Goal: Task Accomplishment & Management: Use online tool/utility

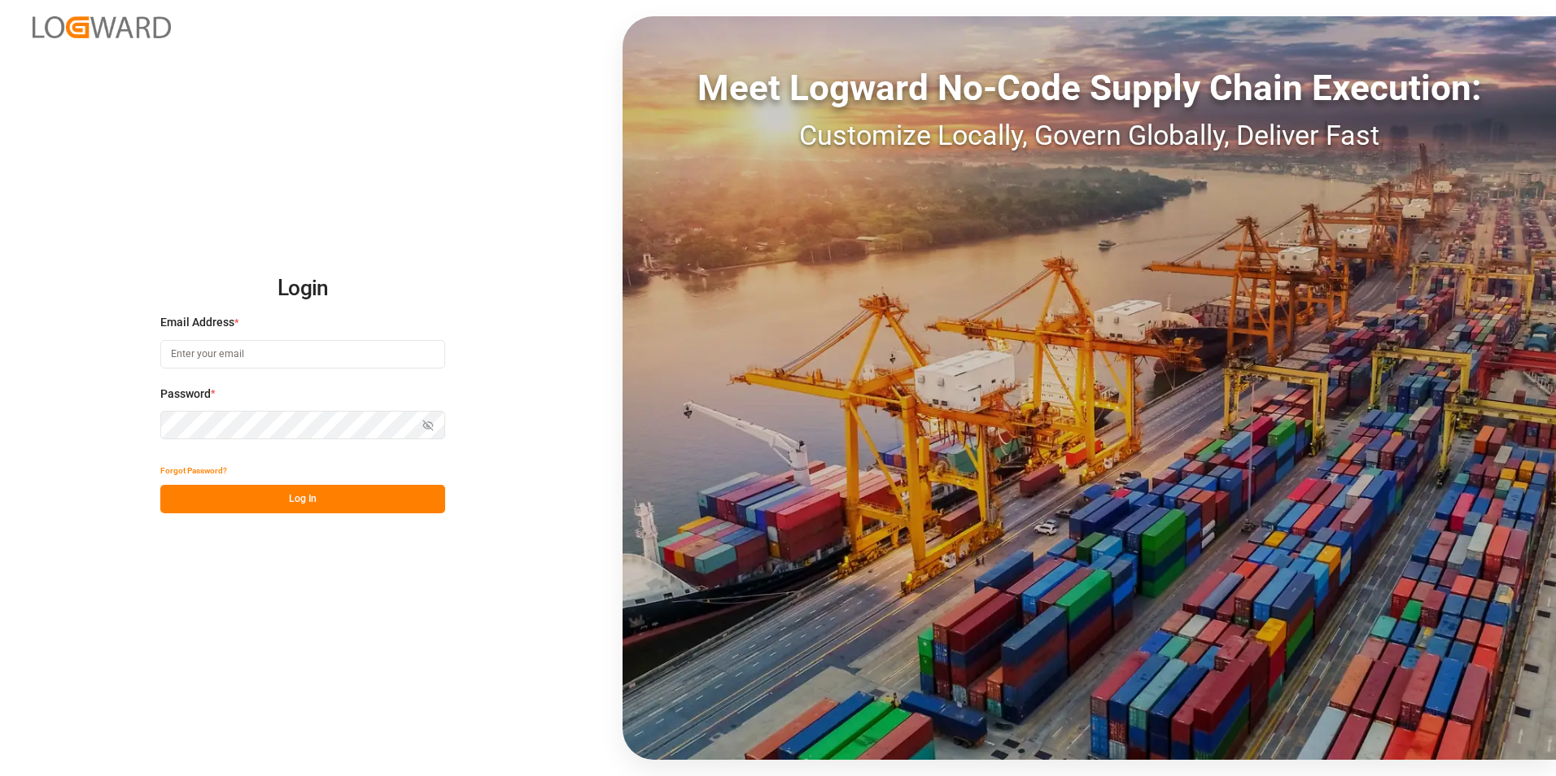
type input "valeria.hurtado@leschaco.com"
click at [286, 509] on button "Log In" at bounding box center [302, 499] width 285 height 28
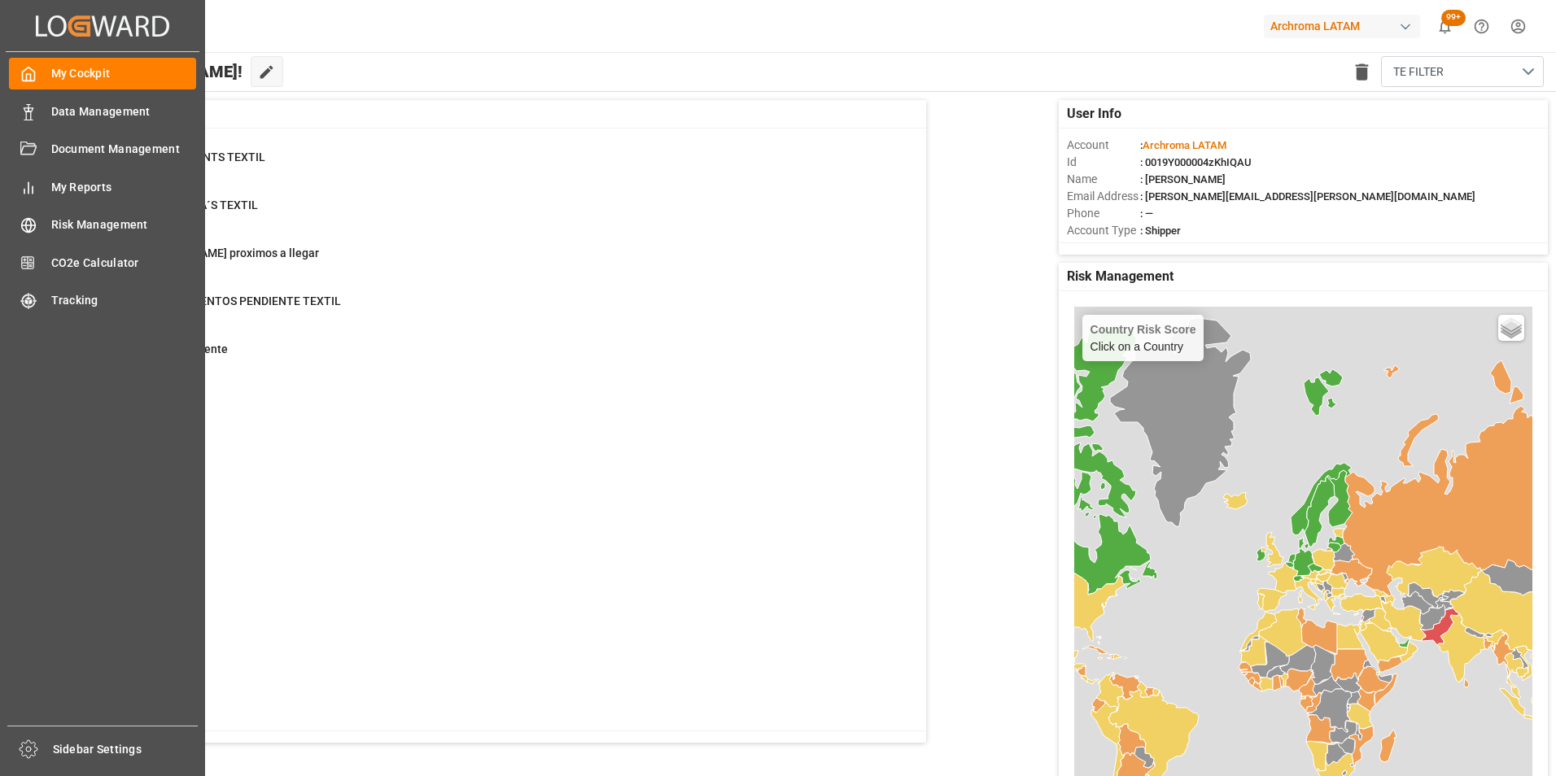
click at [32, 128] on div "My Cockpit My Cockpit Data Management Data Management Document Management Docum…" at bounding box center [103, 389] width 194 height 674
click at [33, 111] on icon at bounding box center [28, 112] width 16 height 16
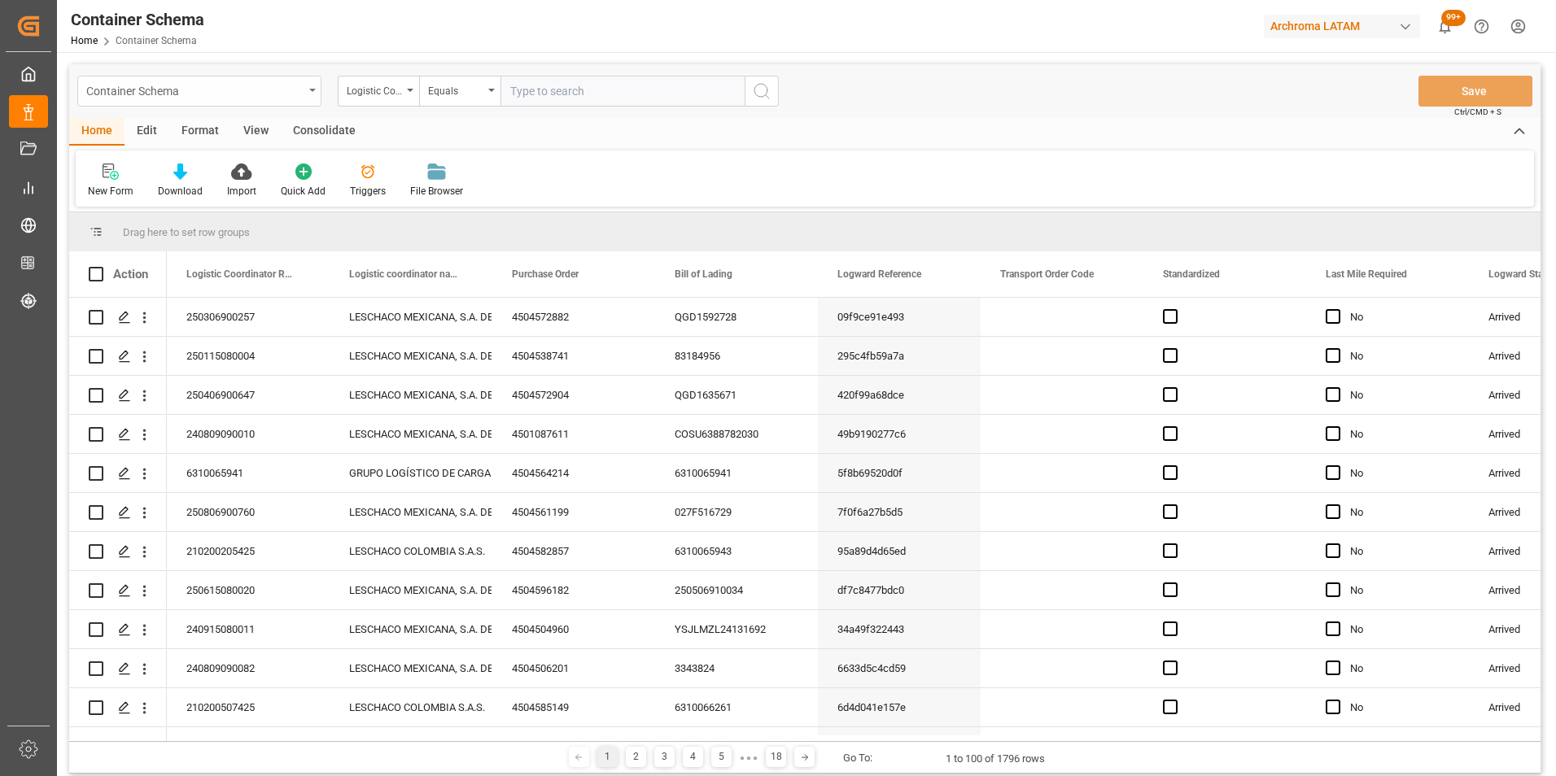
click at [304, 83] on div "Container Schema" at bounding box center [199, 91] width 244 height 31
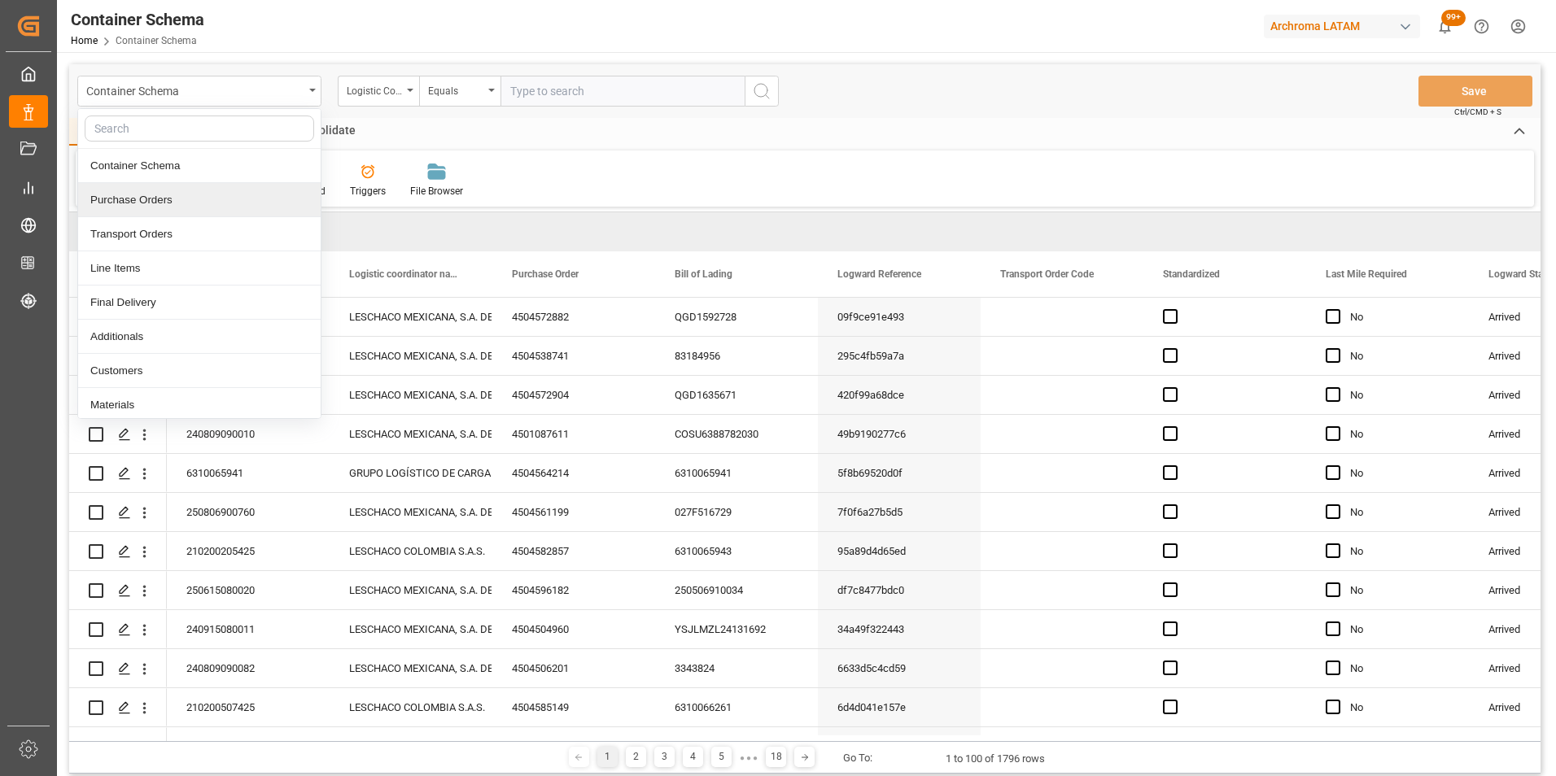
click at [166, 202] on div "Purchase Orders" at bounding box center [199, 200] width 242 height 34
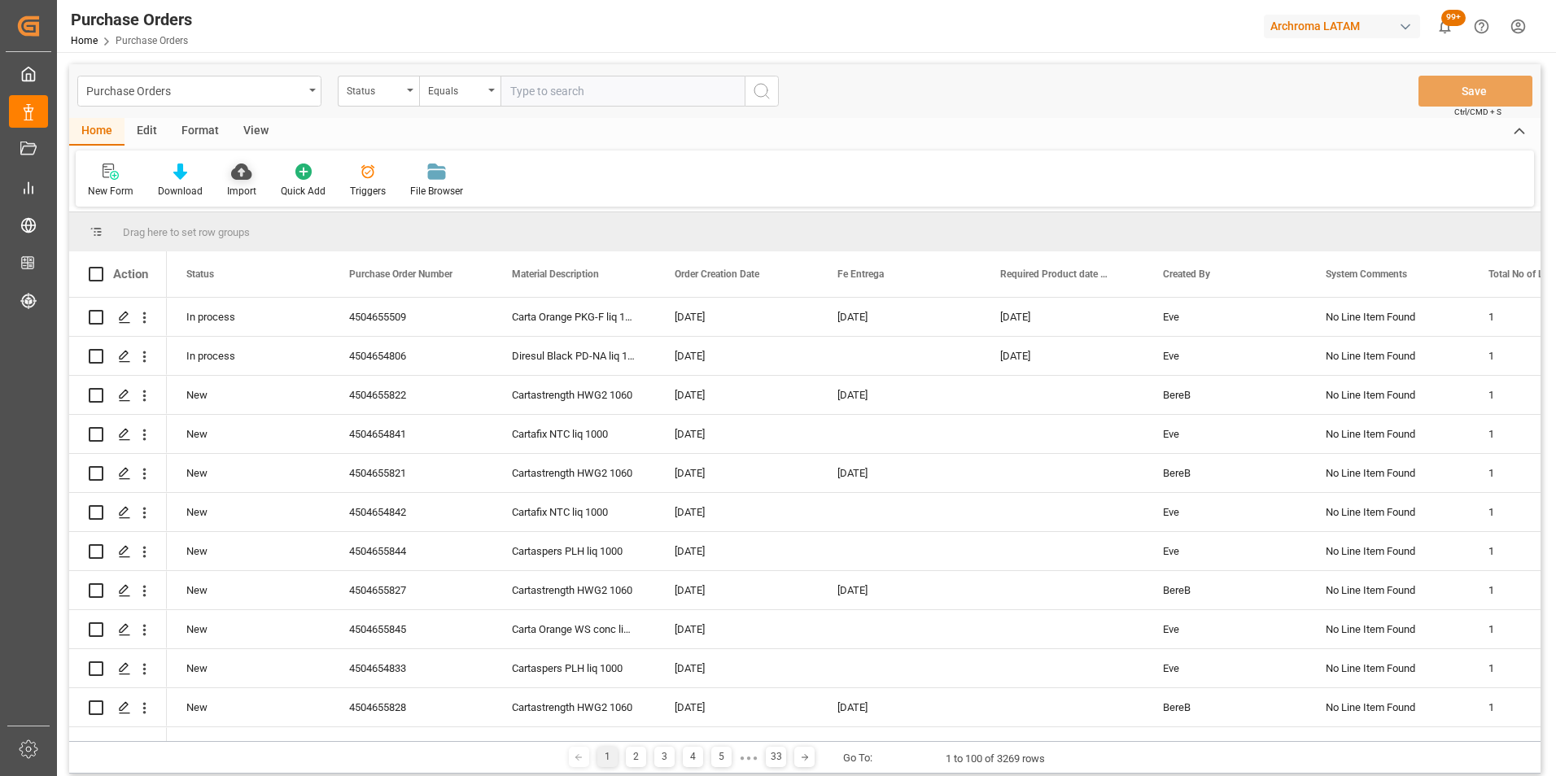
click at [240, 191] on div "Import" at bounding box center [241, 191] width 29 height 15
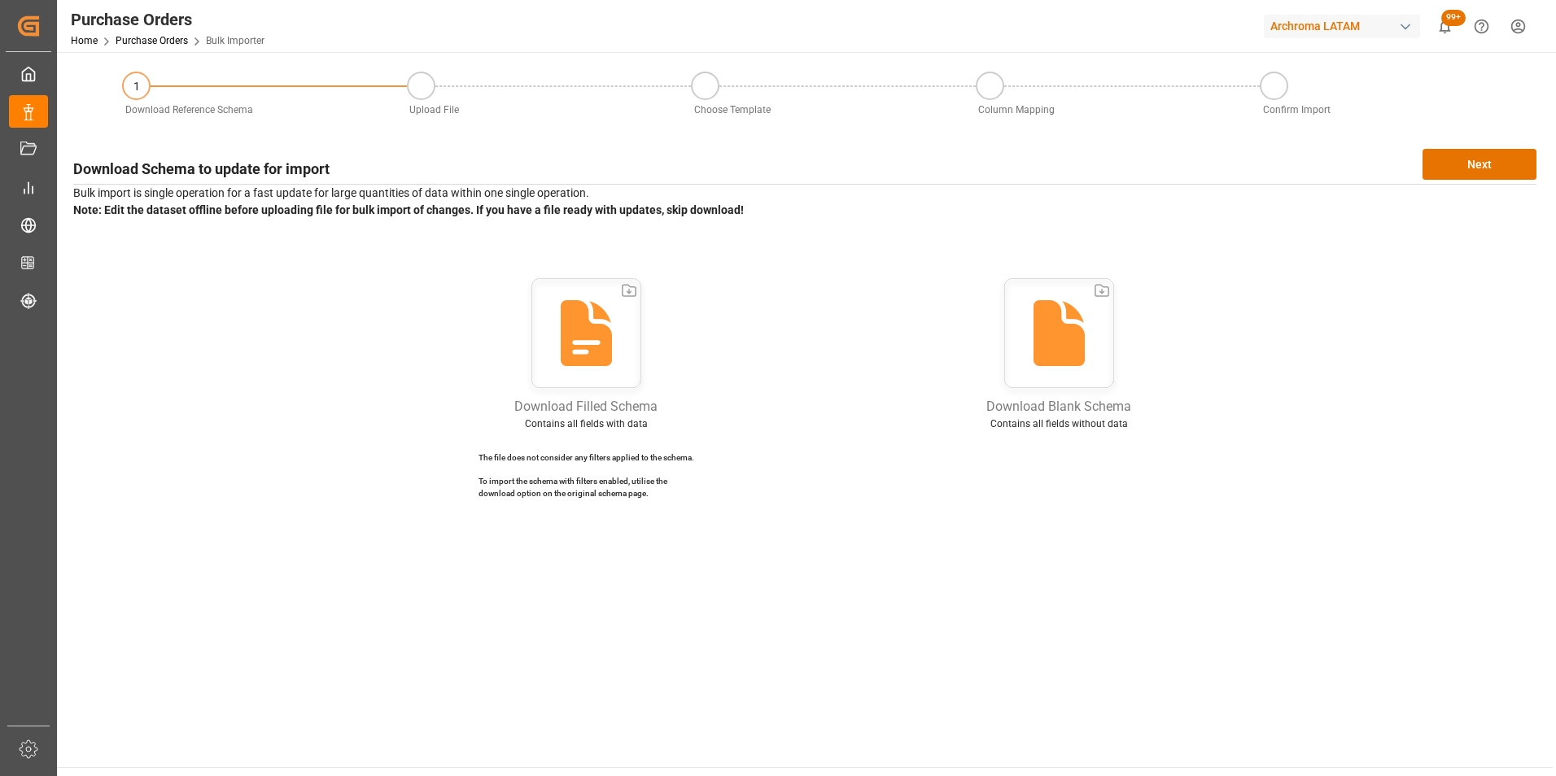
click at [863, 513] on div "Download Schema to update for import Next Bulk import is single operation for a…" at bounding box center [804, 330] width 1479 height 378
click at [1489, 166] on button "Next" at bounding box center [1479, 164] width 114 height 31
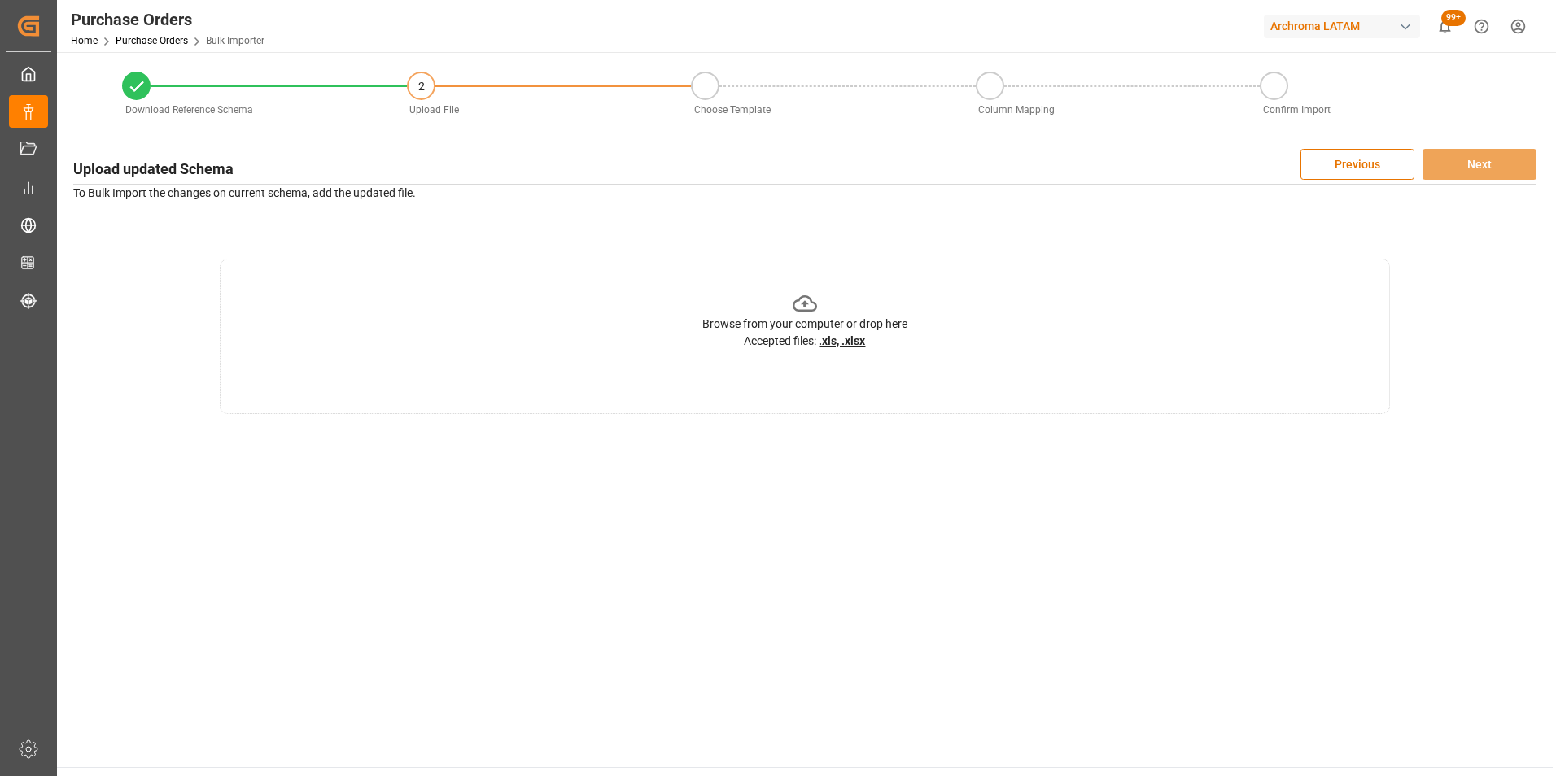
click at [864, 293] on div "Browse from your computer or drop here Accepted files: .xls, .xlsx" at bounding box center [804, 320] width 205 height 59
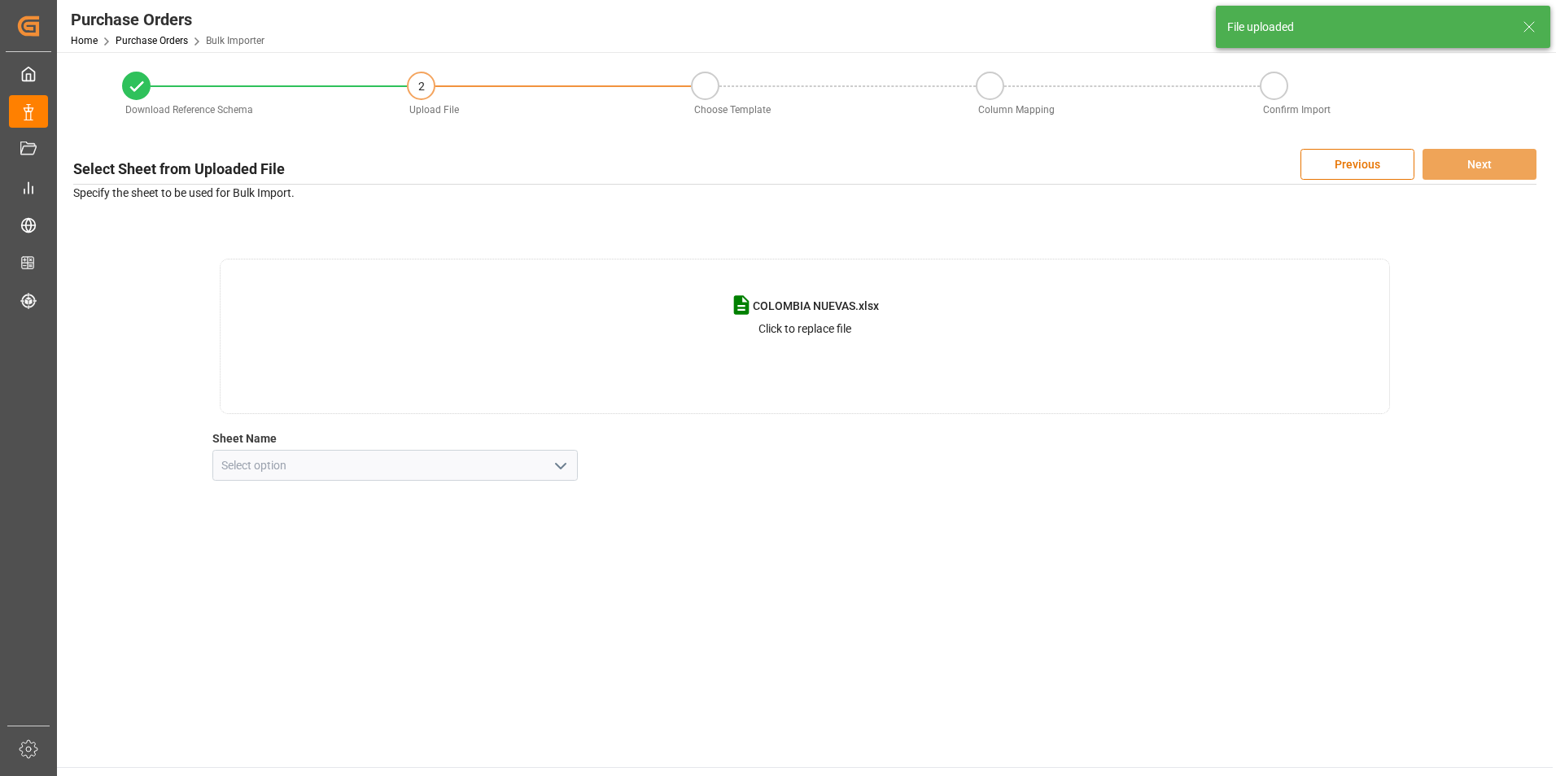
click at [567, 464] on icon "open menu" at bounding box center [561, 466] width 20 height 20
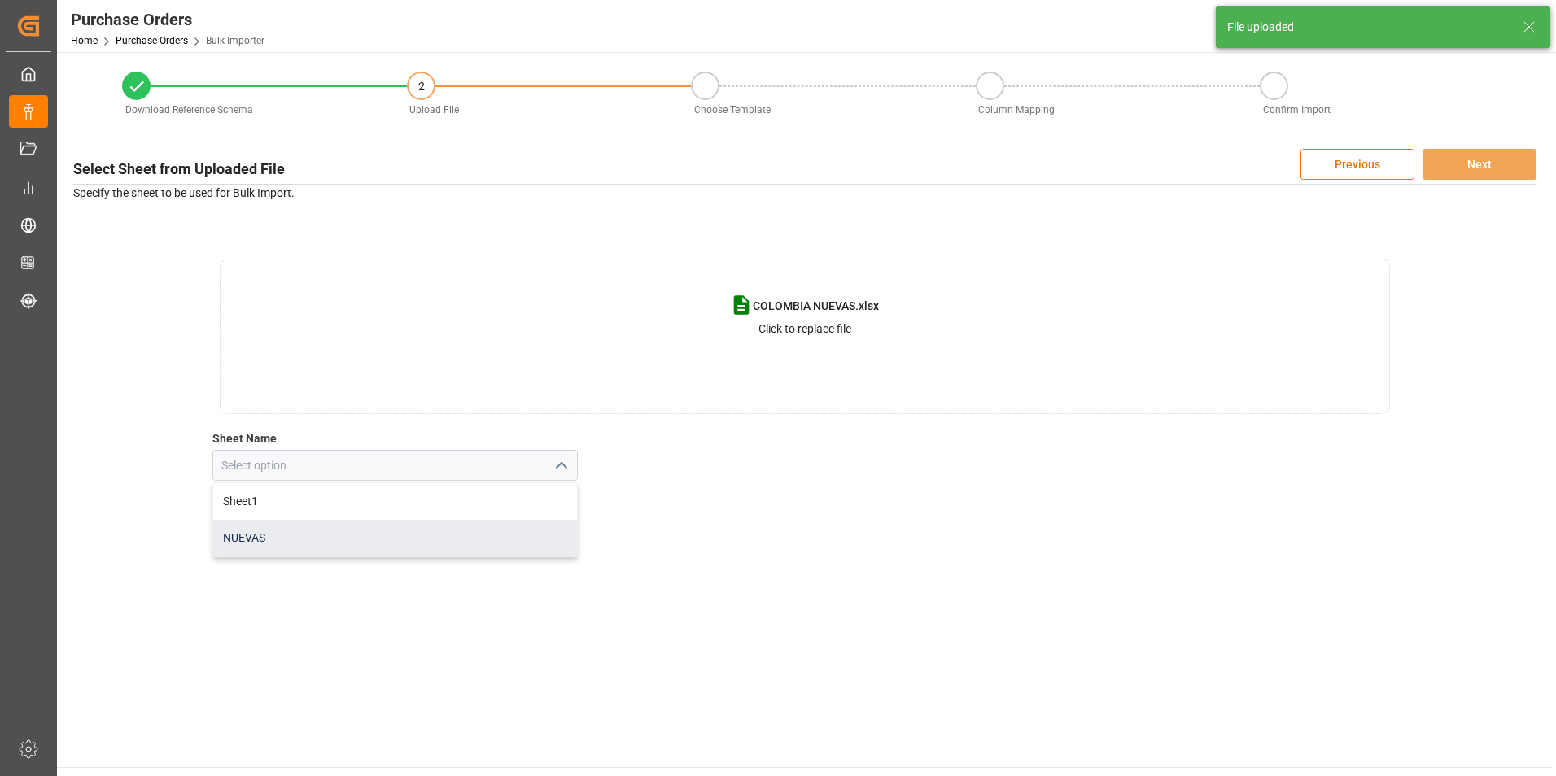
click at [457, 531] on div "NUEVAS" at bounding box center [395, 538] width 365 height 37
type input "NUEVAS"
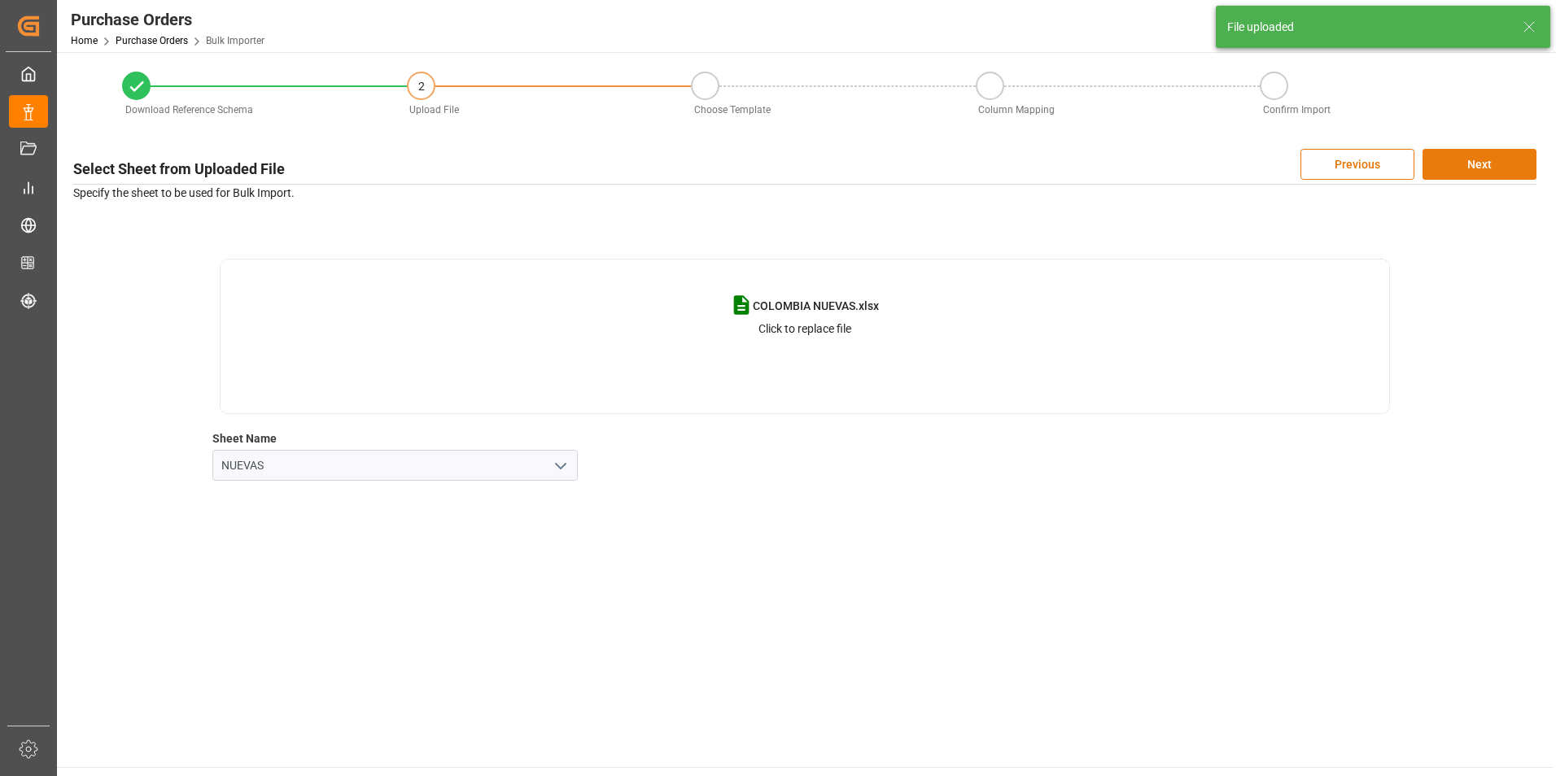
click at [1463, 163] on button "Next" at bounding box center [1479, 164] width 114 height 31
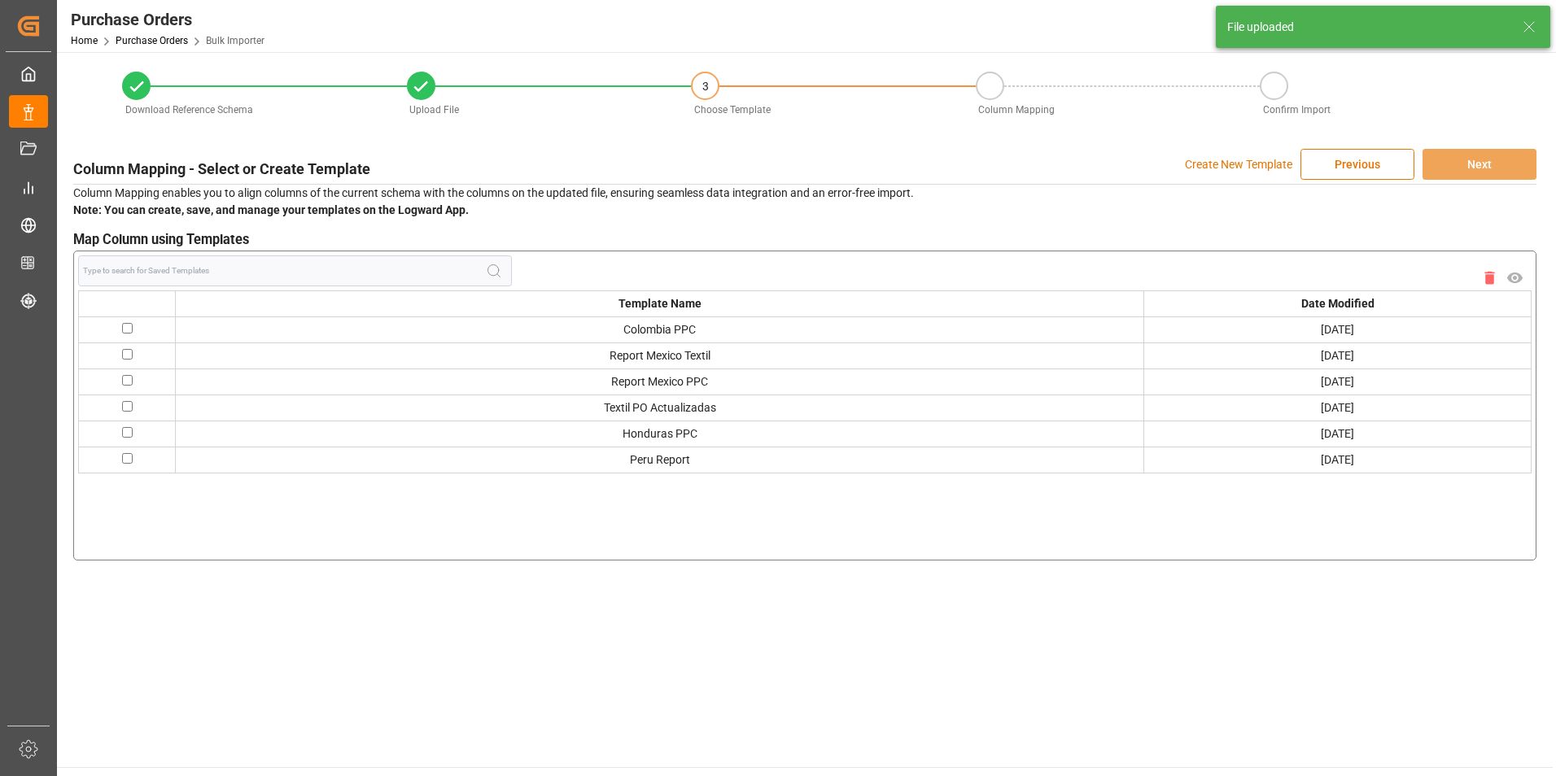
click at [1207, 165] on p "Create New Template" at bounding box center [1238, 164] width 107 height 31
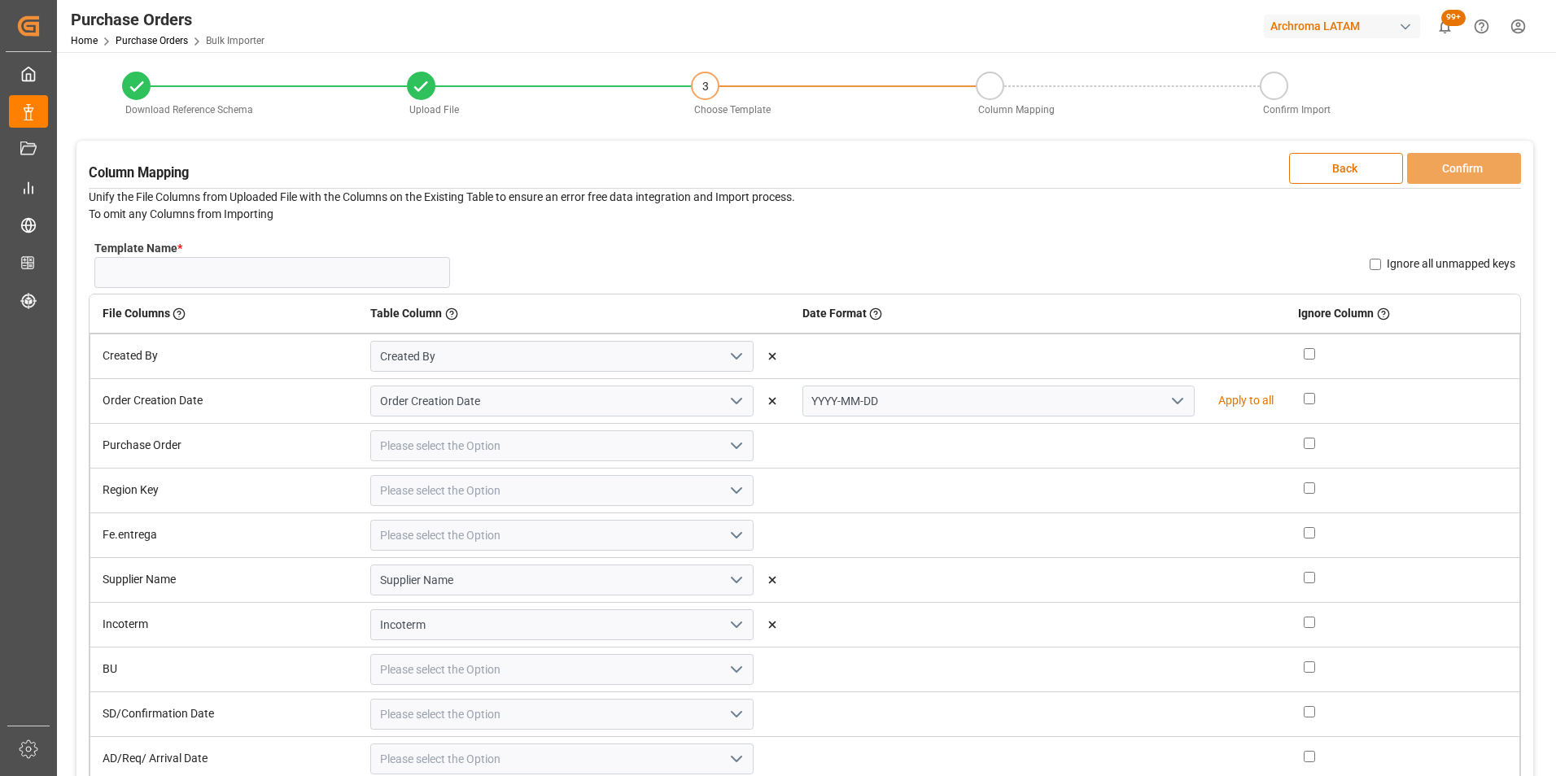
click at [1168, 400] on icon "open menu" at bounding box center [1178, 401] width 20 height 20
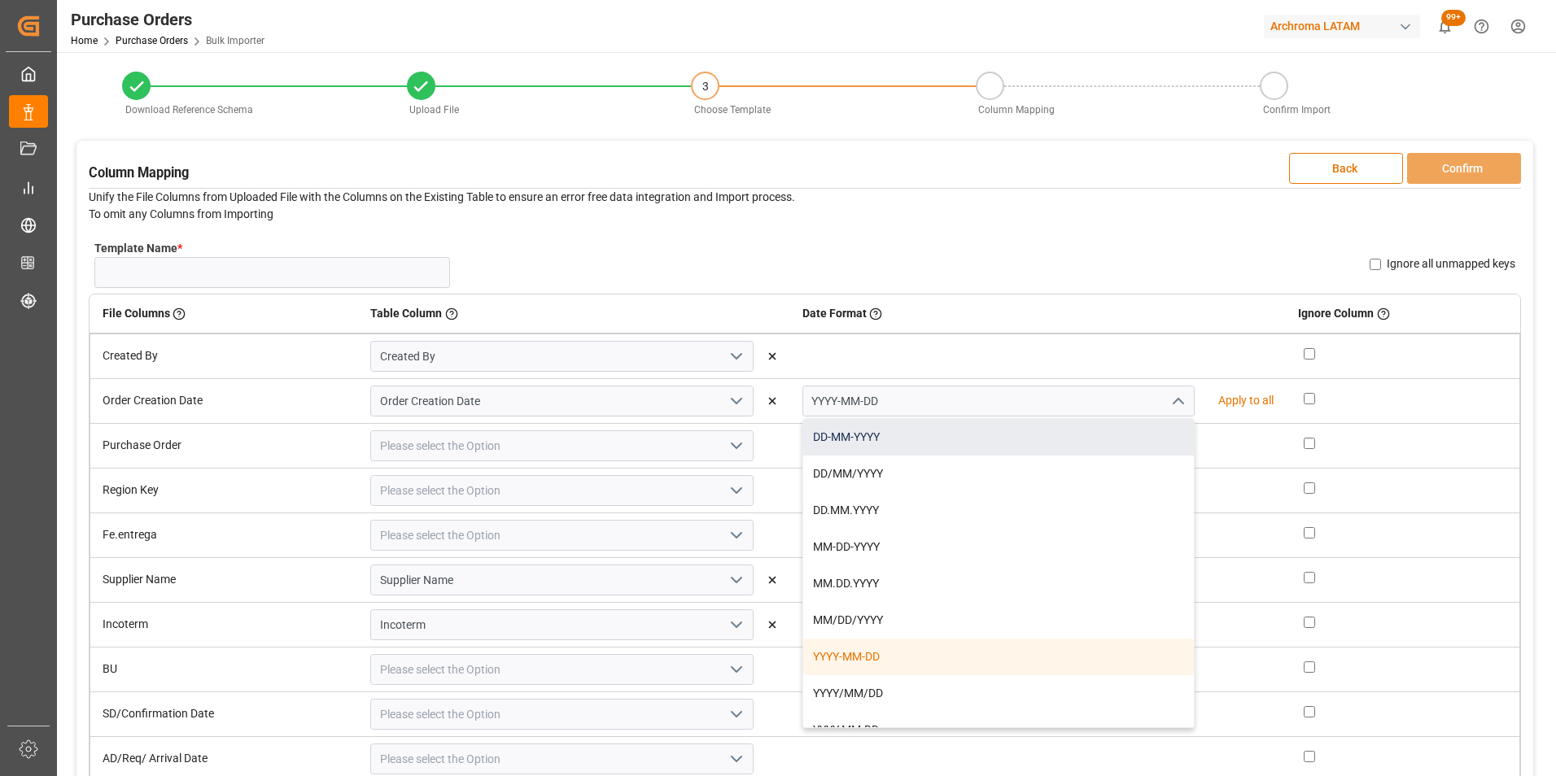
click at [1080, 439] on div "DD-MM-YYYY" at bounding box center [998, 437] width 391 height 37
type input "DD-MM-YYYY"
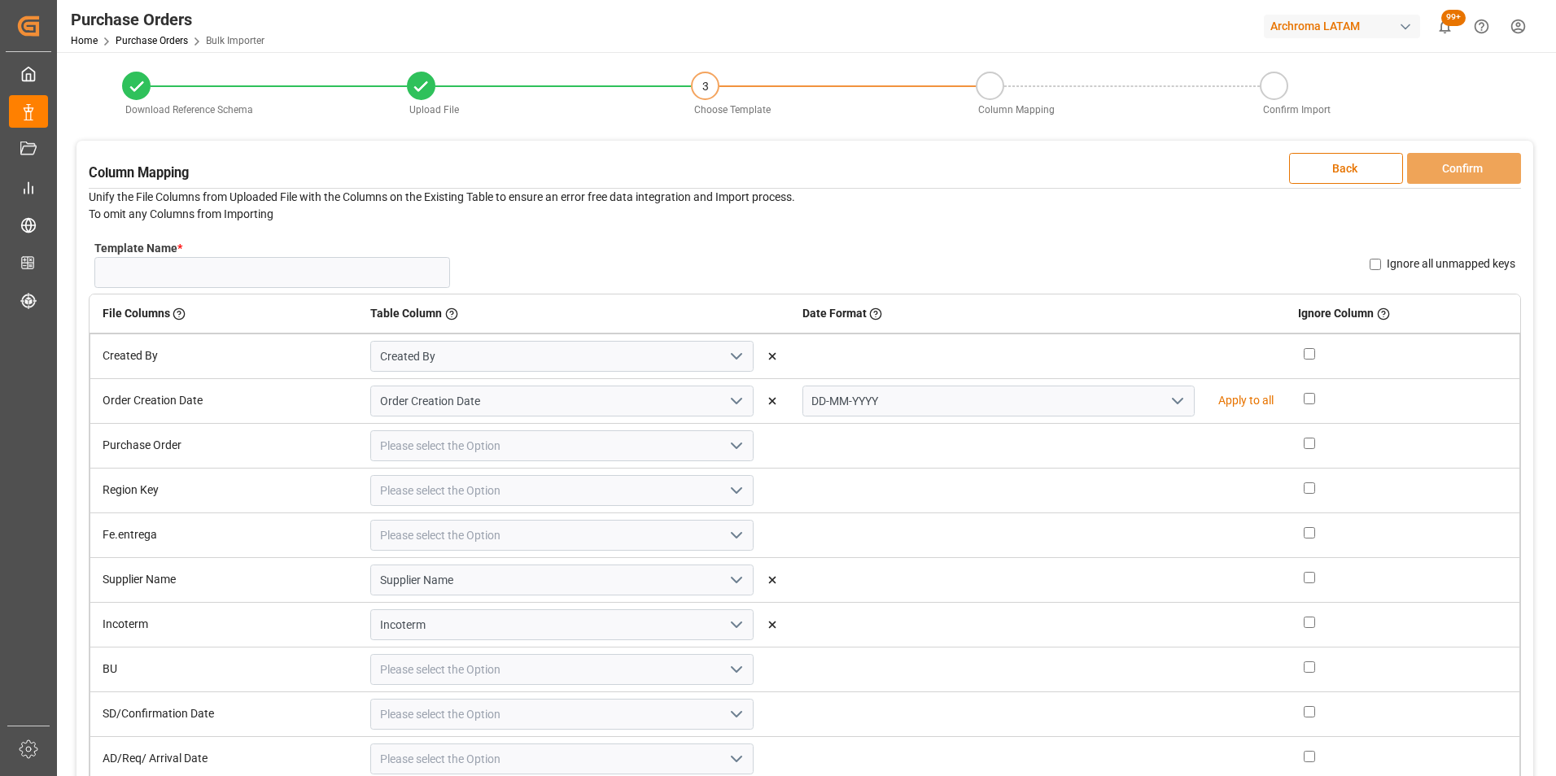
click at [728, 451] on icon "open menu" at bounding box center [737, 446] width 20 height 20
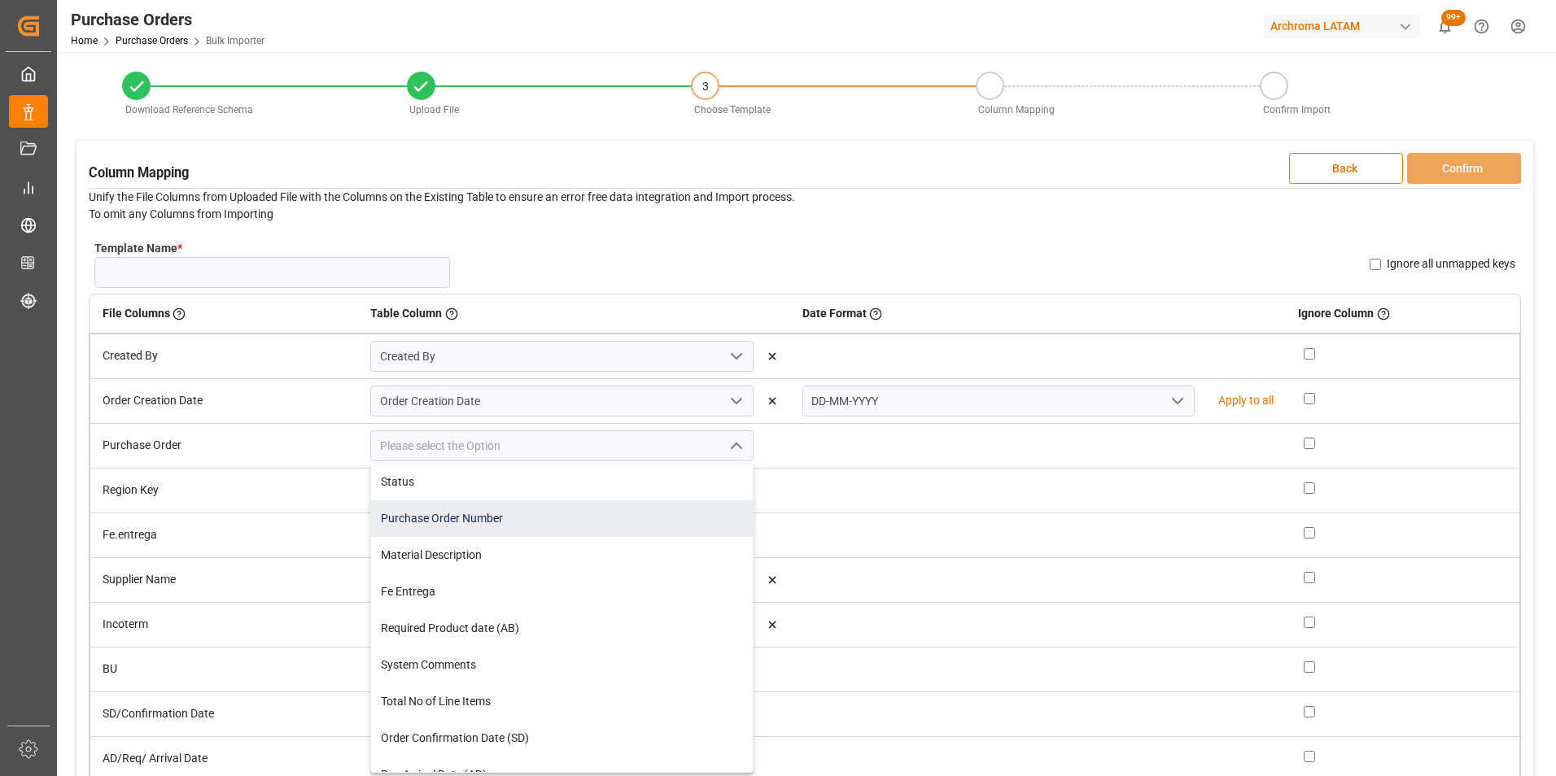
click at [680, 516] on div "Purchase Order Number" at bounding box center [562, 518] width 382 height 37
type input "Purchase Order Number"
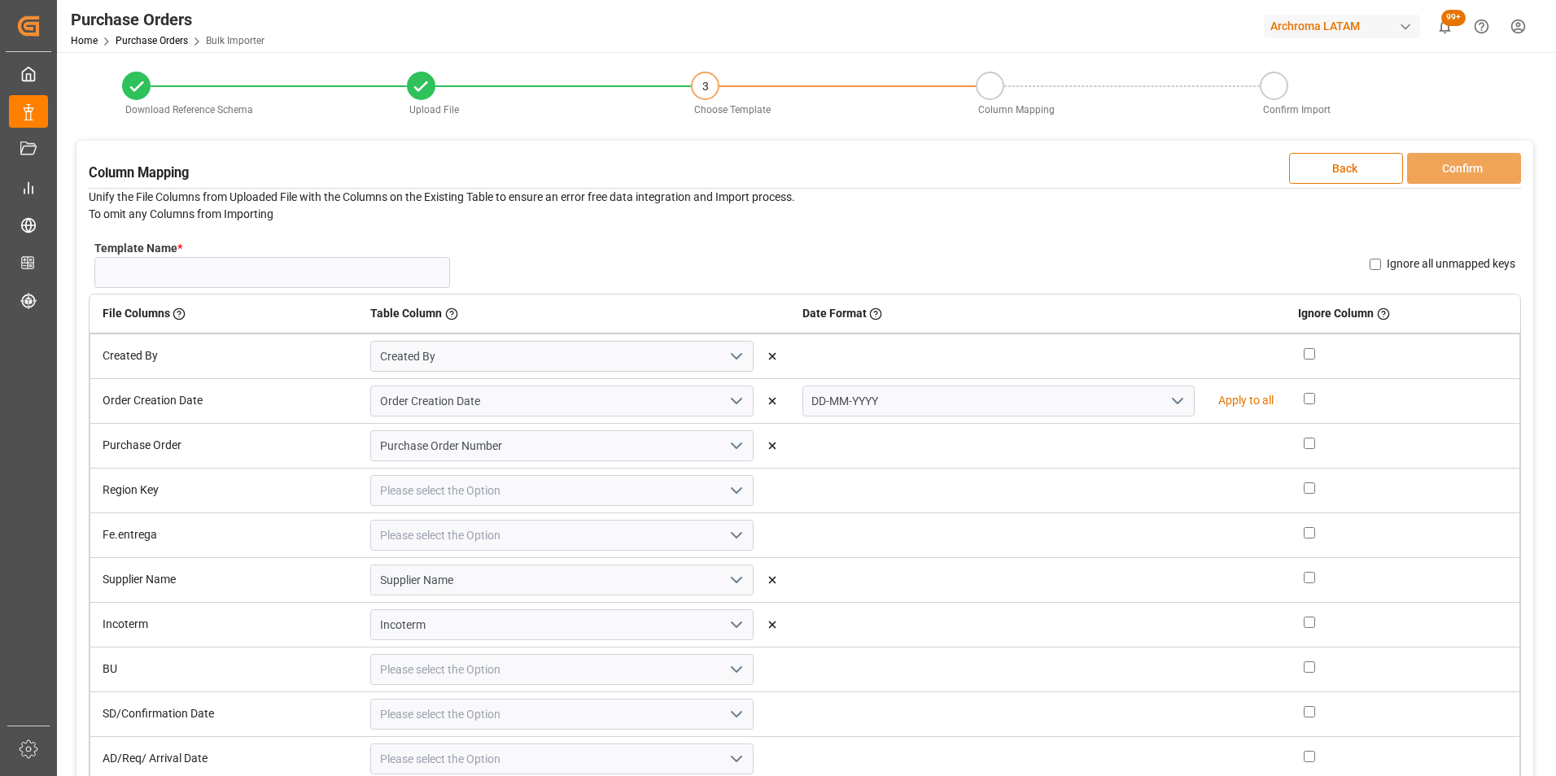
scroll to position [81, 0]
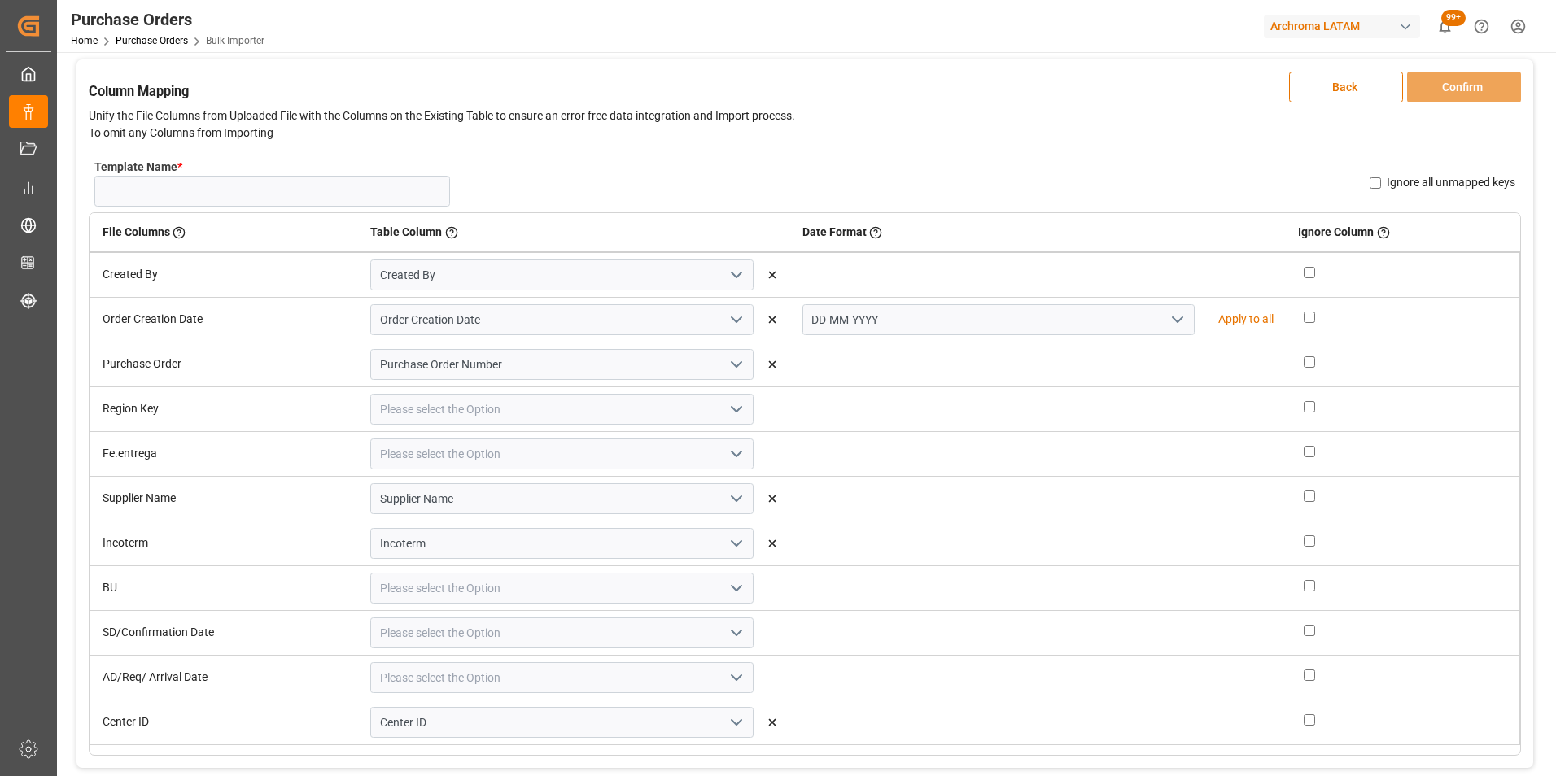
click at [737, 413] on icon "open menu" at bounding box center [737, 410] width 20 height 20
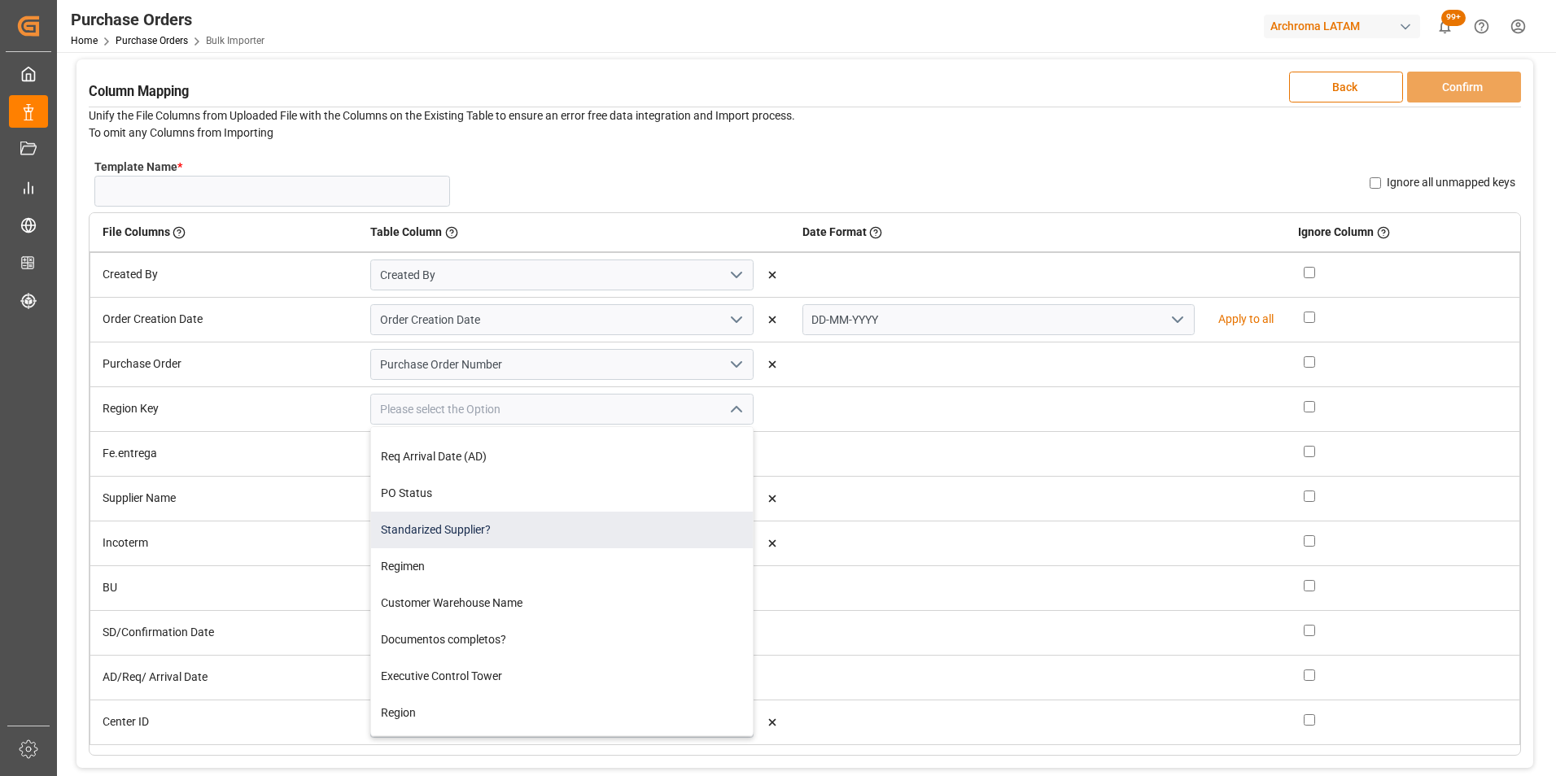
scroll to position [325, 0]
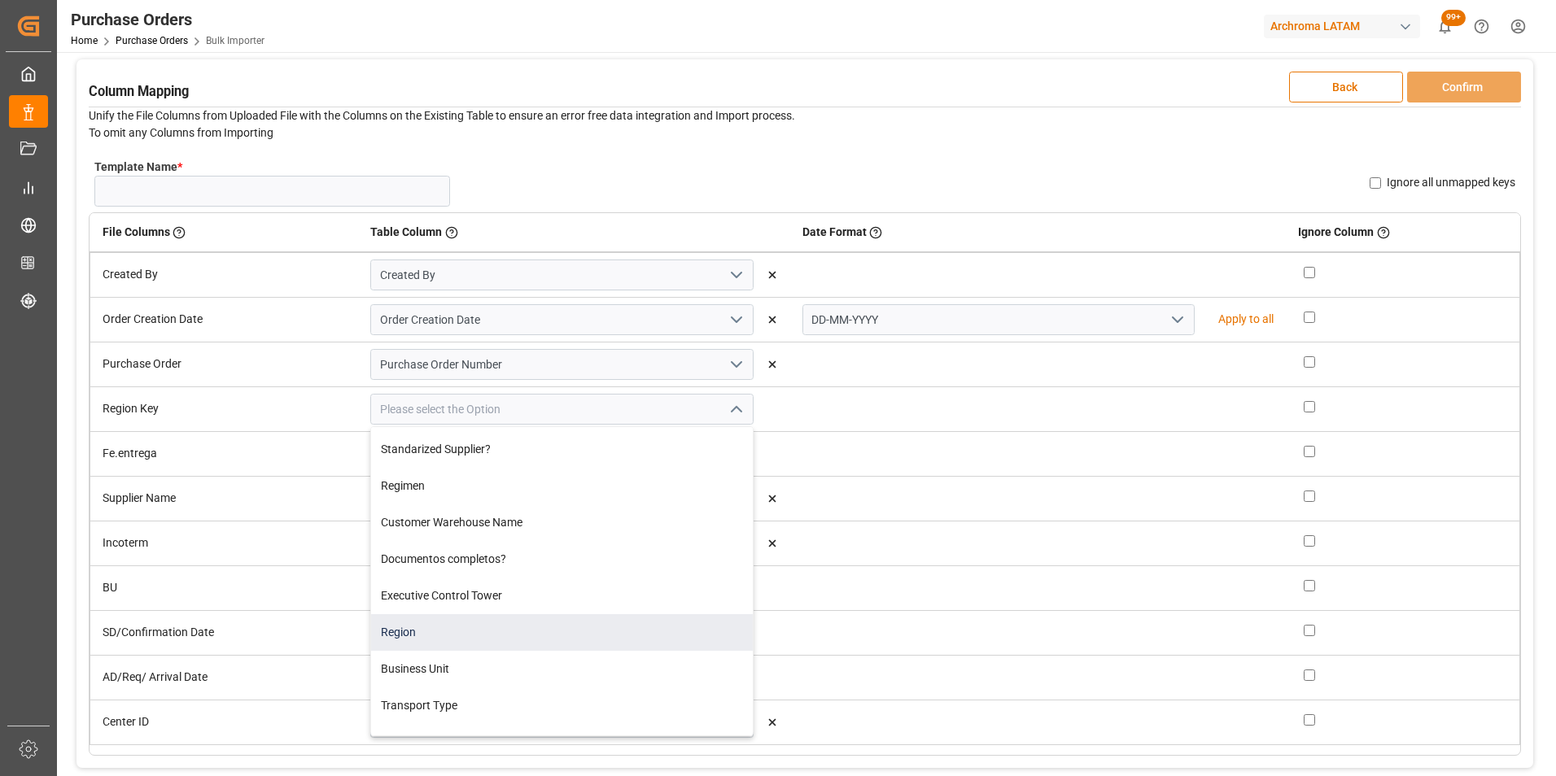
click at [583, 619] on div "Region" at bounding box center [562, 632] width 382 height 37
type input "Region"
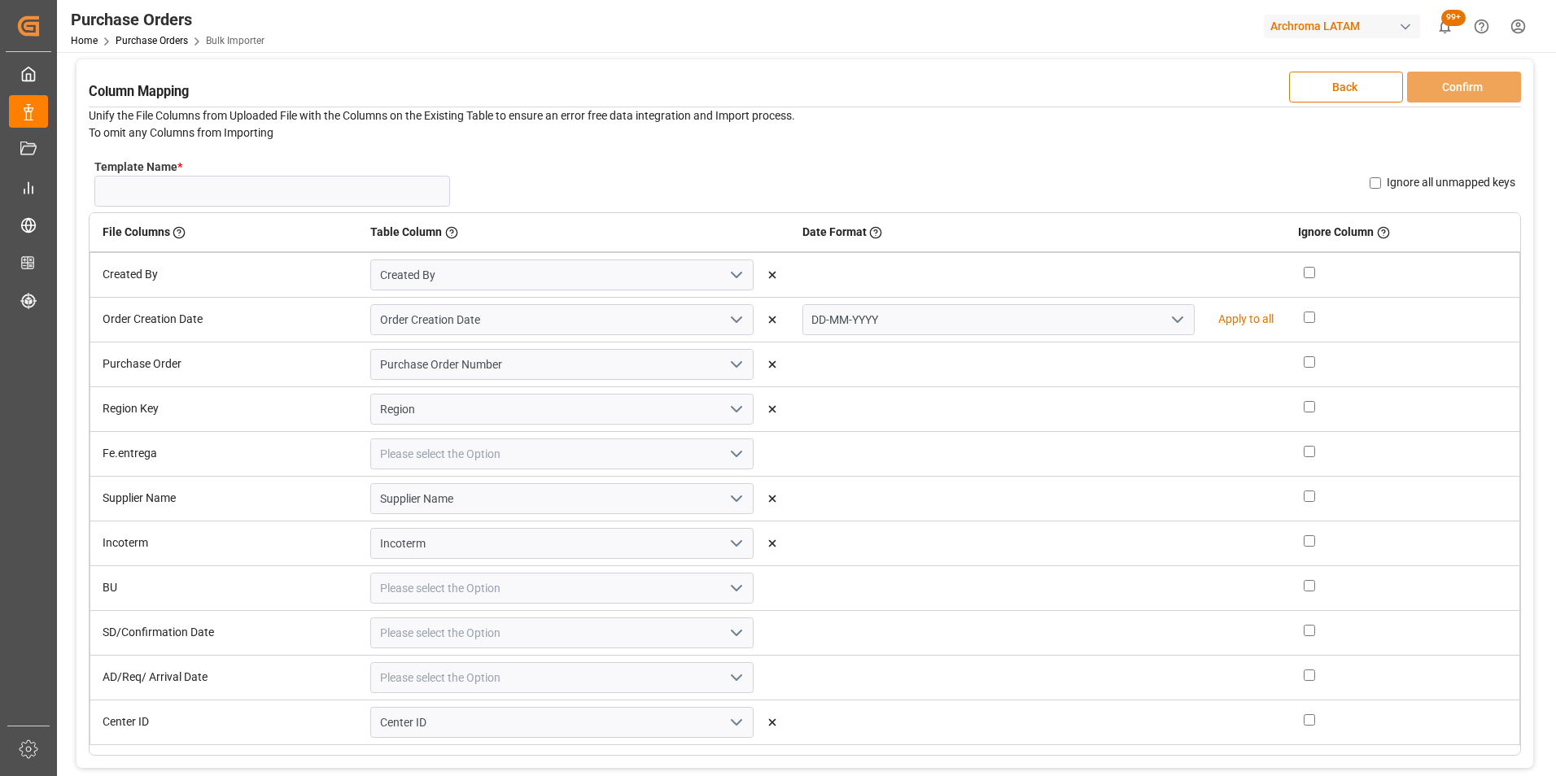
click at [723, 452] on button "open menu" at bounding box center [735, 454] width 24 height 25
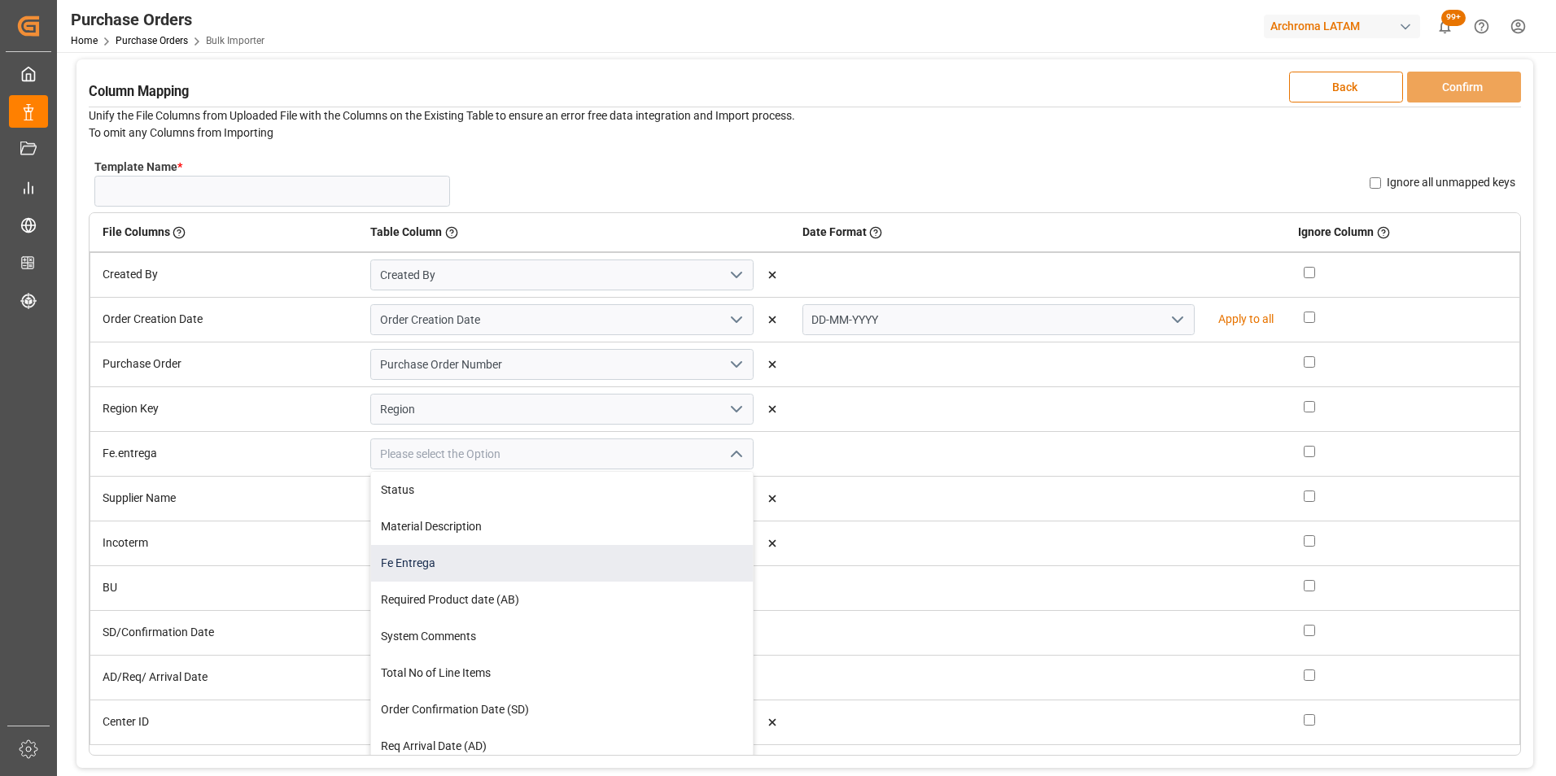
click at [622, 561] on div "Fe Entrega" at bounding box center [562, 563] width 382 height 37
type input "Fe Entrega"
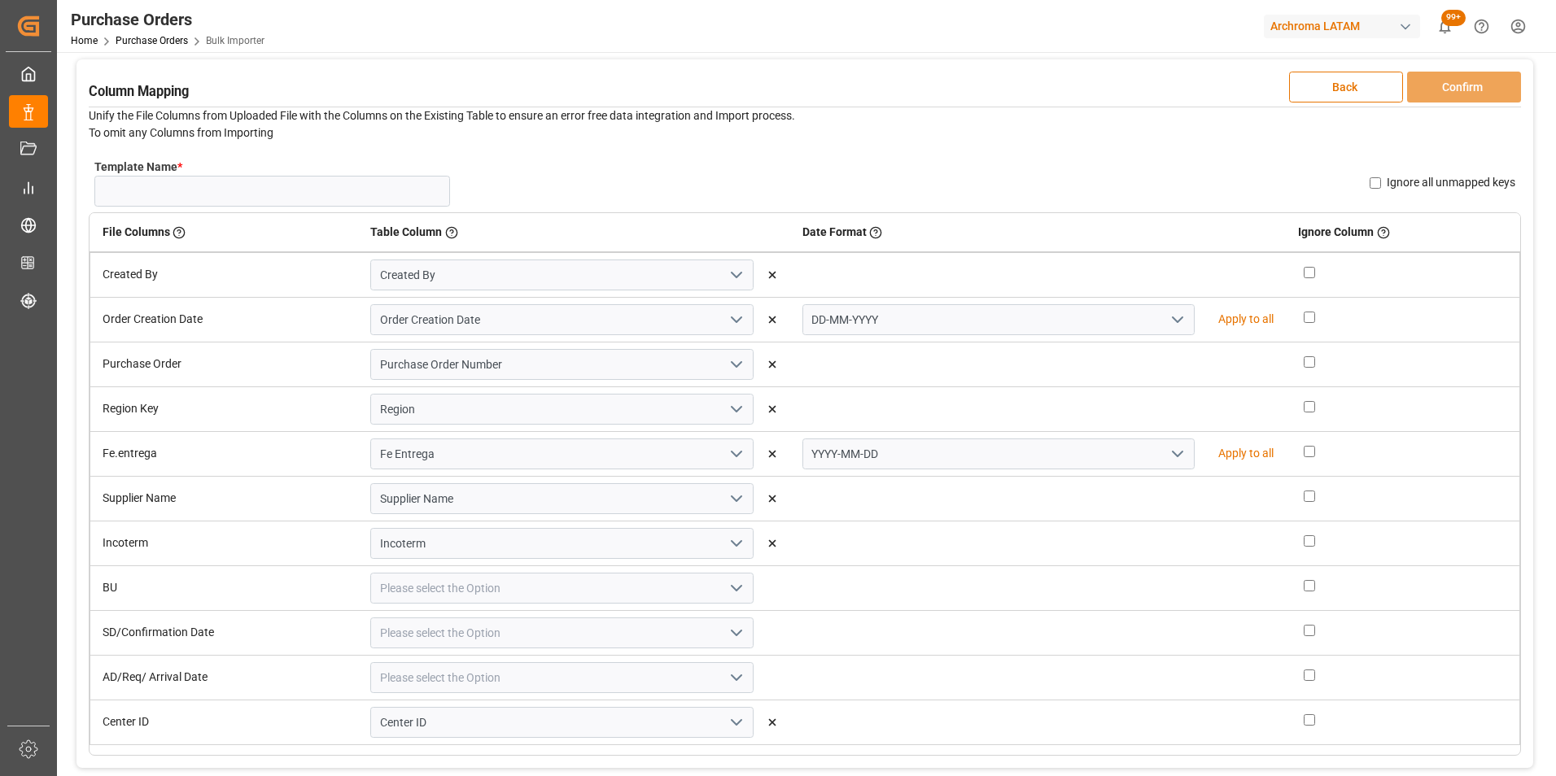
click at [1168, 454] on icon "open menu" at bounding box center [1178, 454] width 20 height 20
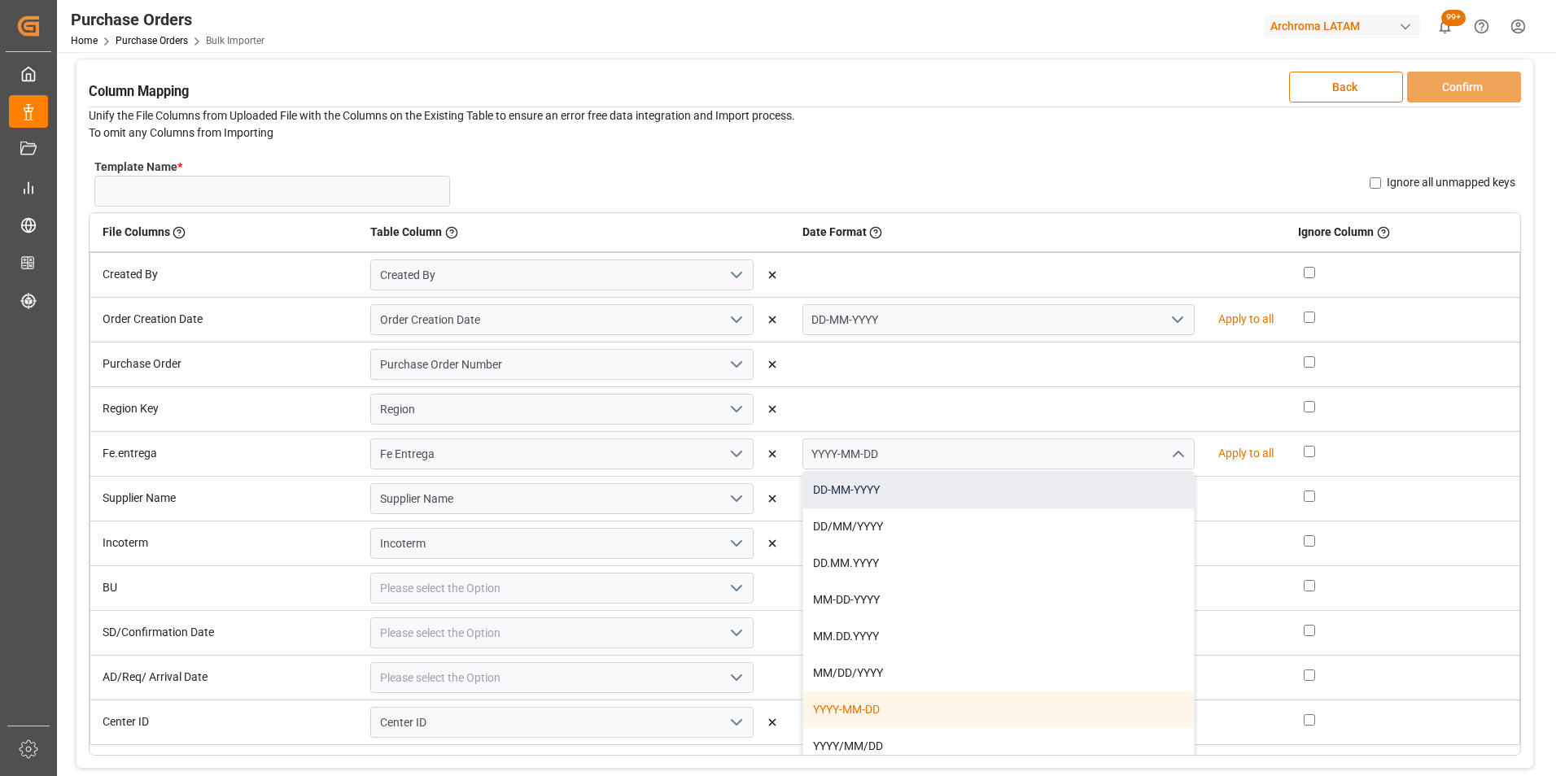
click at [1066, 500] on div "DD-MM-YYYY" at bounding box center [998, 490] width 391 height 37
type input "DD-MM-YYYY"
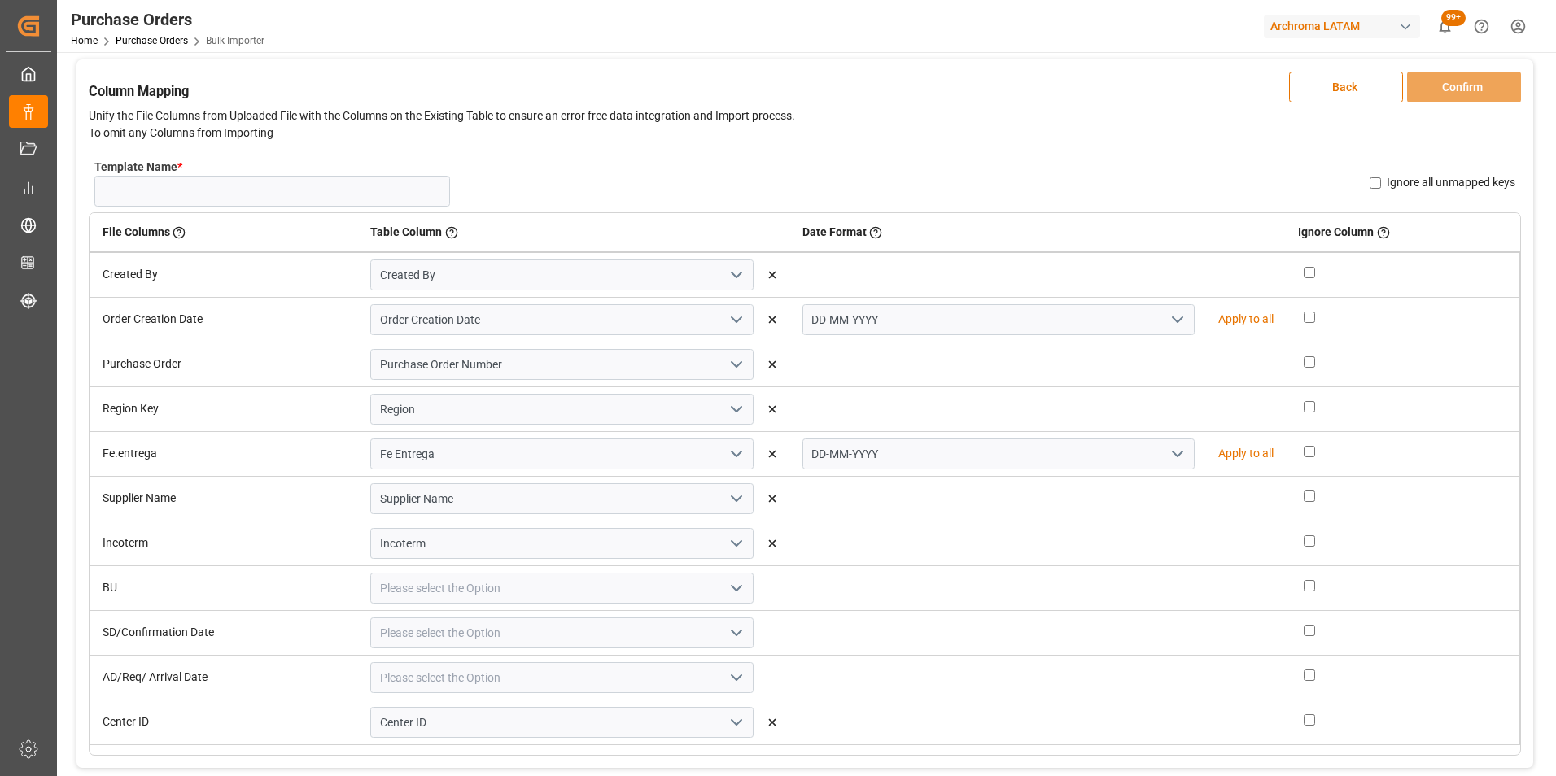
click at [727, 582] on icon "open menu" at bounding box center [737, 589] width 20 height 20
click at [651, 643] on div "Business Unit" at bounding box center [562, 640] width 382 height 37
type input "Business Unit"
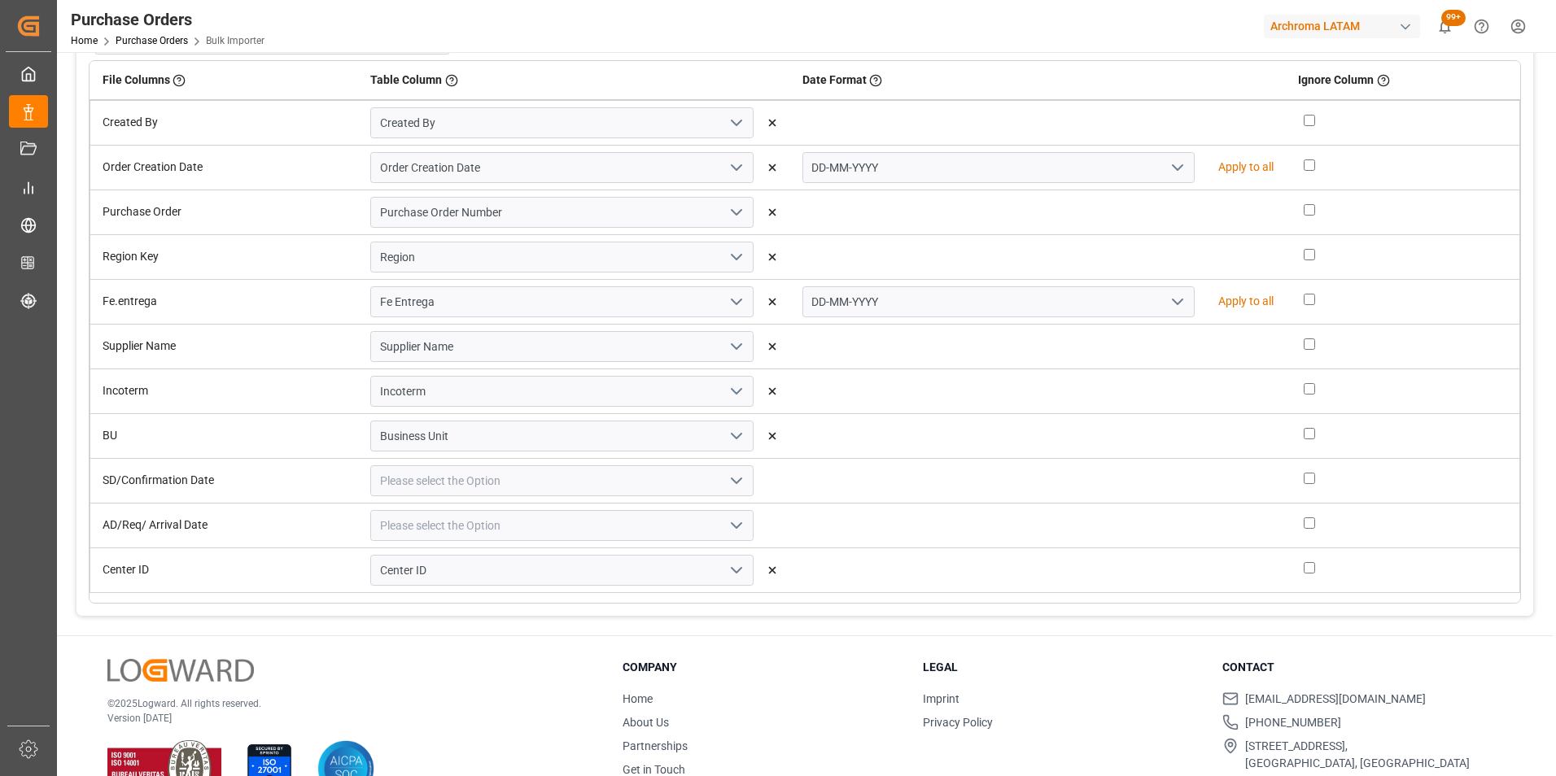
scroll to position [244, 0]
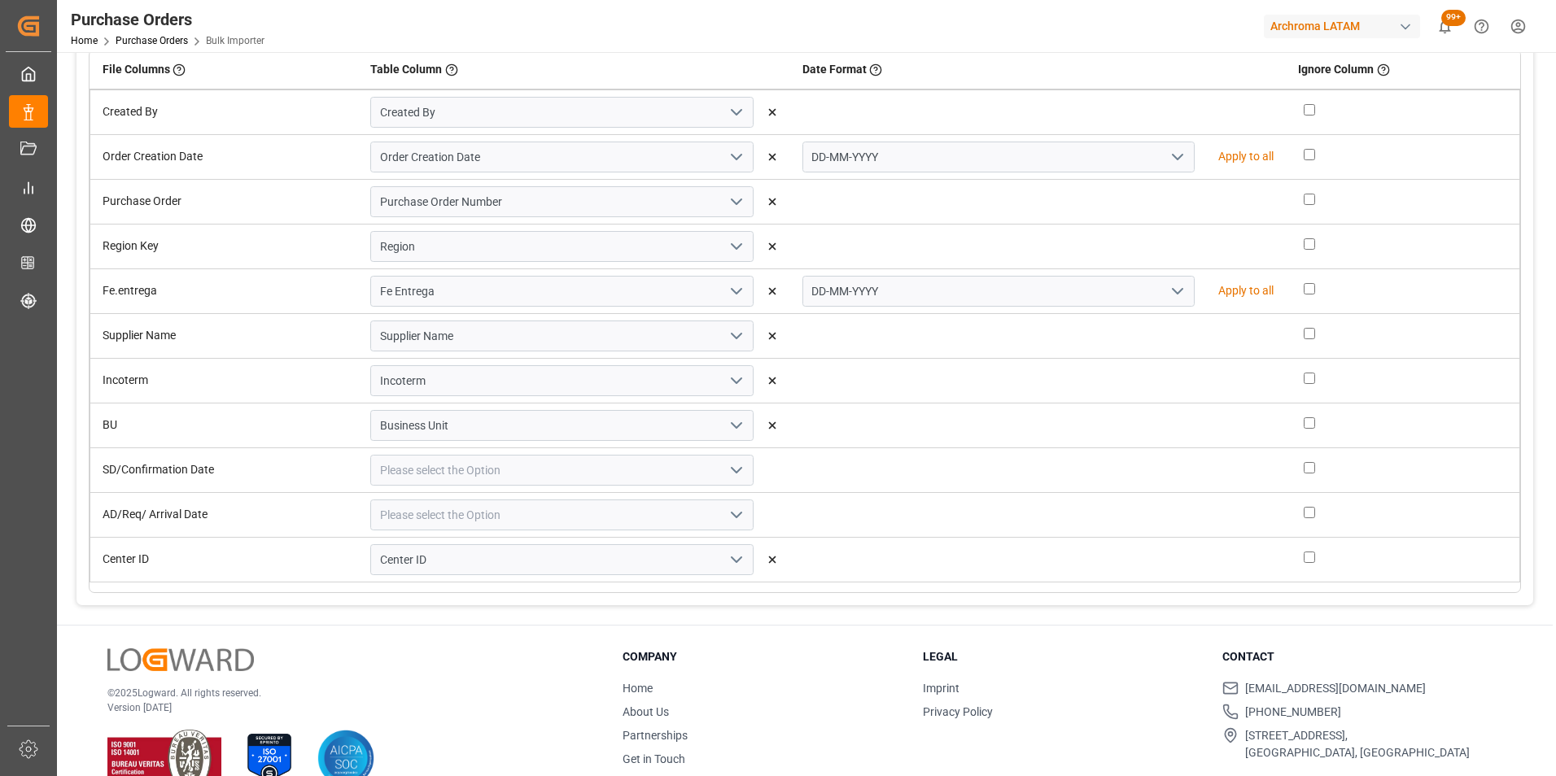
click at [731, 468] on icon "open menu" at bounding box center [737, 471] width 20 height 20
click at [666, 537] on div "Order Confirmation Date (SD)" at bounding box center [562, 527] width 382 height 37
type input "Order Confirmation Date (SD)"
click at [1168, 474] on icon "open menu" at bounding box center [1178, 471] width 20 height 20
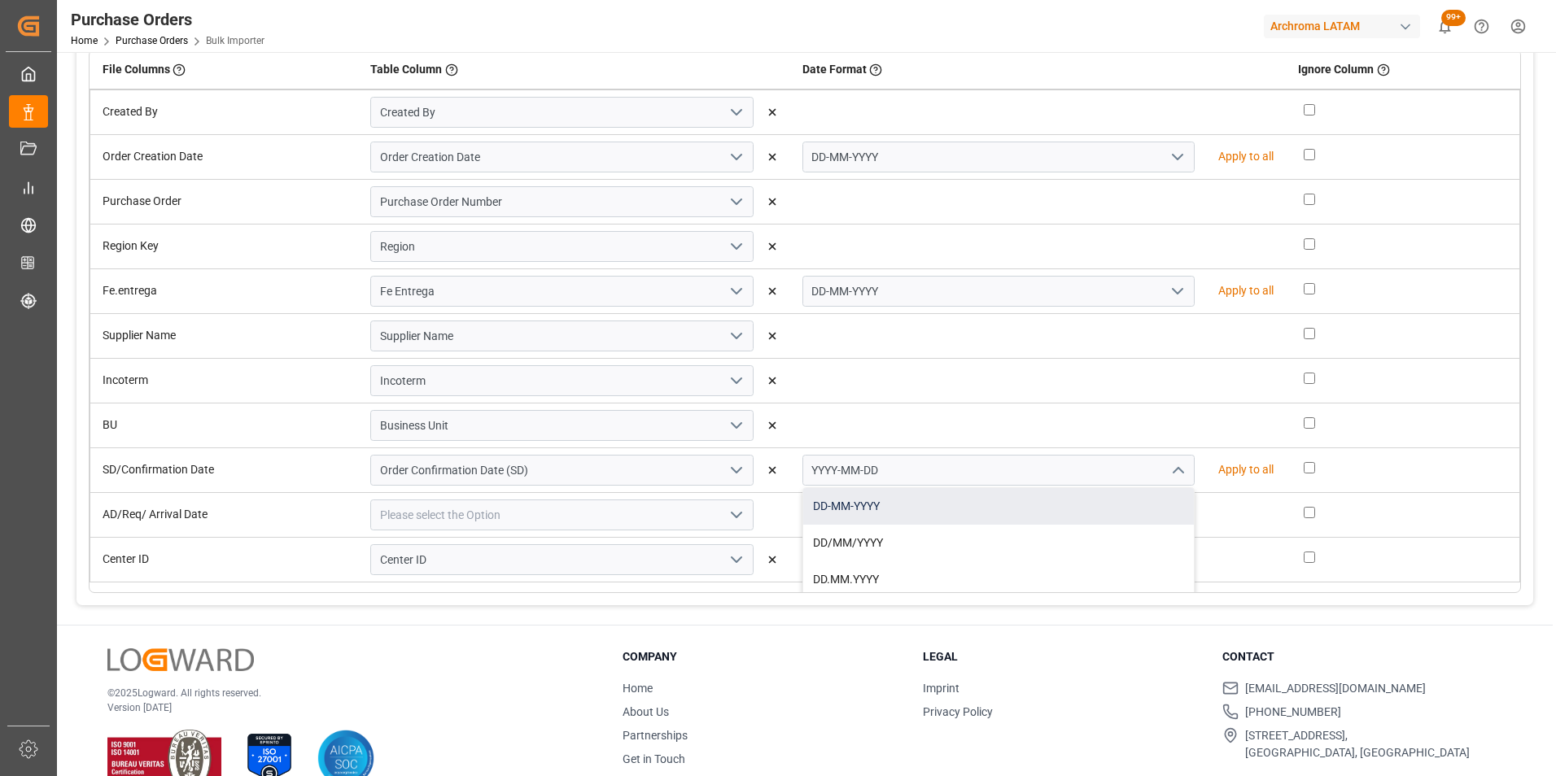
click at [1086, 516] on div "DD-MM-YYYY" at bounding box center [998, 506] width 391 height 37
type input "DD-MM-YYYY"
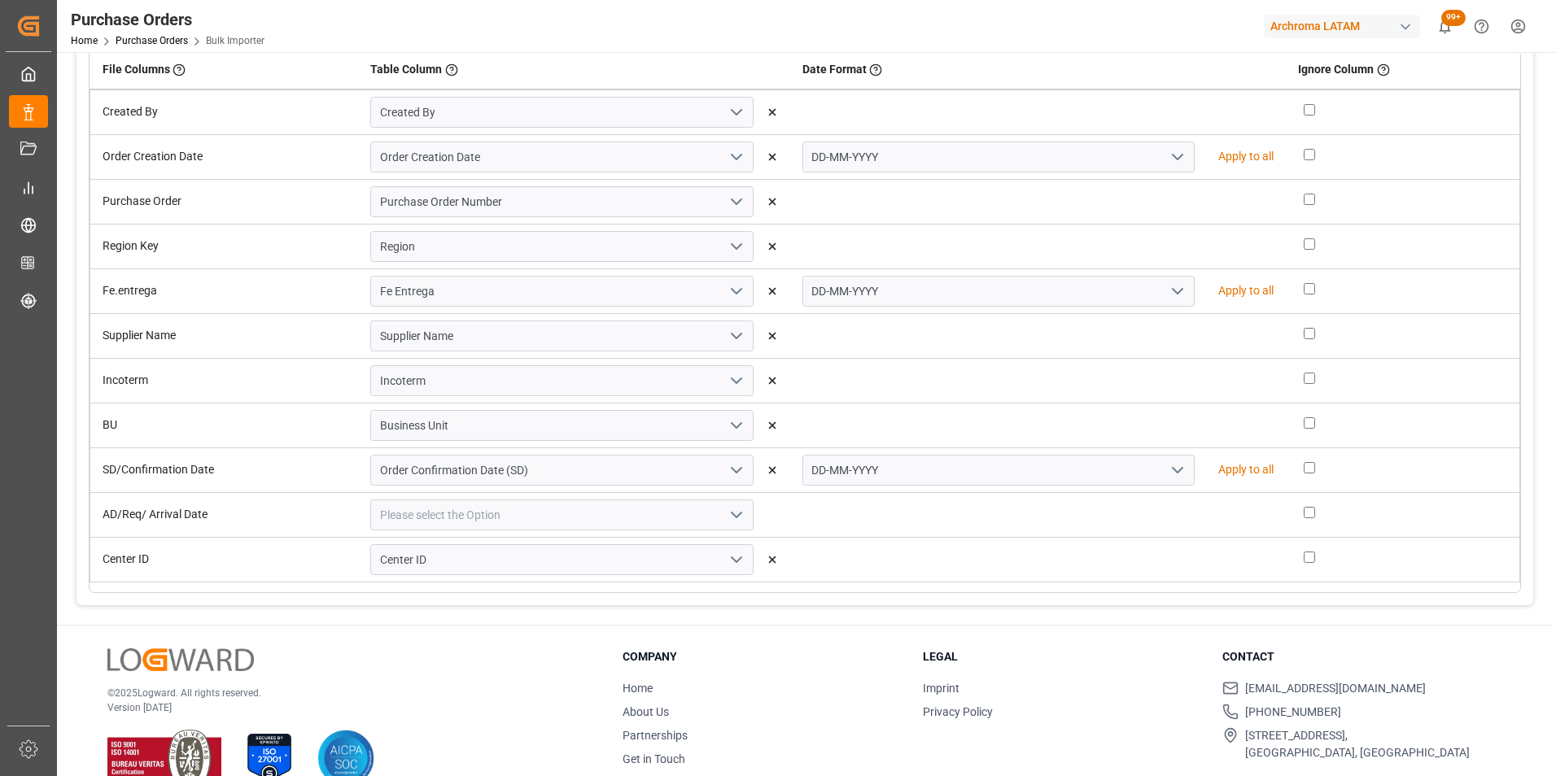
click at [741, 509] on icon "open menu" at bounding box center [737, 515] width 20 height 20
click at [684, 582] on div "Req Arrival Date (AD)" at bounding box center [562, 571] width 382 height 37
type input "Req Arrival Date (AD)"
drag, startPoint x: 1152, startPoint y: 518, endPoint x: 1136, endPoint y: 522, distance: 17.0
click at [1168, 518] on icon "open menu" at bounding box center [1178, 515] width 20 height 20
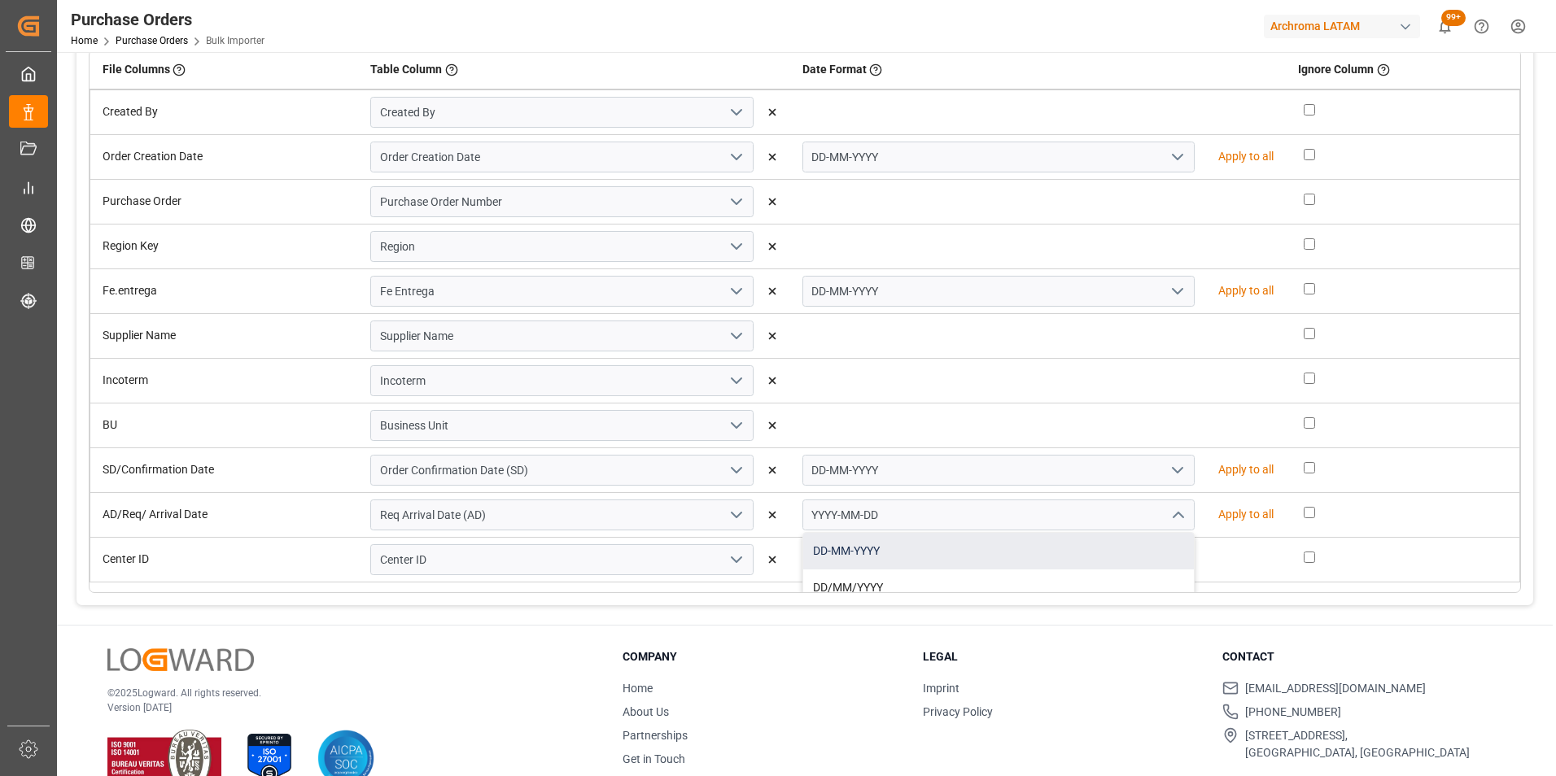
click at [1071, 554] on div "DD-MM-YYYY" at bounding box center [998, 551] width 391 height 37
type input "DD-MM-YYYY"
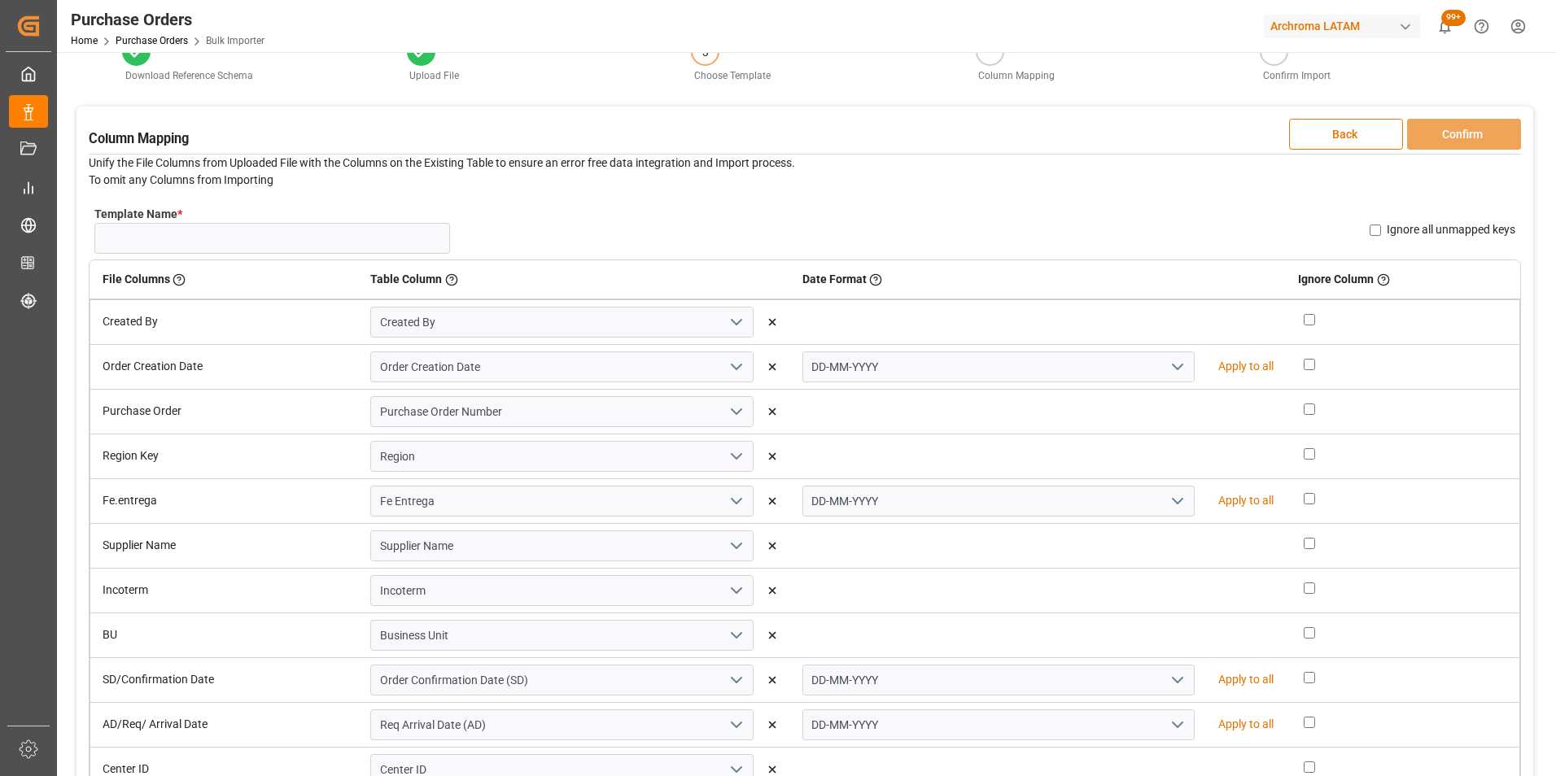
scroll to position [33, 0]
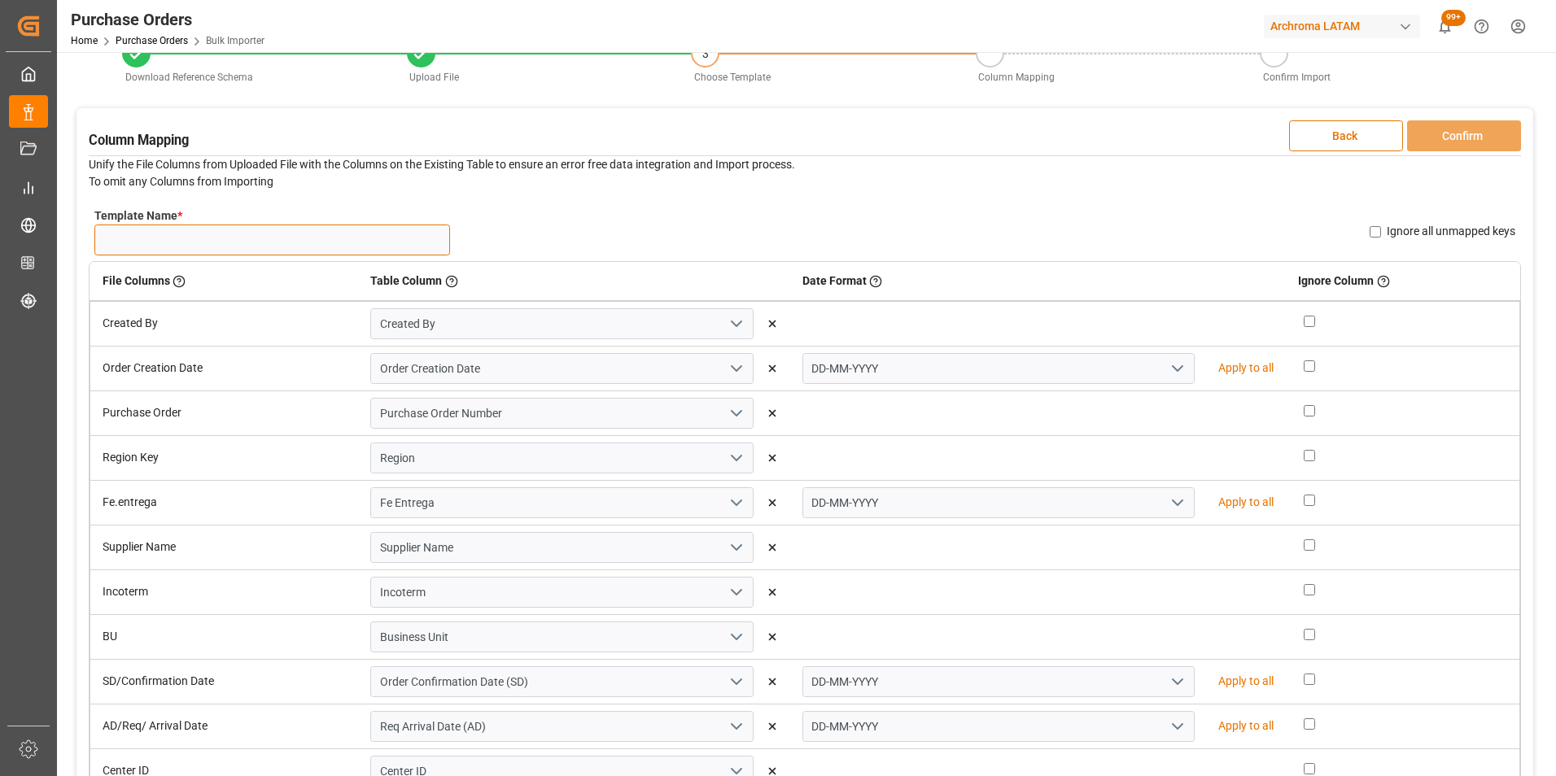
click at [377, 235] on input "Template Name *" at bounding box center [272, 240] width 356 height 31
type input "COL 20/08"
click at [1435, 138] on button "Confirm" at bounding box center [1464, 135] width 114 height 31
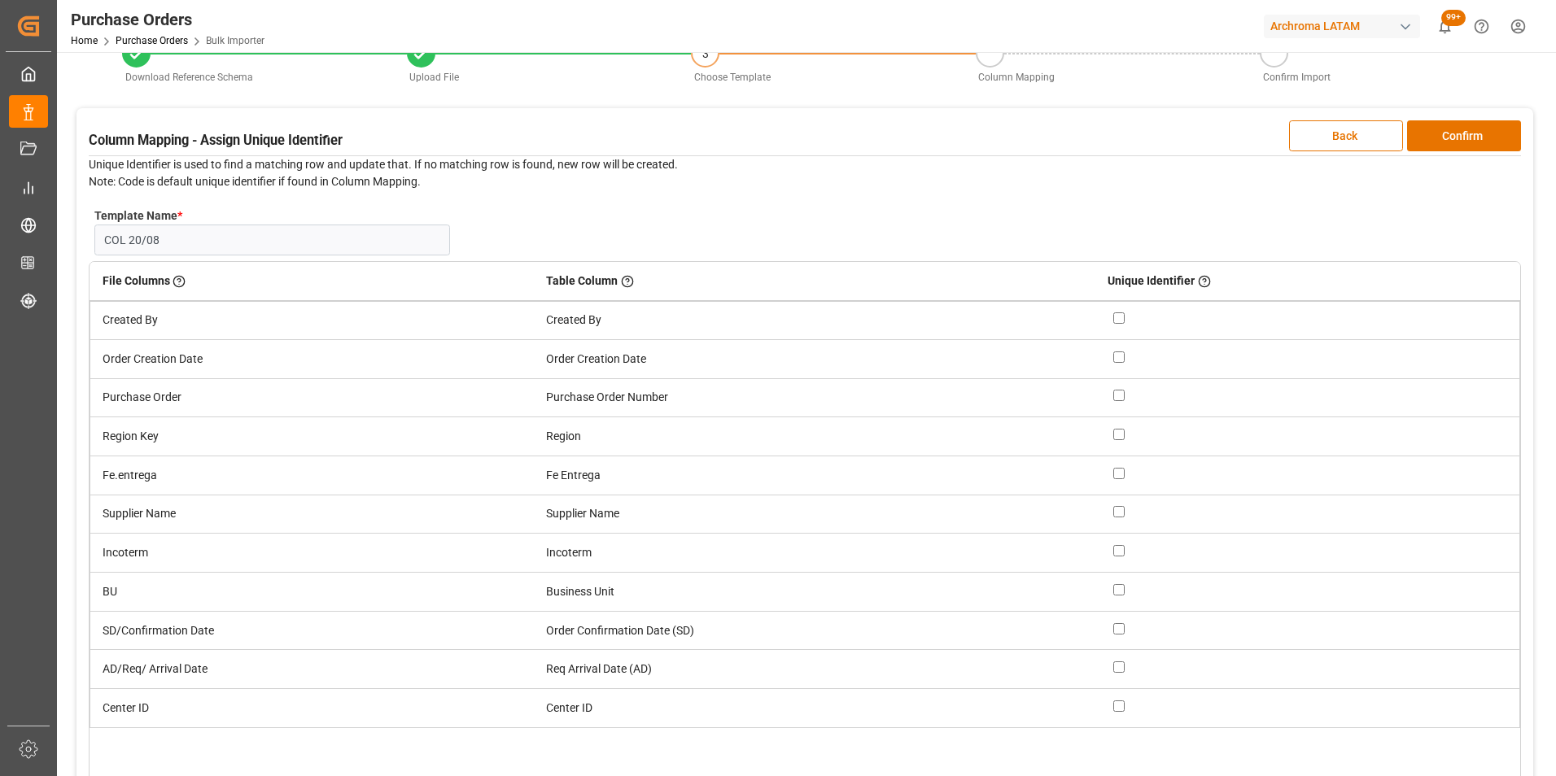
click at [1120, 393] on input "checkbox" at bounding box center [1118, 395] width 11 height 11
checkbox input "true"
click at [1479, 122] on button "Confirm" at bounding box center [1464, 135] width 114 height 31
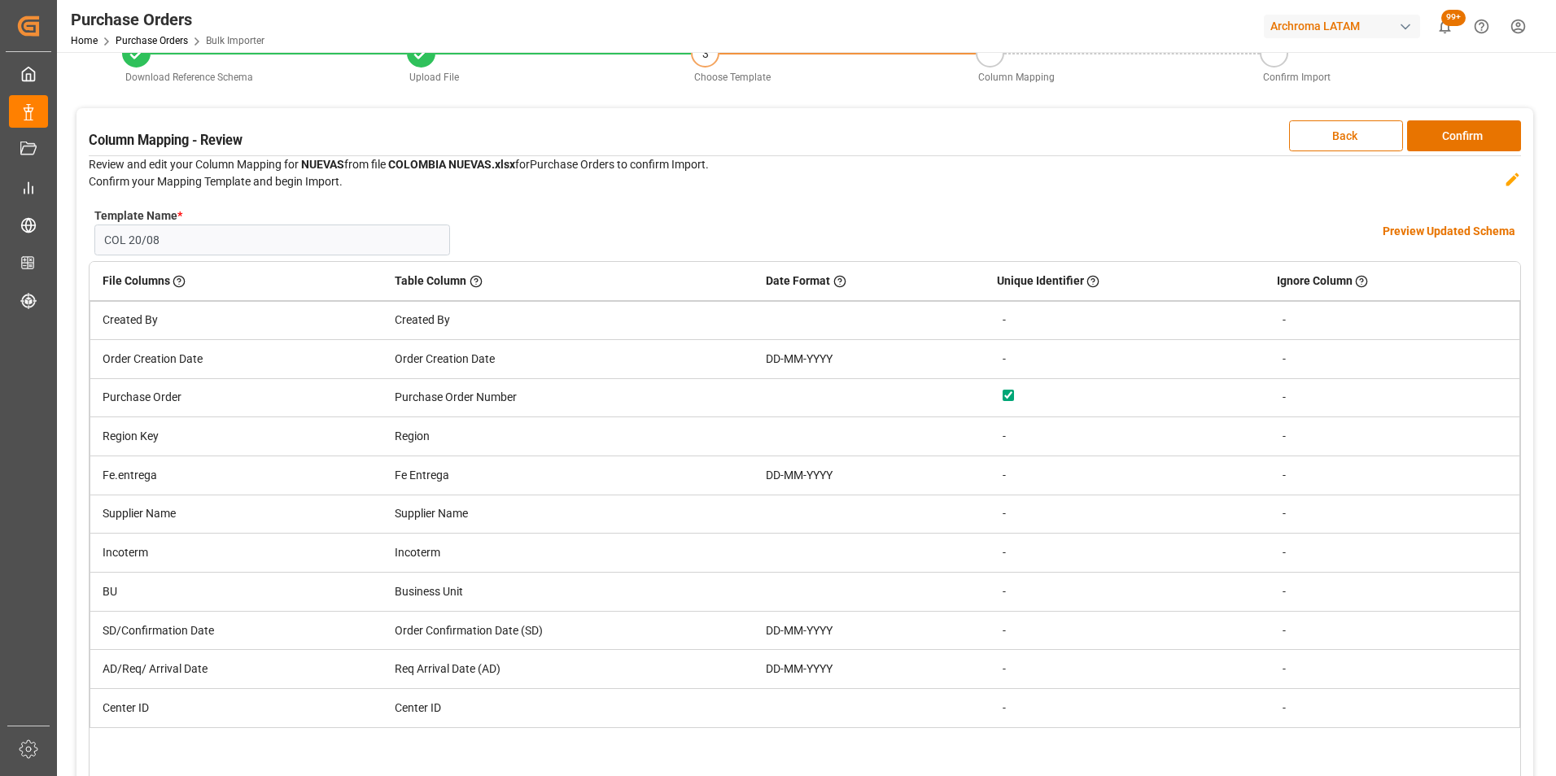
click at [1462, 234] on h4 "Preview Updated Schema" at bounding box center [1448, 231] width 133 height 17
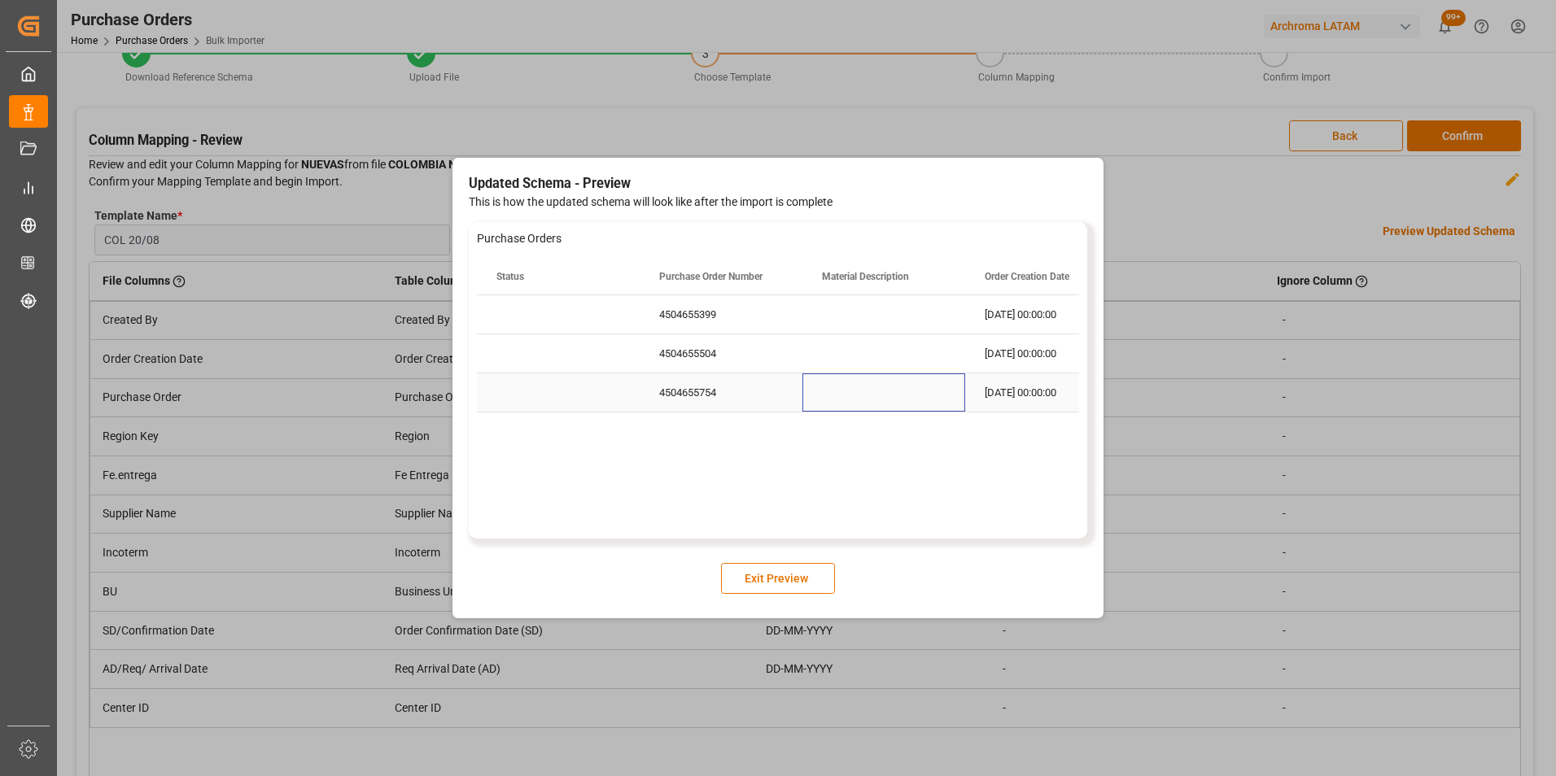
click at [861, 400] on div "Press SPACE to select this row." at bounding box center [883, 392] width 163 height 38
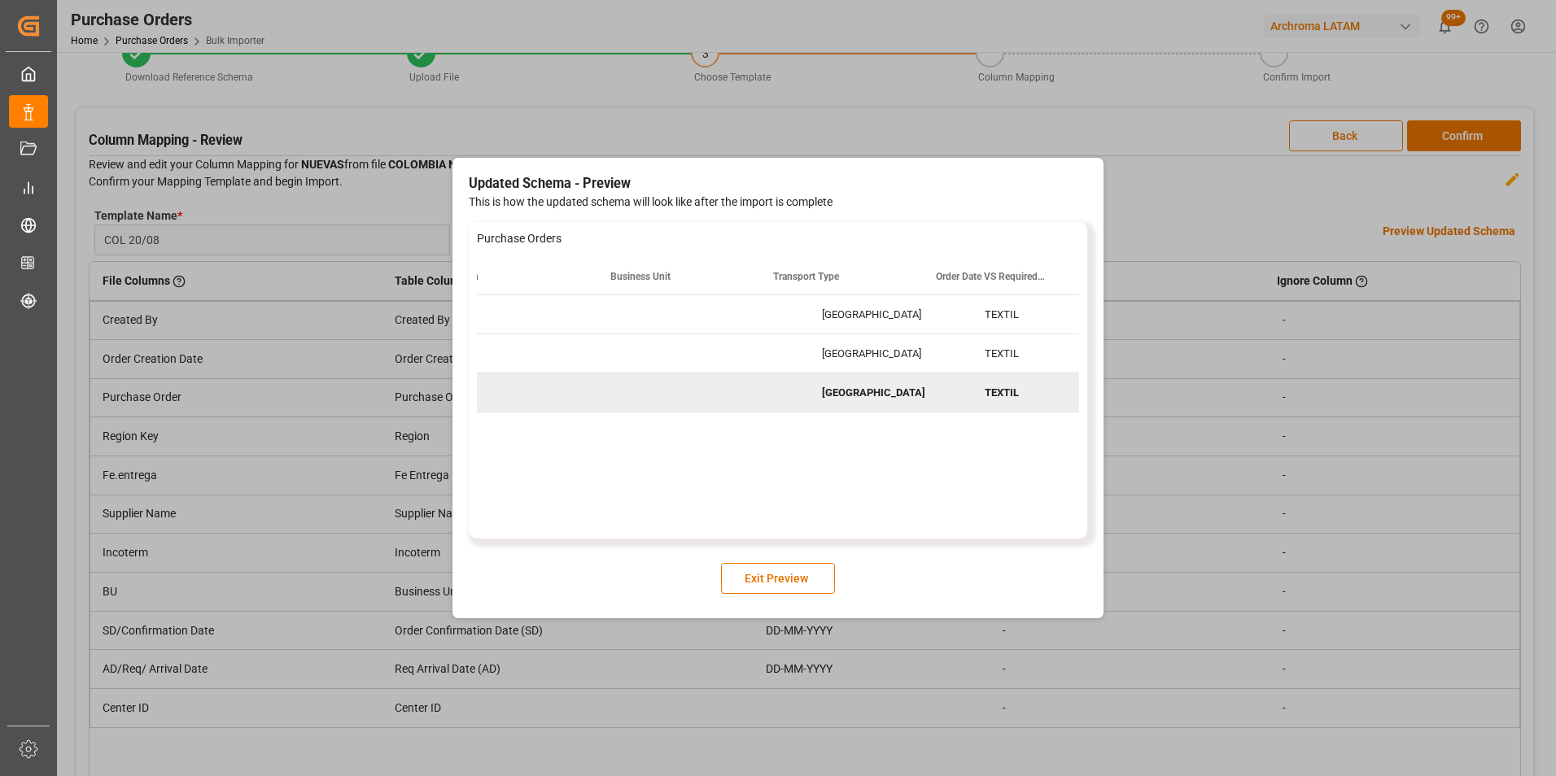
scroll to position [0, 4117]
click at [788, 584] on button "Exit Preview" at bounding box center [778, 578] width 114 height 31
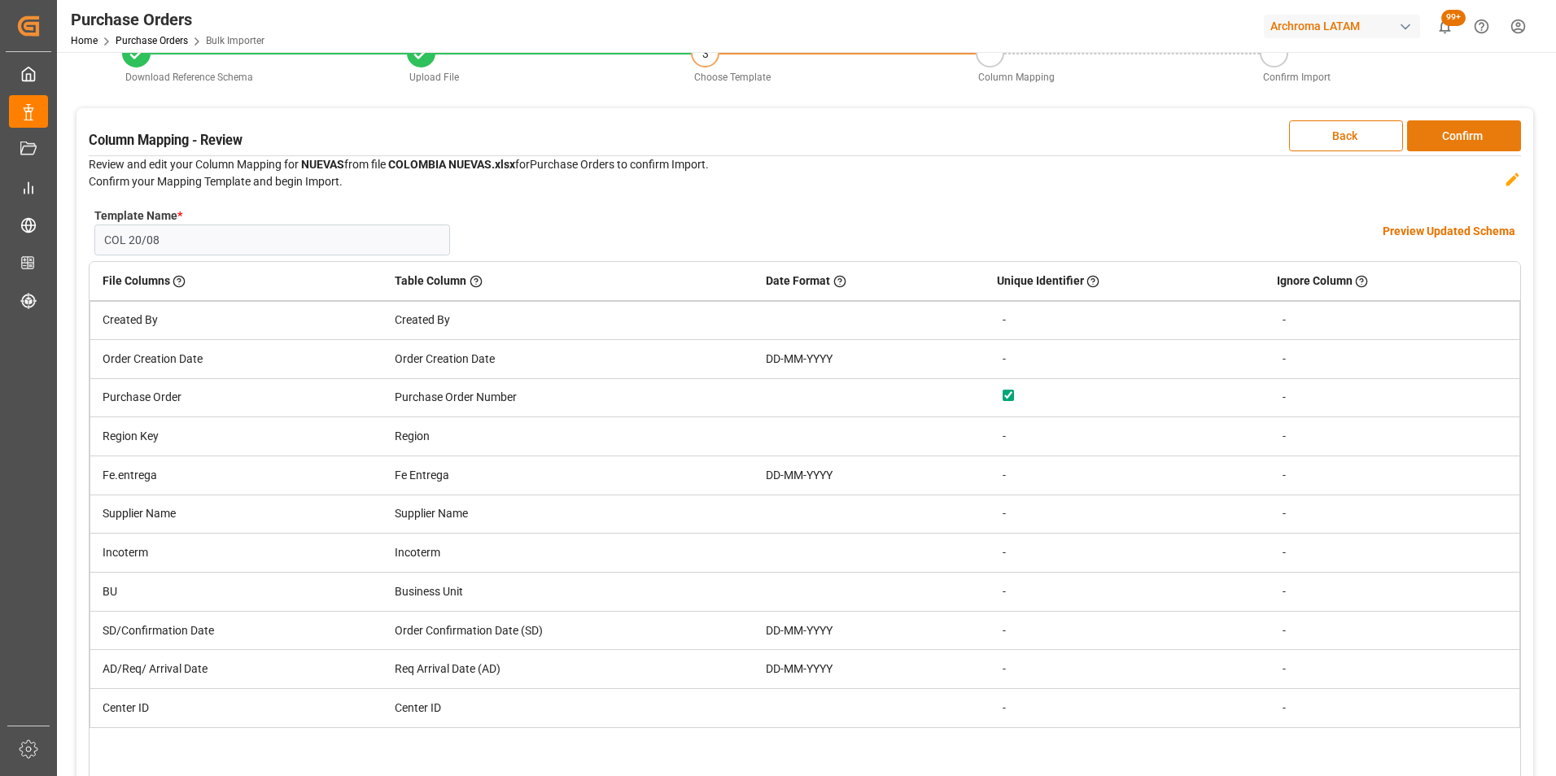
click at [1474, 148] on button "Confirm" at bounding box center [1464, 135] width 114 height 31
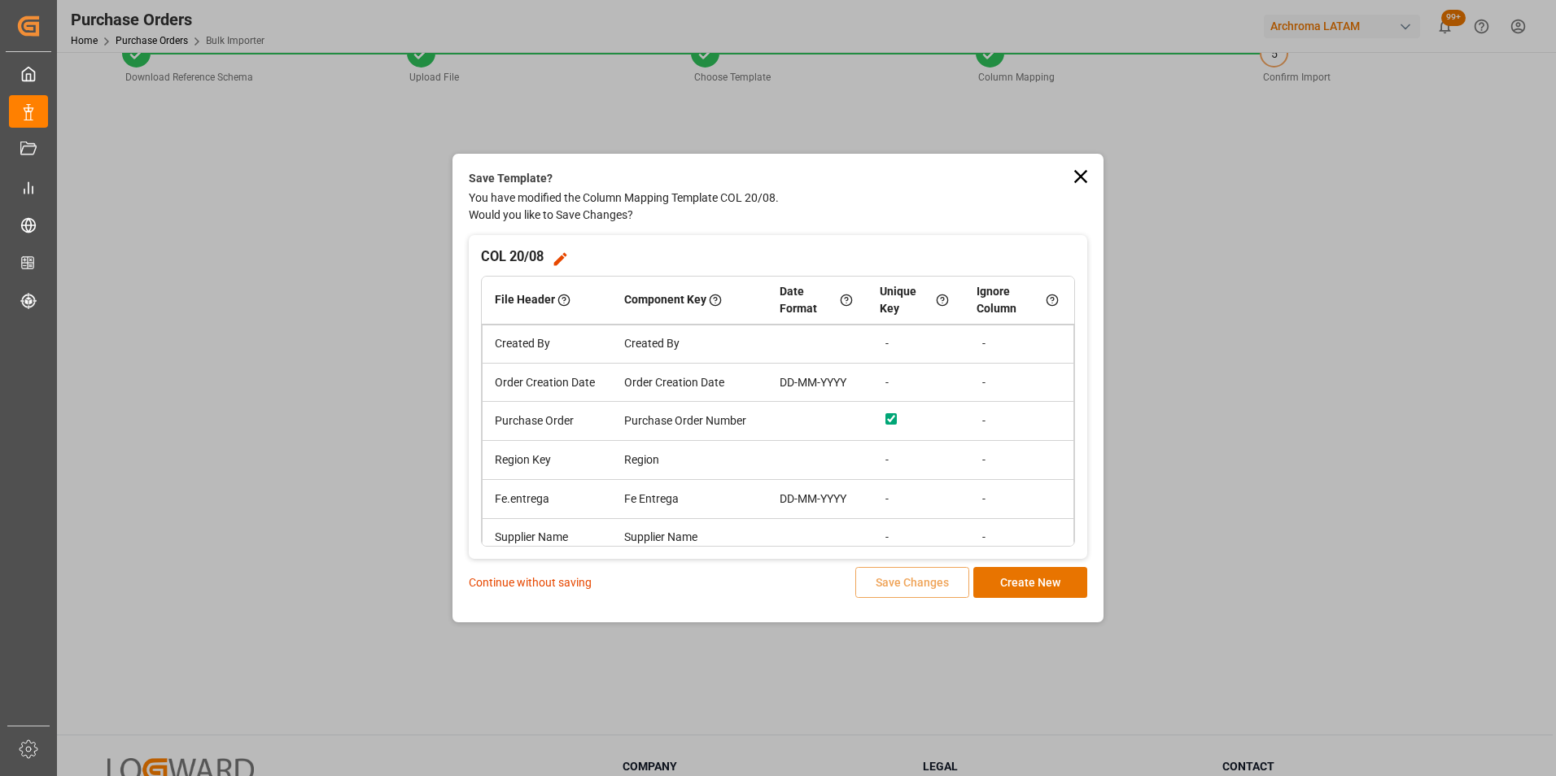
click at [571, 583] on p "Continue without saving" at bounding box center [530, 582] width 123 height 17
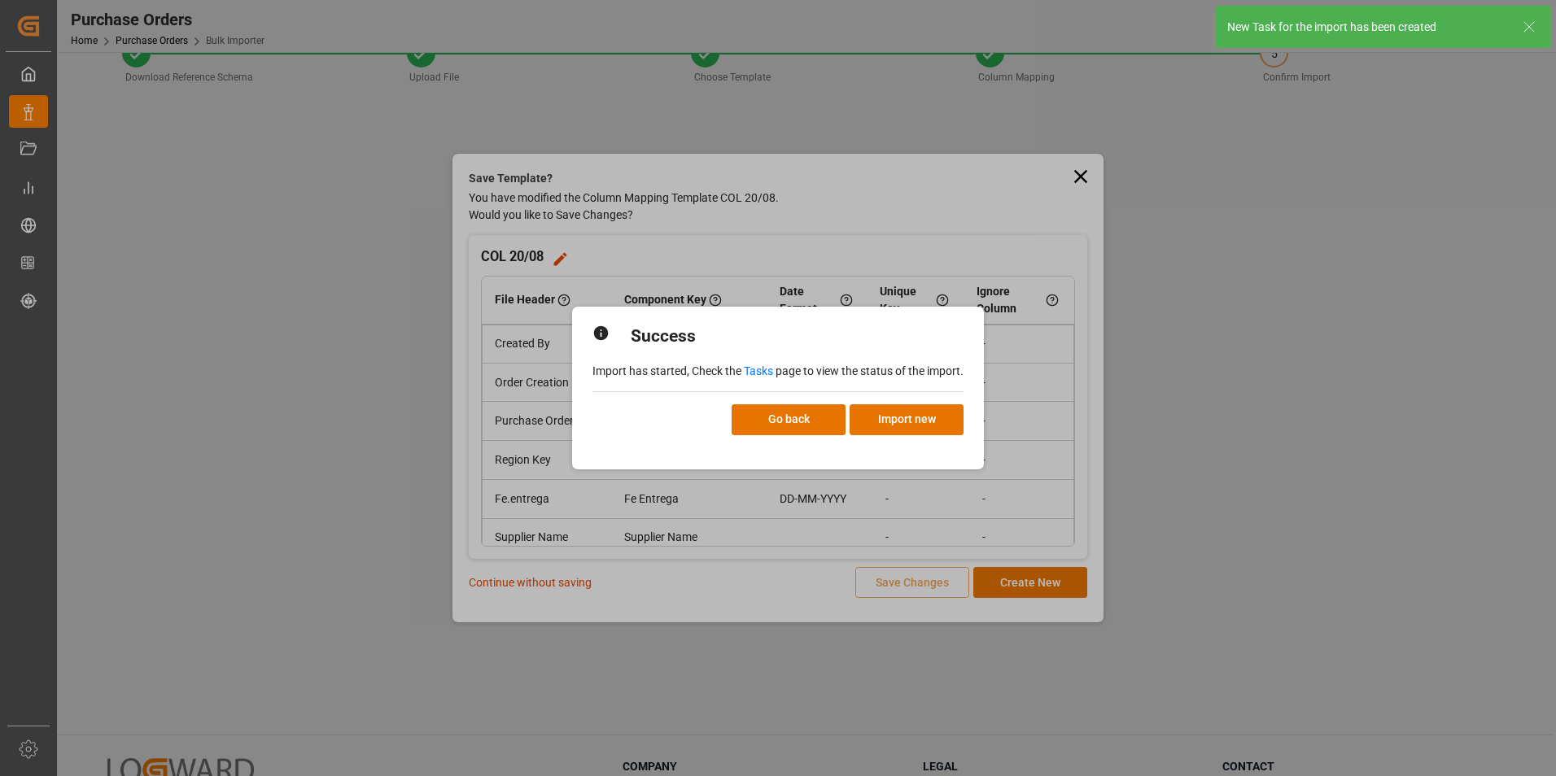
click at [755, 369] on link "Tasks" at bounding box center [758, 371] width 29 height 13
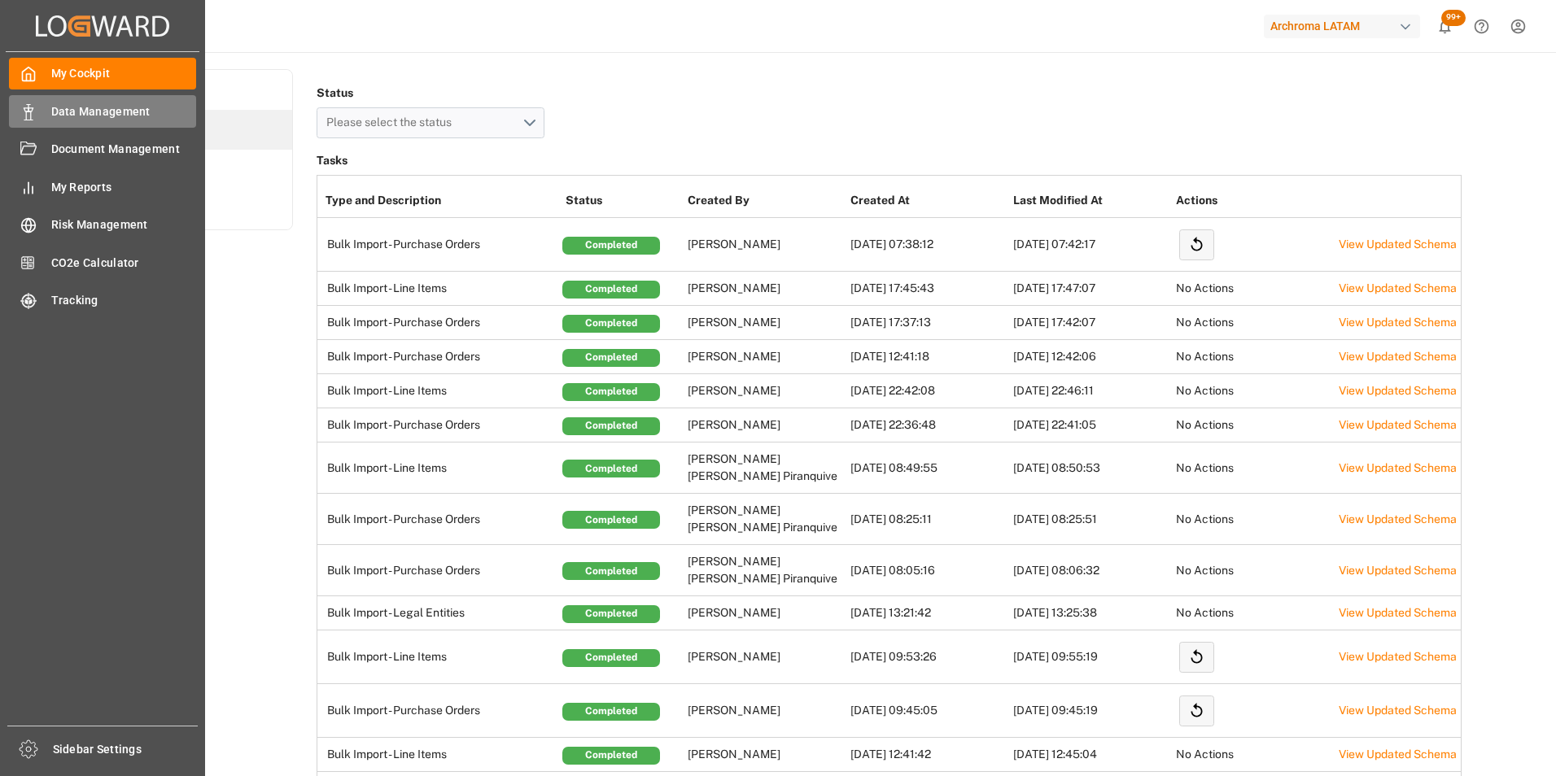
click at [36, 111] on icon at bounding box center [28, 112] width 16 height 16
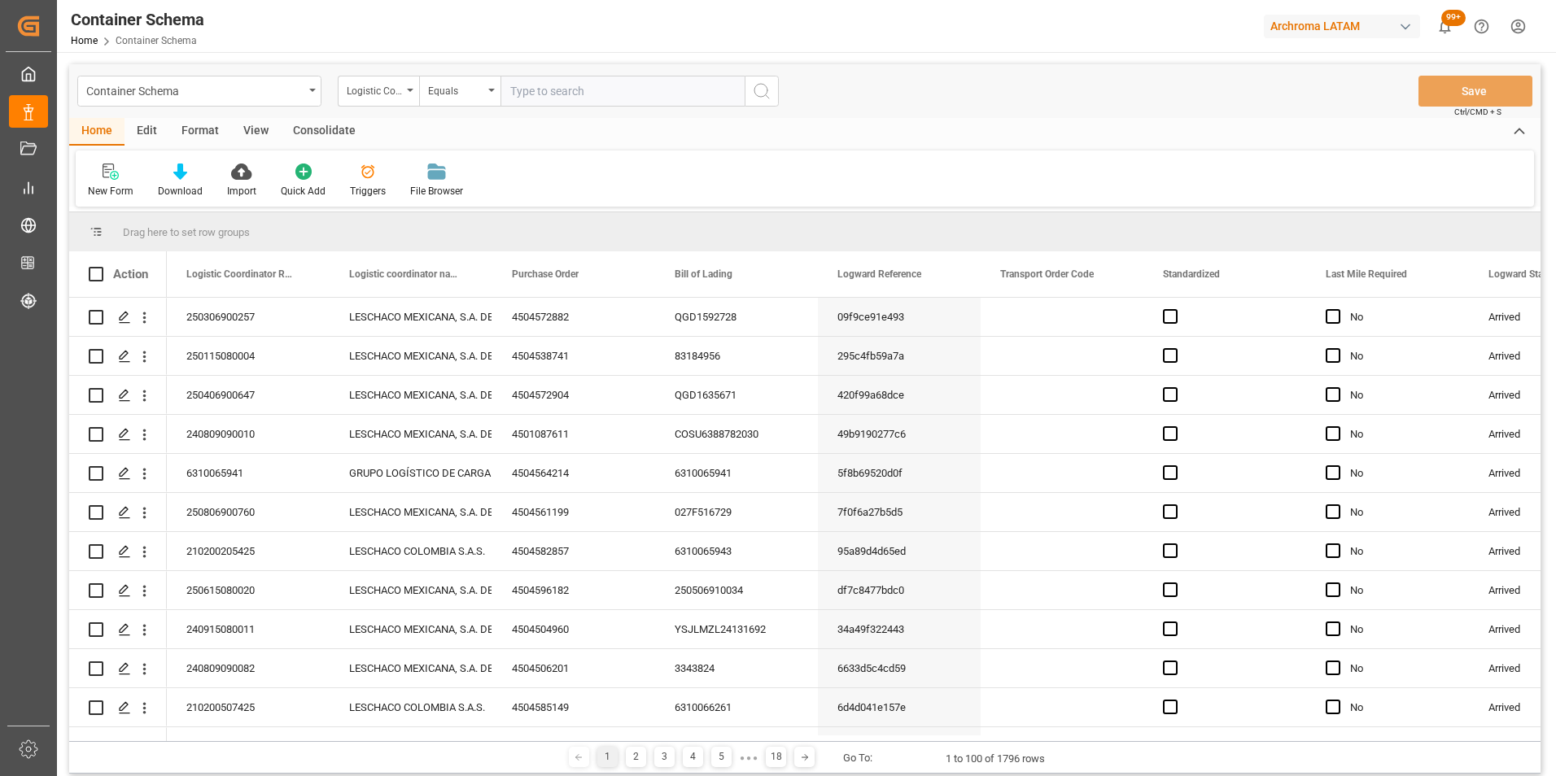
click at [312, 107] on div "Container Schema Logistic Coordinator Reference Number Equals Save Ctrl/CMD + S" at bounding box center [804, 91] width 1471 height 54
click at [311, 97] on div "Container Schema" at bounding box center [199, 91] width 244 height 31
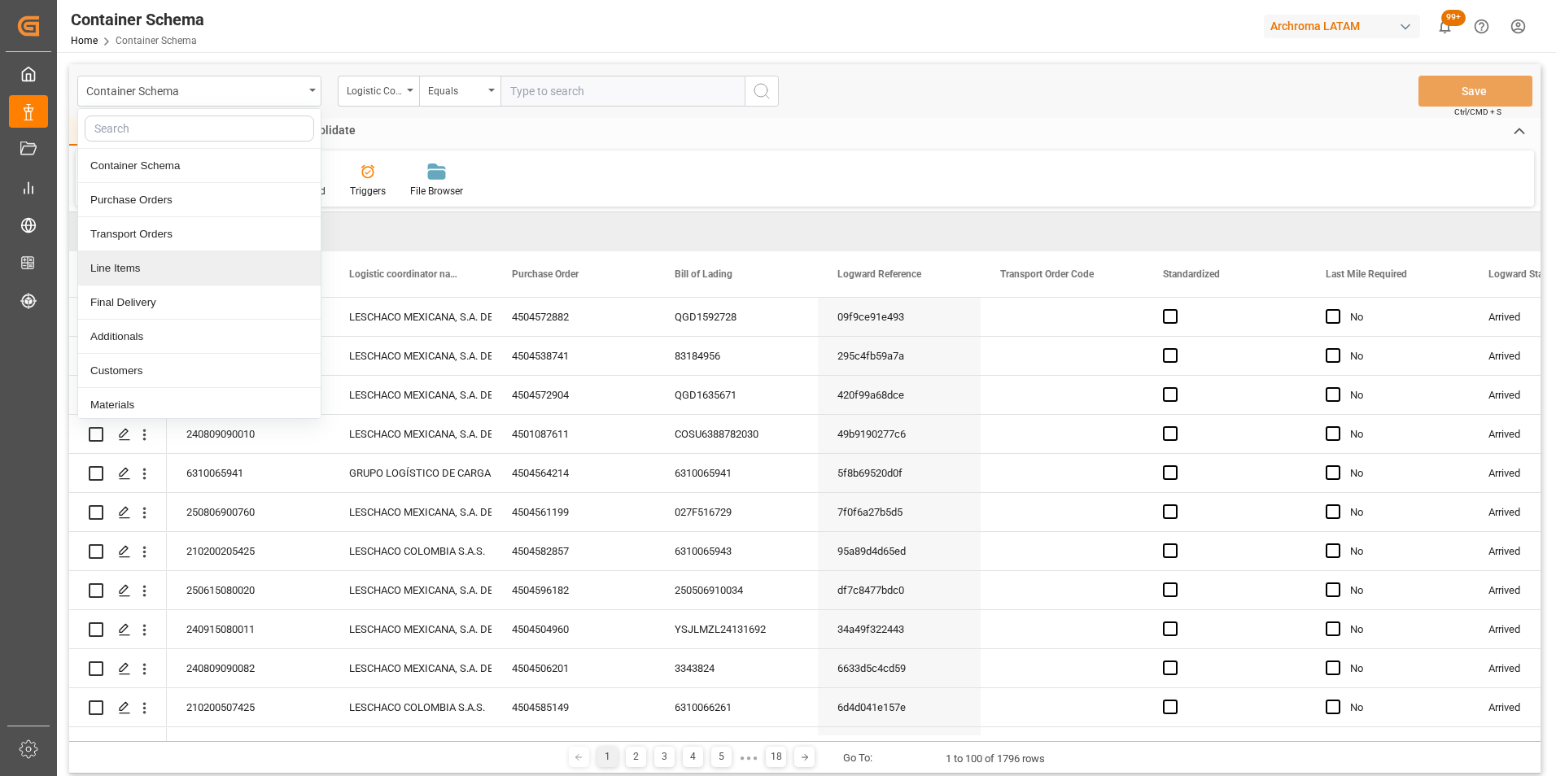
click at [238, 264] on div "Line Items" at bounding box center [199, 268] width 242 height 34
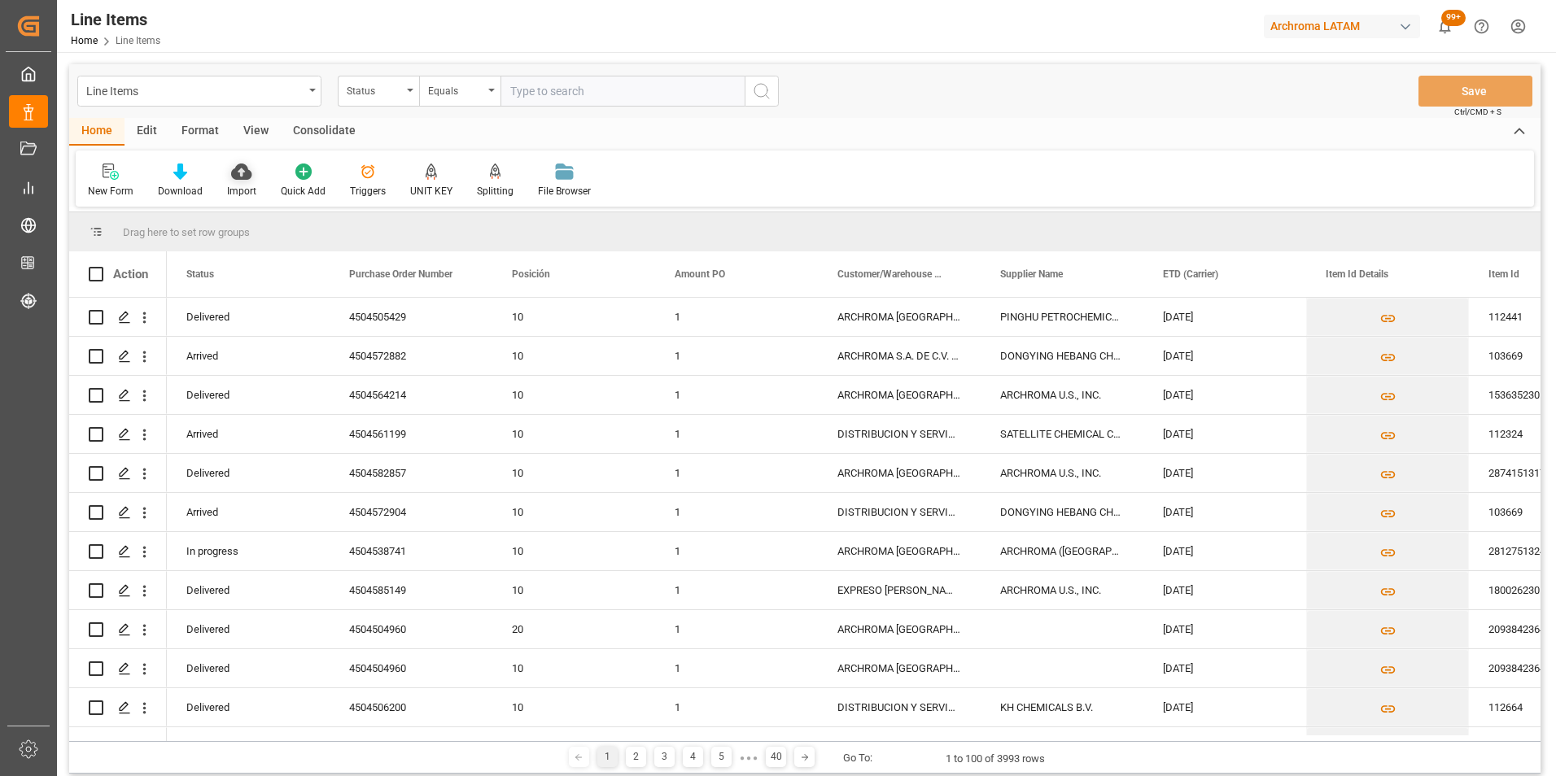
click at [238, 189] on div "Import" at bounding box center [241, 191] width 29 height 15
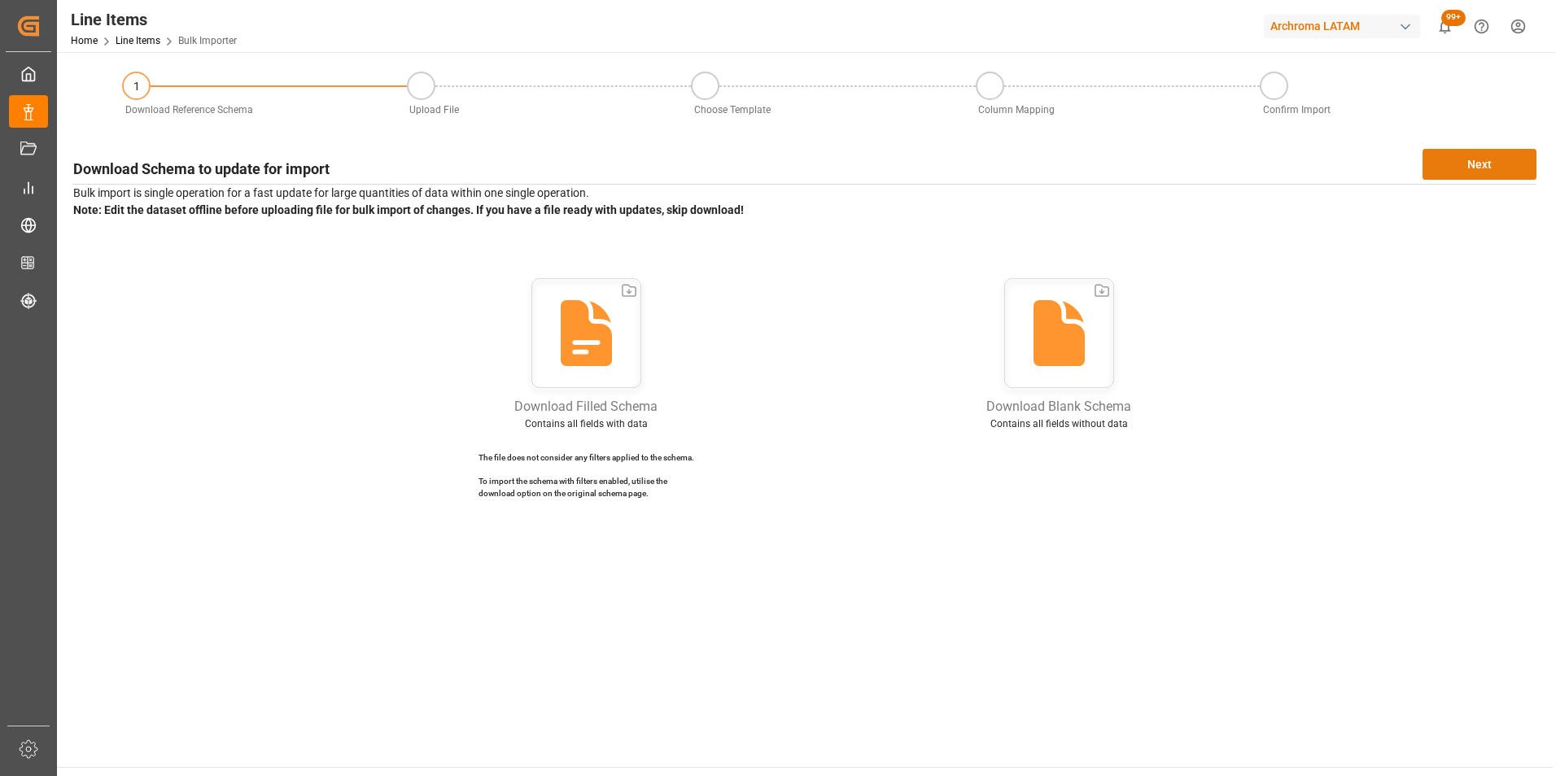
click at [1471, 177] on button "Next" at bounding box center [1479, 164] width 114 height 31
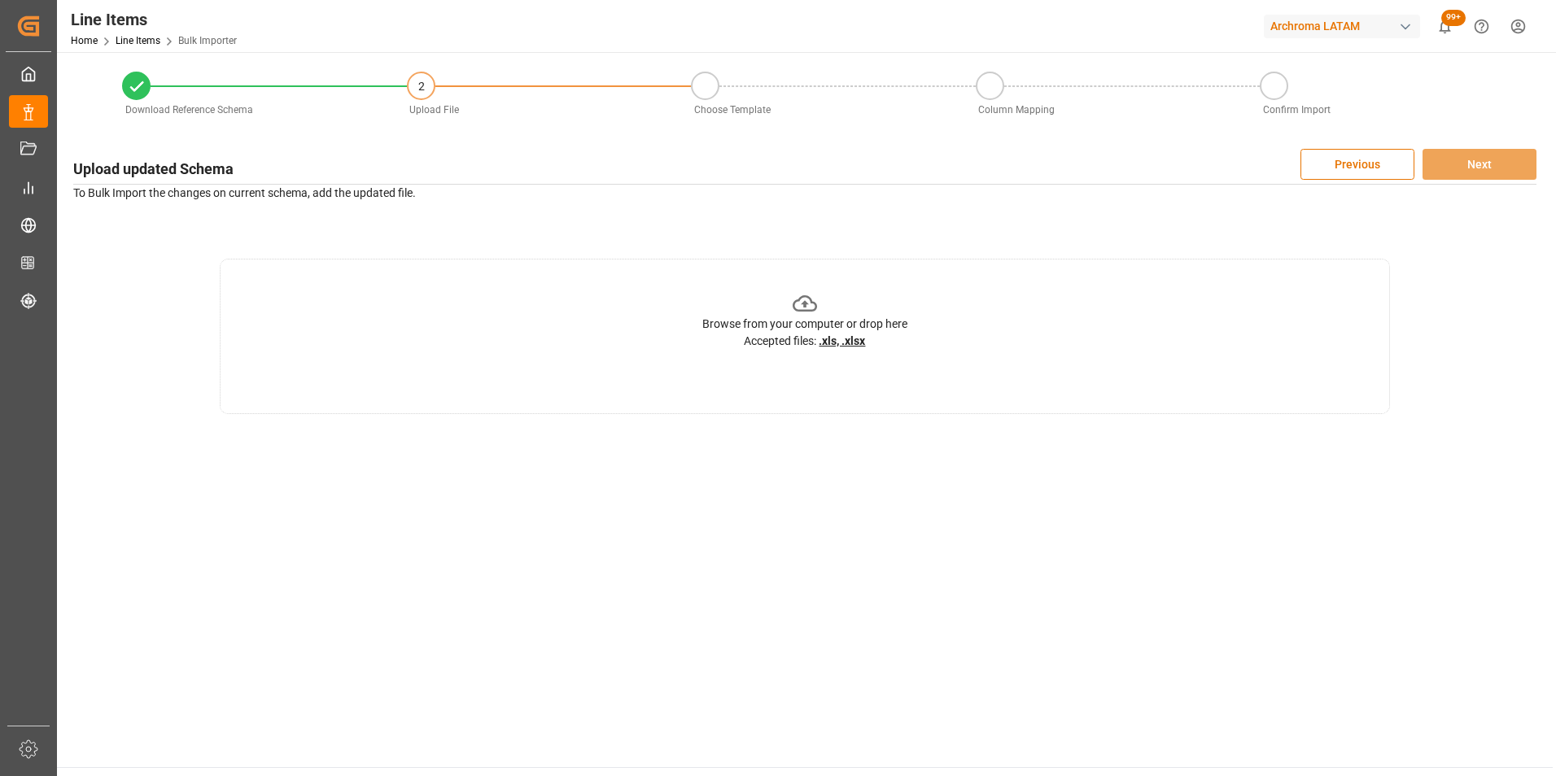
click at [931, 317] on div "Browse from your computer or drop here Accepted files: .xls, .xlsx" at bounding box center [805, 336] width 1170 height 155
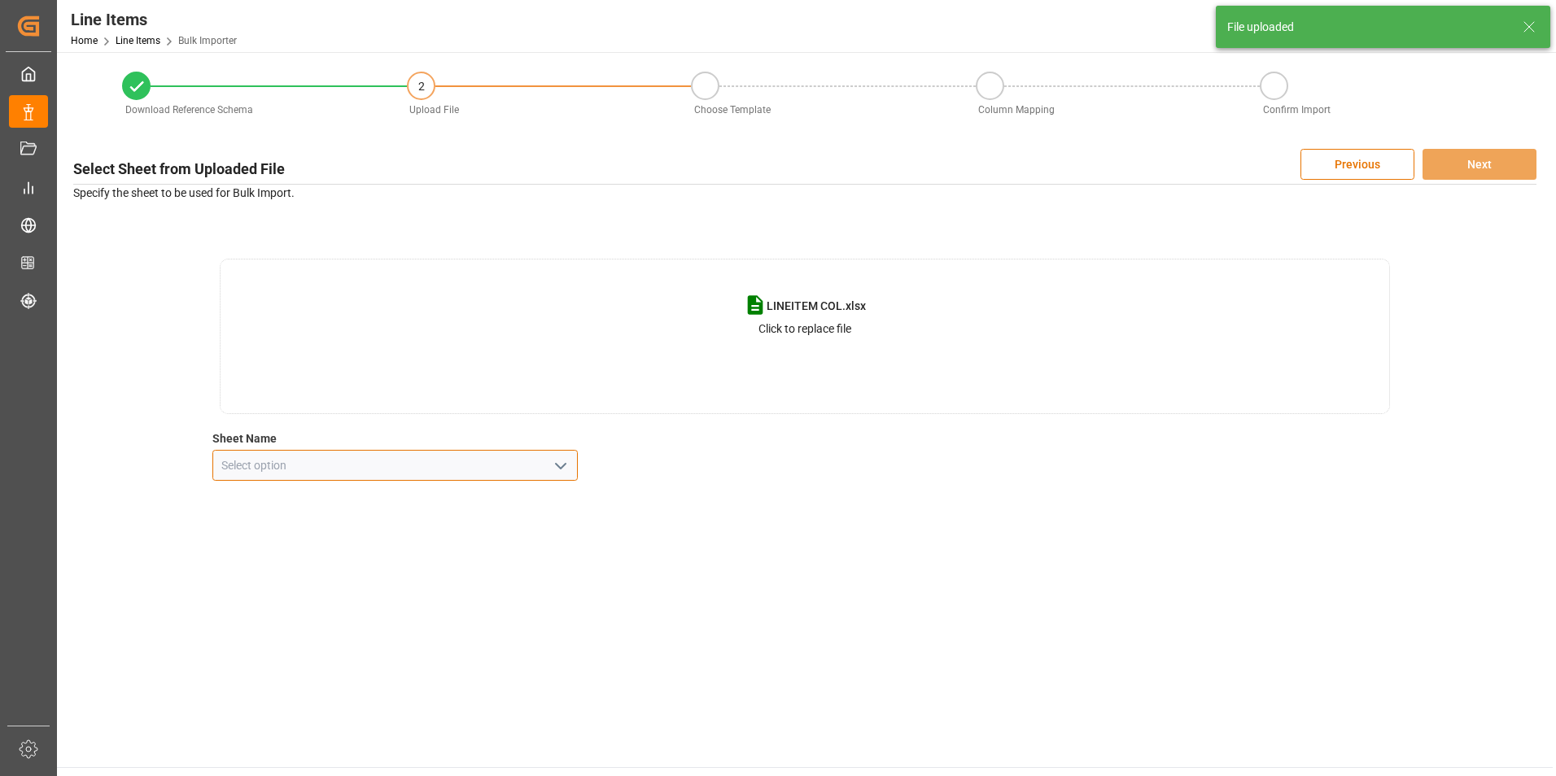
click at [576, 465] on input at bounding box center [395, 465] width 366 height 31
click at [566, 464] on polyline "open menu" at bounding box center [561, 466] width 10 height 5
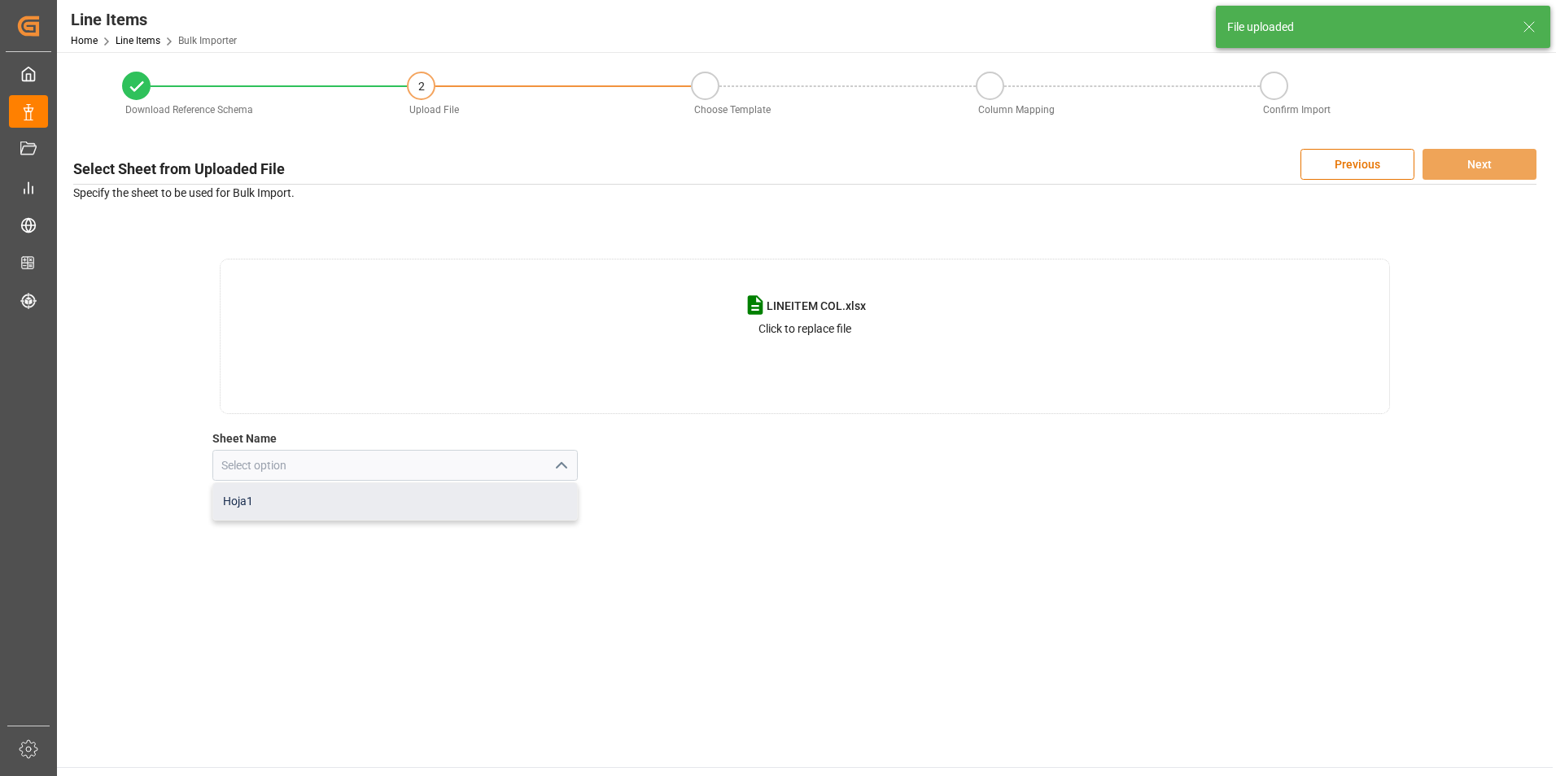
click at [517, 501] on div "Hoja1" at bounding box center [395, 501] width 365 height 37
type input "Hoja1"
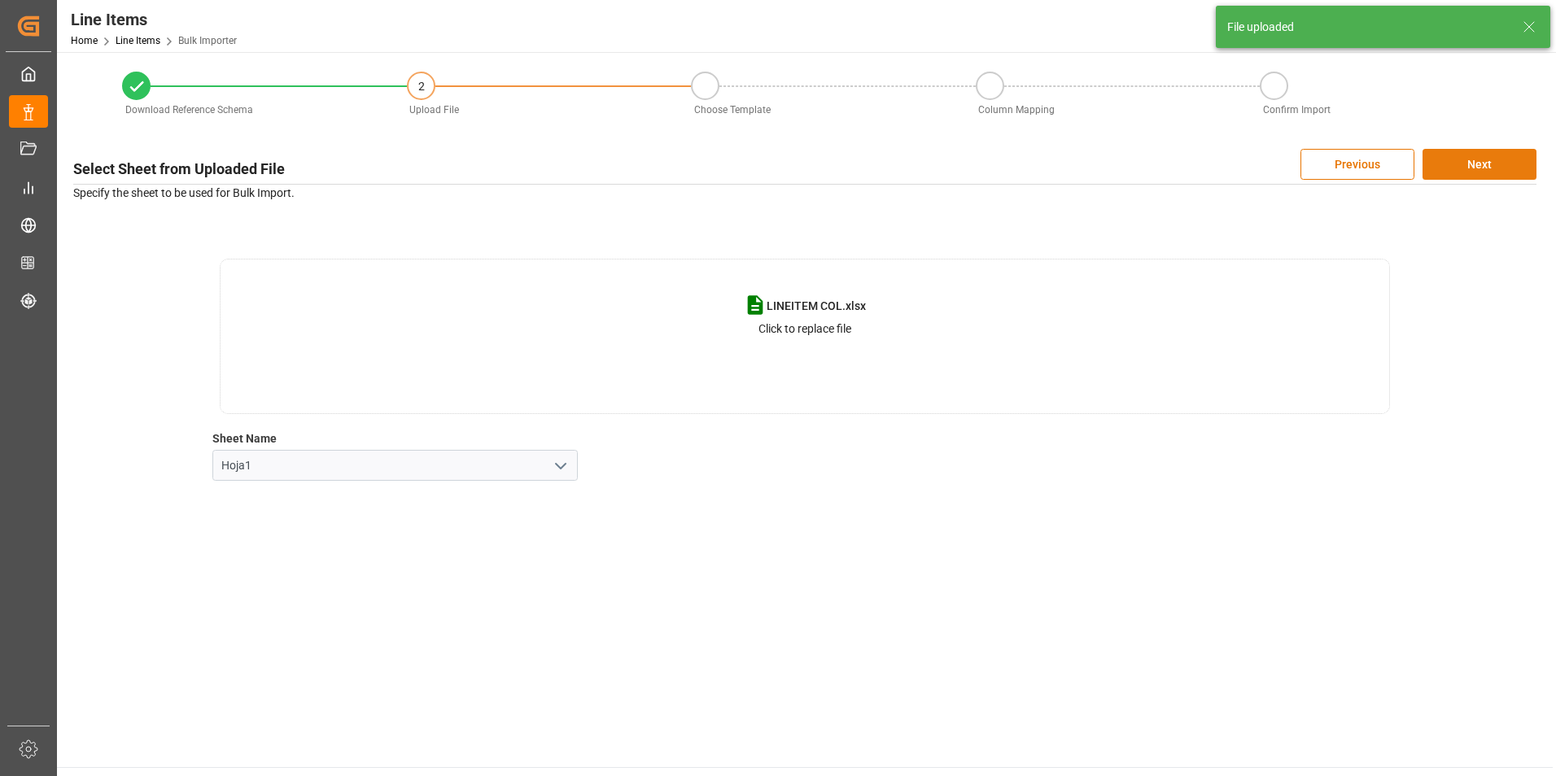
click at [1474, 161] on button "Next" at bounding box center [1479, 164] width 114 height 31
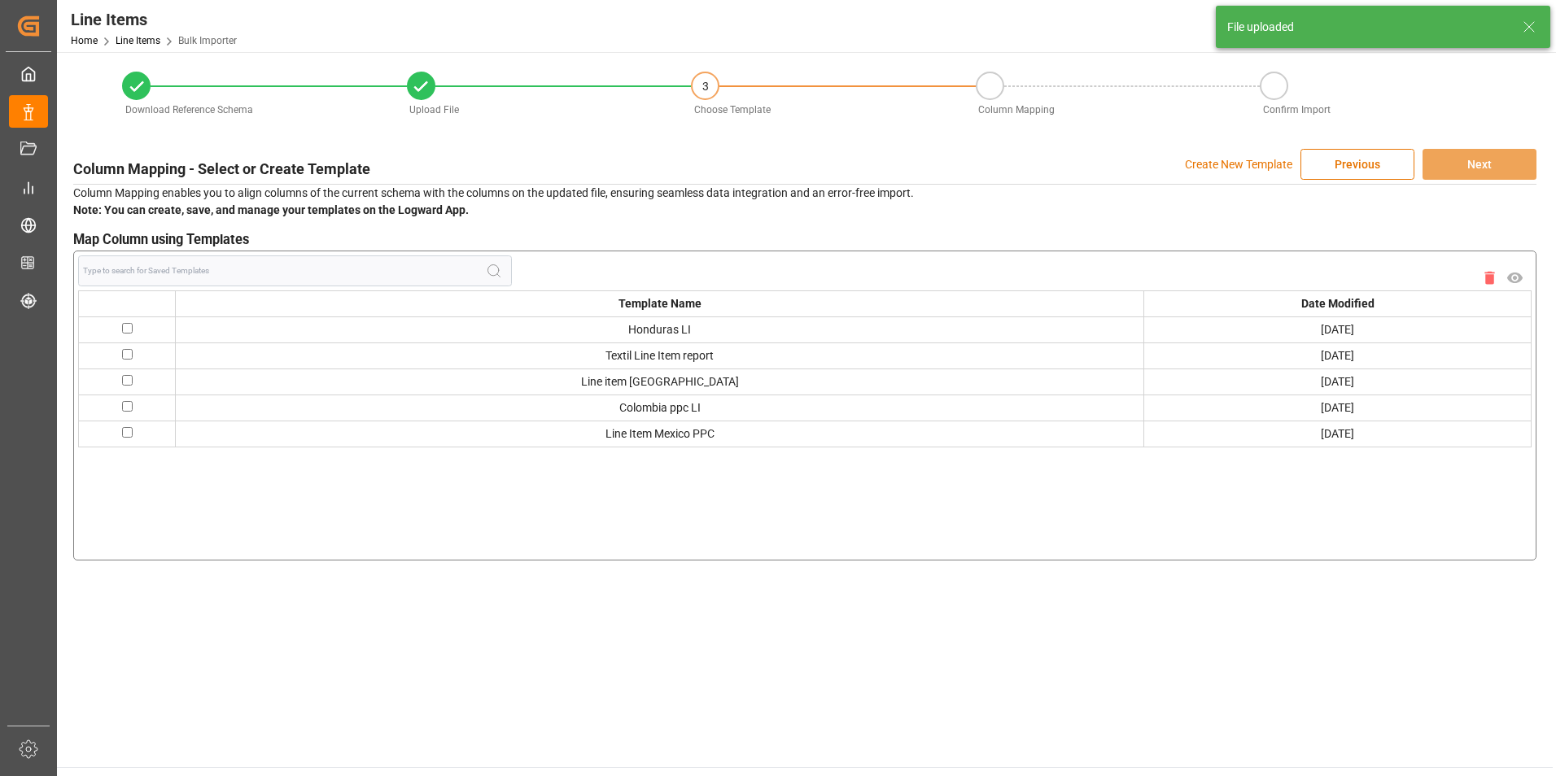
click at [1264, 170] on p "Create New Template" at bounding box center [1238, 164] width 107 height 31
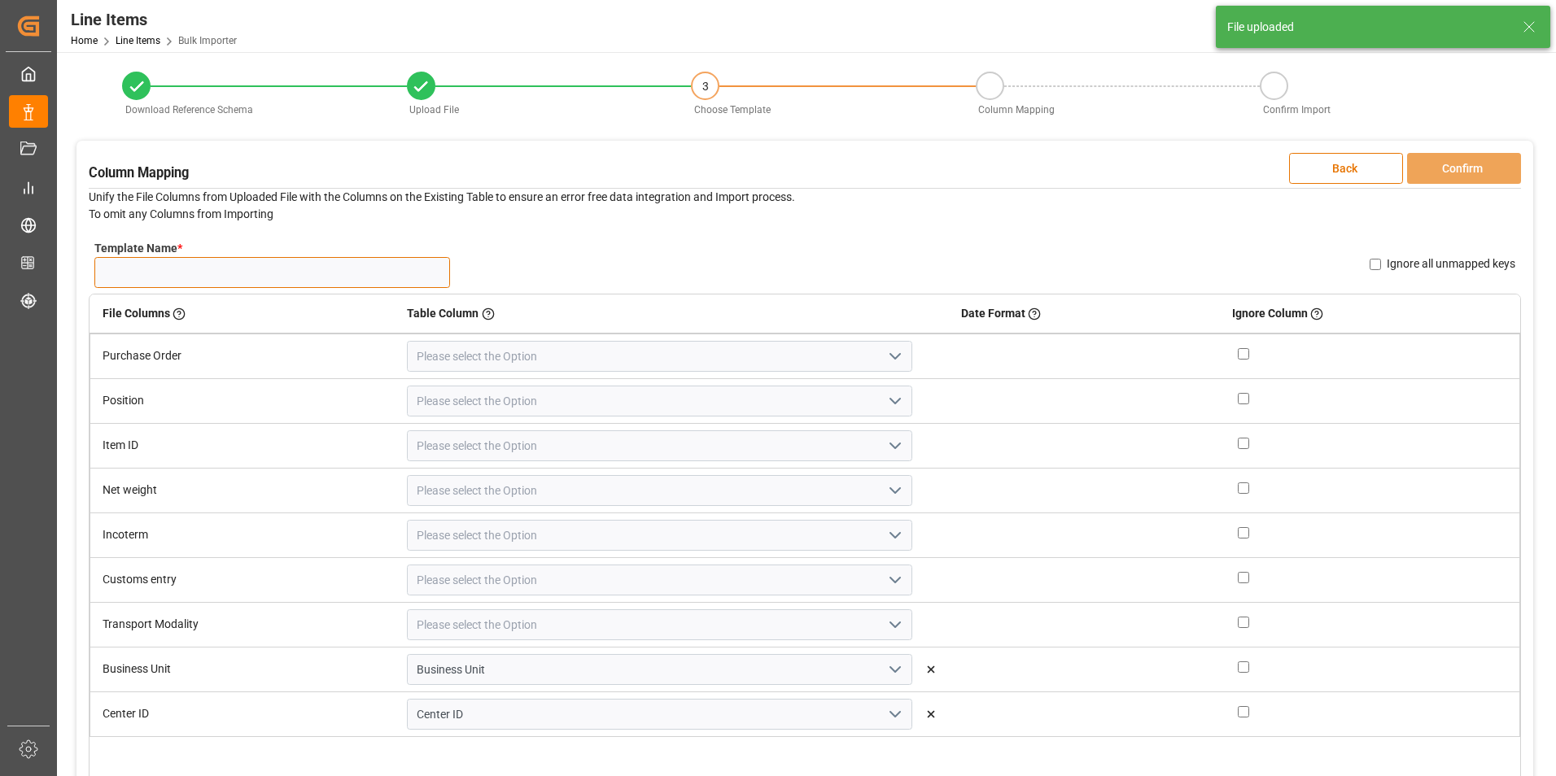
click at [334, 271] on input "Template Name *" at bounding box center [272, 272] width 356 height 31
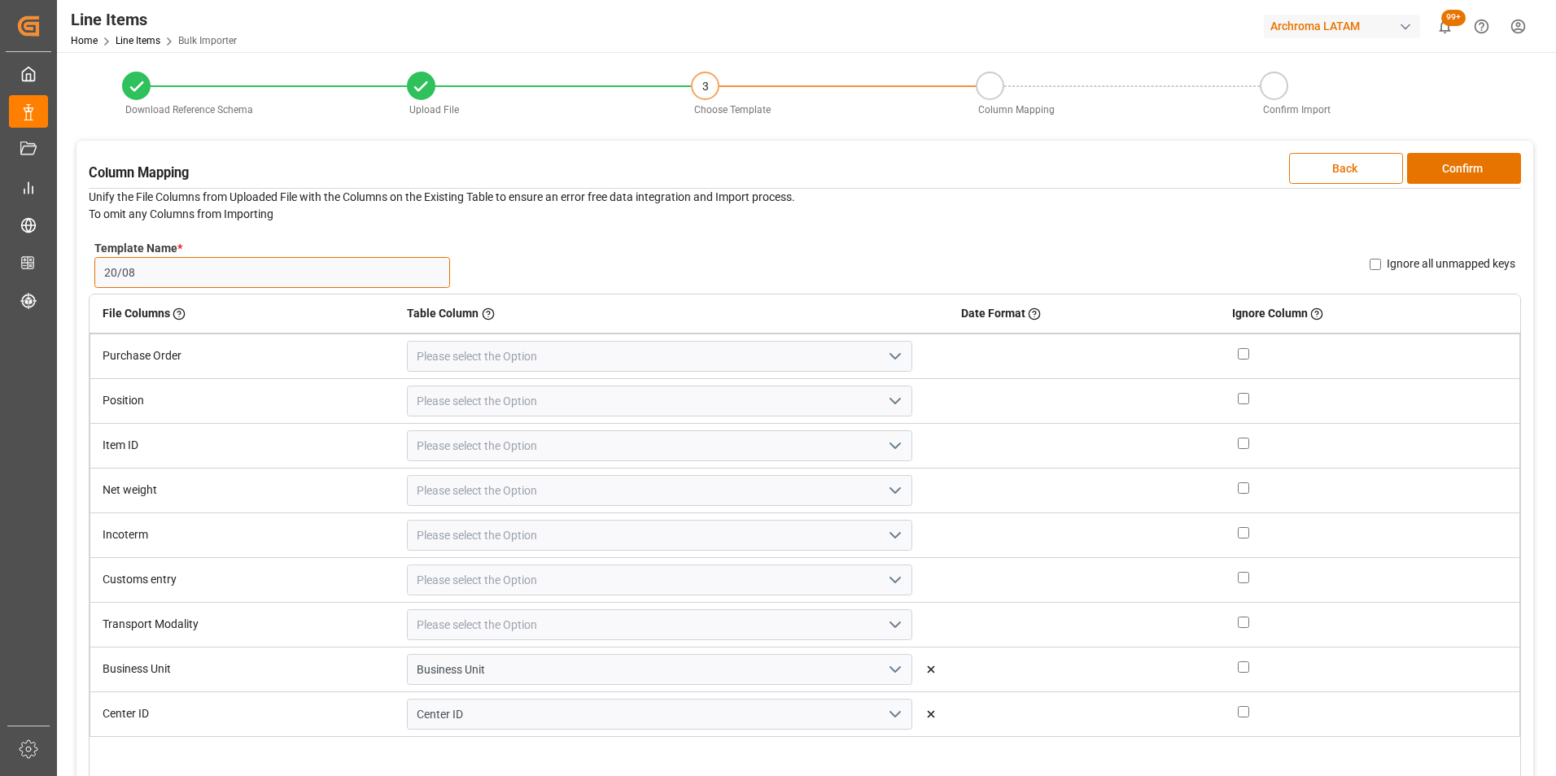
type input "20/08"
click at [885, 365] on icon "open menu" at bounding box center [895, 357] width 20 height 20
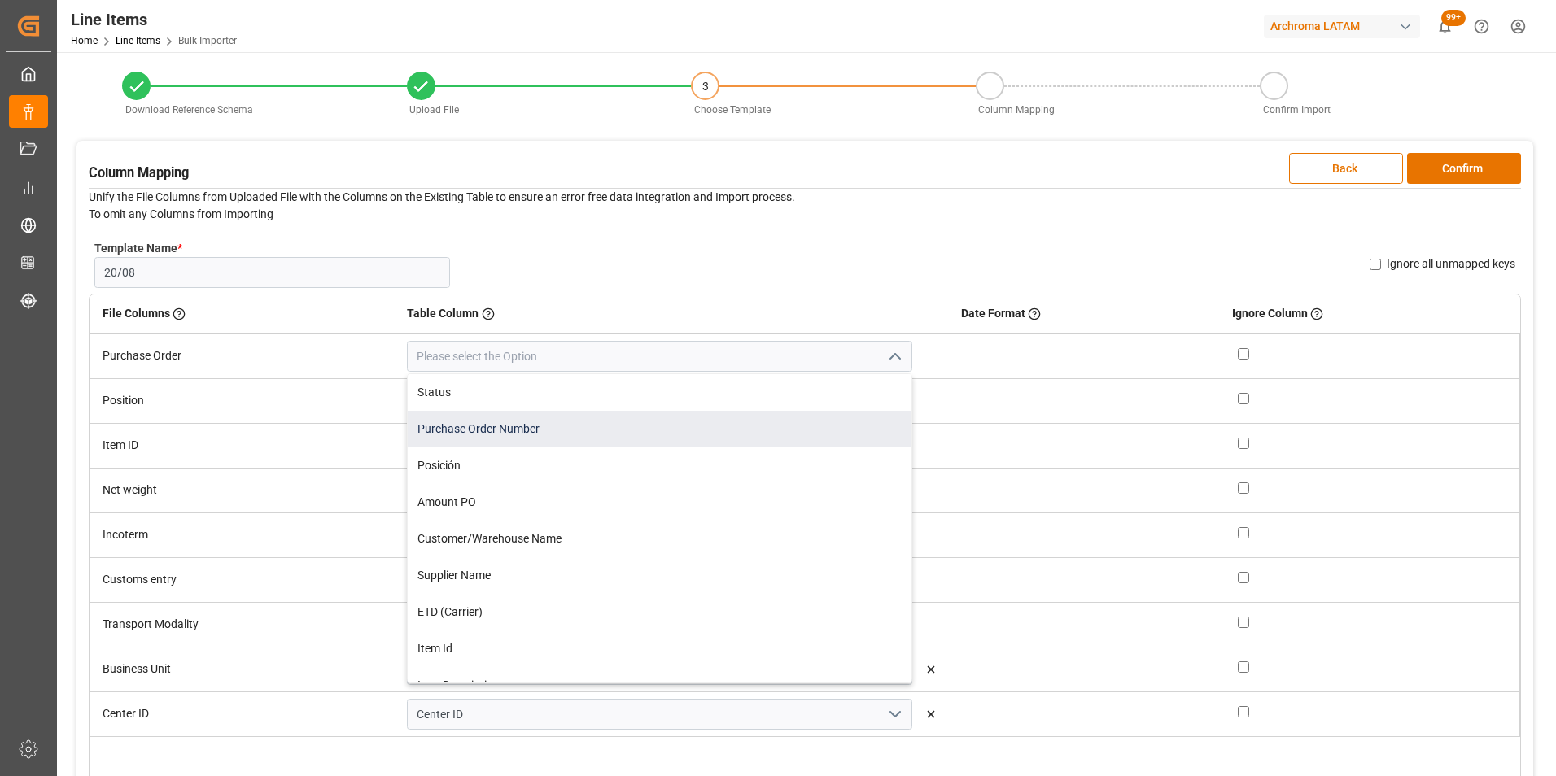
click at [775, 430] on div "Purchase Order Number" at bounding box center [659, 429] width 503 height 37
type input "Purchase Order Number"
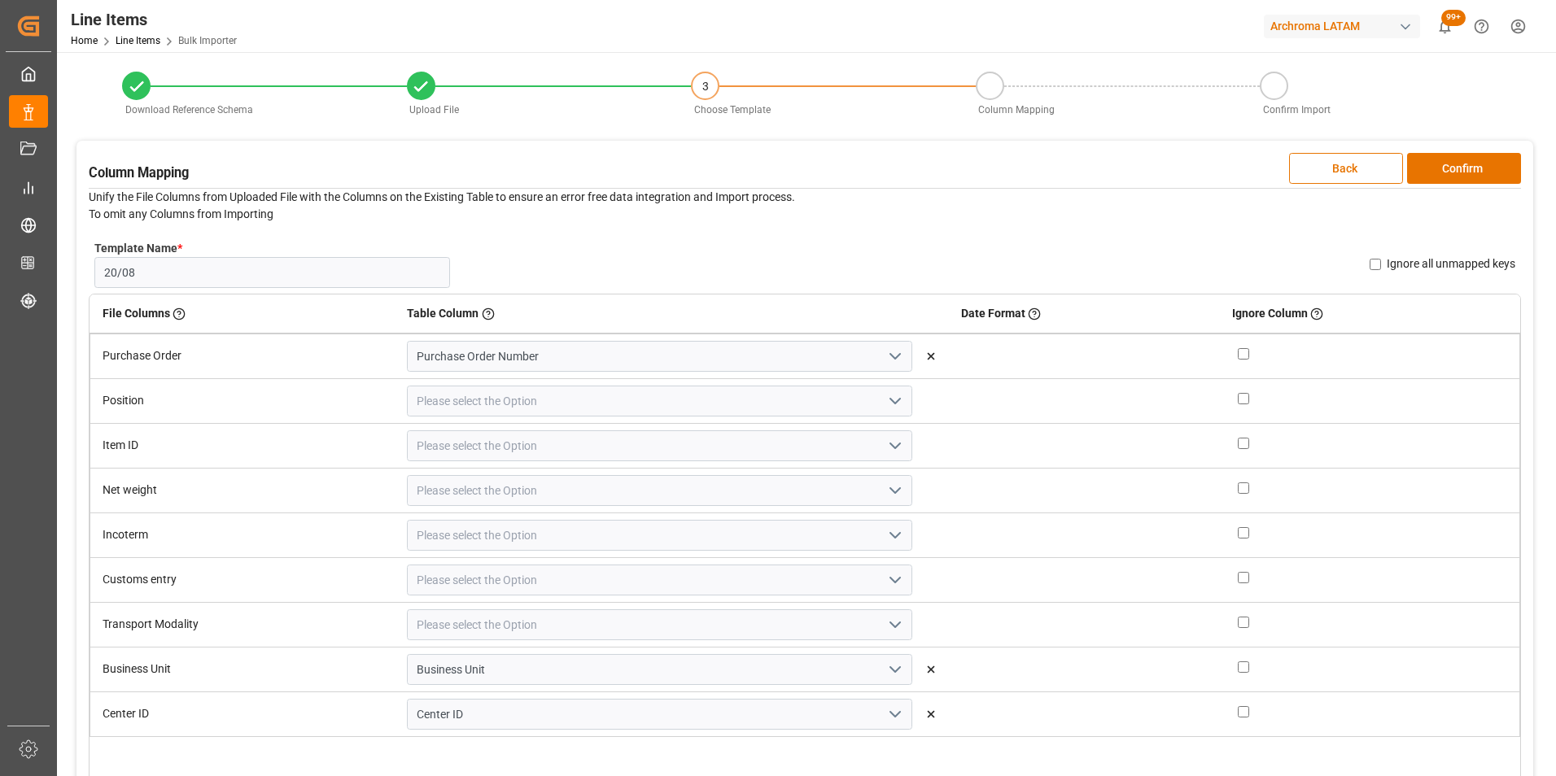
click at [885, 399] on icon "open menu" at bounding box center [895, 401] width 20 height 20
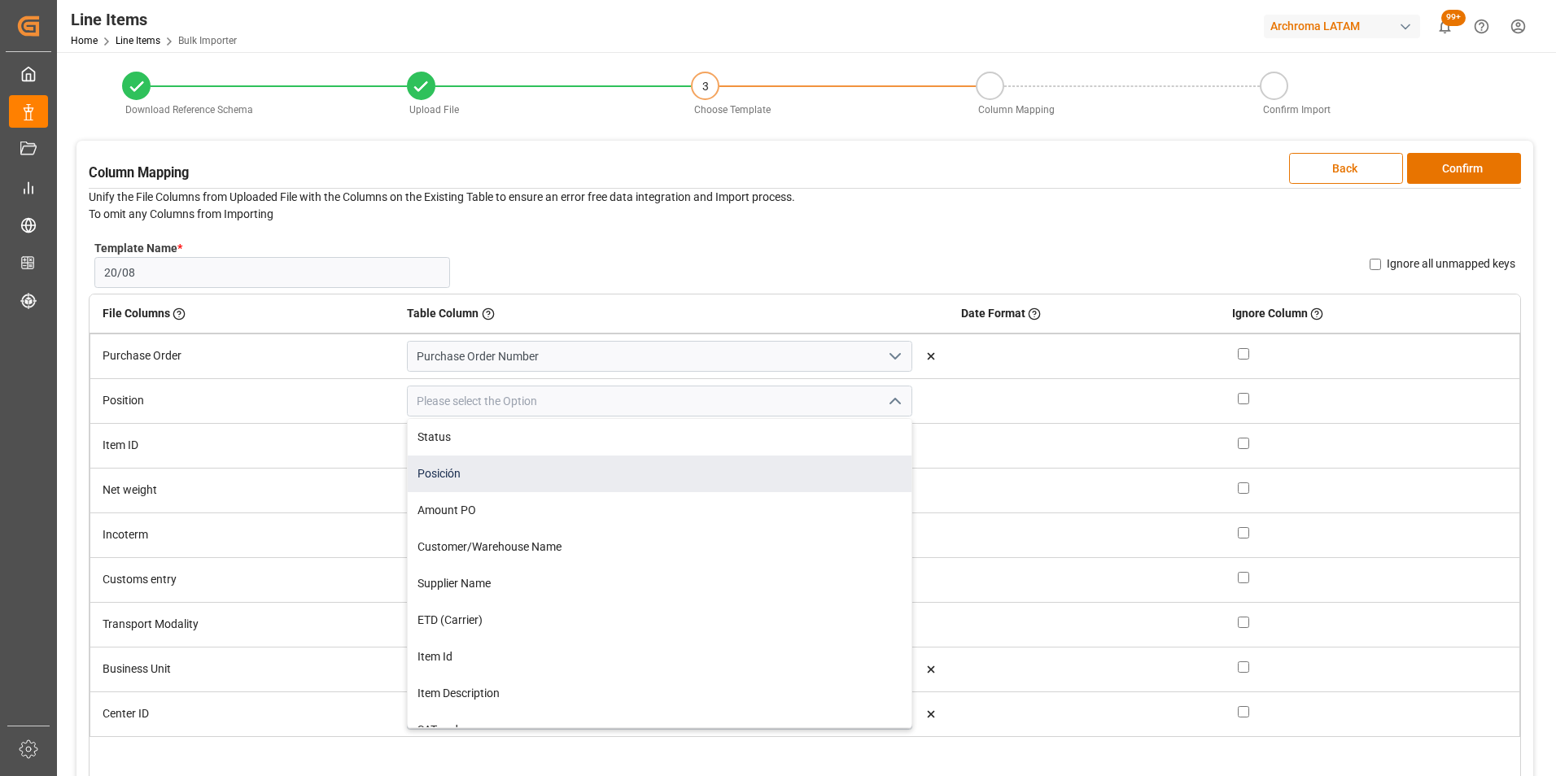
click at [709, 470] on div "Posición" at bounding box center [659, 474] width 503 height 37
type input "Posición"
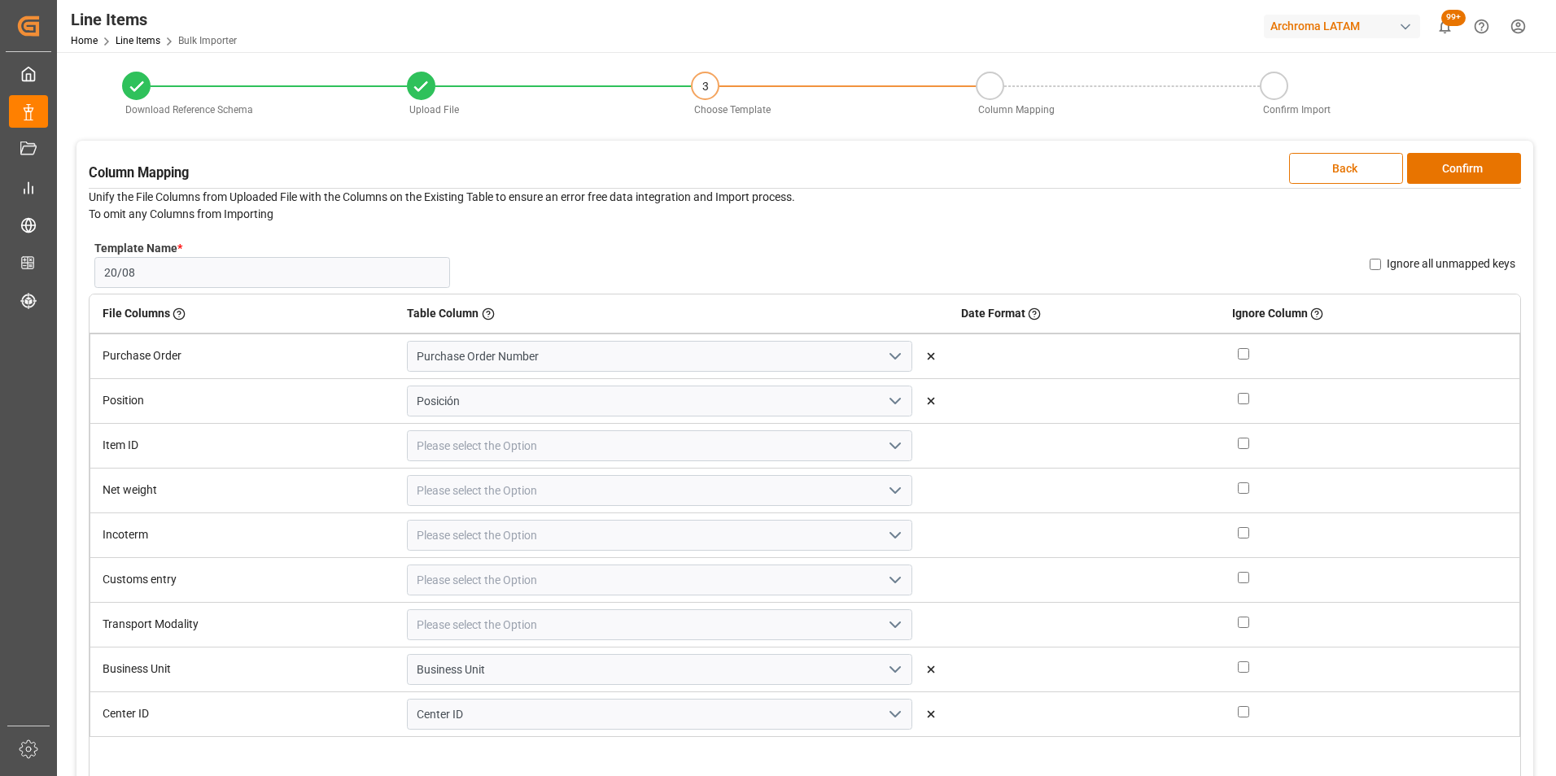
click at [885, 448] on icon "open menu" at bounding box center [895, 446] width 20 height 20
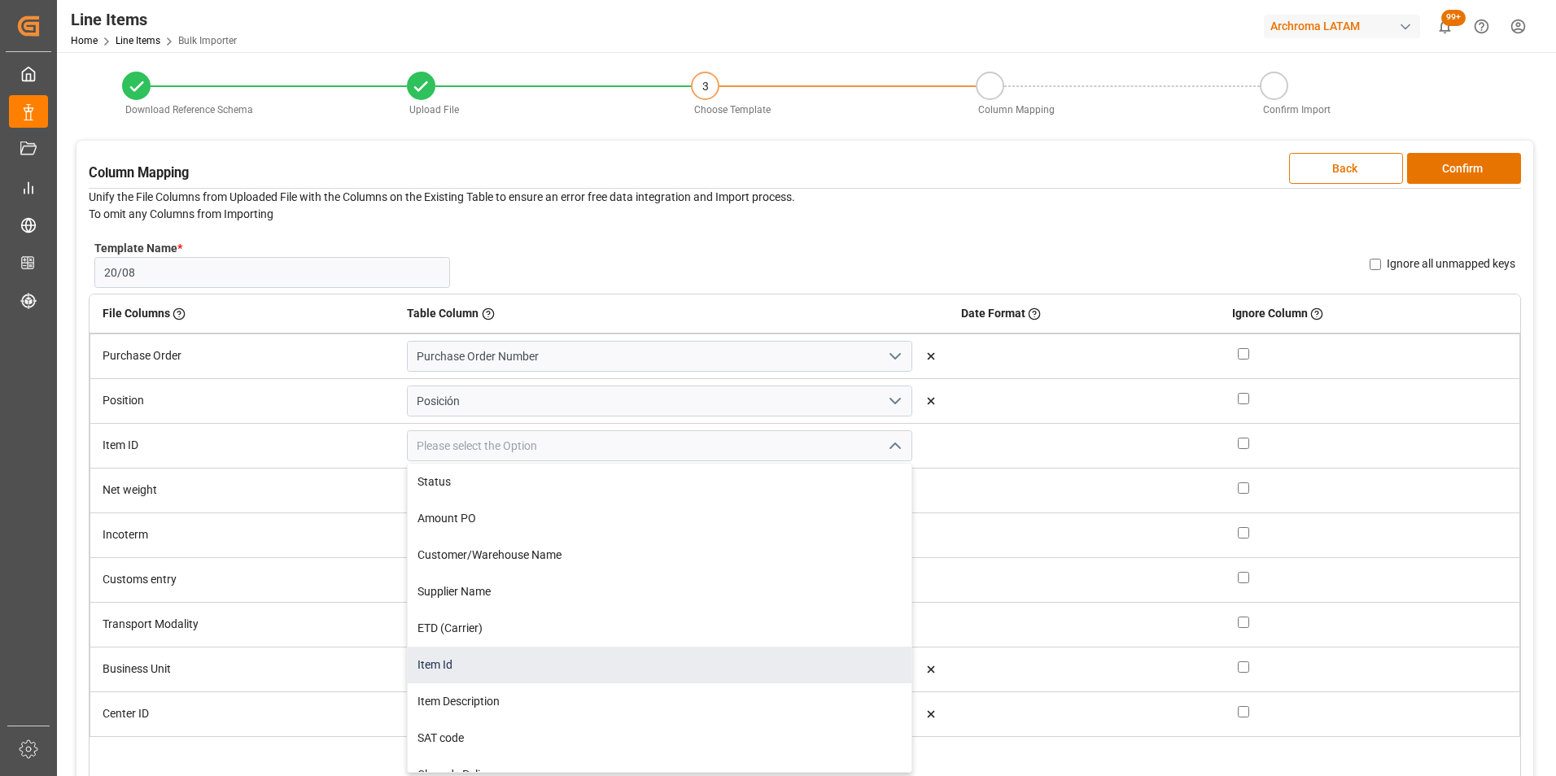
click at [678, 657] on div "Item Id" at bounding box center [659, 665] width 503 height 37
type input "Item Id"
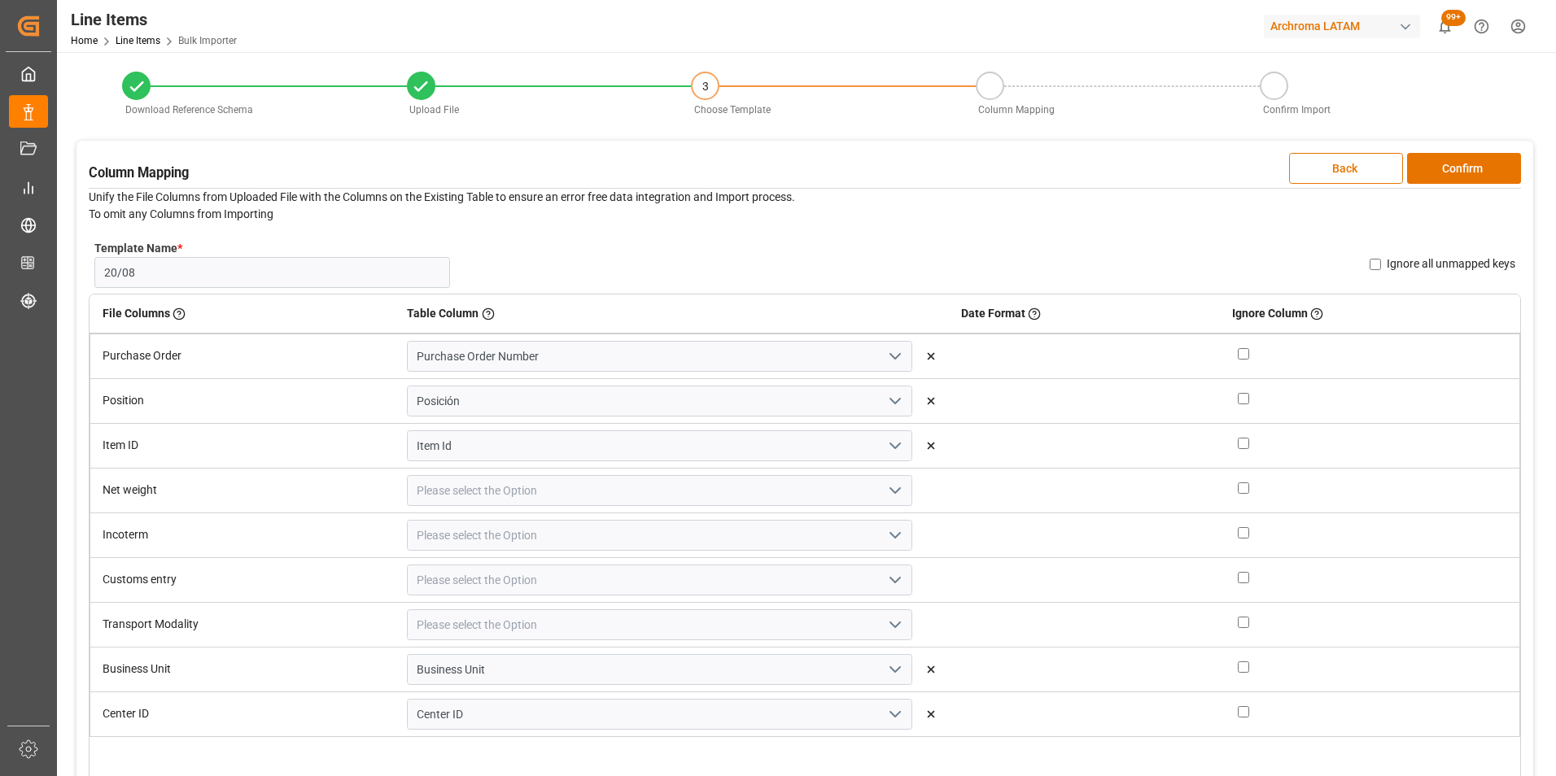
click at [885, 491] on icon "open menu" at bounding box center [895, 491] width 20 height 20
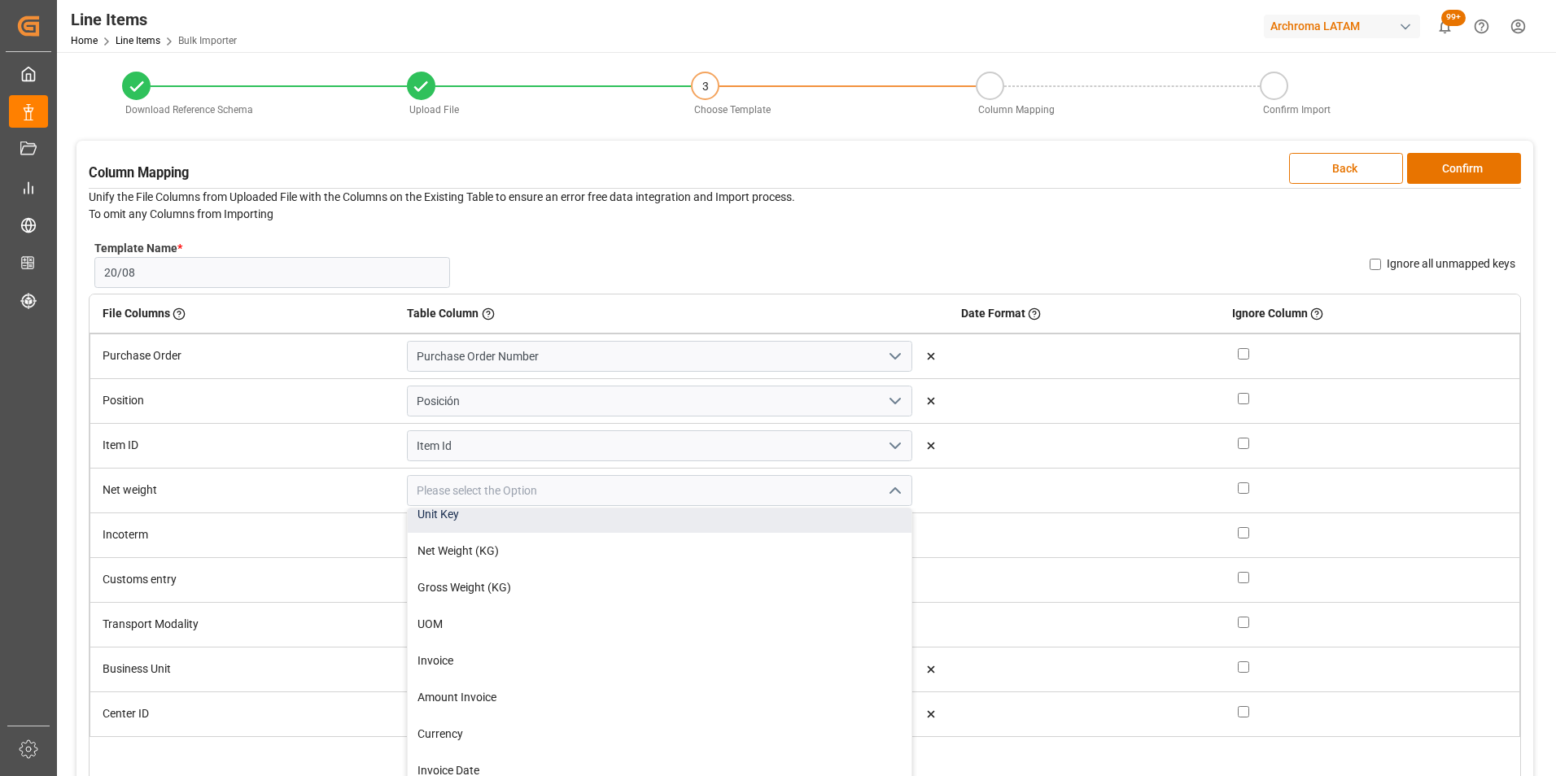
click at [656, 531] on div "Unit Key" at bounding box center [659, 514] width 503 height 37
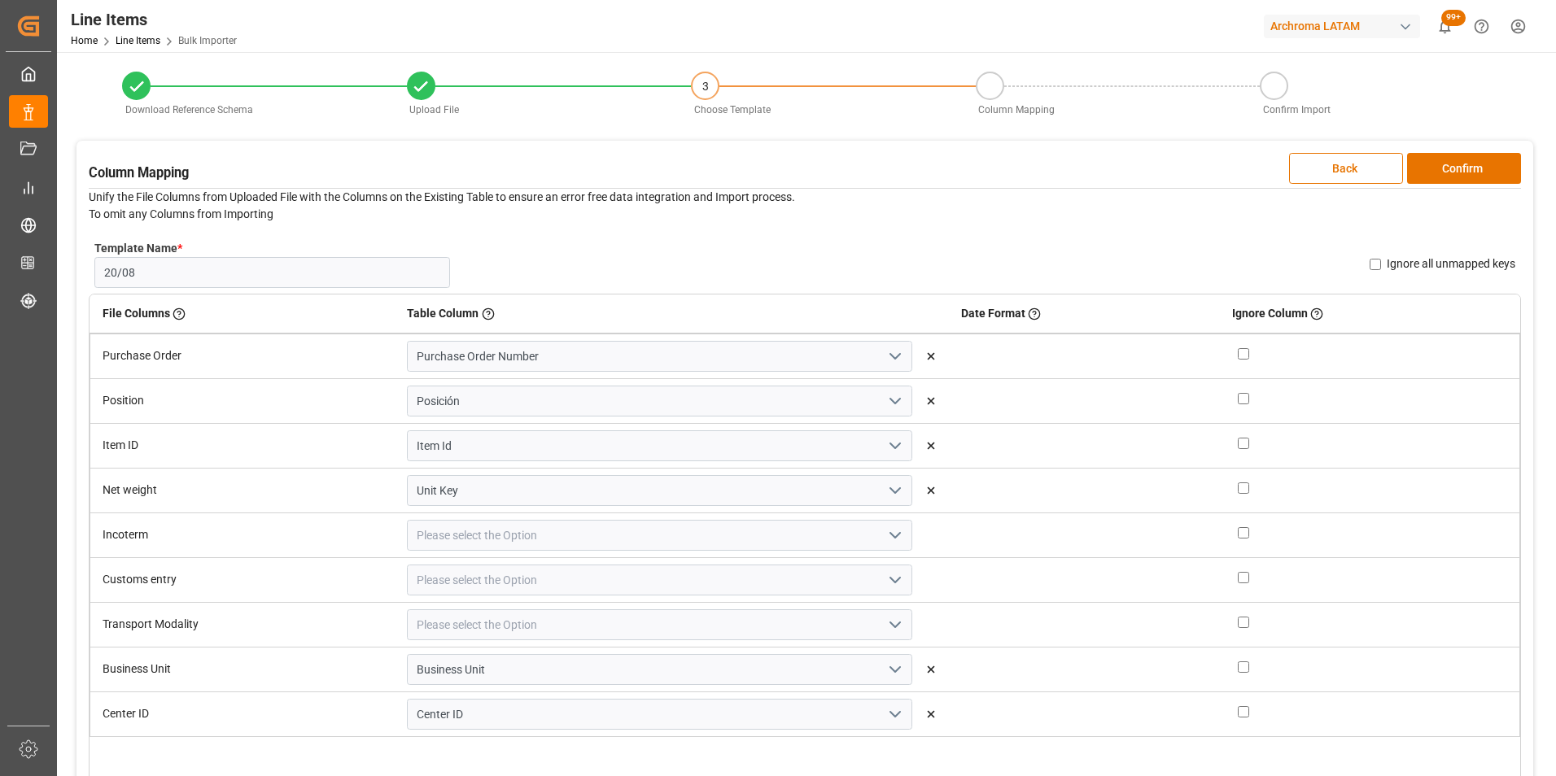
click at [881, 501] on button "open menu" at bounding box center [893, 490] width 24 height 25
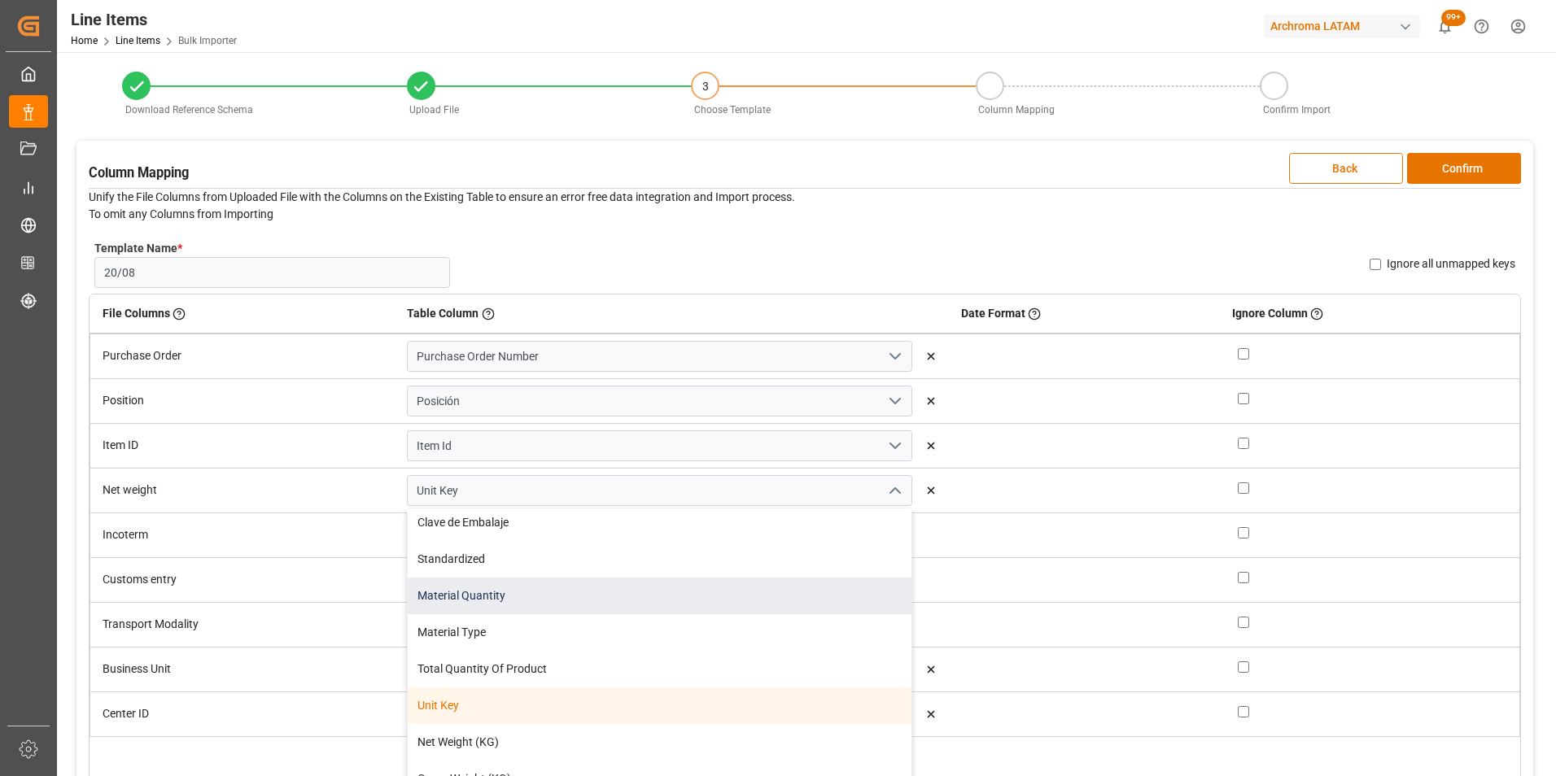
scroll to position [325, 0]
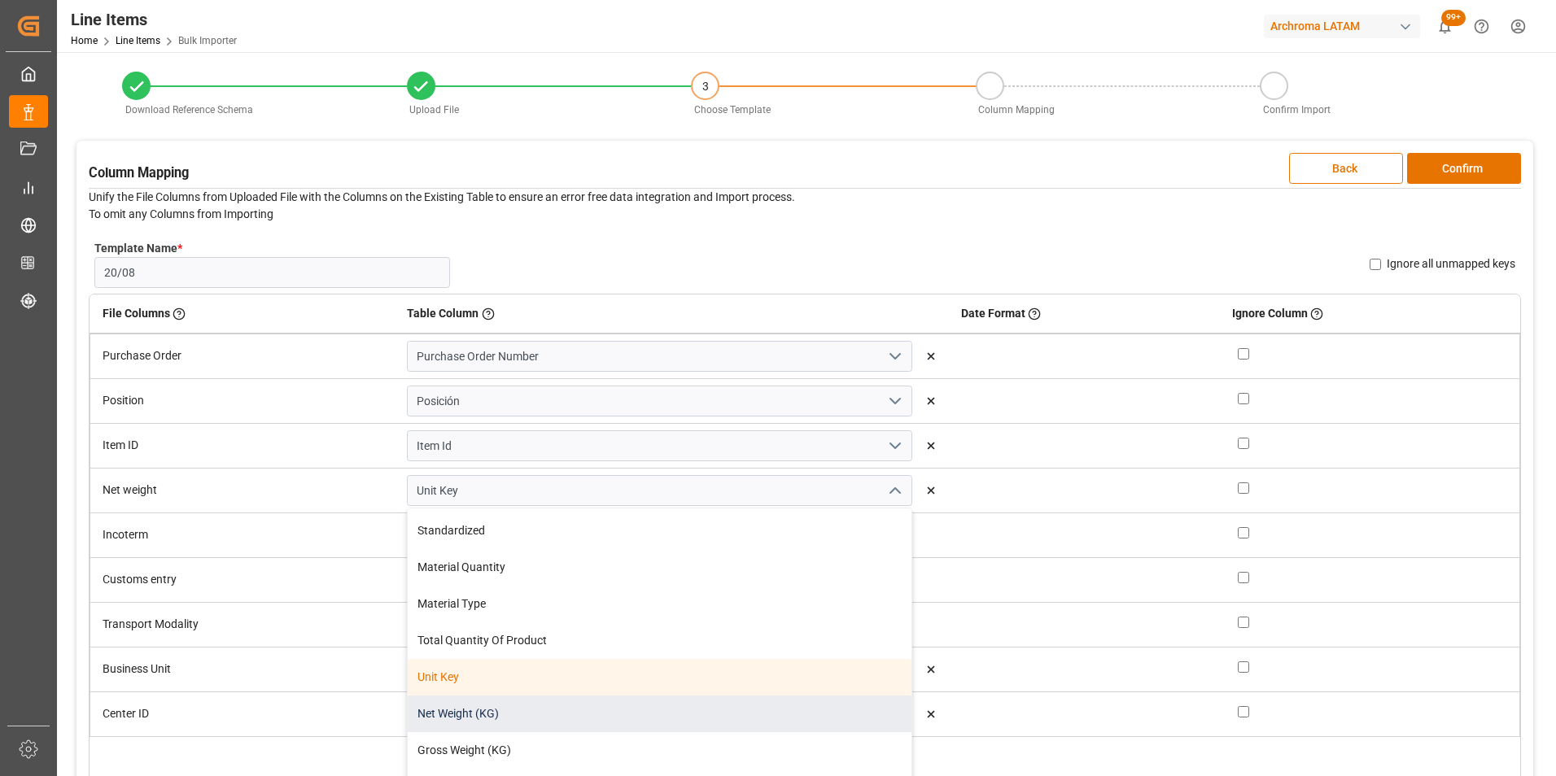
click at [649, 707] on div "Net Weight (KG)" at bounding box center [659, 714] width 503 height 37
type input "Net Weight (KG)"
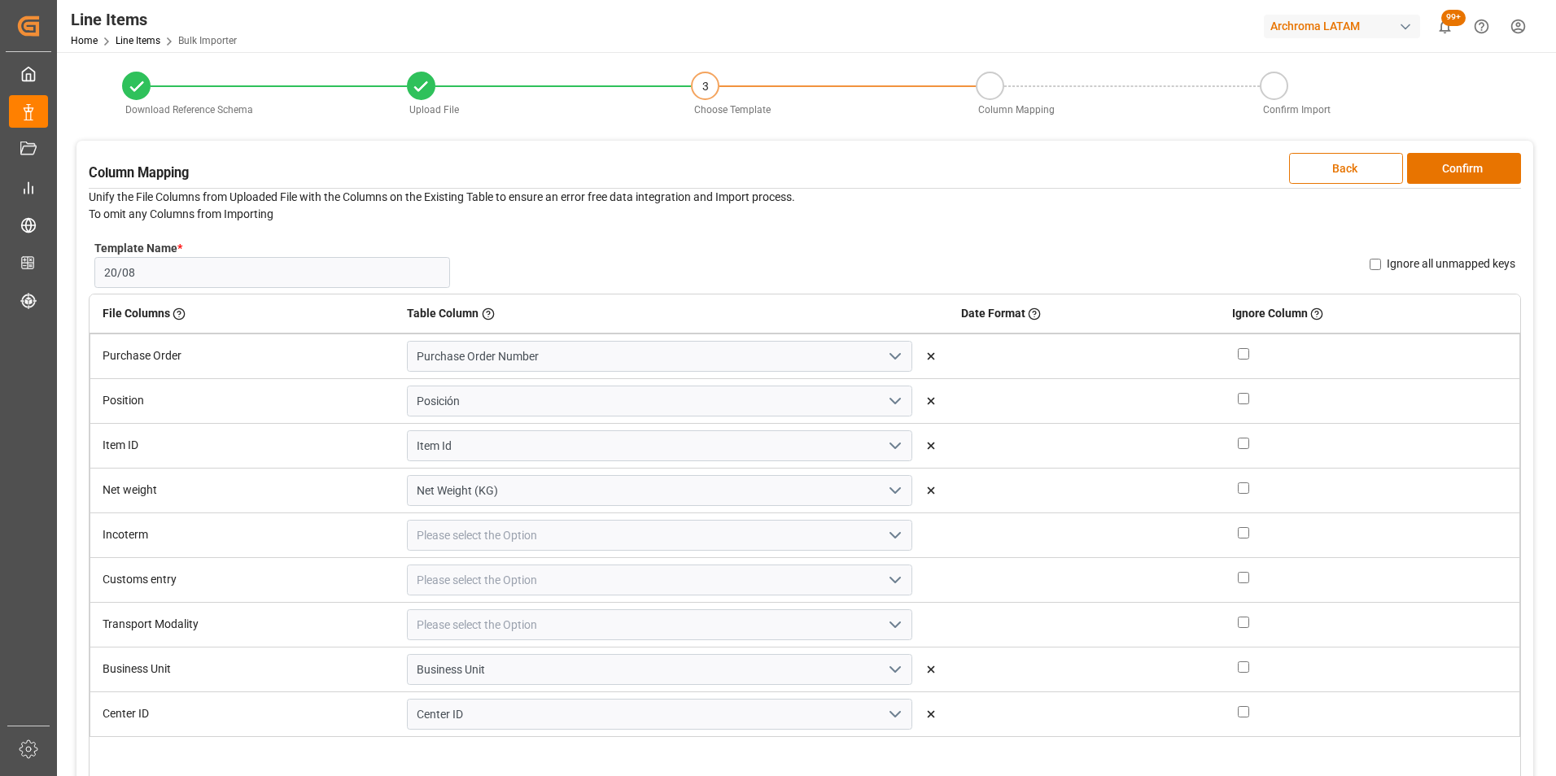
click at [890, 535] on polyline "open menu" at bounding box center [895, 535] width 10 height 5
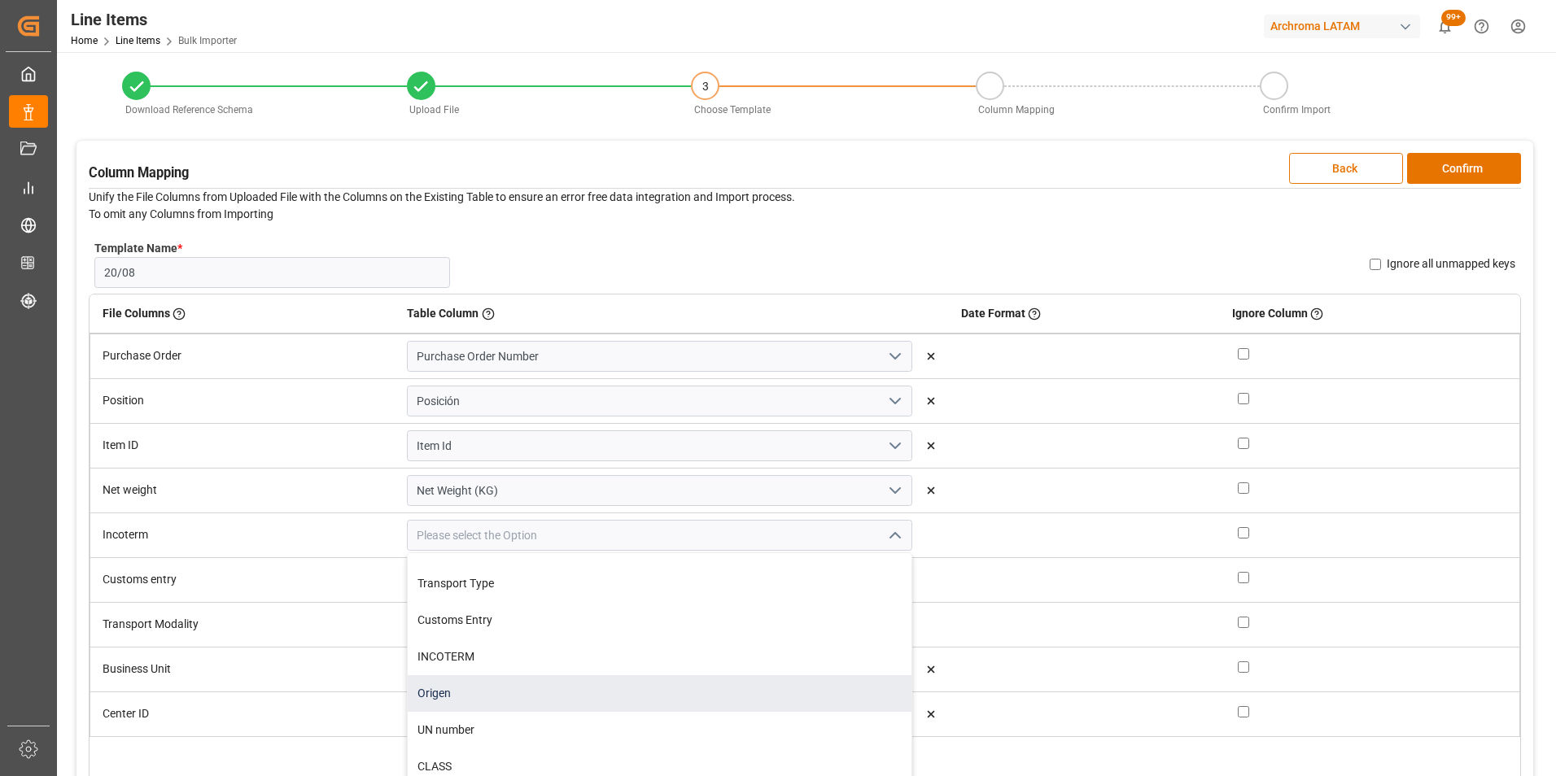
scroll to position [732, 0]
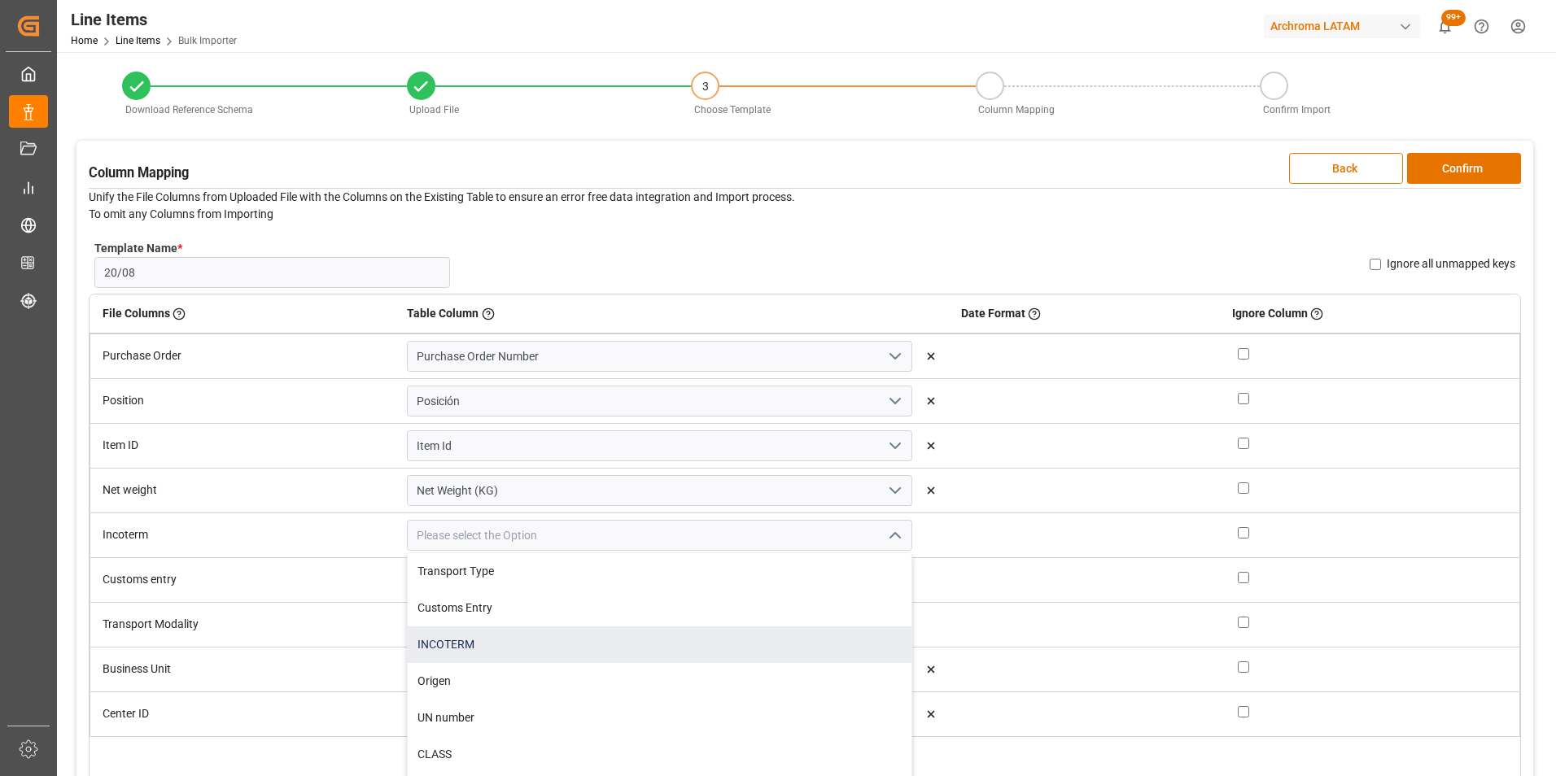
click at [646, 650] on div "INCOTERM" at bounding box center [659, 645] width 503 height 37
type input "INCOTERM"
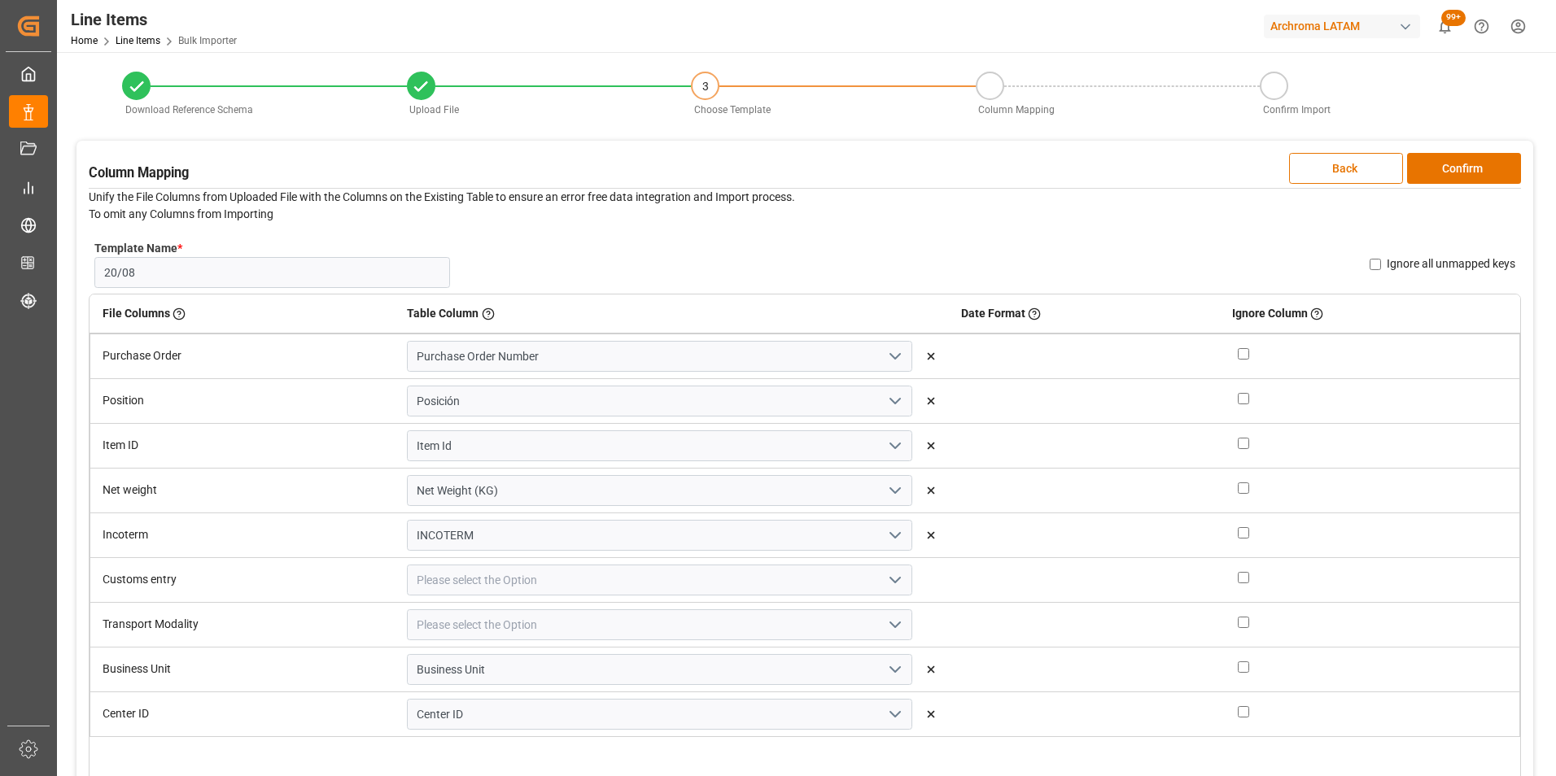
click at [885, 587] on icon "open menu" at bounding box center [895, 580] width 20 height 20
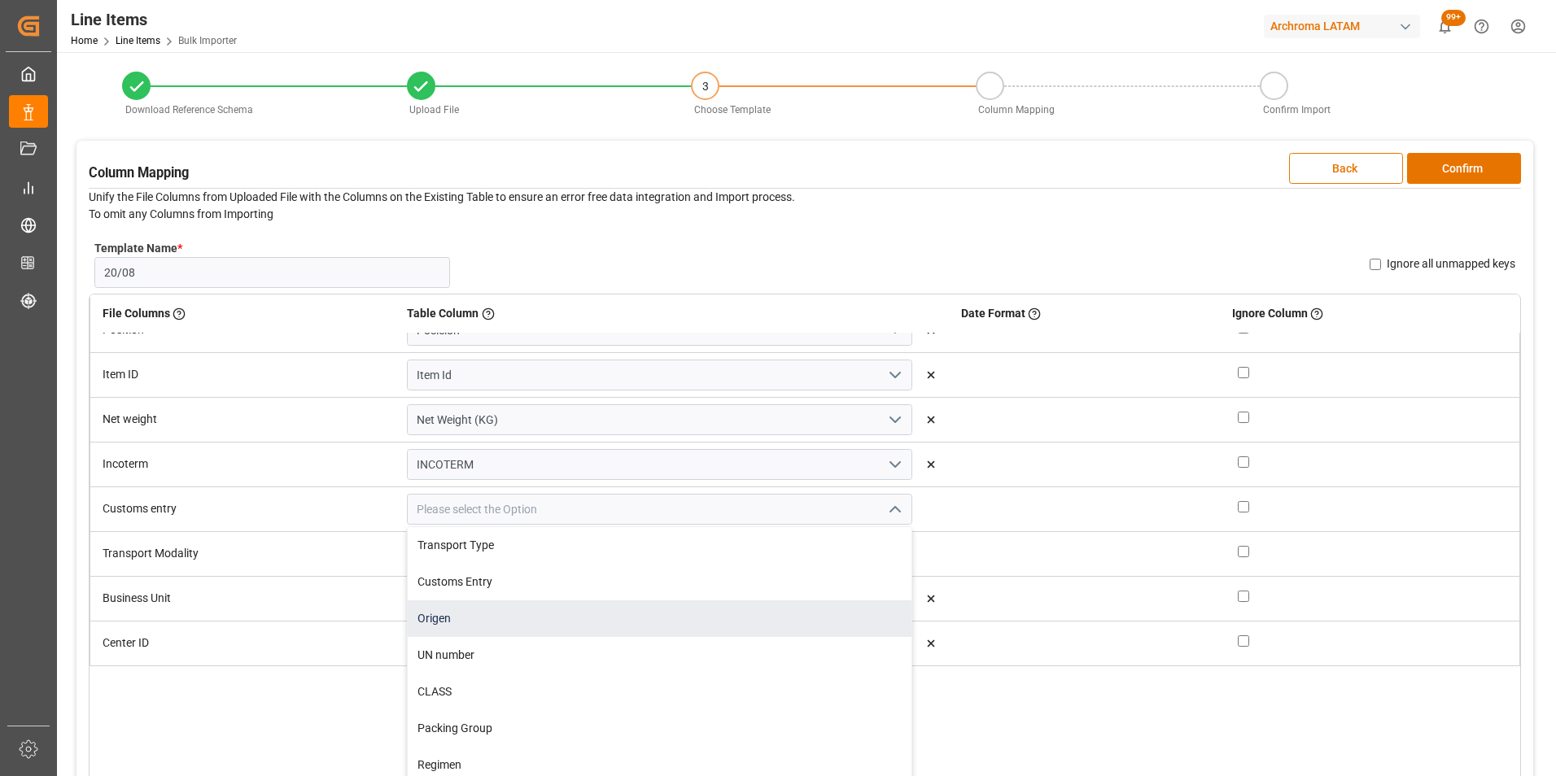
click at [724, 601] on div "Origen" at bounding box center [659, 619] width 503 height 37
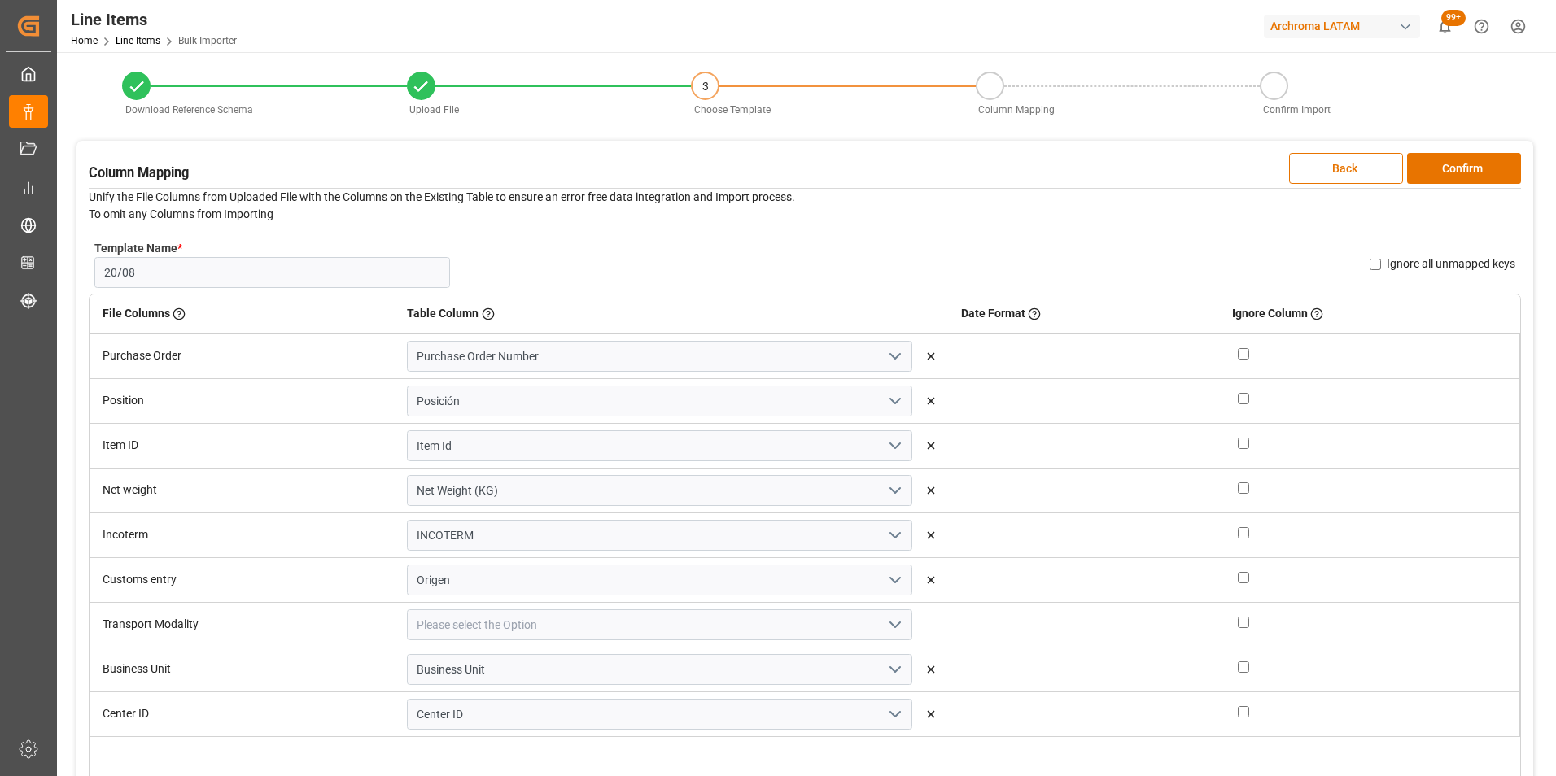
scroll to position [0, 0]
click at [885, 579] on icon "open menu" at bounding box center [895, 580] width 20 height 20
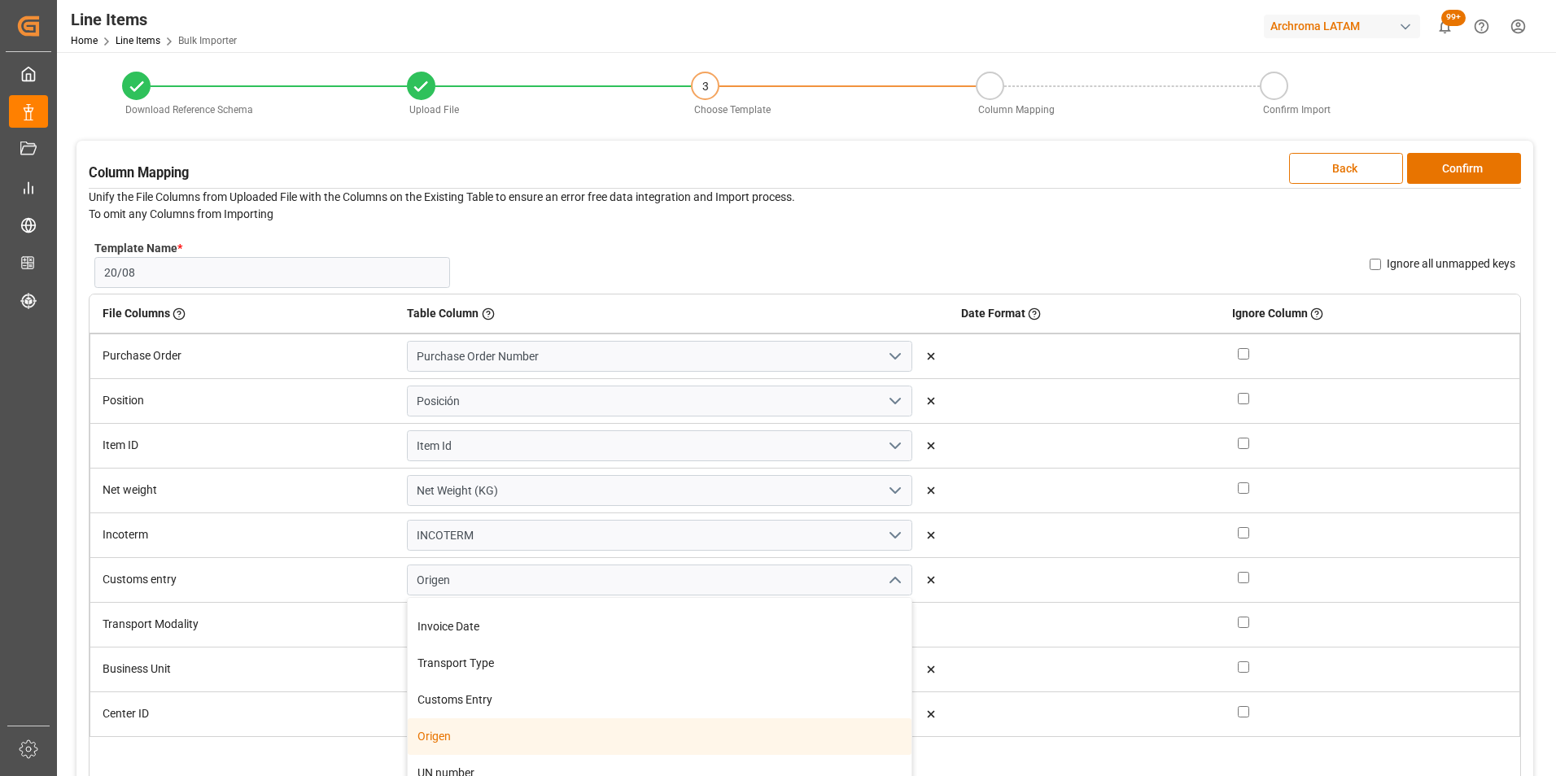
scroll to position [684, 0]
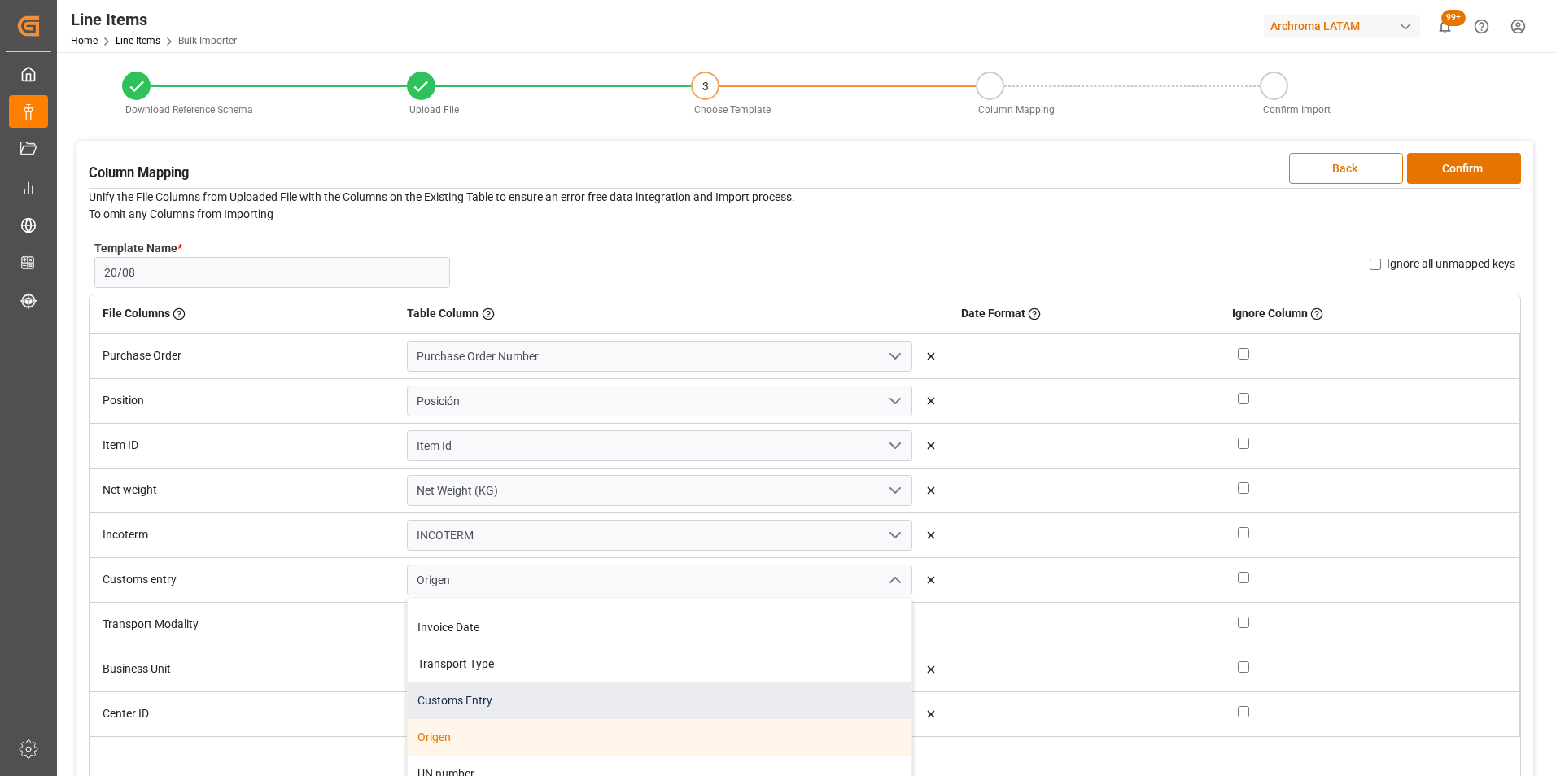
click at [755, 693] on div "Customs Entry" at bounding box center [659, 701] width 503 height 37
type input "Customs Entry"
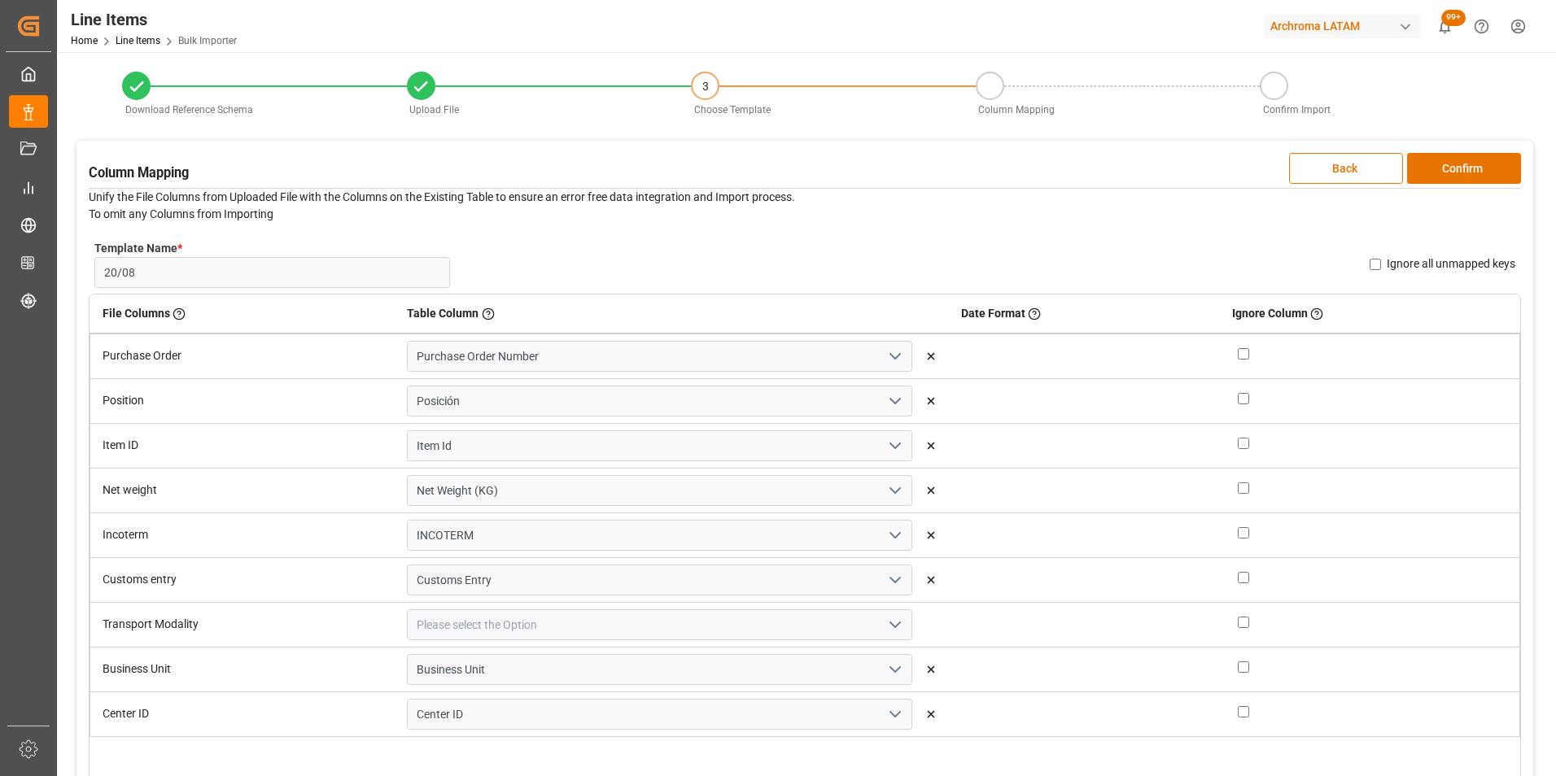
scroll to position [163, 0]
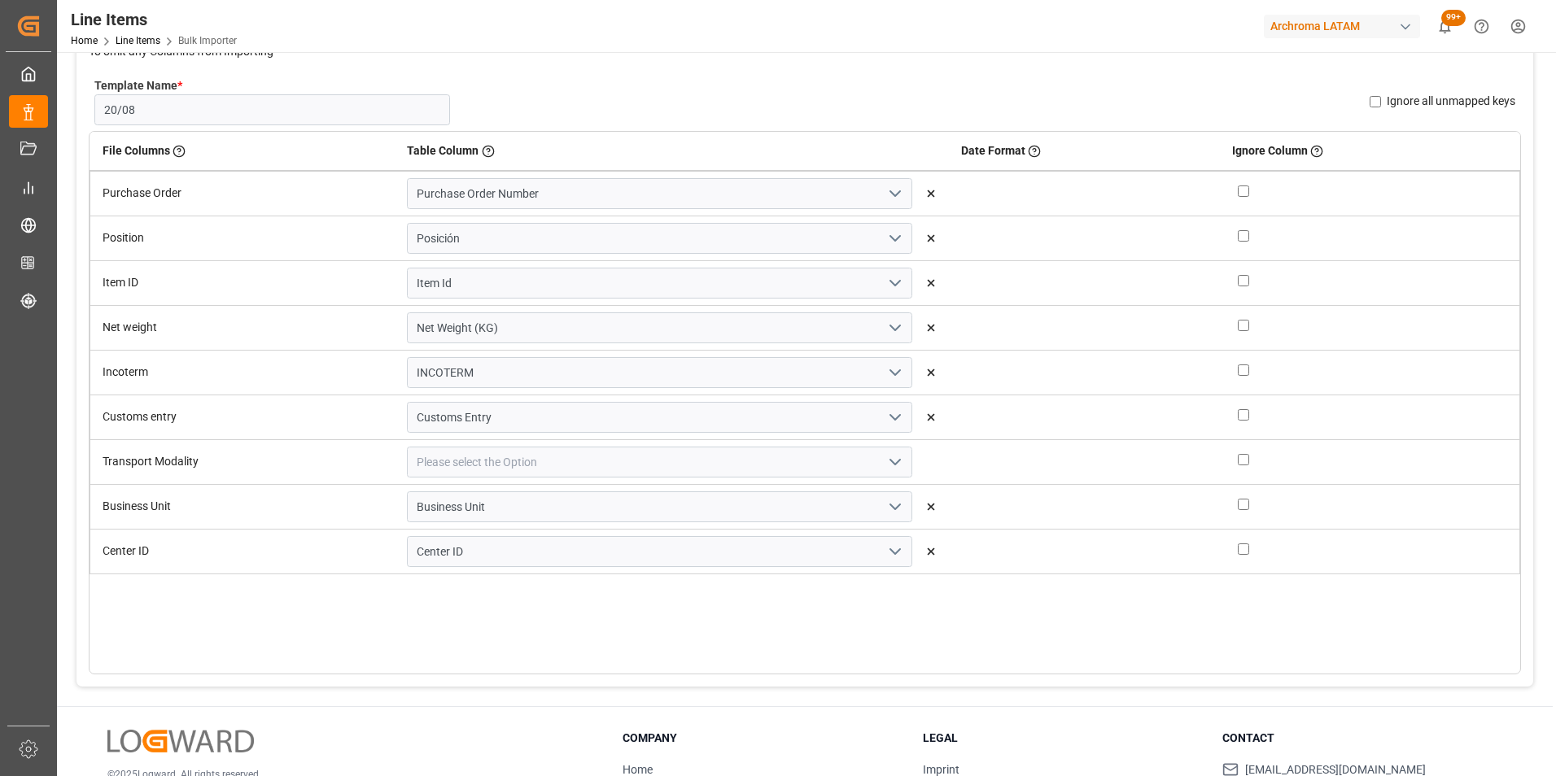
click at [885, 458] on icon "open menu" at bounding box center [895, 462] width 20 height 20
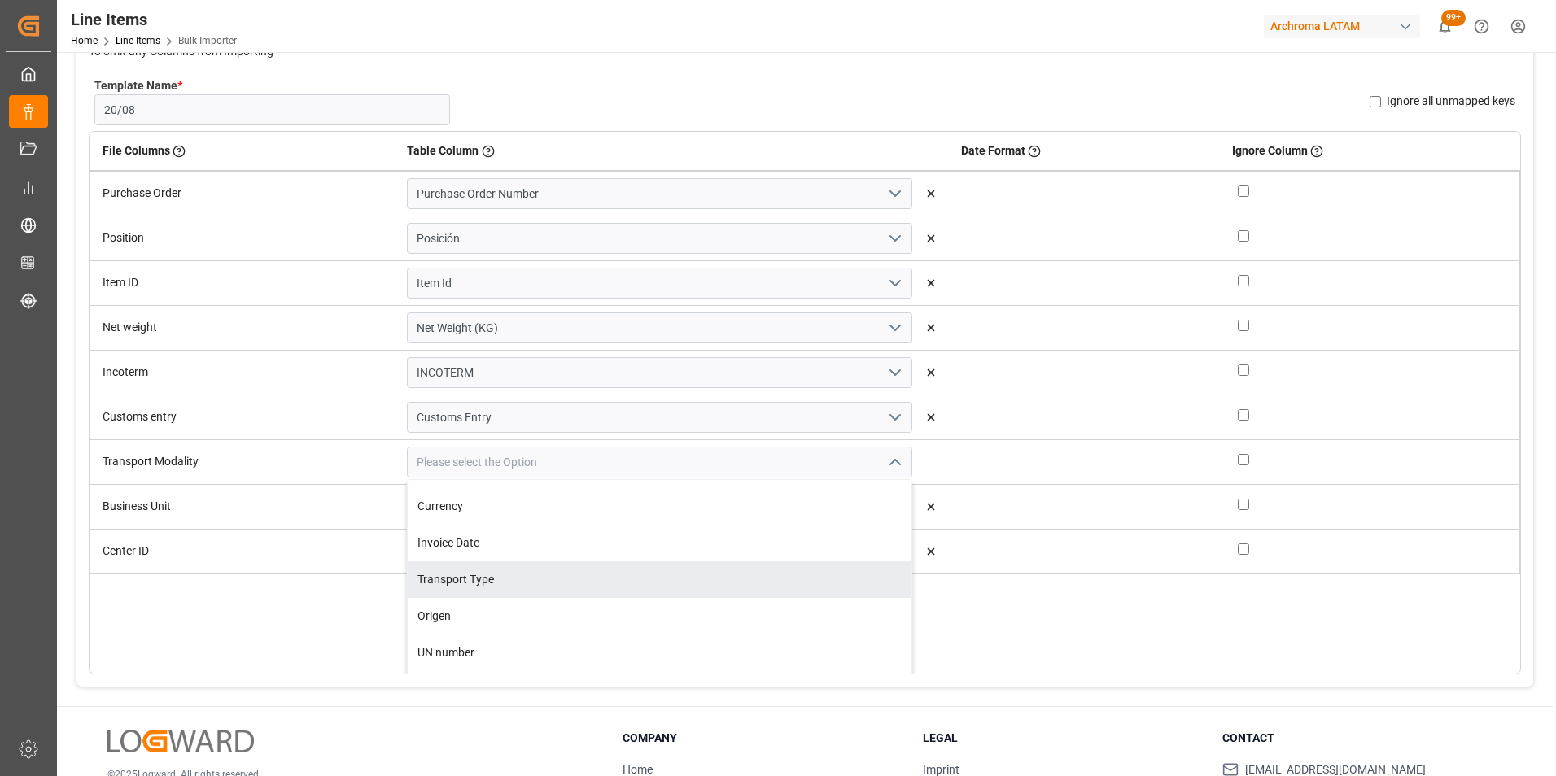
drag, startPoint x: 657, startPoint y: 589, endPoint x: 666, endPoint y: 587, distance: 9.9
click at [657, 588] on div "Transport Type" at bounding box center [659, 579] width 503 height 37
type input "Transport Type"
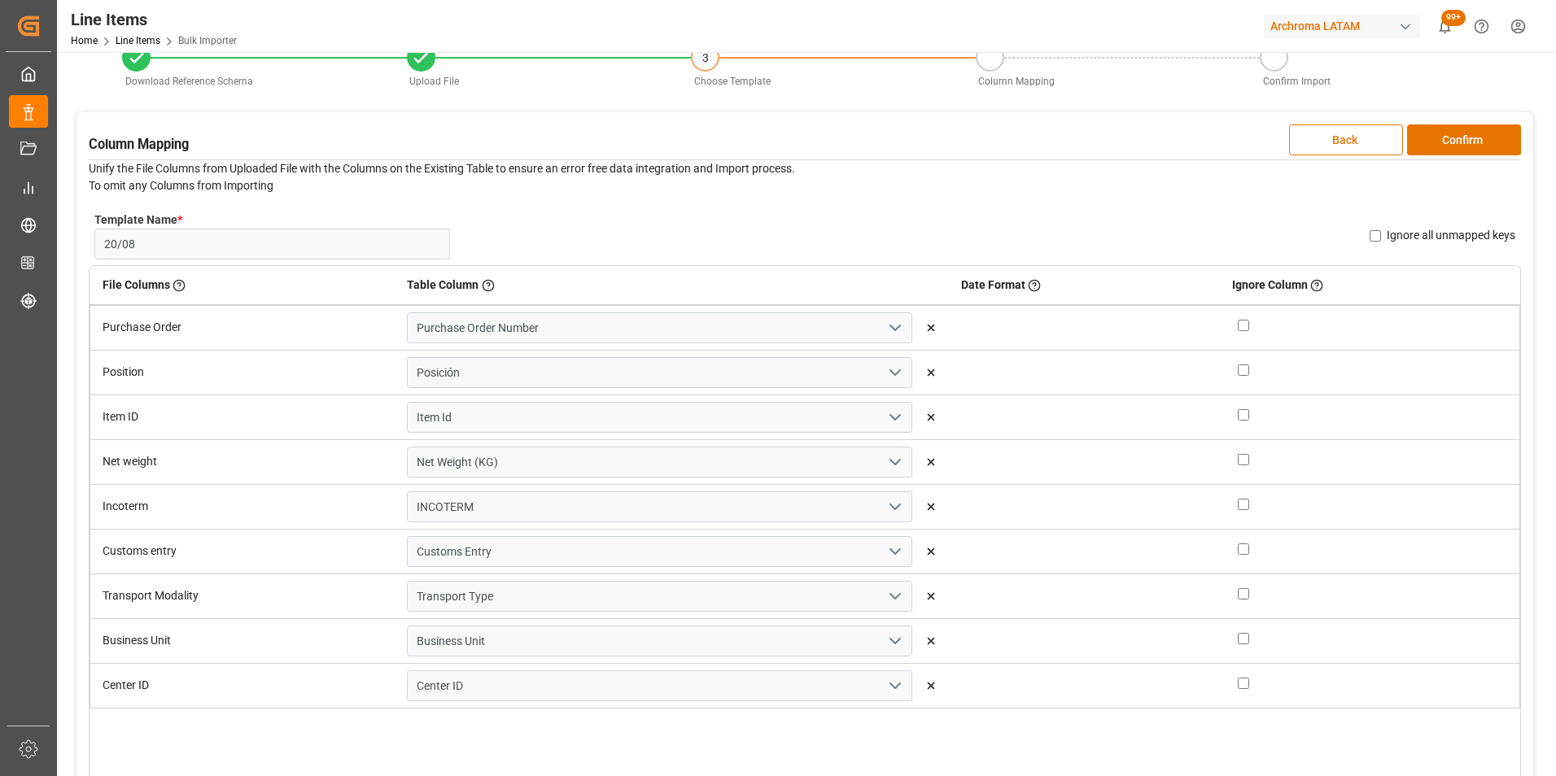
scroll to position [0, 0]
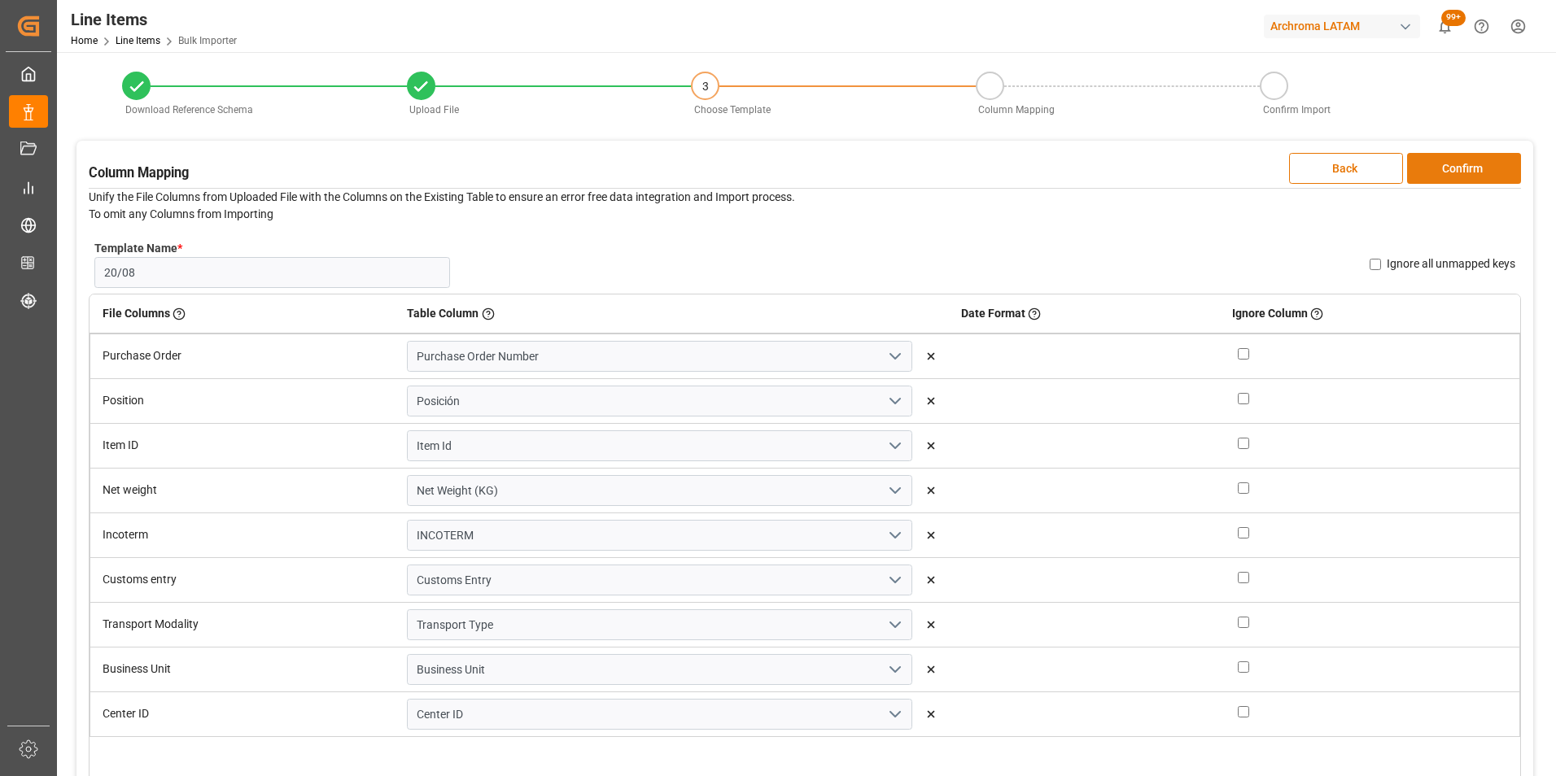
click at [1453, 173] on button "Confirm" at bounding box center [1464, 168] width 114 height 31
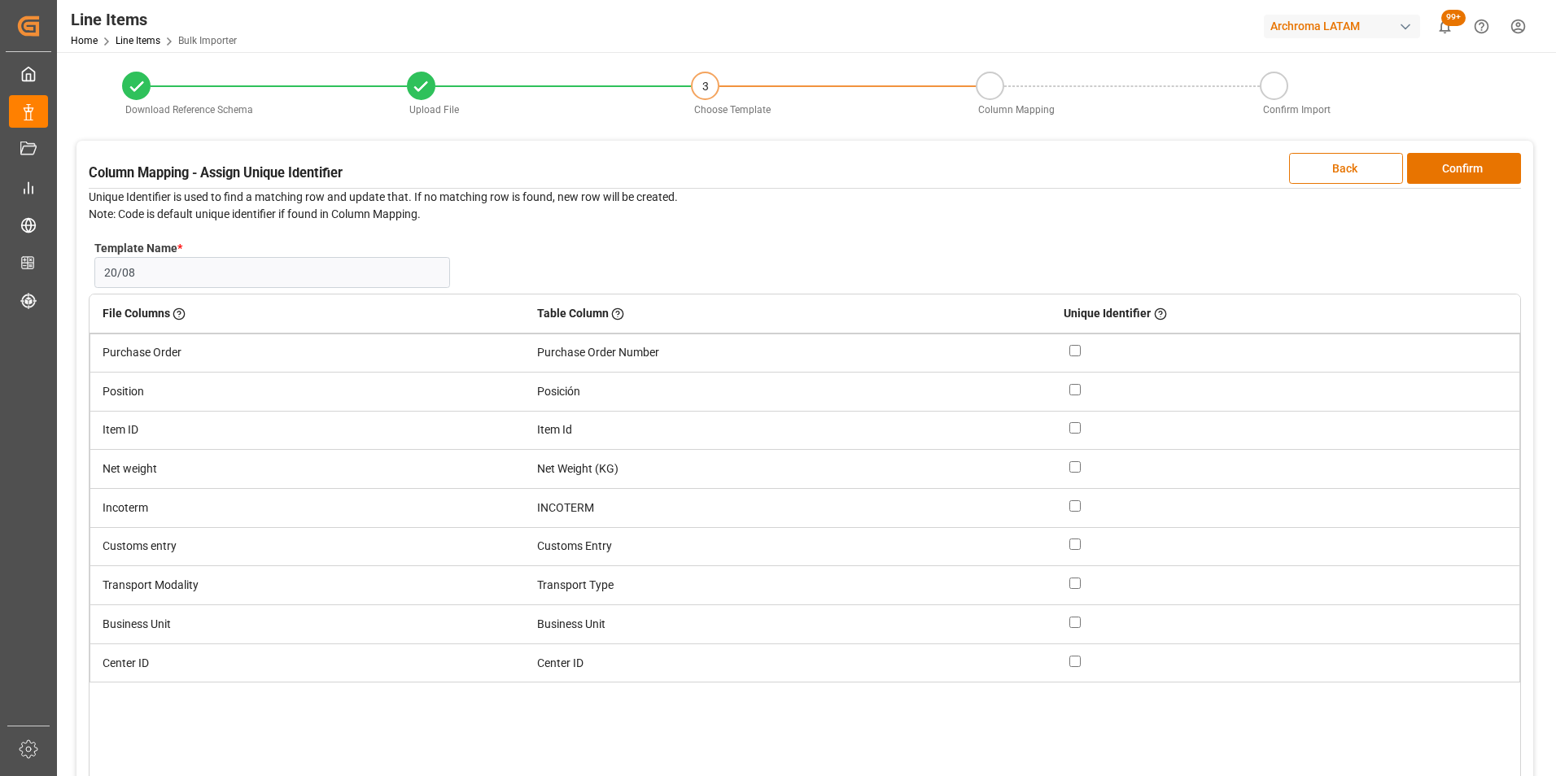
click at [1072, 349] on input "checkbox" at bounding box center [1074, 350] width 11 height 11
checkbox input "true"
drag, startPoint x: 1075, startPoint y: 387, endPoint x: 1087, endPoint y: 387, distance: 12.2
click at [1075, 387] on input "checkbox" at bounding box center [1074, 389] width 11 height 11
checkbox input "true"
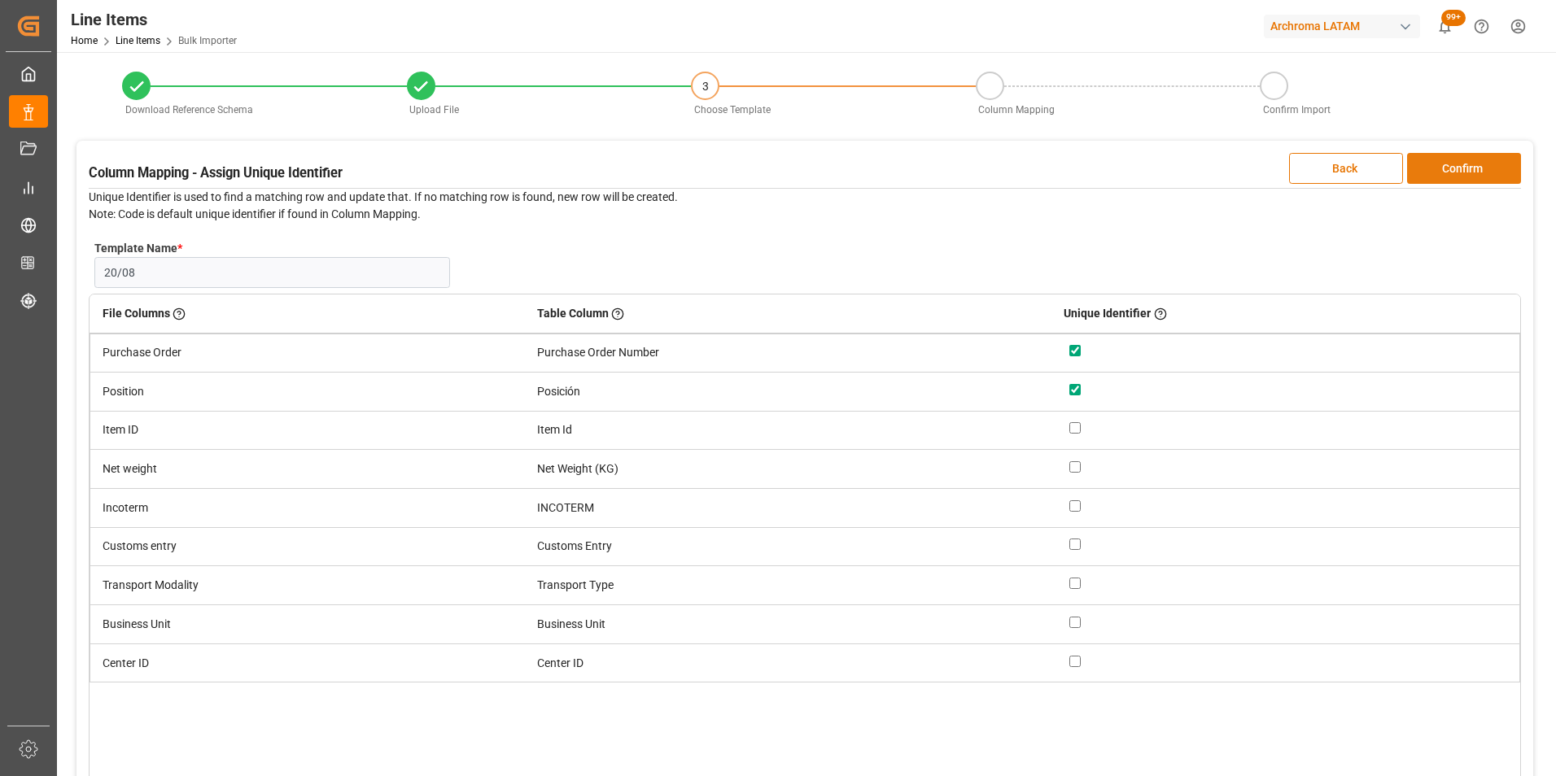
click at [1483, 173] on button "Confirm" at bounding box center [1464, 168] width 114 height 31
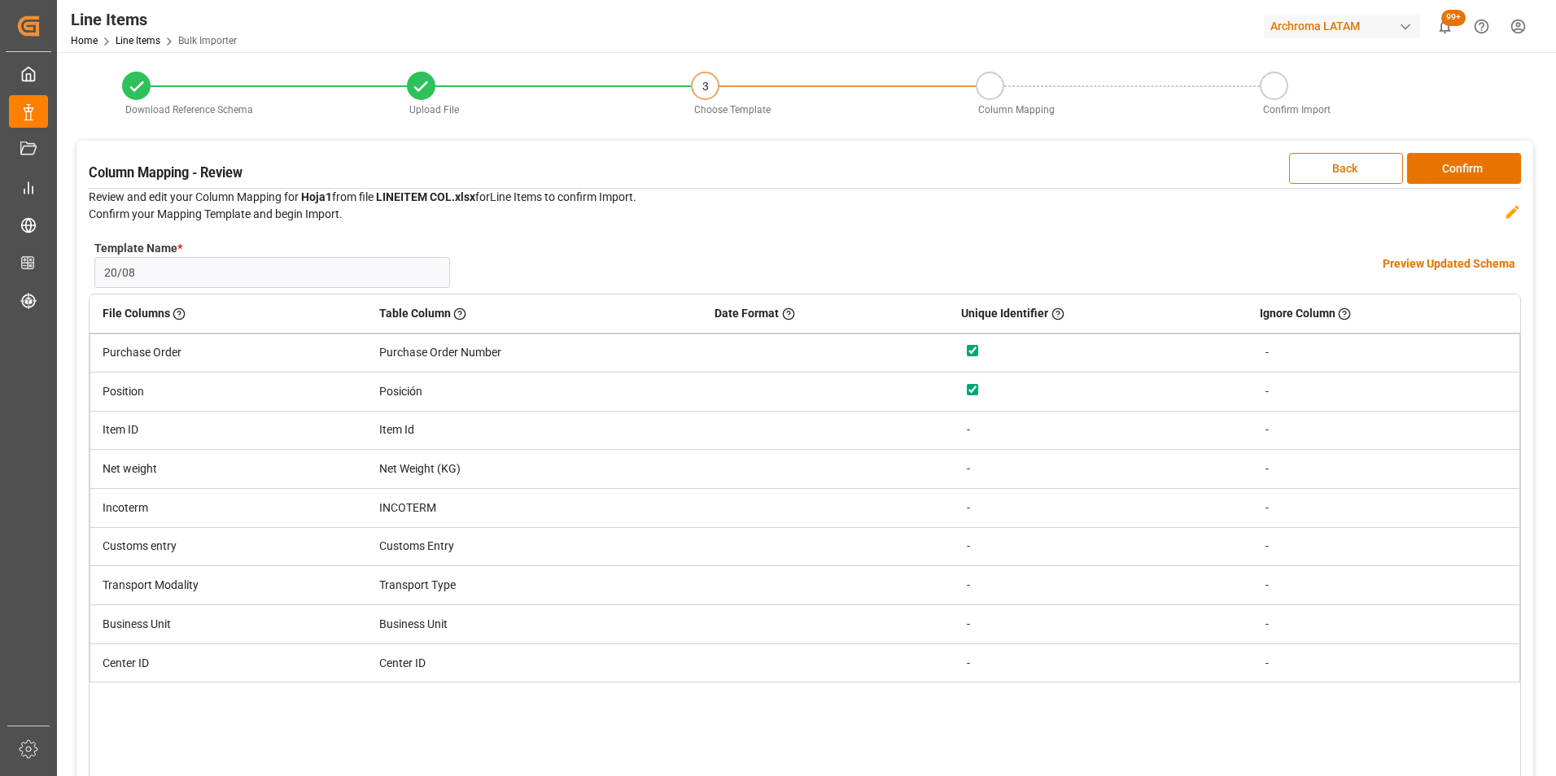
click at [1459, 260] on h4 "Preview Updated Schema" at bounding box center [1448, 264] width 133 height 17
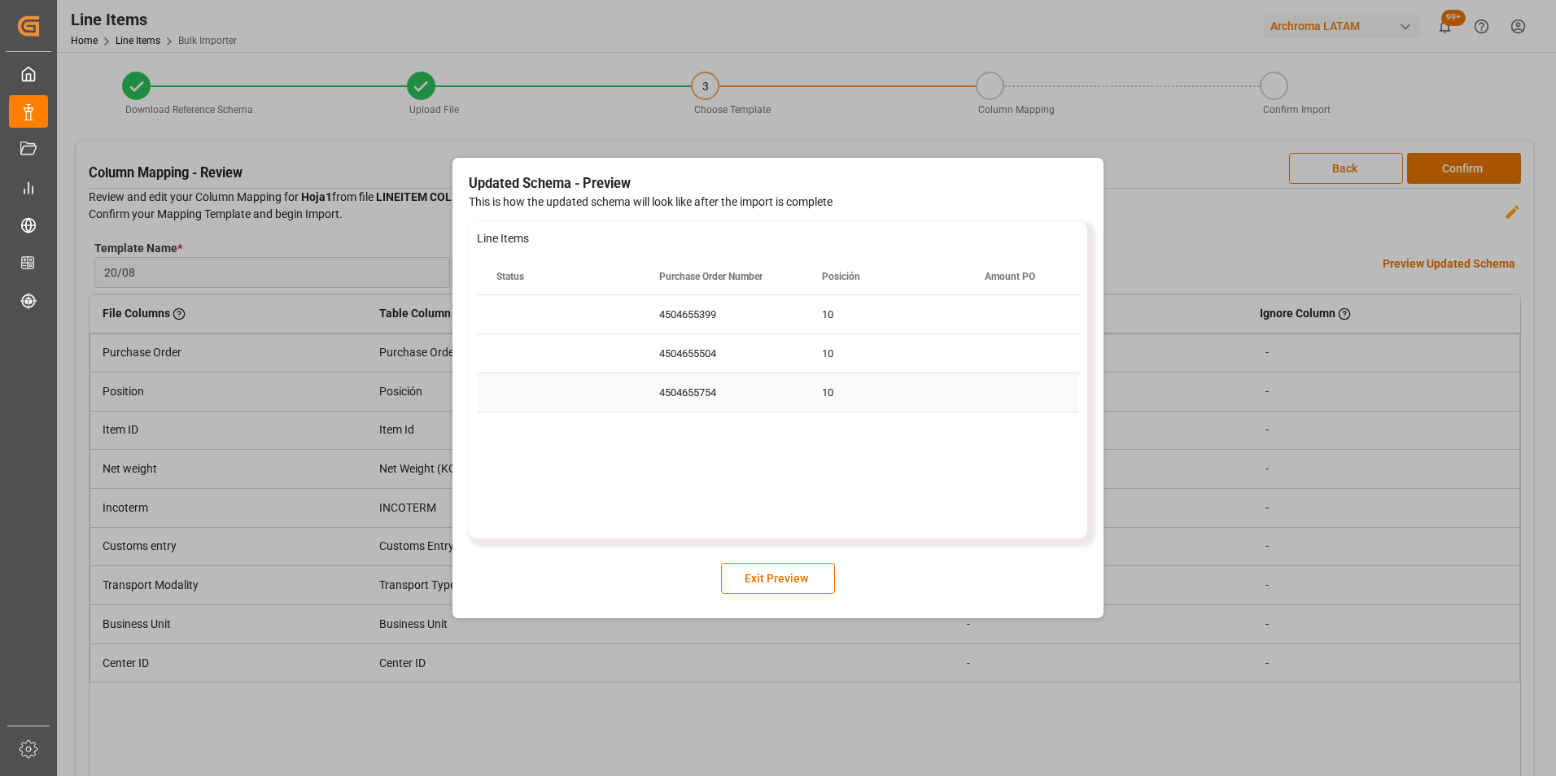
click at [1011, 400] on div "Press SPACE to select this row." at bounding box center [1046, 392] width 163 height 38
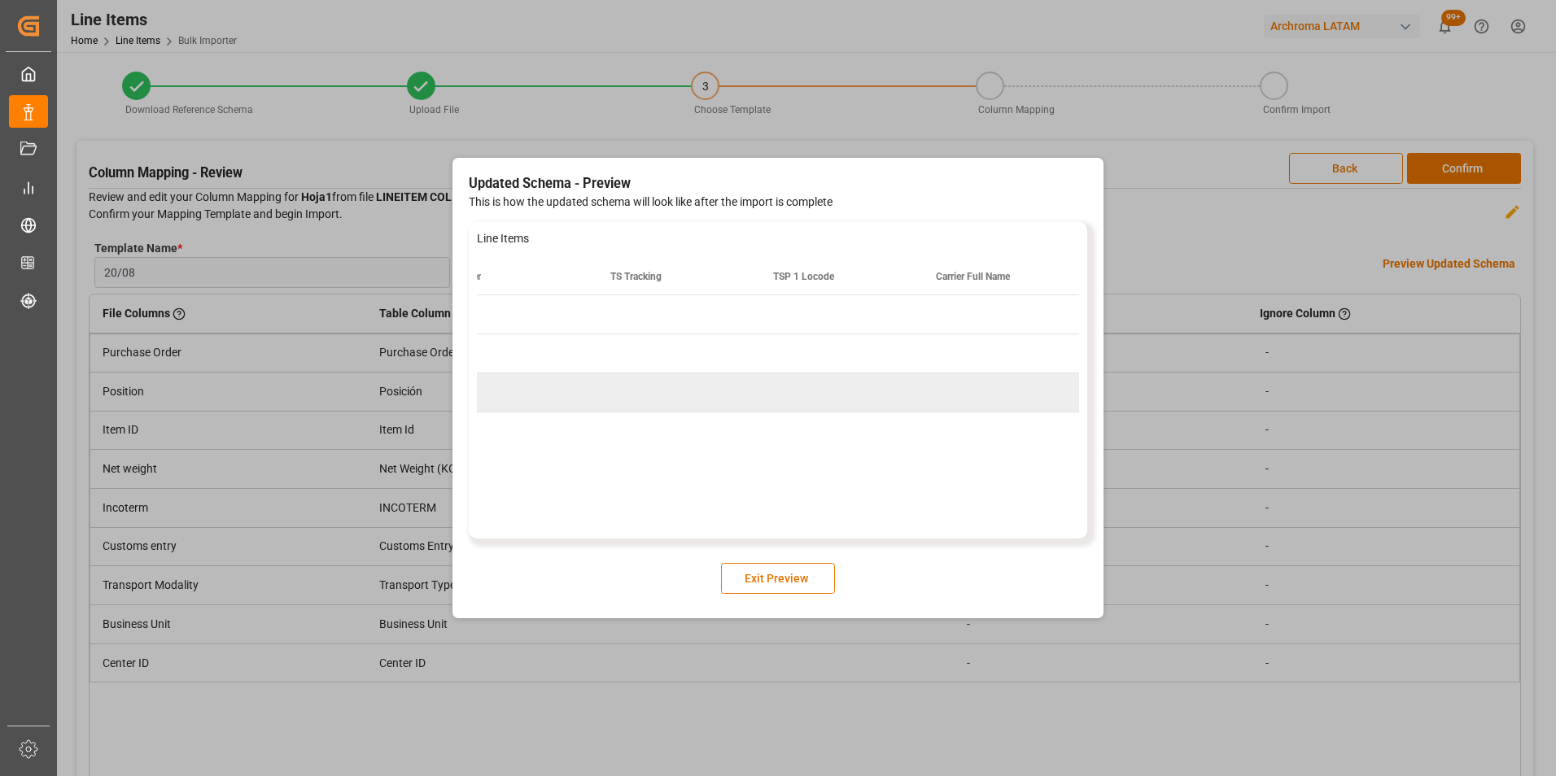
scroll to position [0, 8837]
click at [745, 586] on button "Exit Preview" at bounding box center [778, 578] width 114 height 31
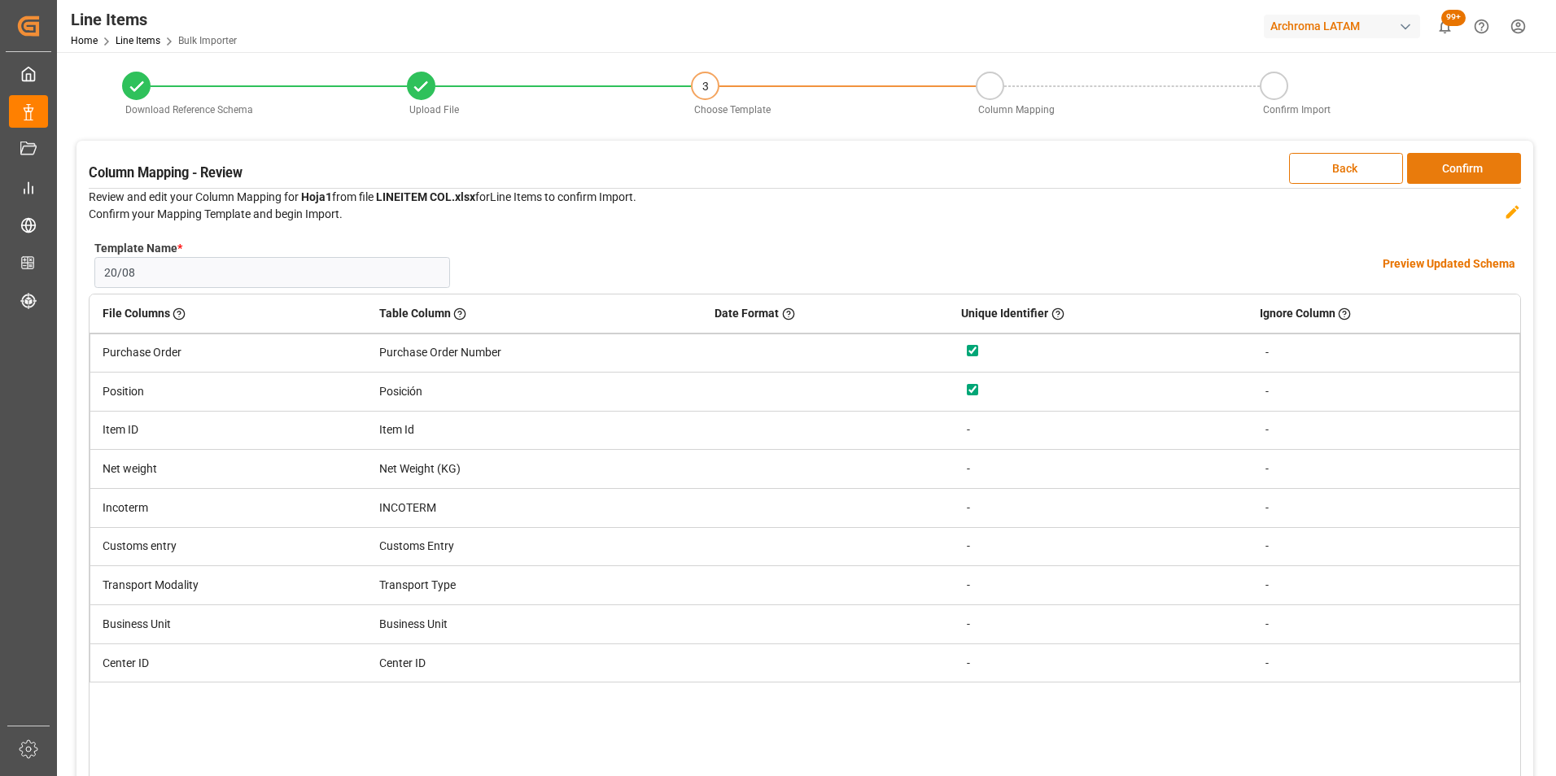
click at [1485, 170] on button "Confirm" at bounding box center [1464, 168] width 114 height 31
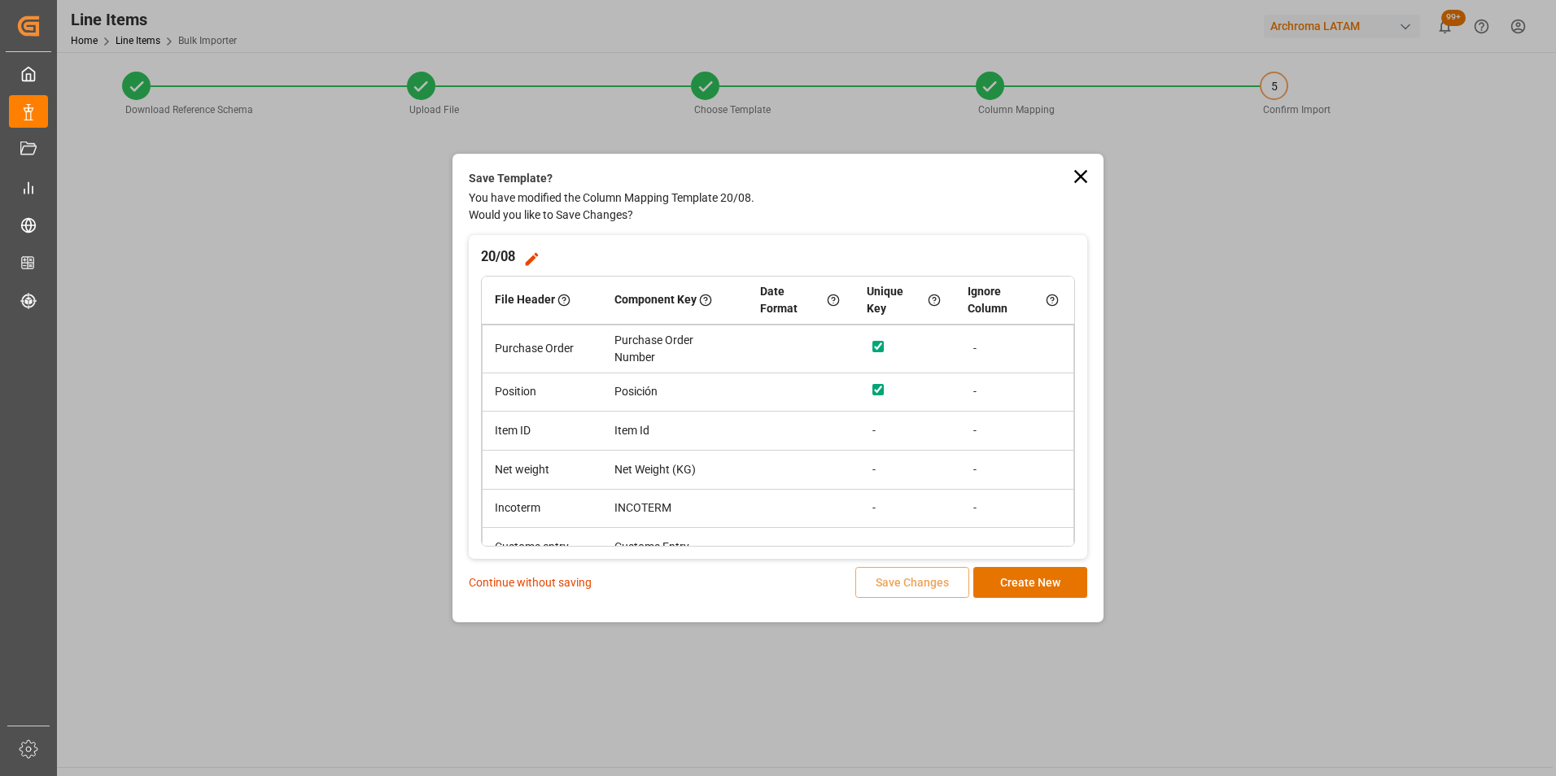
click at [579, 580] on p "Continue without saving" at bounding box center [530, 582] width 123 height 17
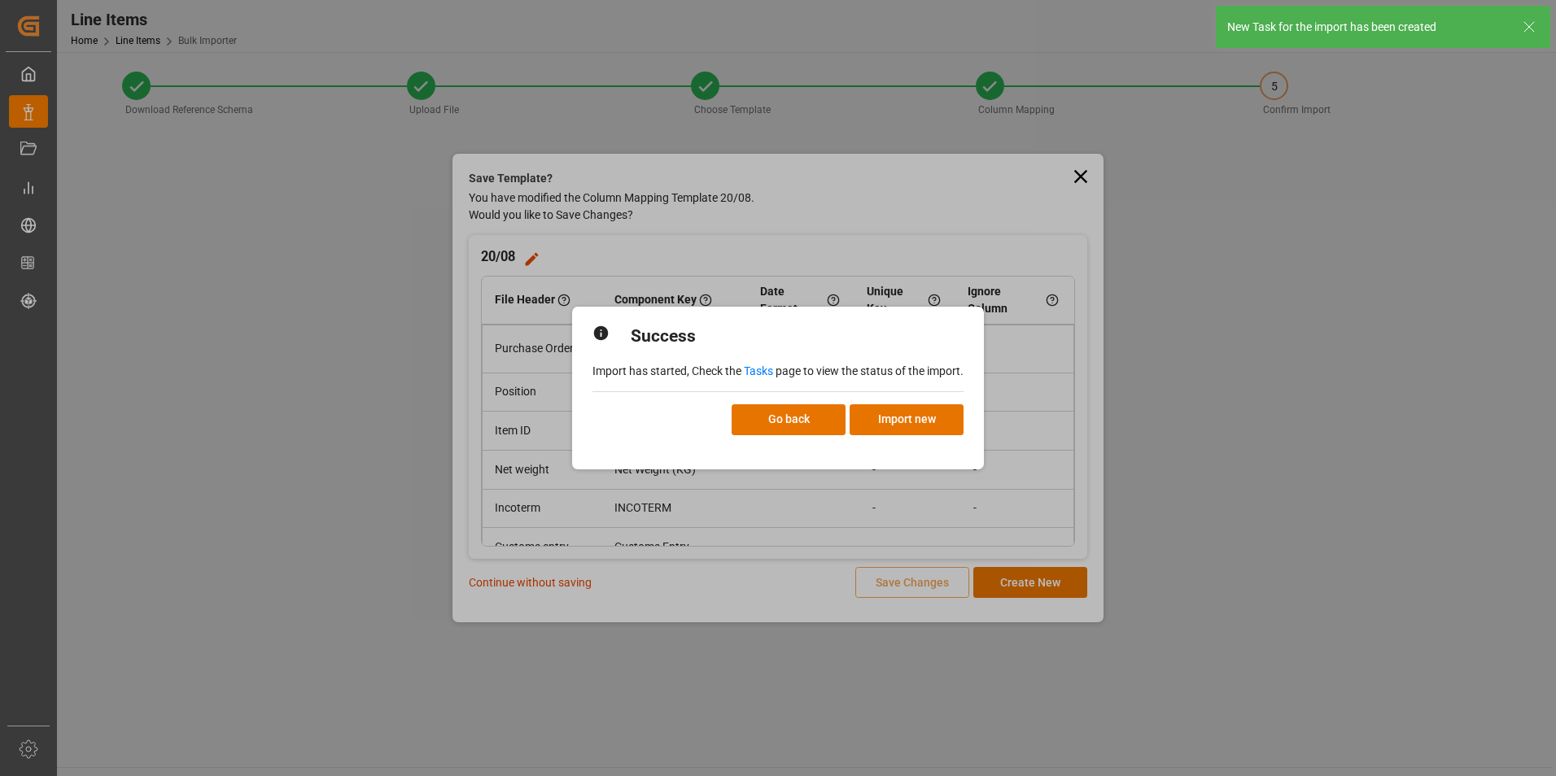
click at [762, 366] on link "Tasks" at bounding box center [758, 371] width 29 height 13
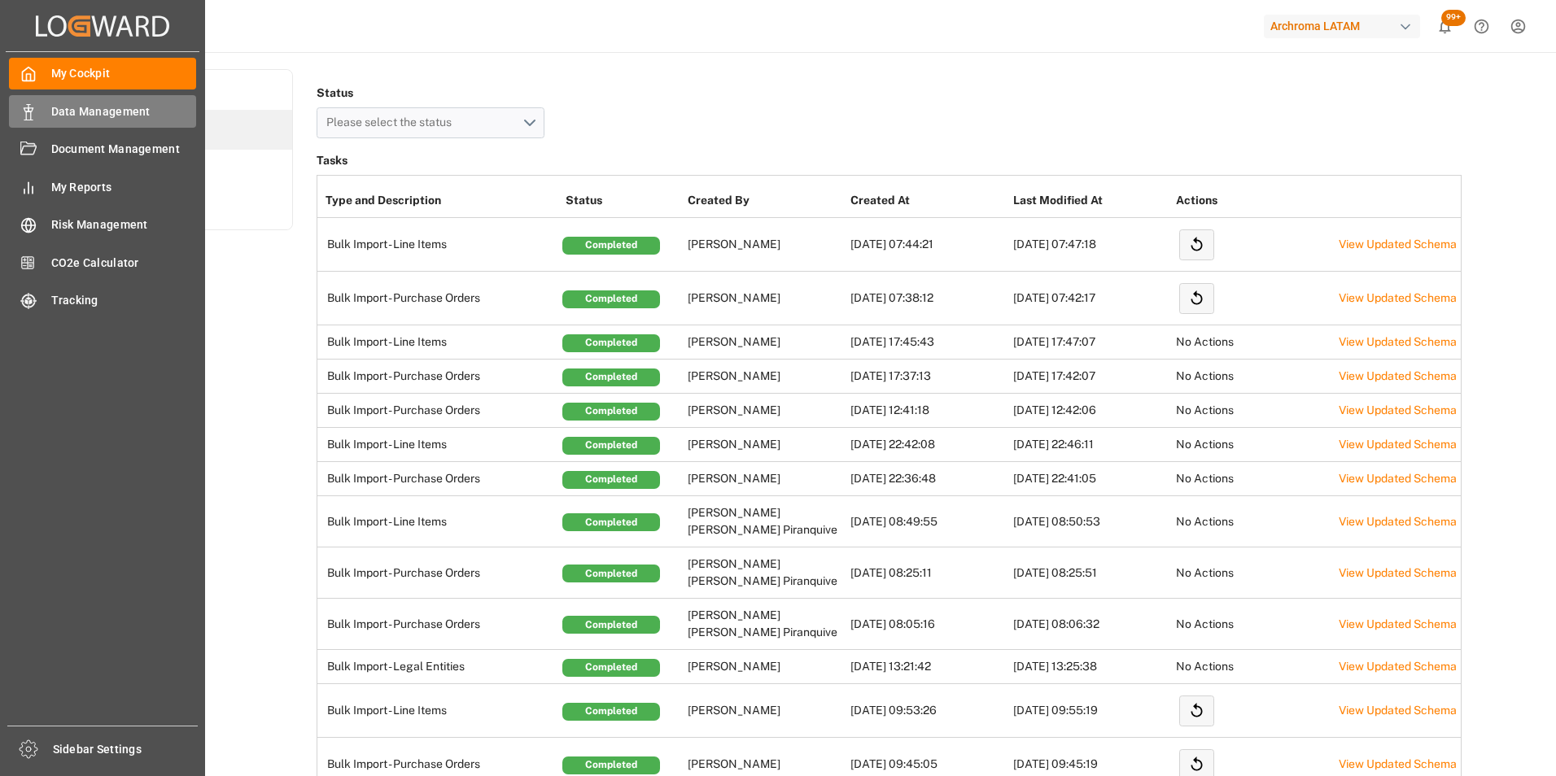
click at [23, 104] on icon at bounding box center [28, 112] width 16 height 16
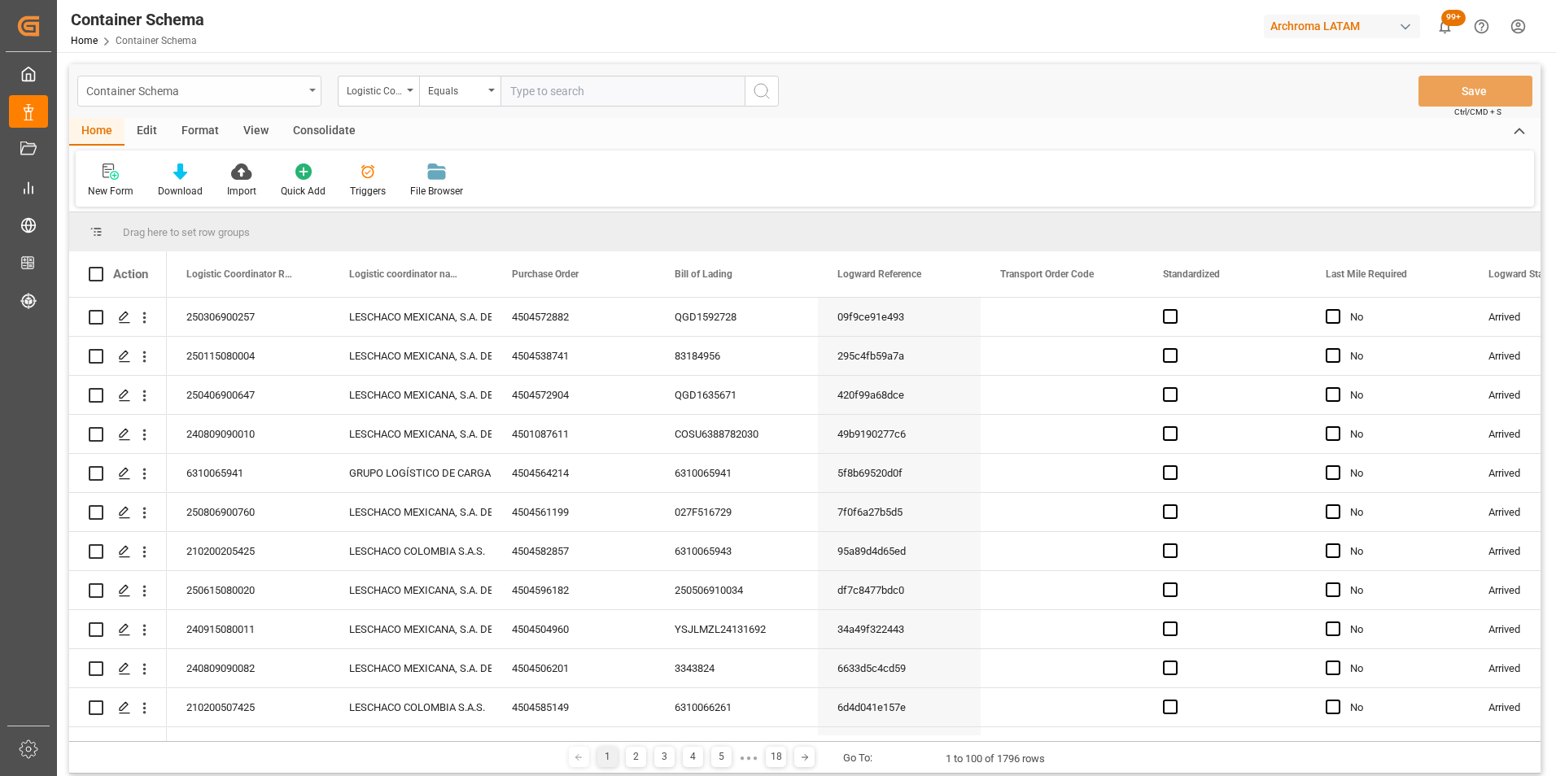
click at [277, 85] on div "Container Schema" at bounding box center [194, 90] width 217 height 20
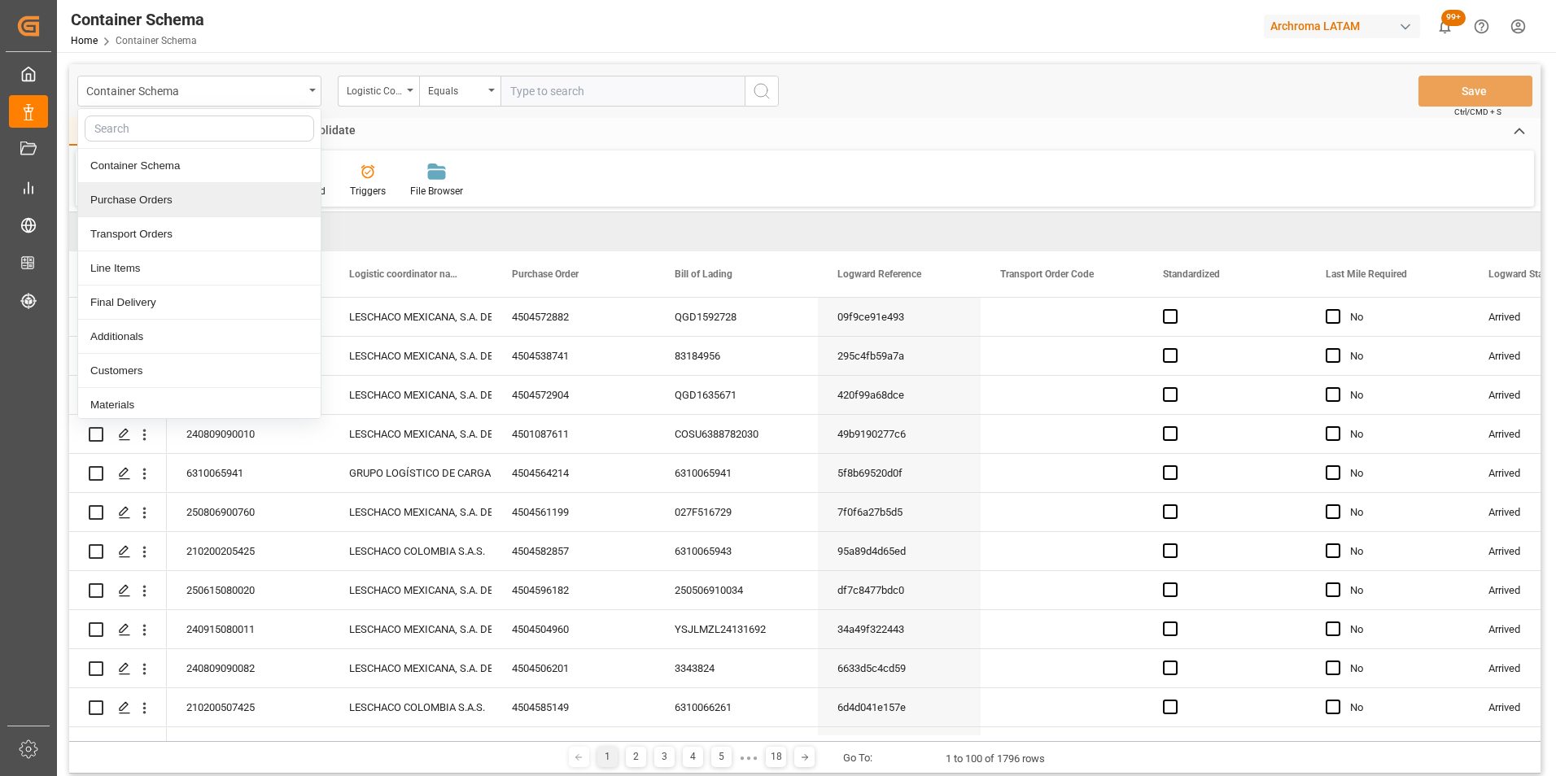
click at [208, 188] on div "Purchase Orders" at bounding box center [199, 200] width 242 height 34
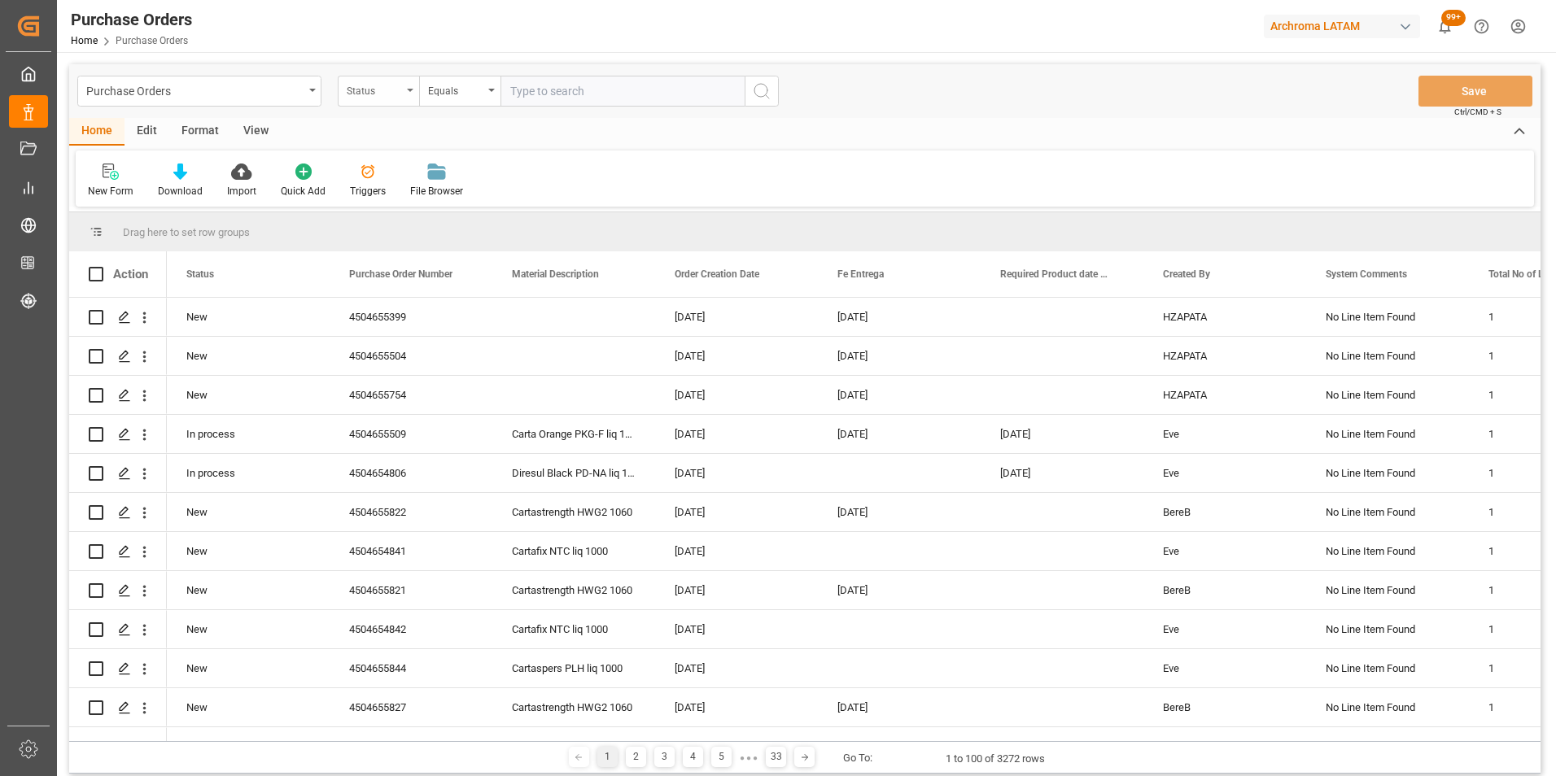
click at [376, 98] on div "Status" at bounding box center [378, 91] width 81 height 31
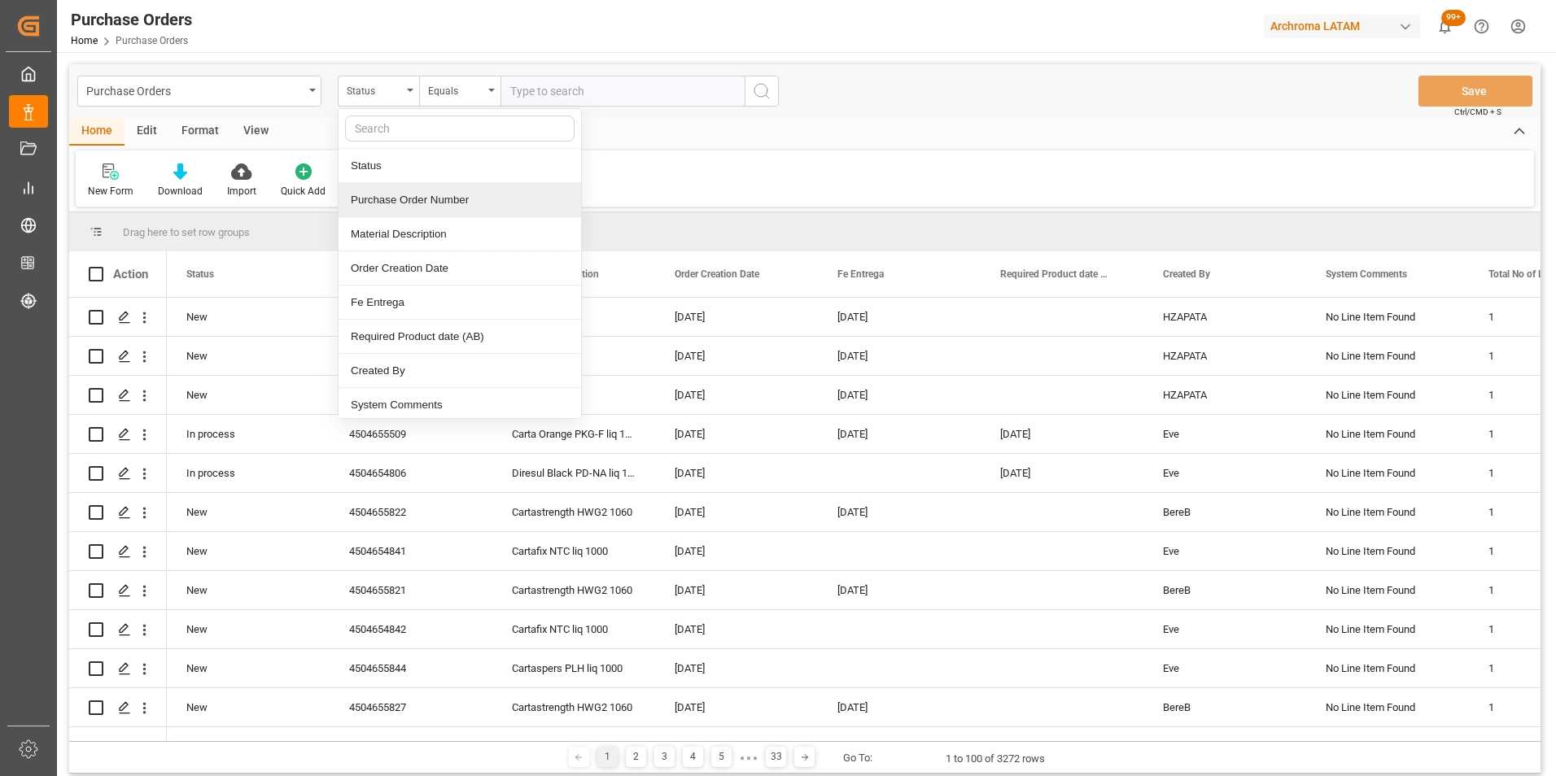
click at [413, 209] on div "Purchase Order Number" at bounding box center [459, 200] width 242 height 34
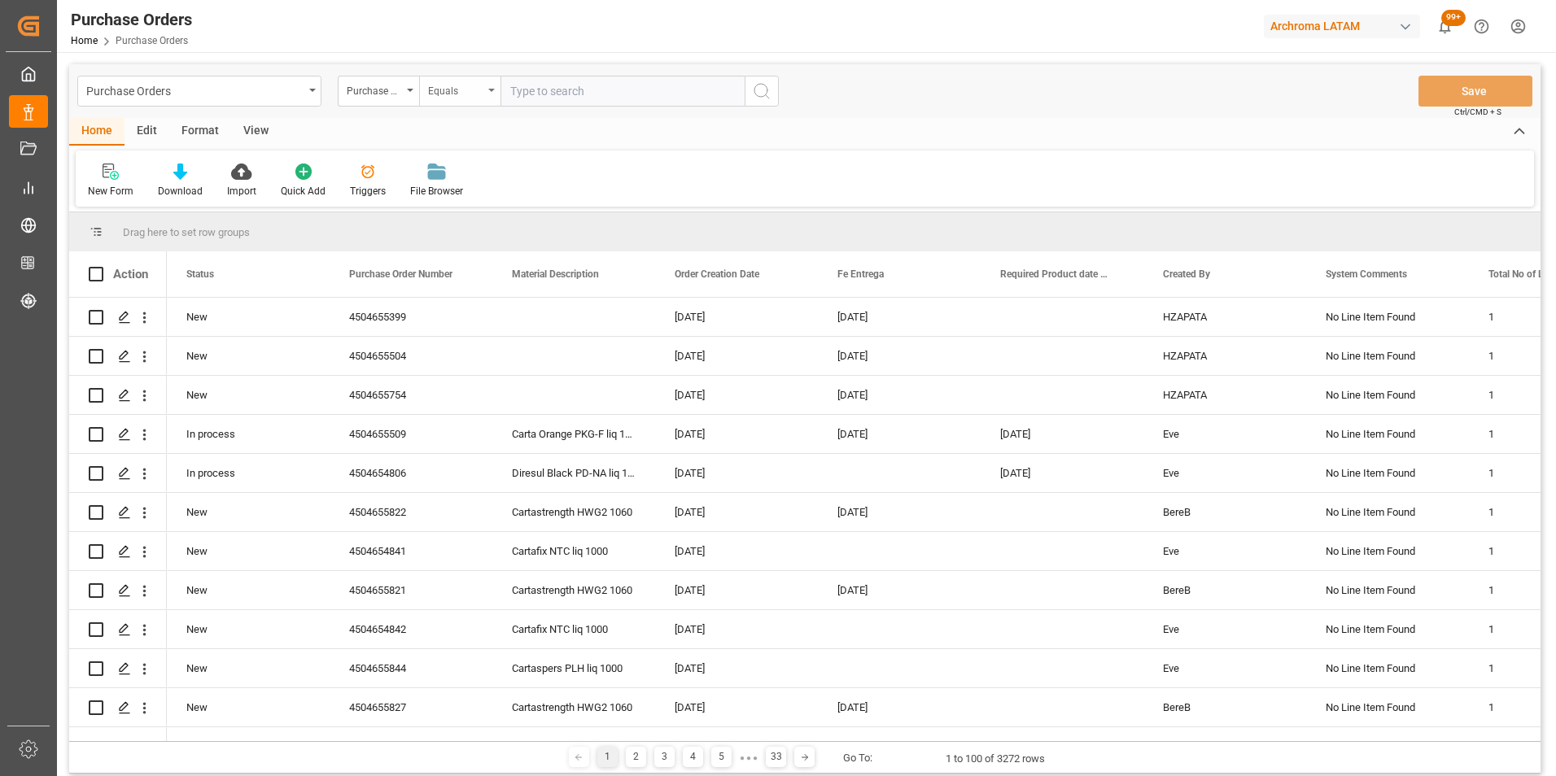
click at [458, 92] on div "Equals" at bounding box center [455, 89] width 55 height 19
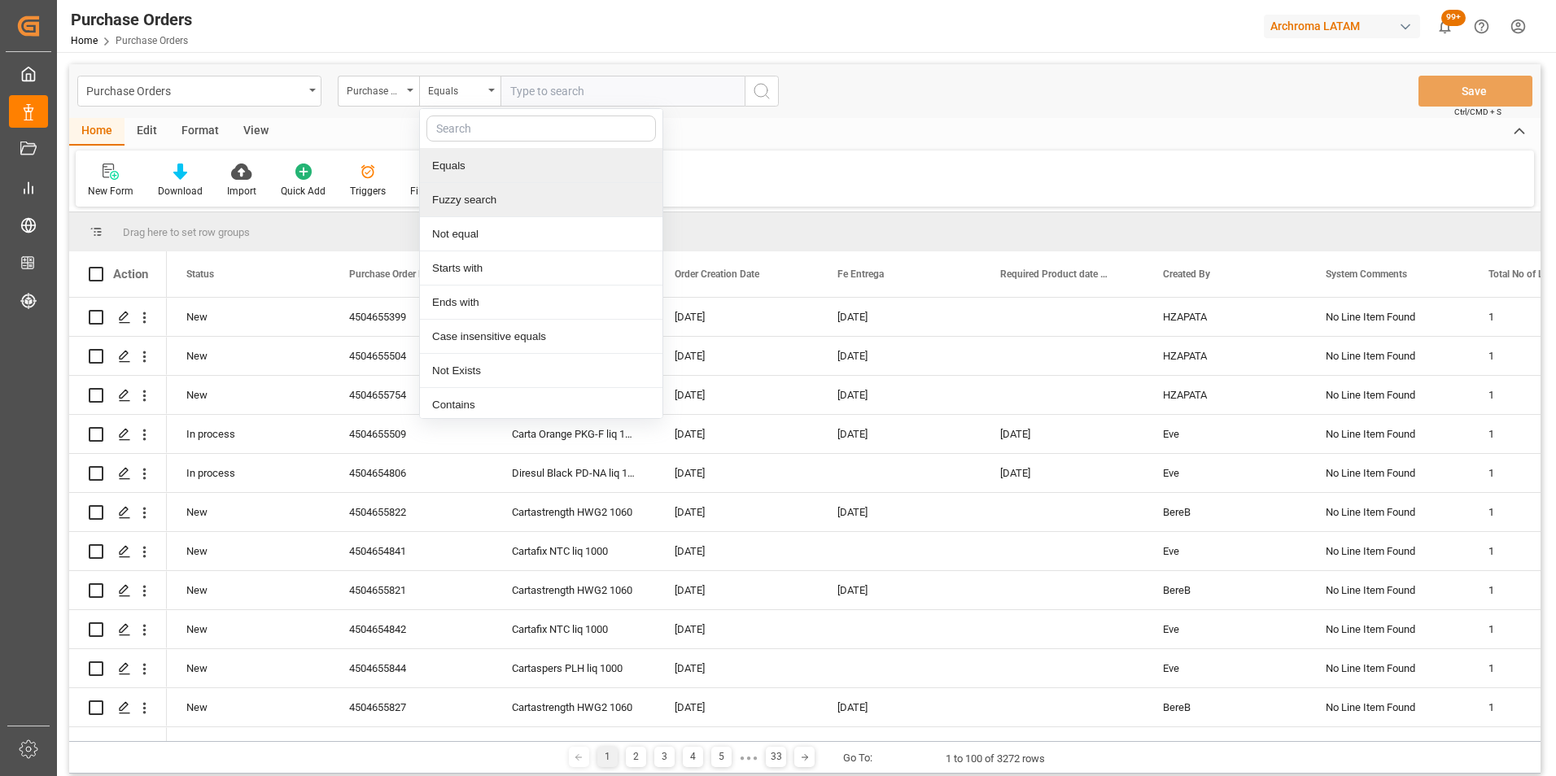
click at [485, 186] on div "Fuzzy search" at bounding box center [541, 200] width 242 height 34
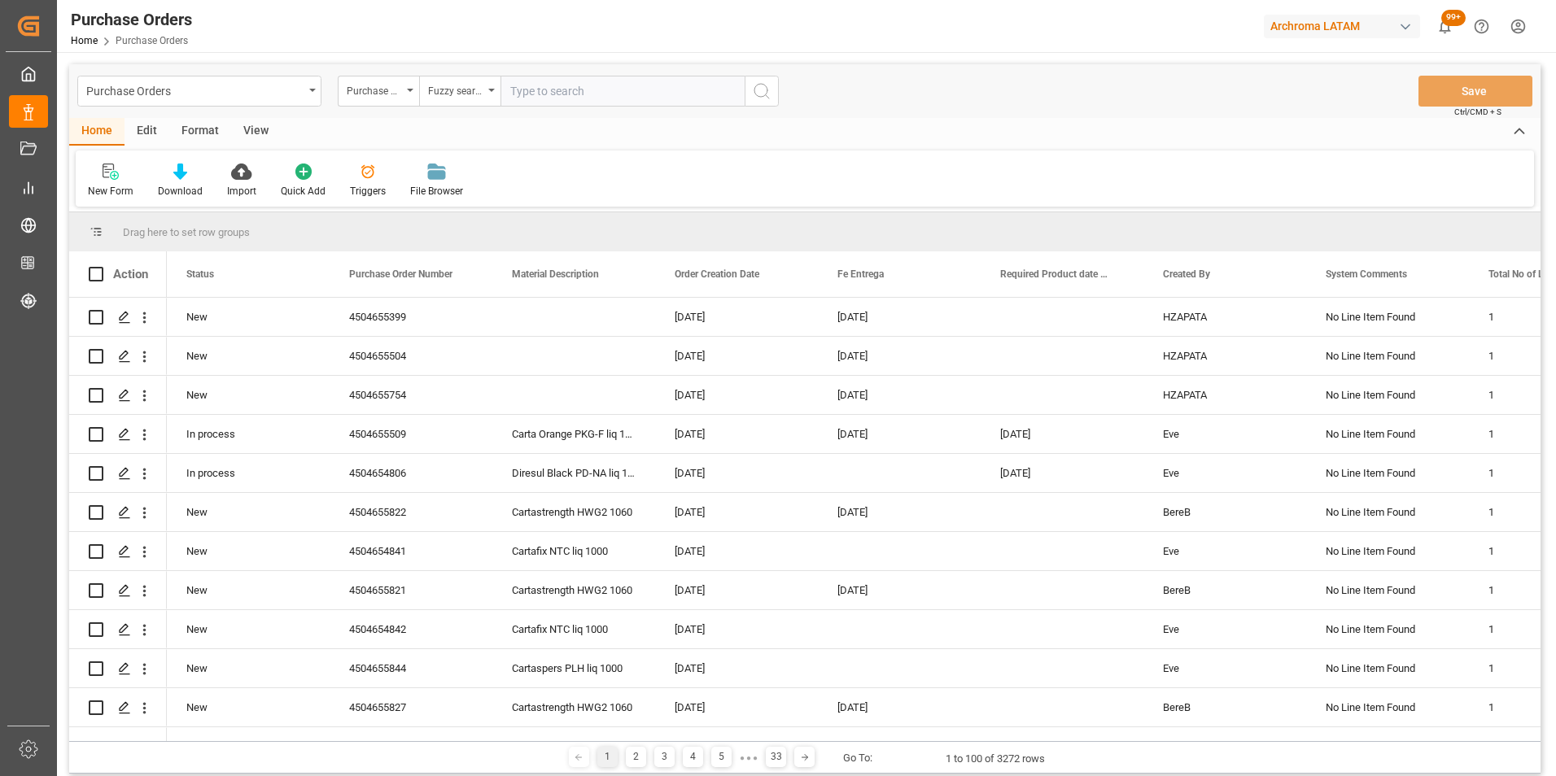
paste input "4504655399"
click at [714, 89] on input "4504655399" at bounding box center [622, 91] width 244 height 31
paste input "4504655399"
type input "4504655399"
click at [767, 92] on icon "search button" at bounding box center [762, 91] width 20 height 20
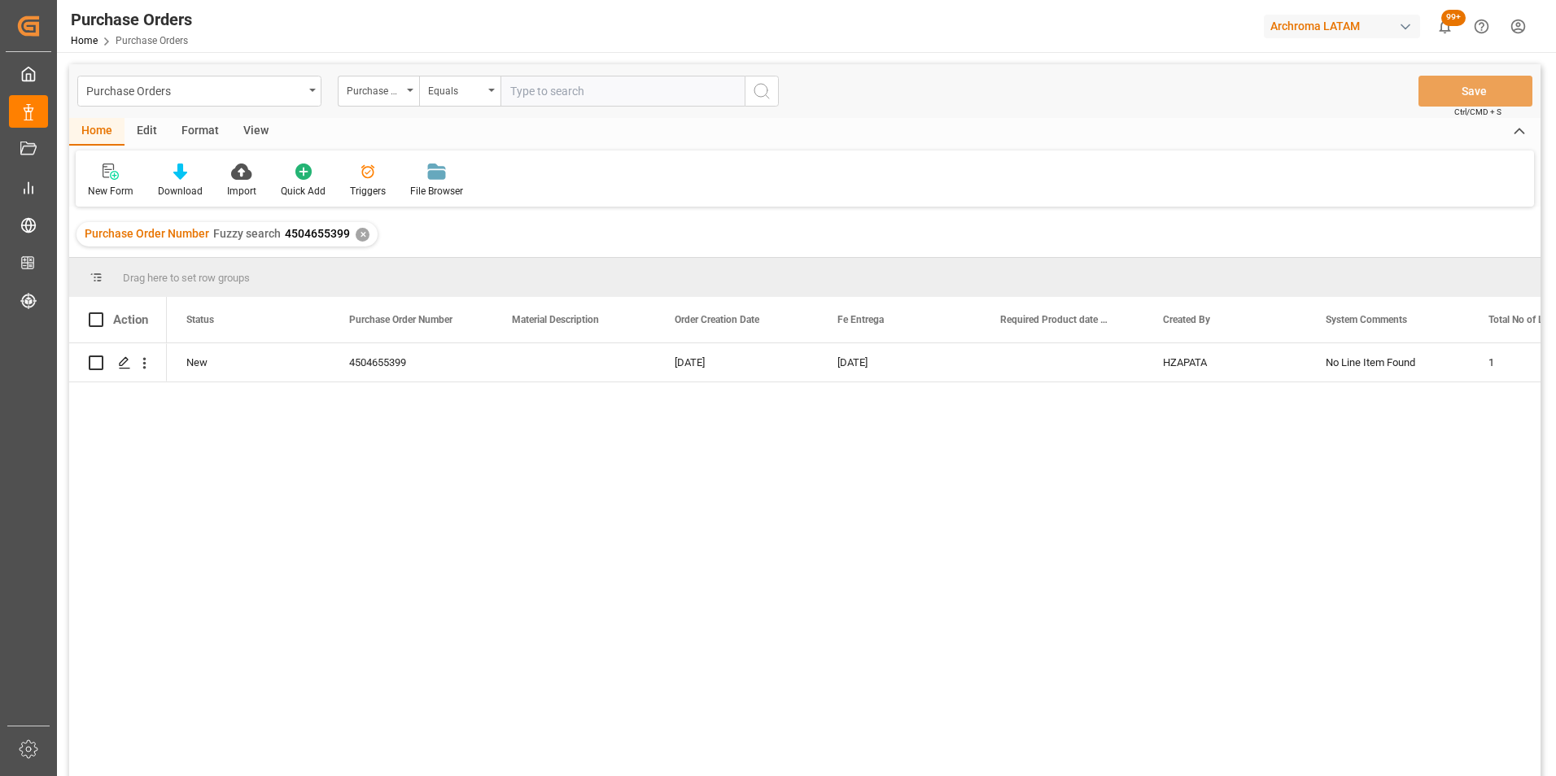
click at [356, 232] on div "✕" at bounding box center [363, 235] width 14 height 14
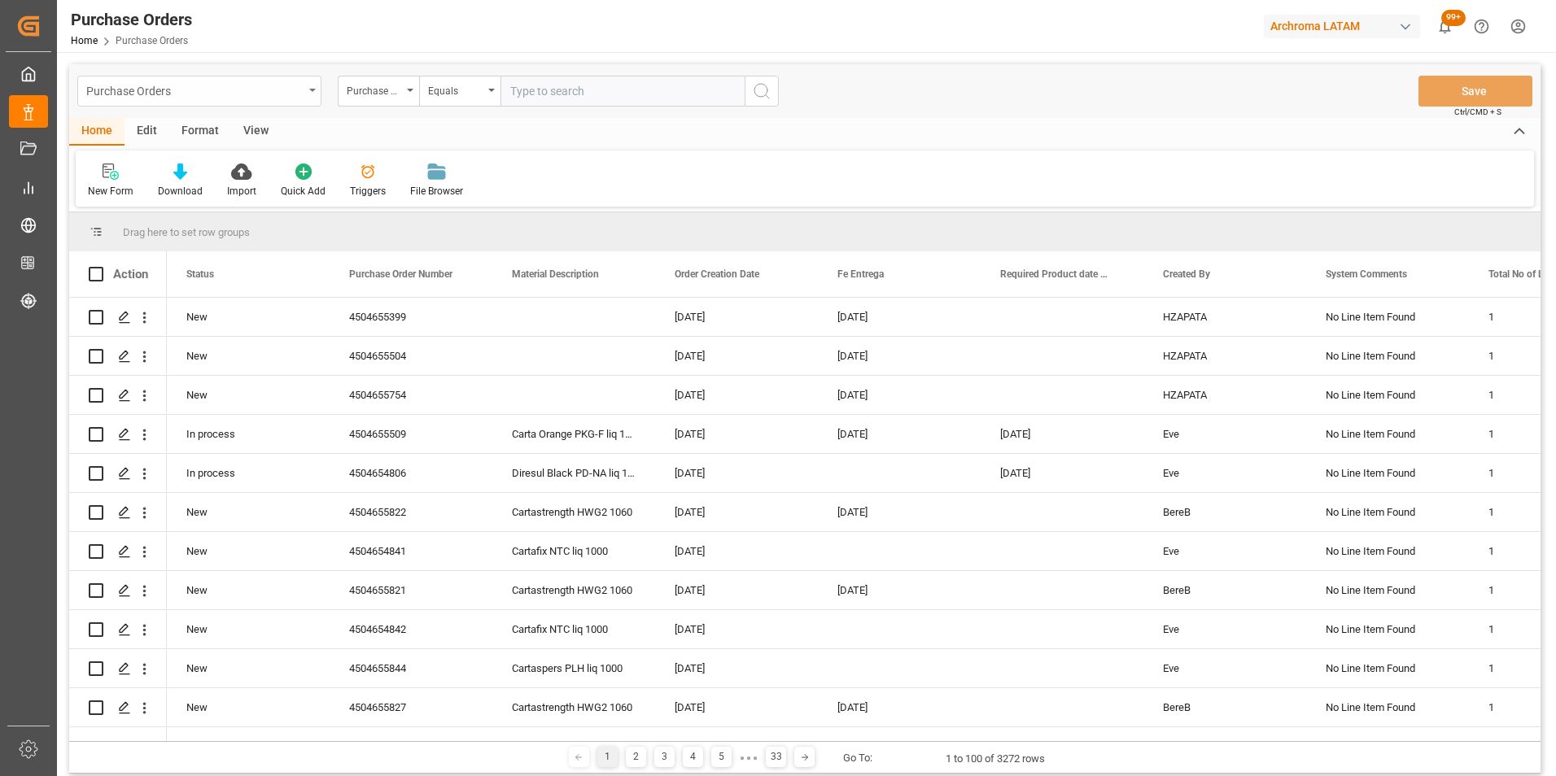
click at [308, 99] on div "Purchase Orders" at bounding box center [199, 91] width 244 height 31
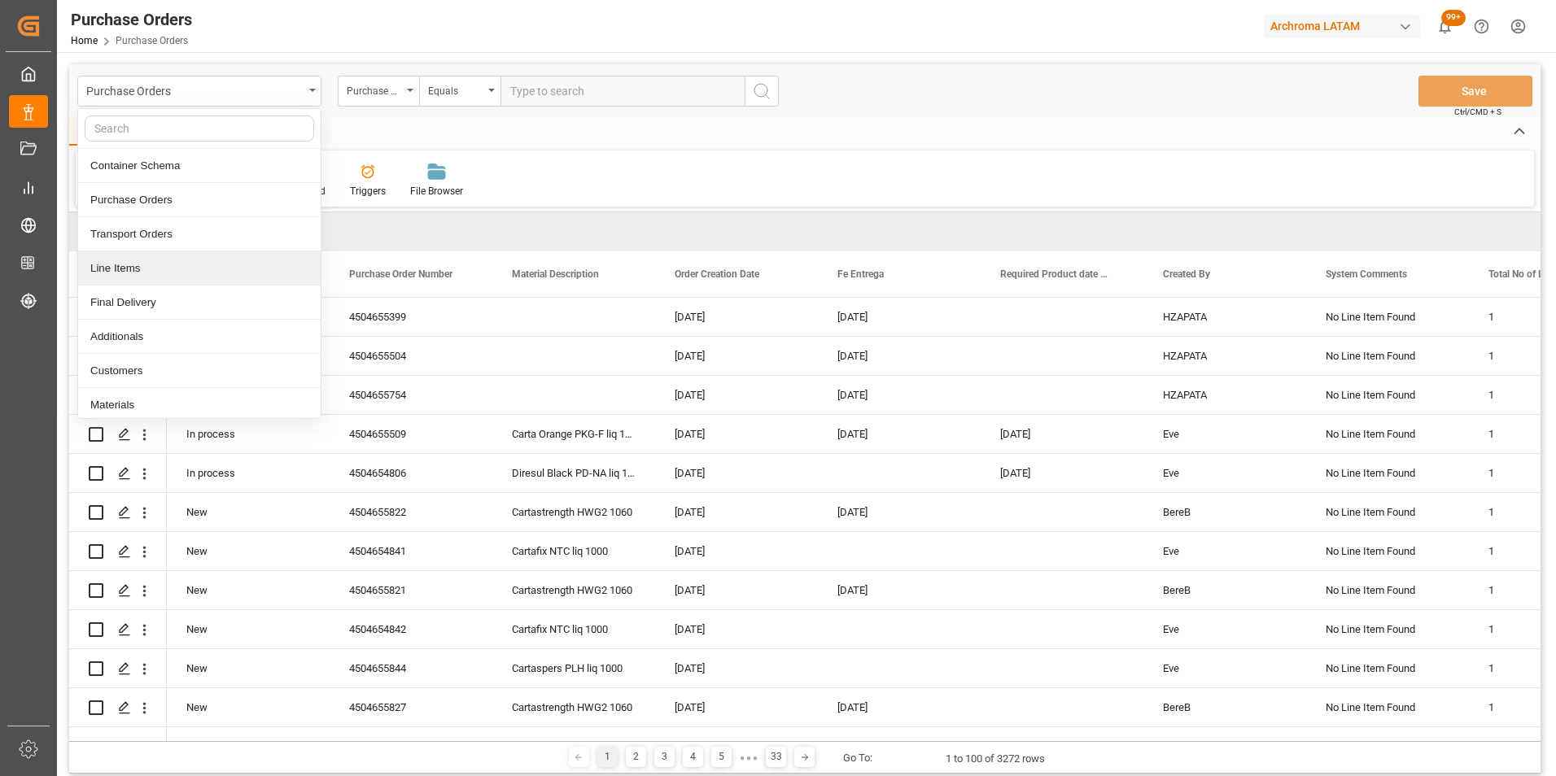
click at [212, 257] on div "Line Items" at bounding box center [199, 268] width 242 height 34
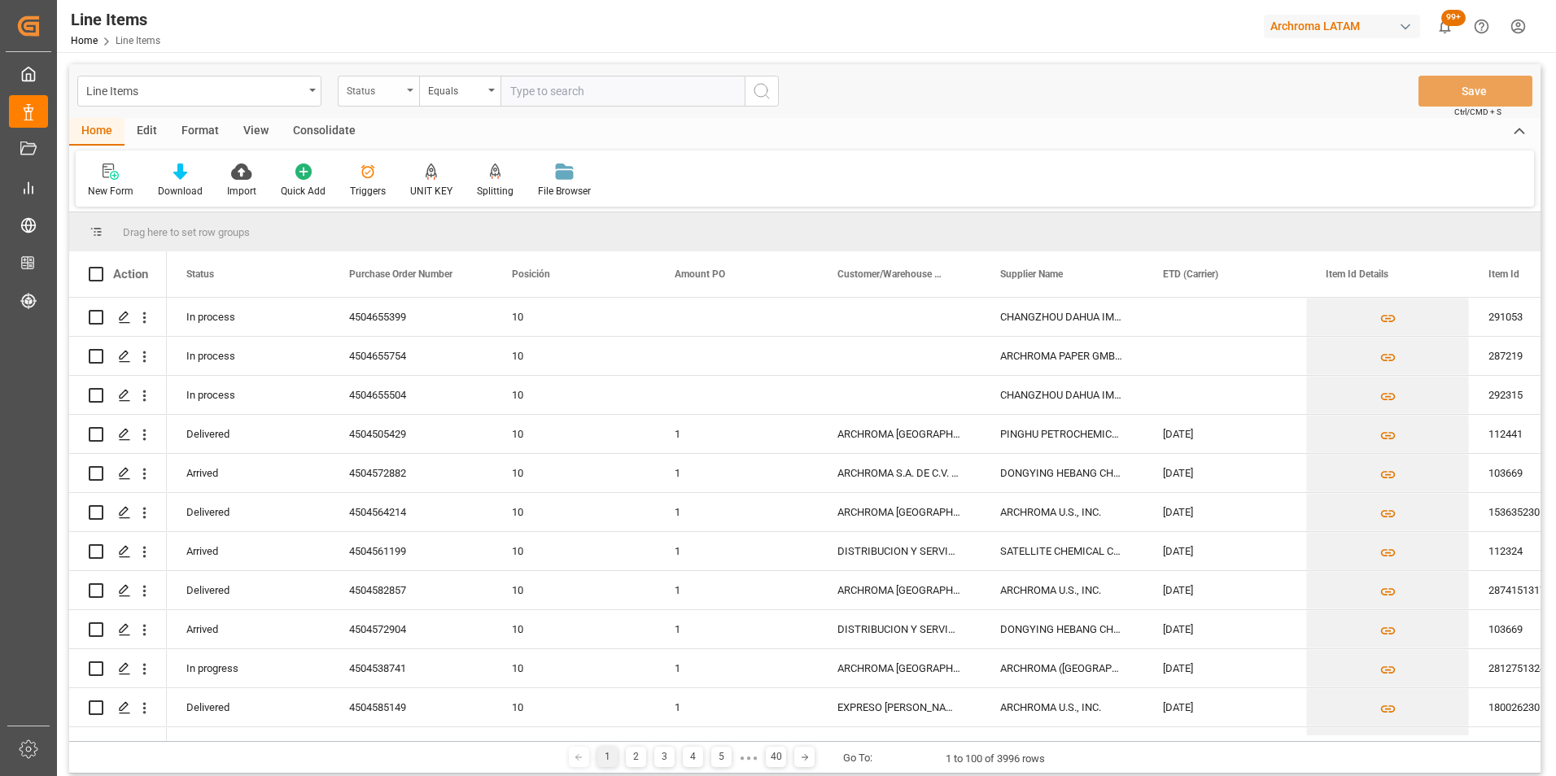
click at [404, 102] on div "Status" at bounding box center [378, 91] width 81 height 31
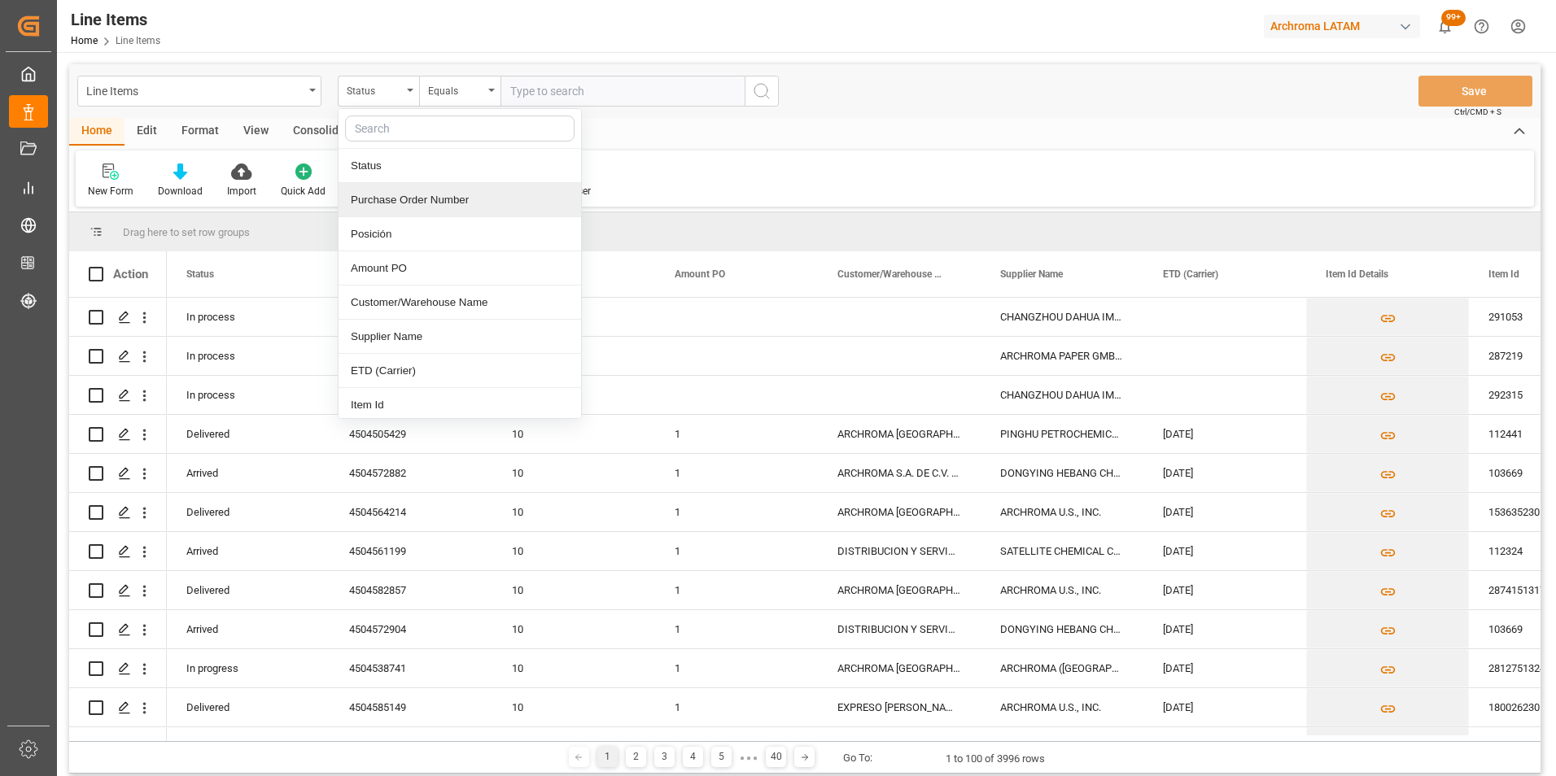
drag, startPoint x: 409, startPoint y: 205, endPoint x: 419, endPoint y: 179, distance: 27.8
click at [410, 205] on div "Purchase Order Number" at bounding box center [459, 200] width 242 height 34
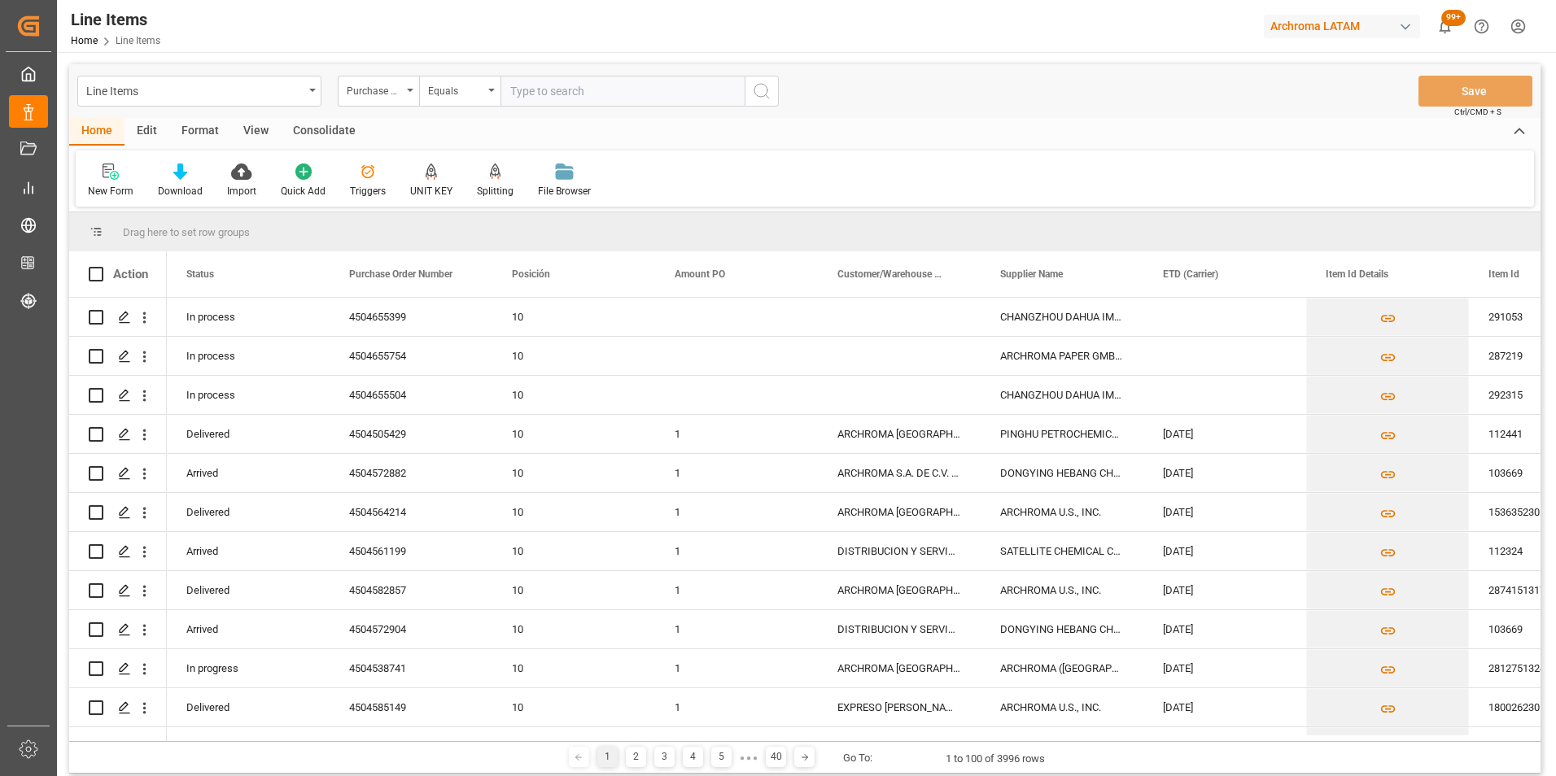
click at [435, 107] on div "Line Items Purchase Order Number Equals Save Ctrl/CMD + S" at bounding box center [804, 91] width 1471 height 54
click at [439, 97] on div "Equals" at bounding box center [455, 89] width 55 height 19
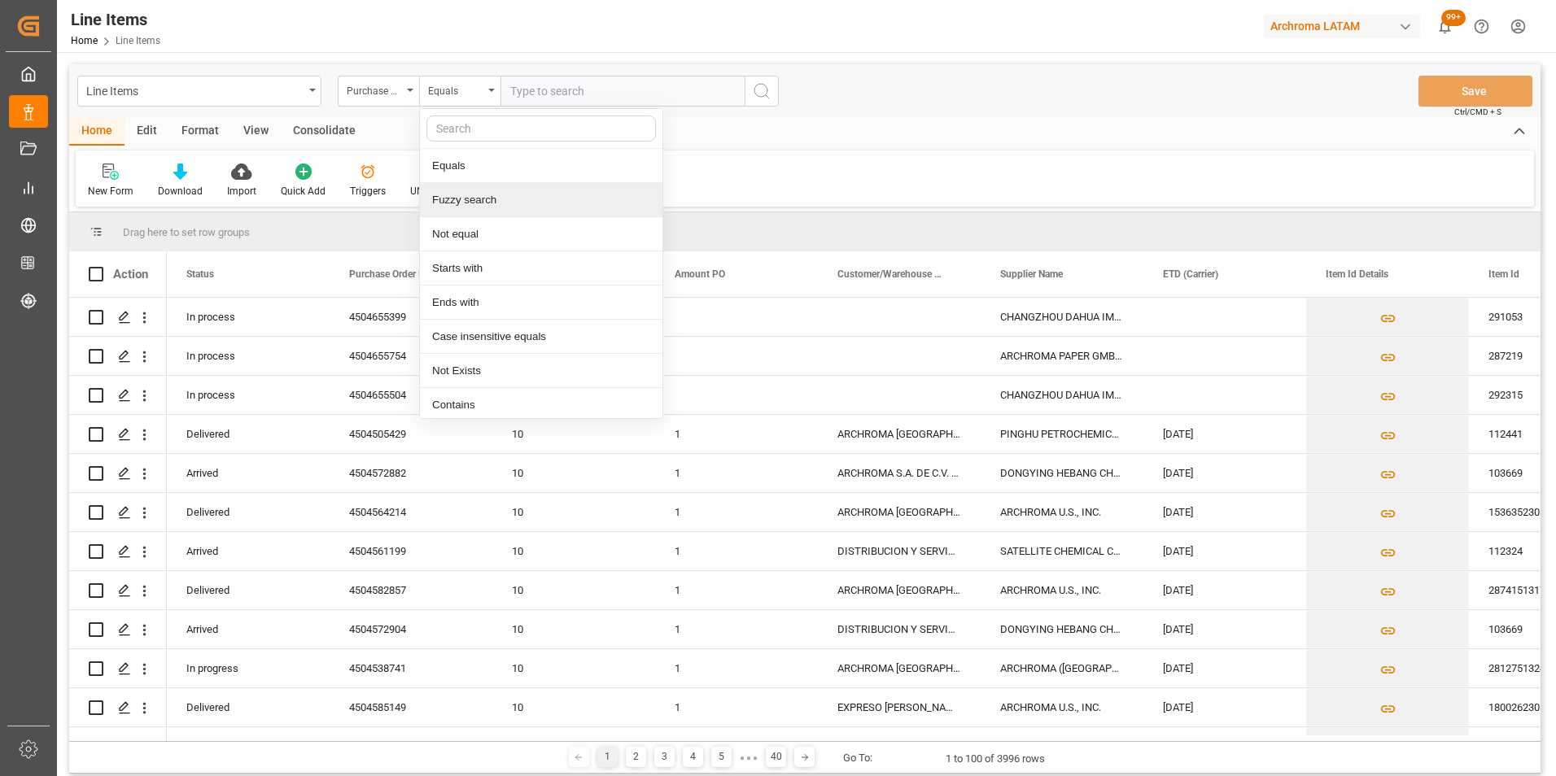
click at [487, 194] on div "Fuzzy search" at bounding box center [541, 200] width 242 height 34
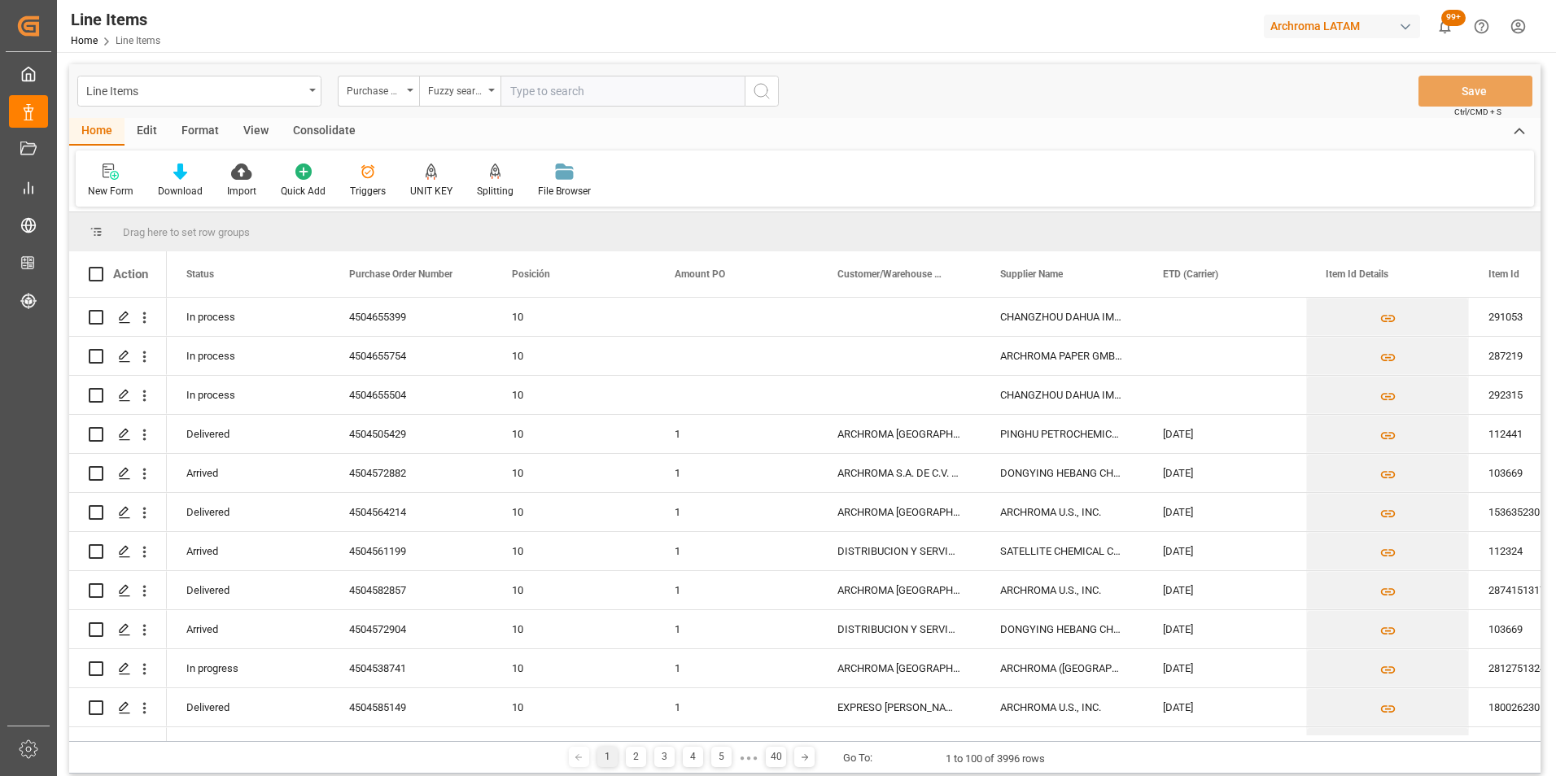
paste input "4504655399"
type input "4504655399"
click at [771, 86] on button "search button" at bounding box center [762, 91] width 34 height 31
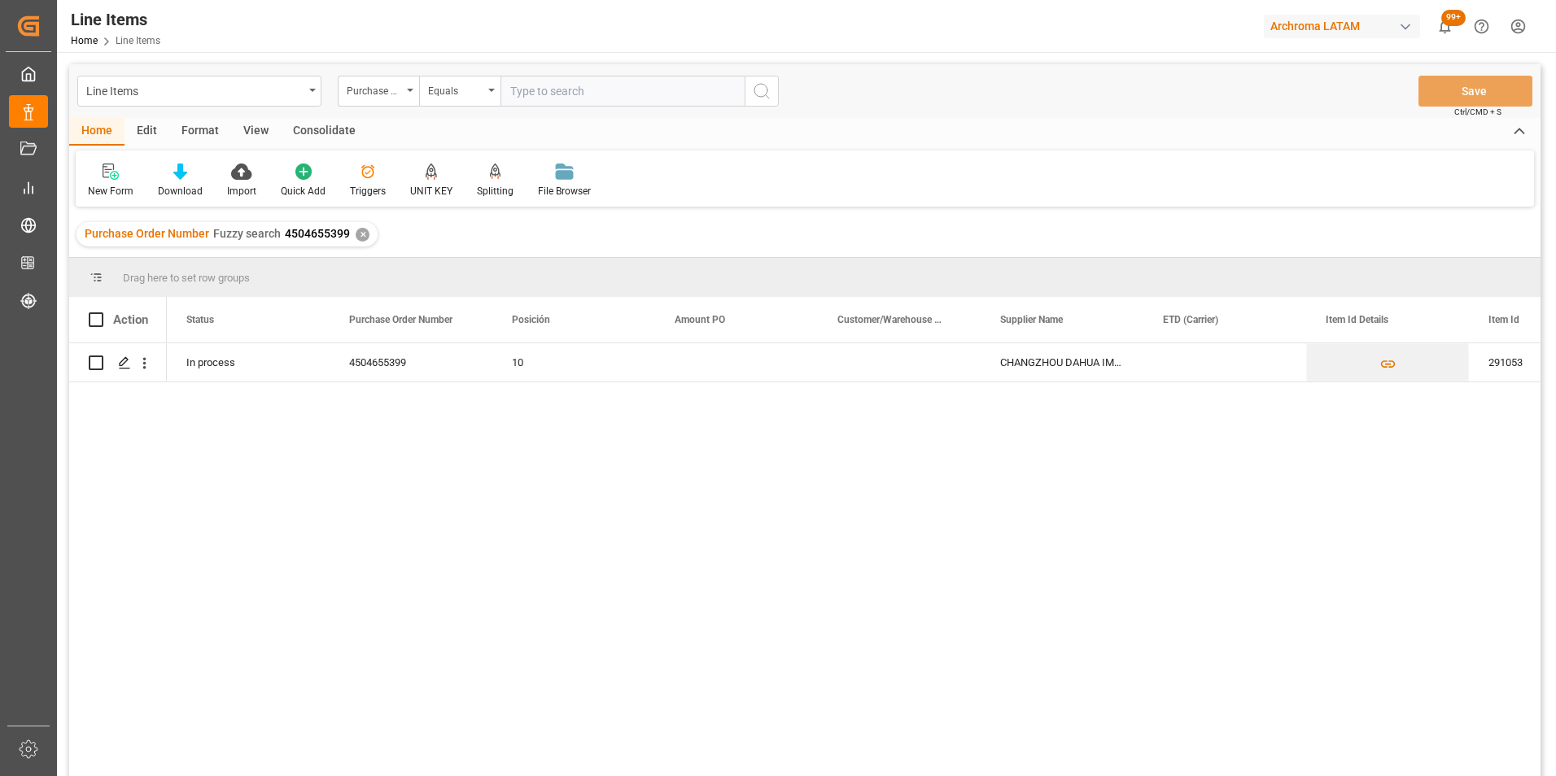
click at [364, 234] on div "✕" at bounding box center [363, 235] width 14 height 14
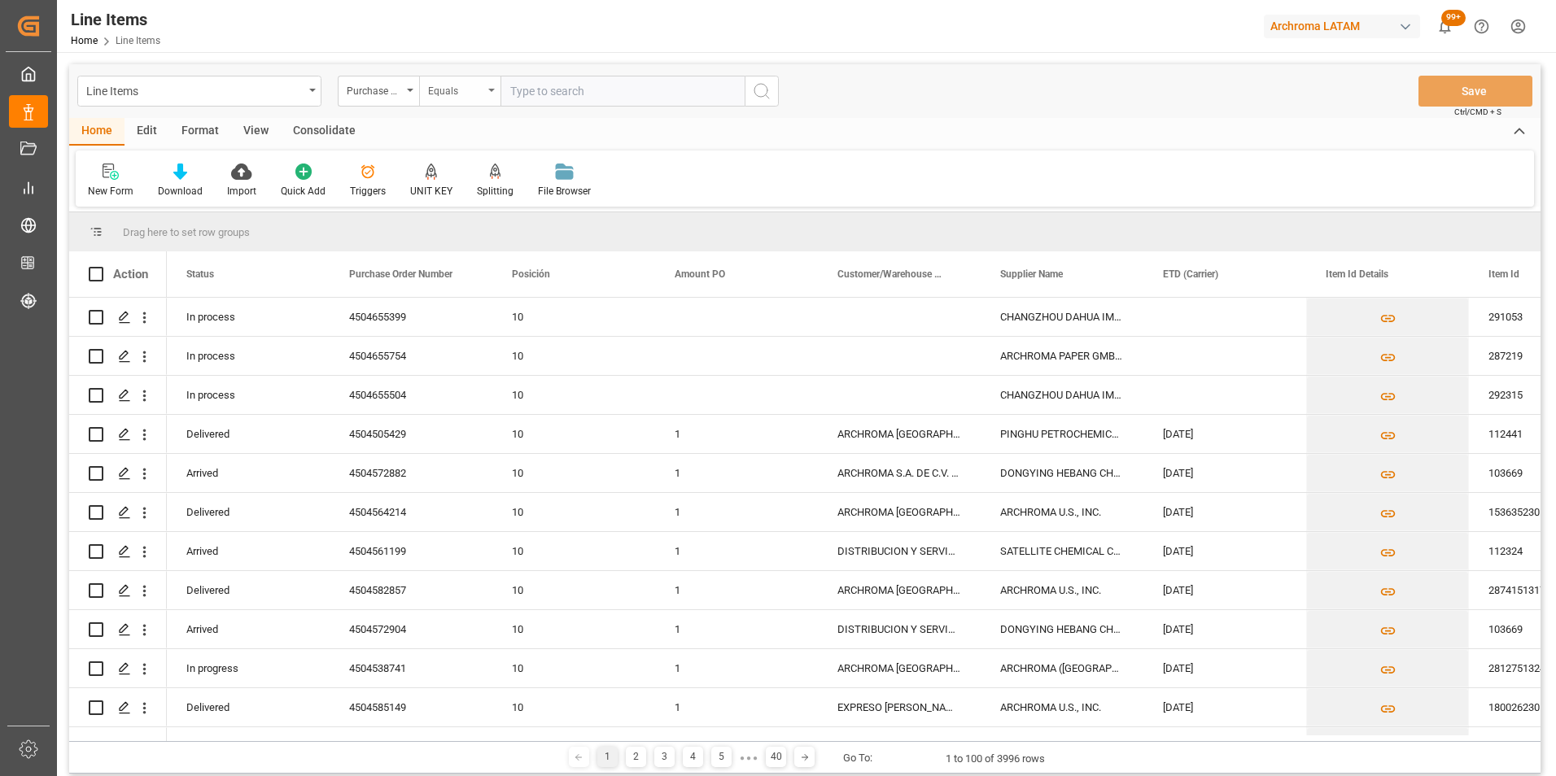
click at [478, 85] on div "Equals" at bounding box center [455, 89] width 55 height 19
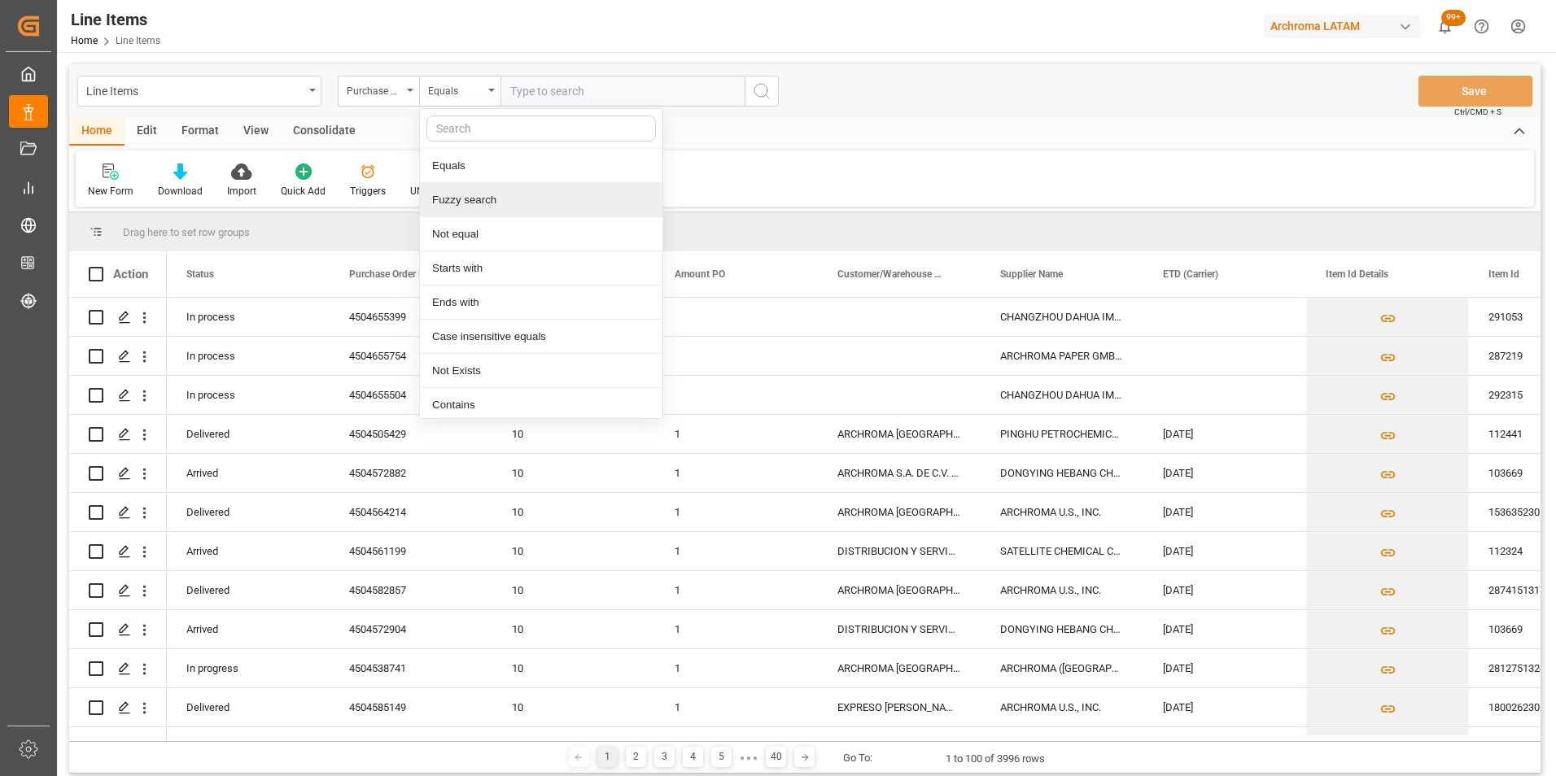
click at [478, 200] on div "Fuzzy search" at bounding box center [541, 200] width 242 height 34
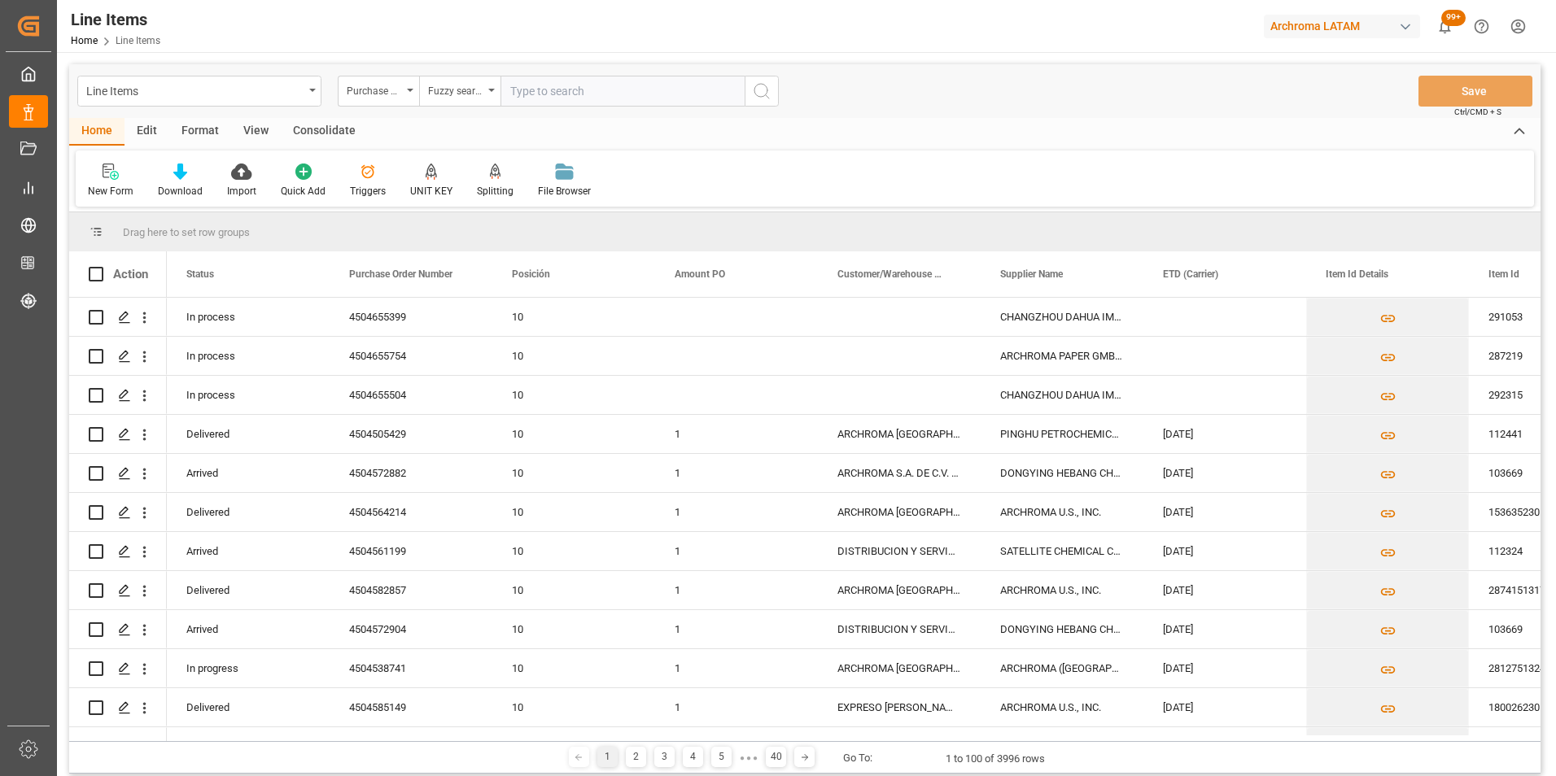
paste input "4504655504"
type input "4504655504"
click at [755, 87] on icon "search button" at bounding box center [762, 91] width 20 height 20
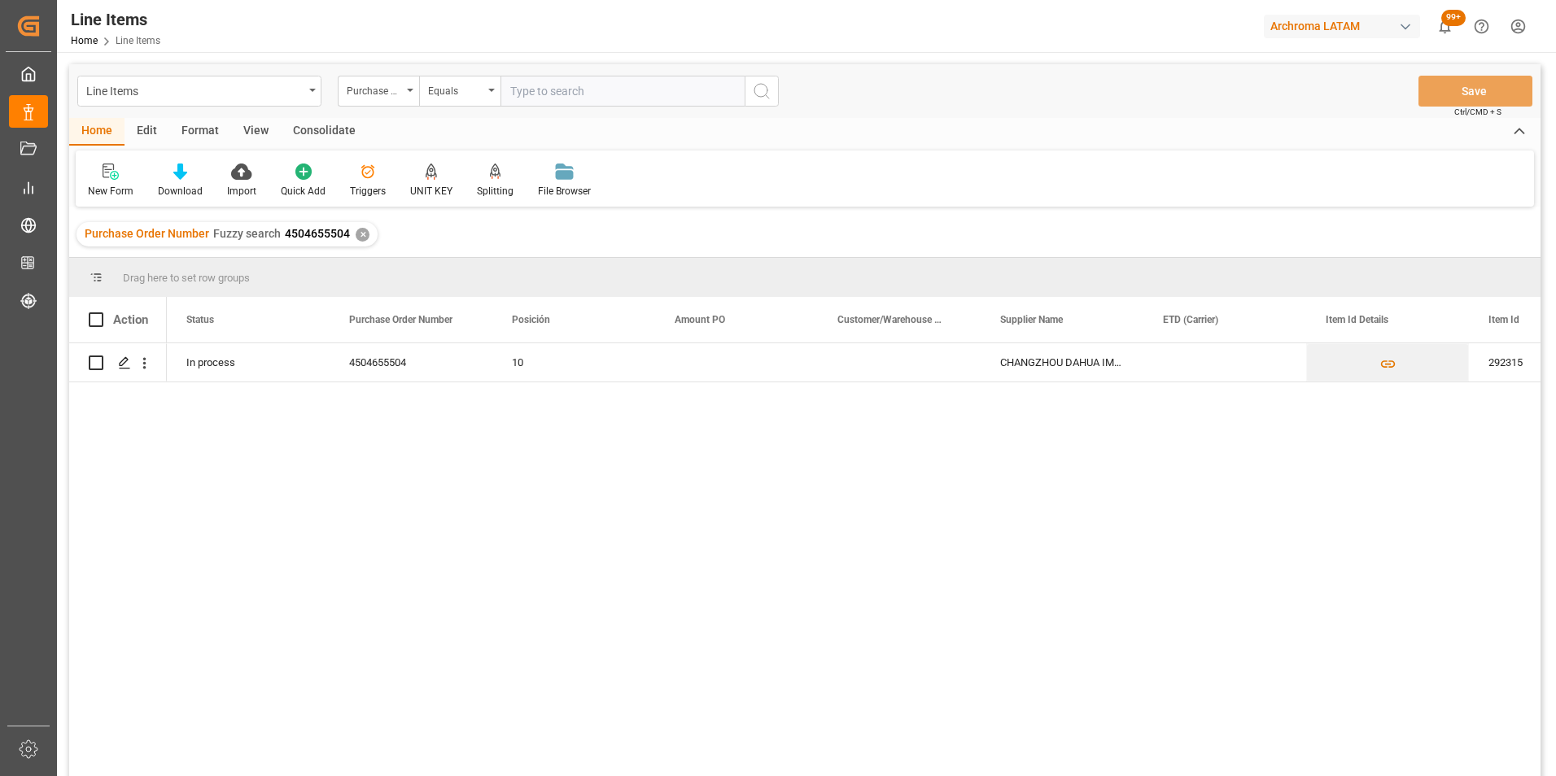
click at [356, 234] on div "✕" at bounding box center [363, 235] width 14 height 14
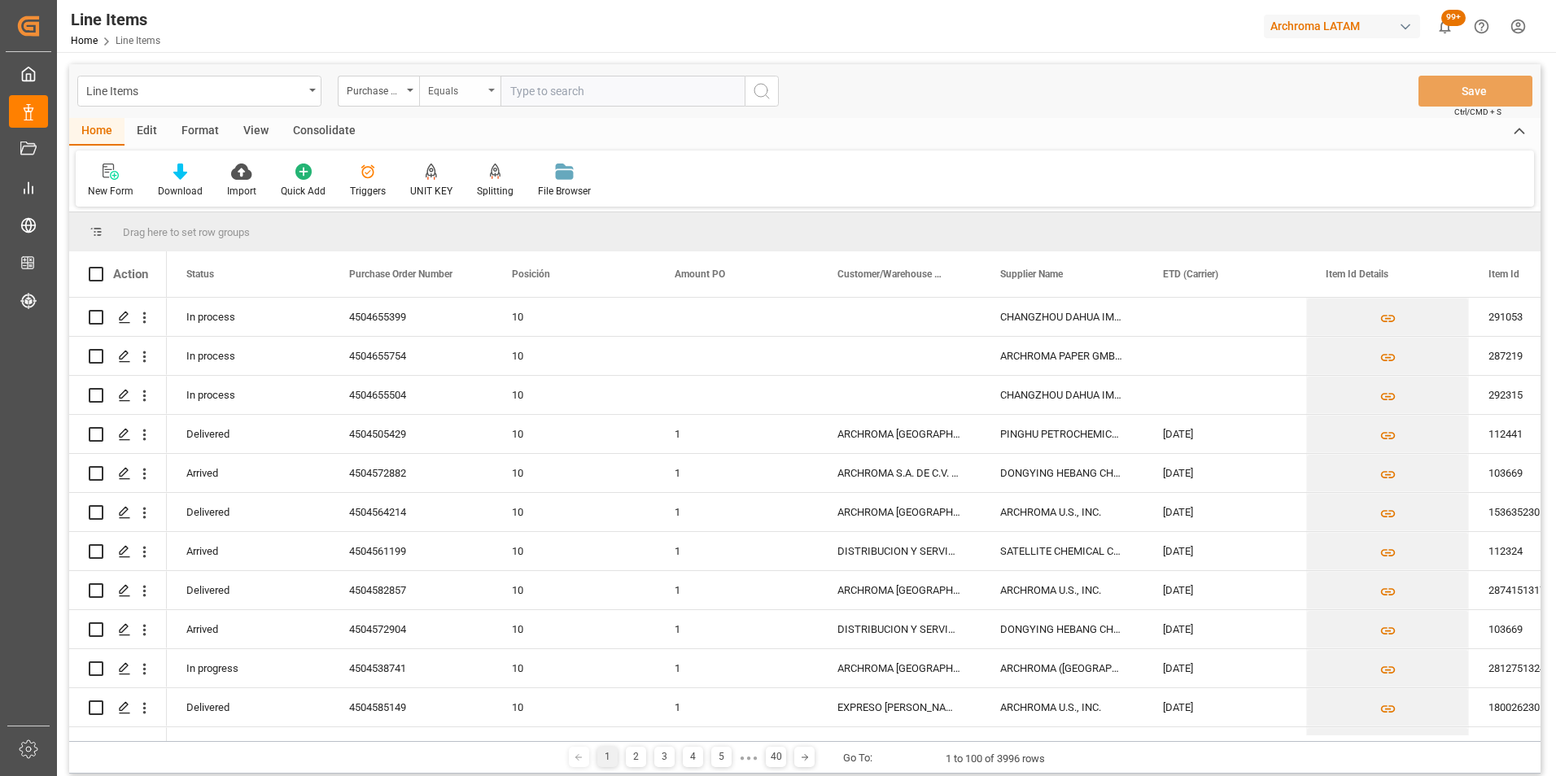
click at [483, 94] on div "Equals" at bounding box center [459, 91] width 81 height 31
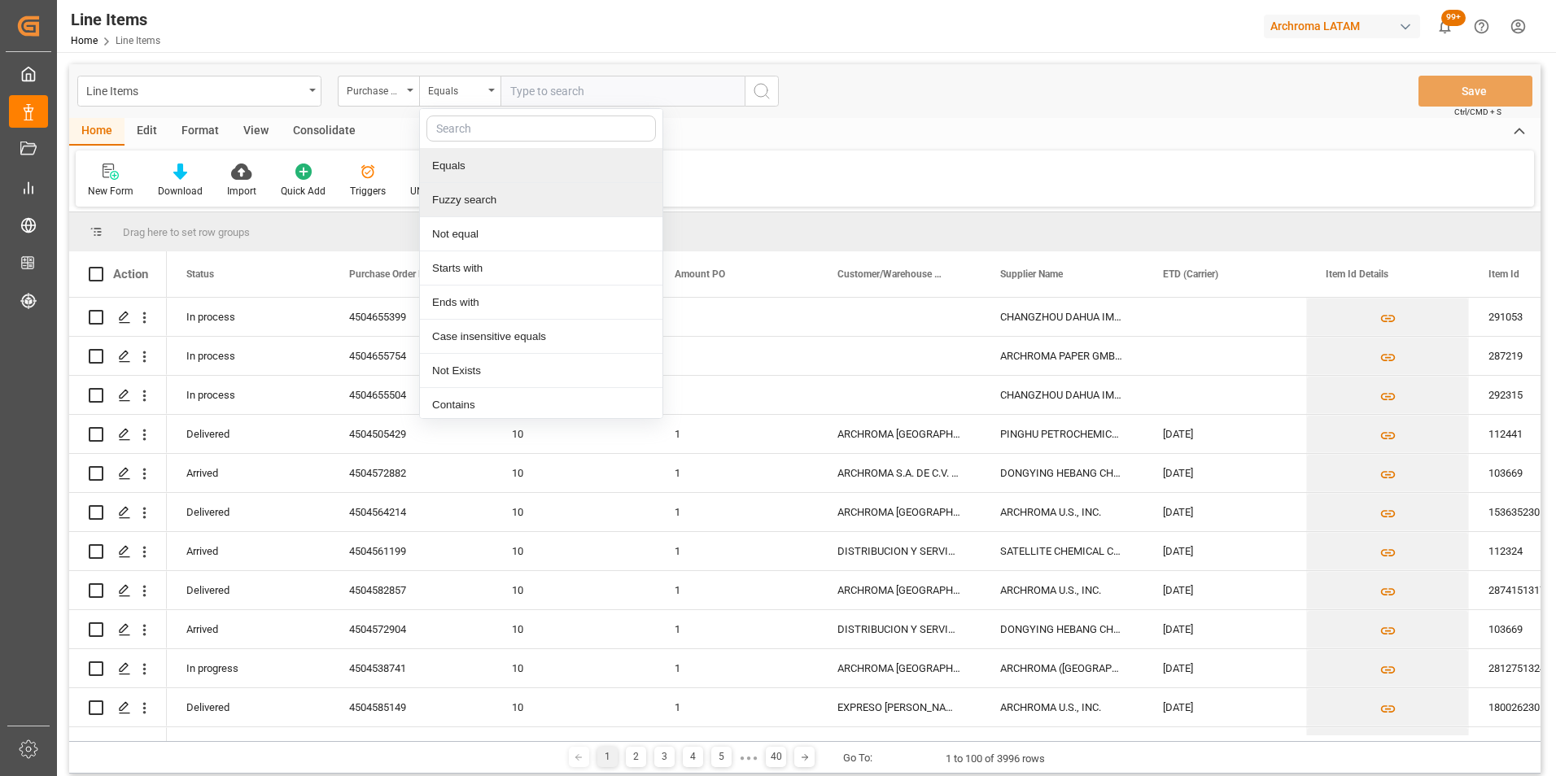
click at [486, 193] on div "Fuzzy search" at bounding box center [541, 200] width 242 height 34
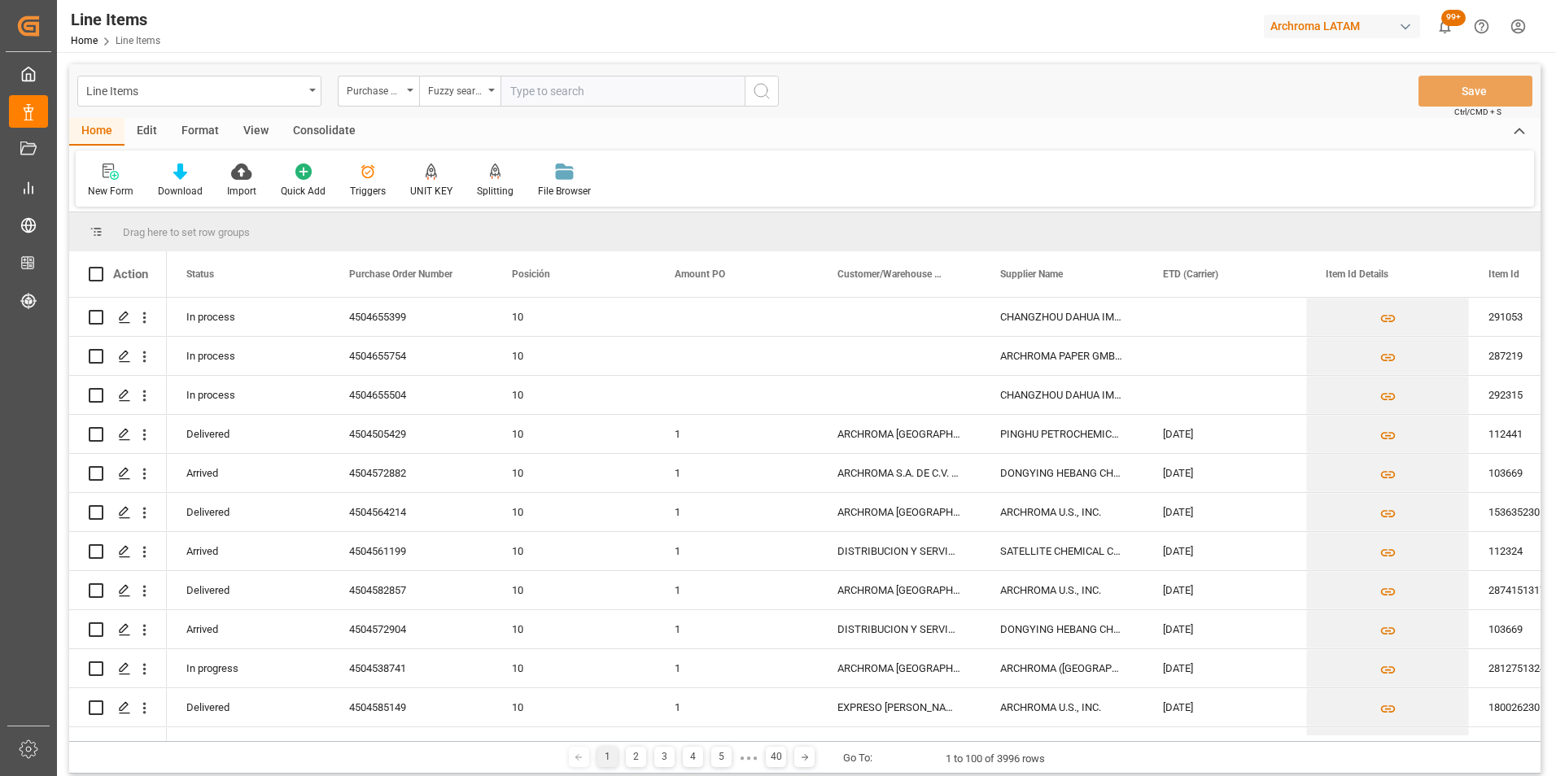
paste input "4504655754"
click at [743, 98] on input "4504655754" at bounding box center [622, 91] width 244 height 31
type input "4504655754"
click at [758, 98] on icon "search button" at bounding box center [762, 91] width 20 height 20
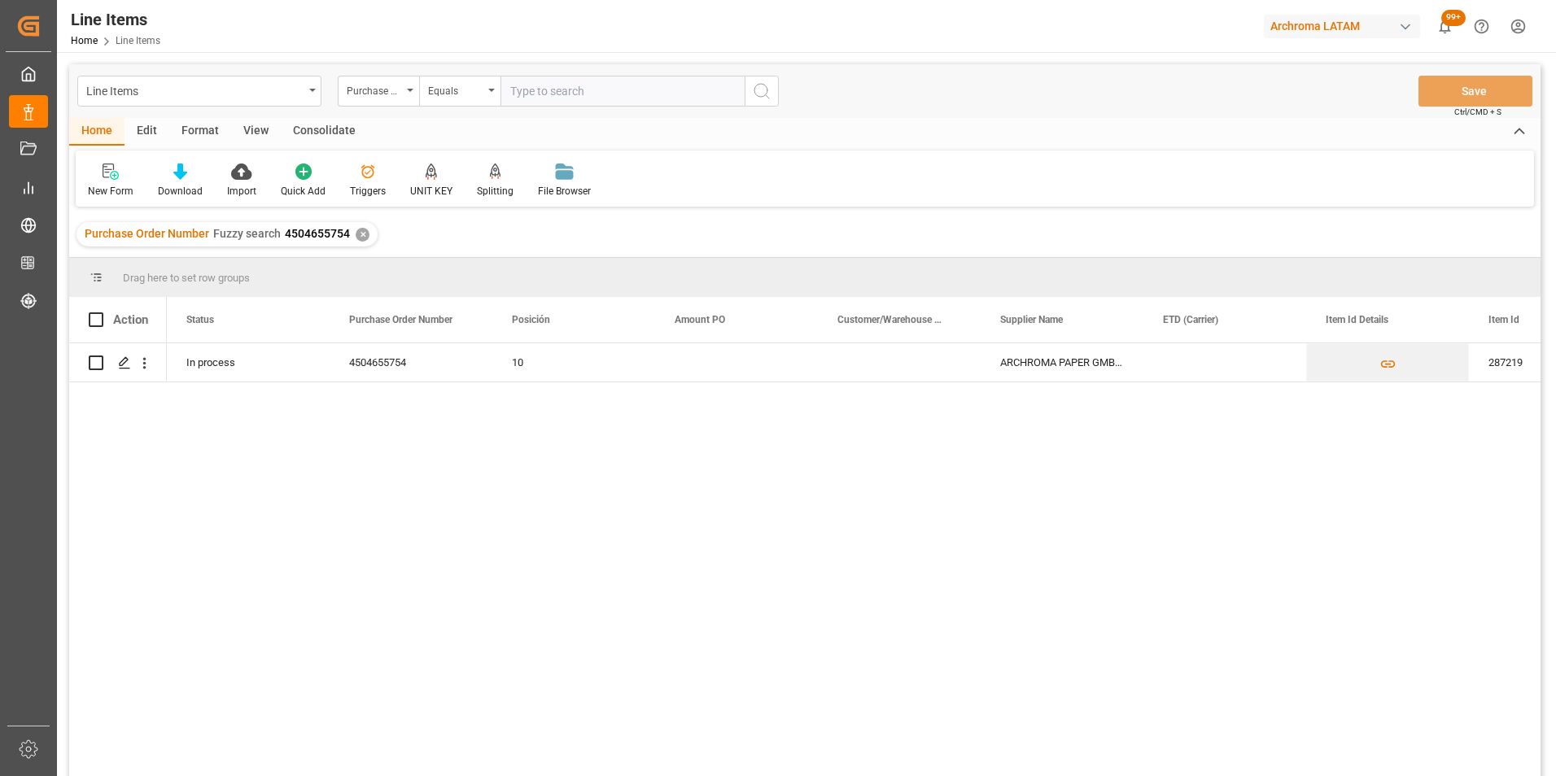
click at [358, 235] on div "✕" at bounding box center [363, 235] width 14 height 14
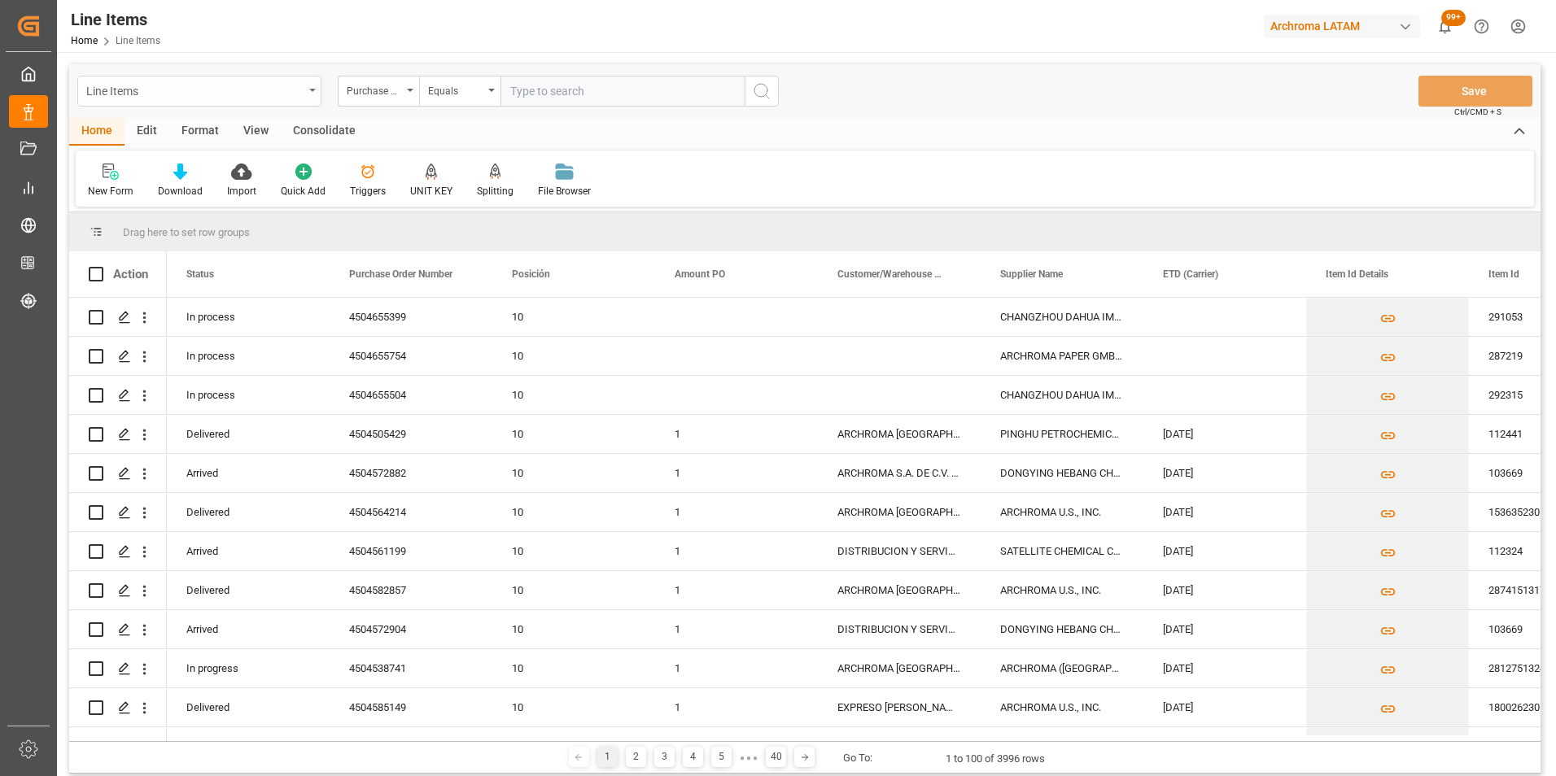
drag, startPoint x: 306, startPoint y: 92, endPoint x: 301, endPoint y: 103, distance: 11.7
click at [306, 91] on div "Line Items" at bounding box center [199, 91] width 244 height 31
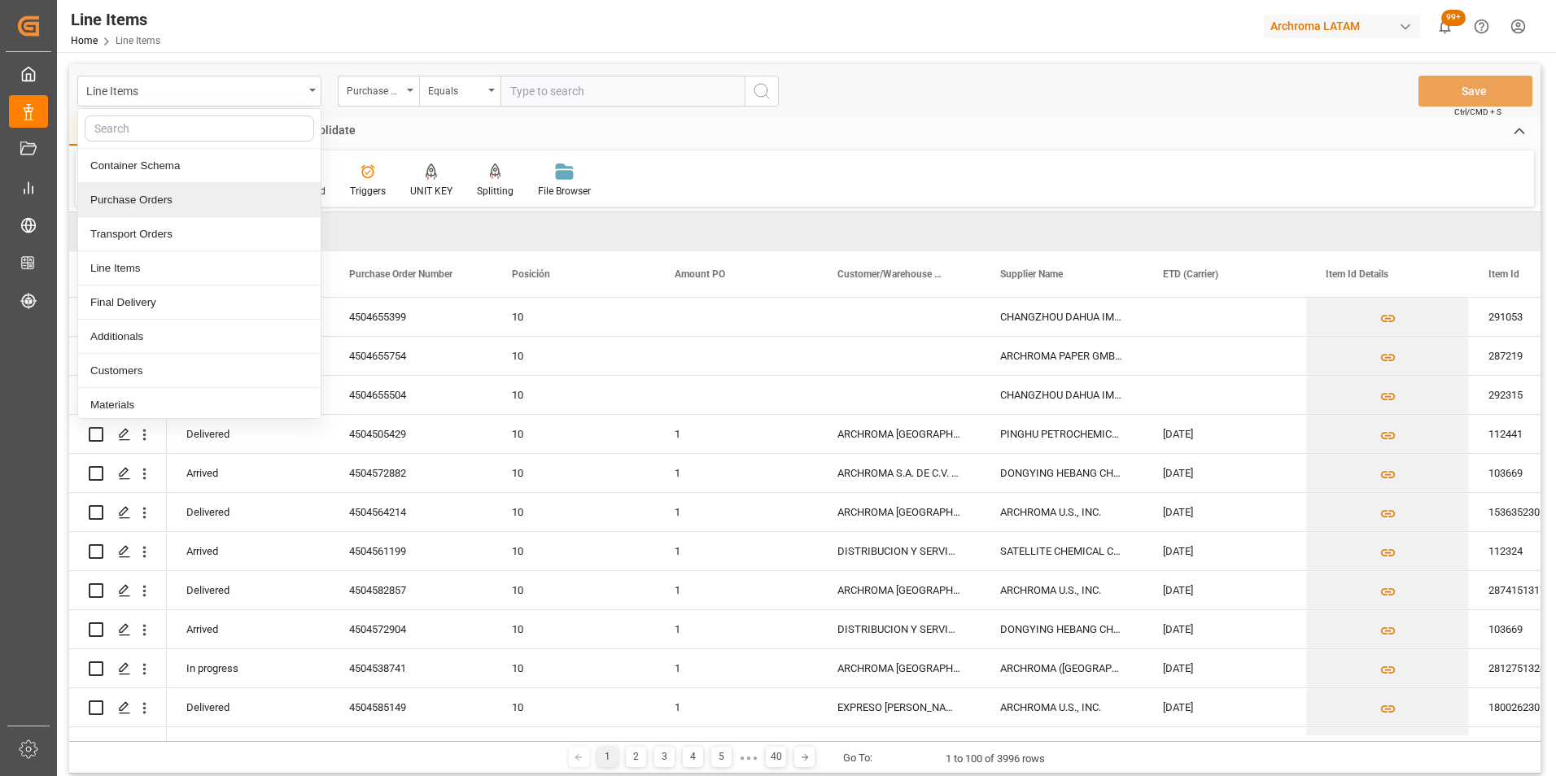
click at [236, 200] on div "Purchase Orders" at bounding box center [199, 200] width 242 height 34
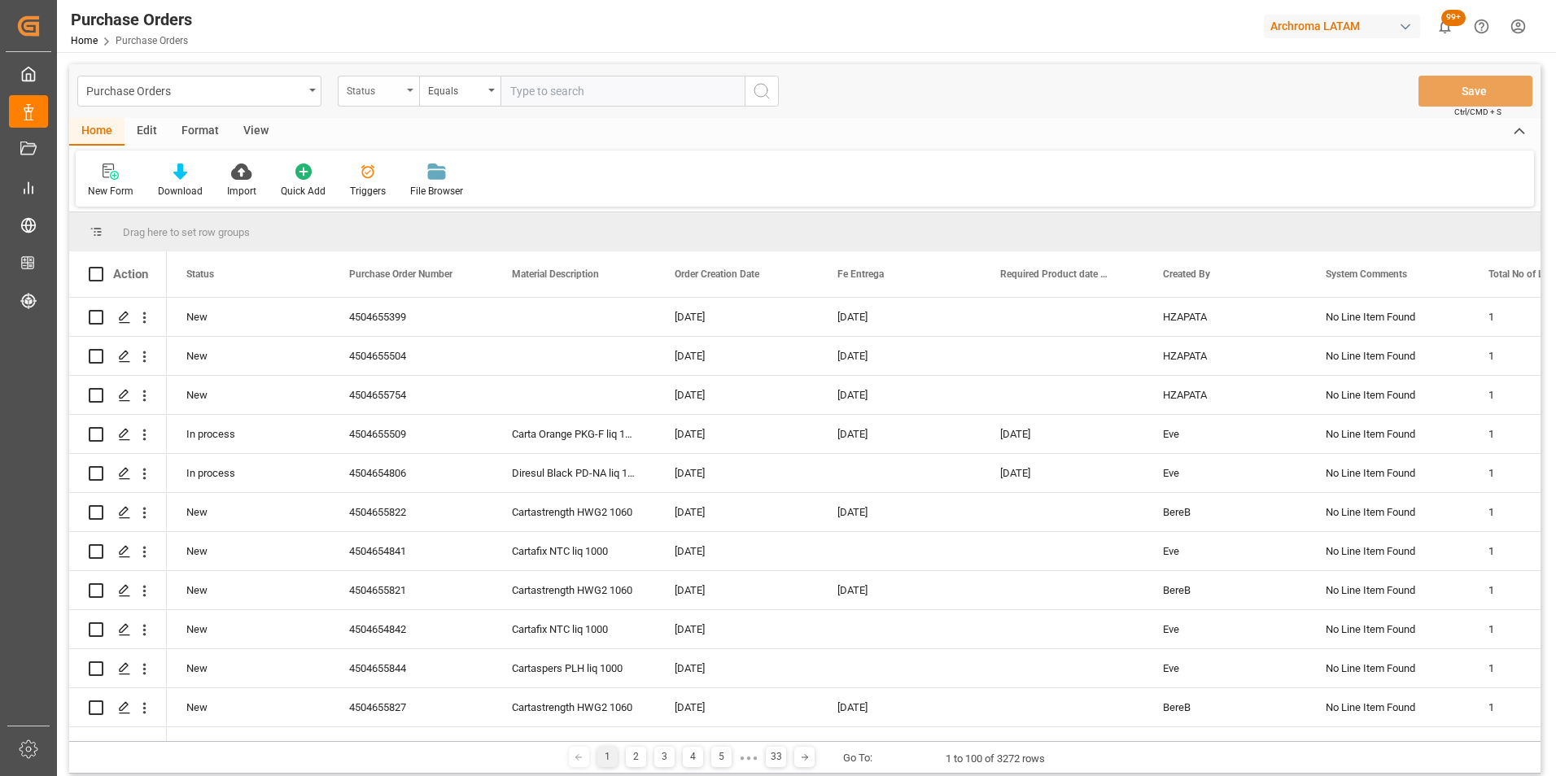
click at [401, 97] on div "Status" at bounding box center [374, 89] width 55 height 19
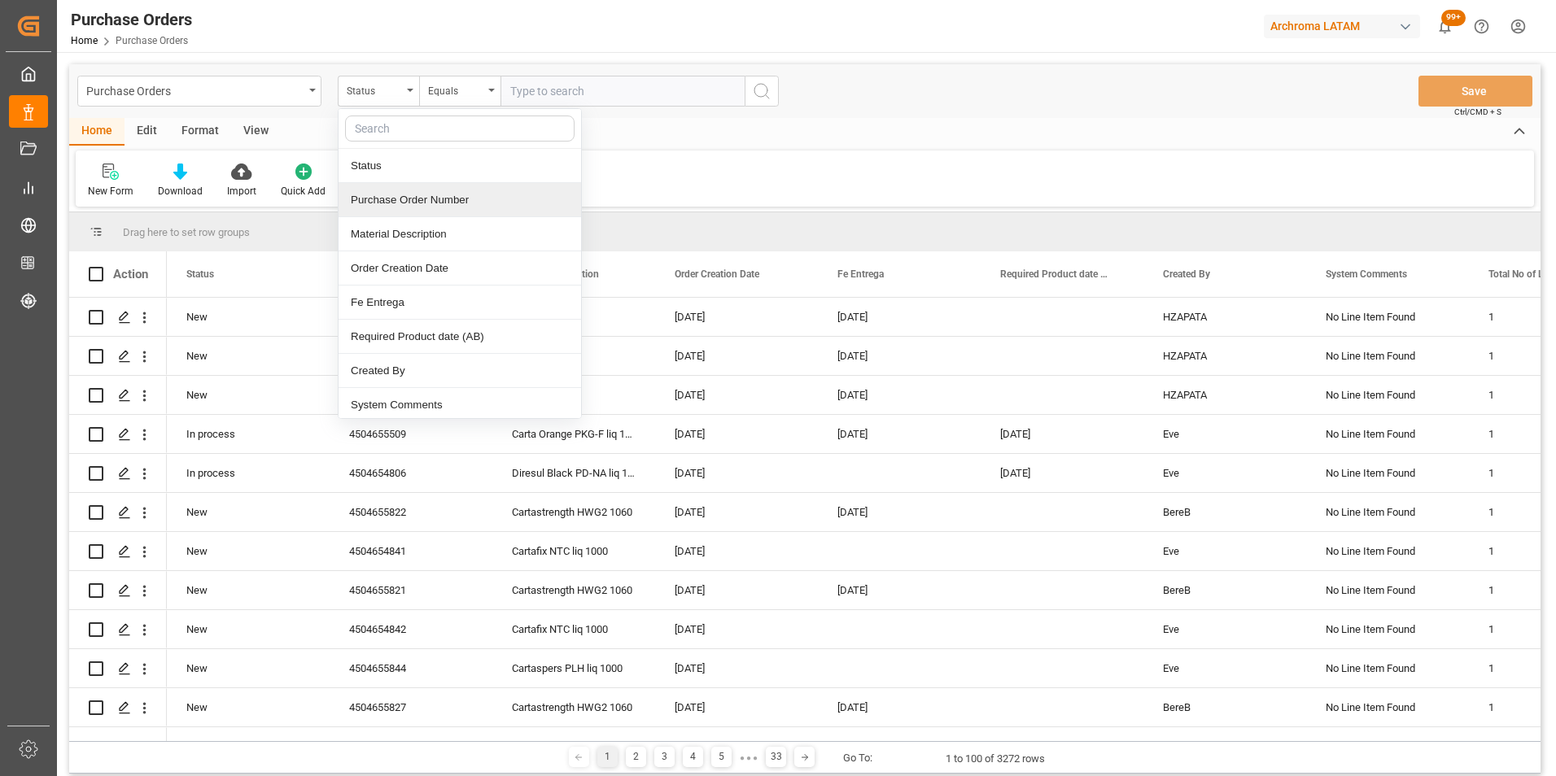
click at [412, 214] on div "Purchase Order Number" at bounding box center [459, 200] width 242 height 34
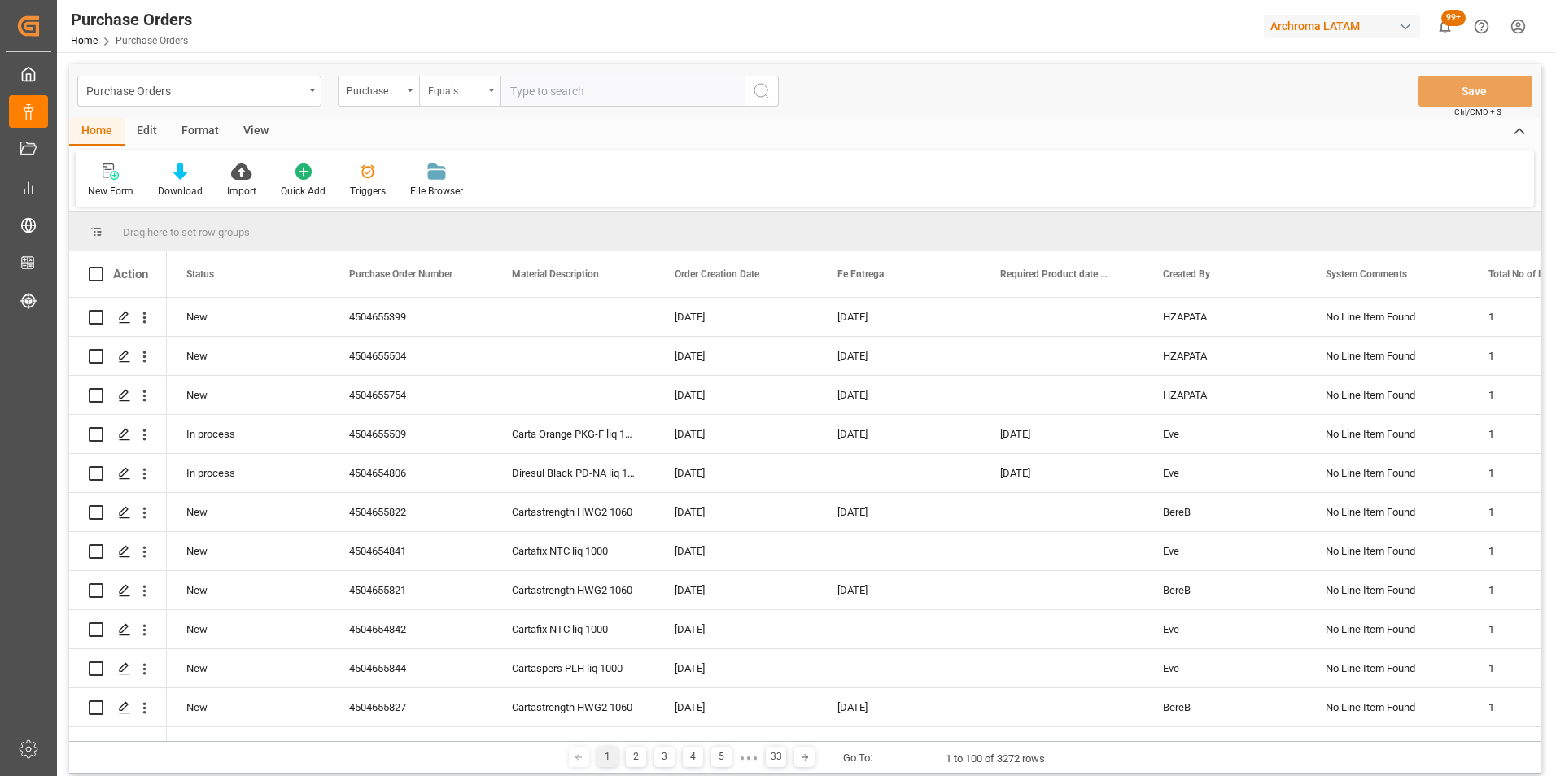
click at [443, 103] on div "Equals" at bounding box center [459, 91] width 81 height 31
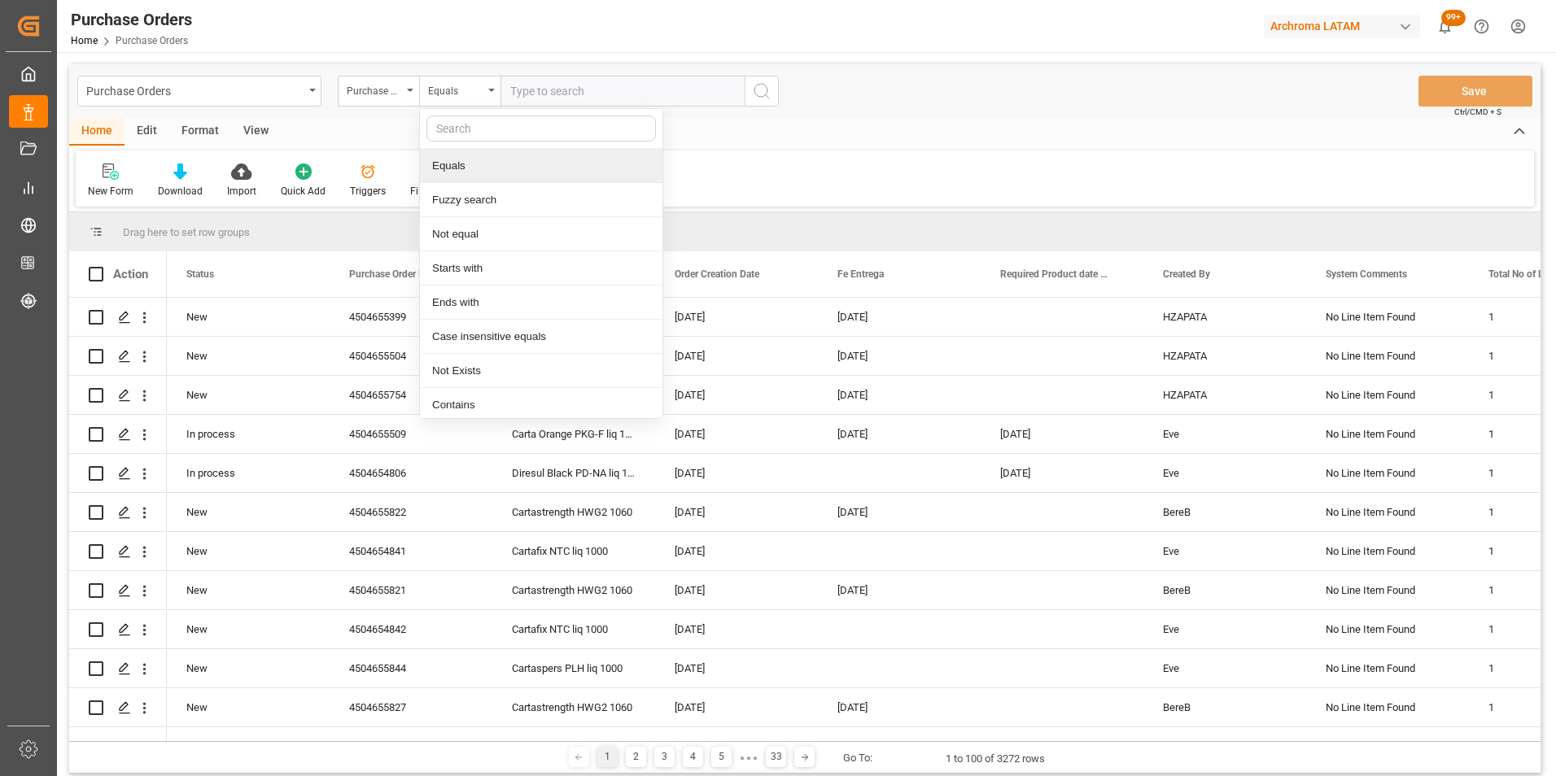
click at [477, 190] on div "Fuzzy search" at bounding box center [541, 200] width 242 height 34
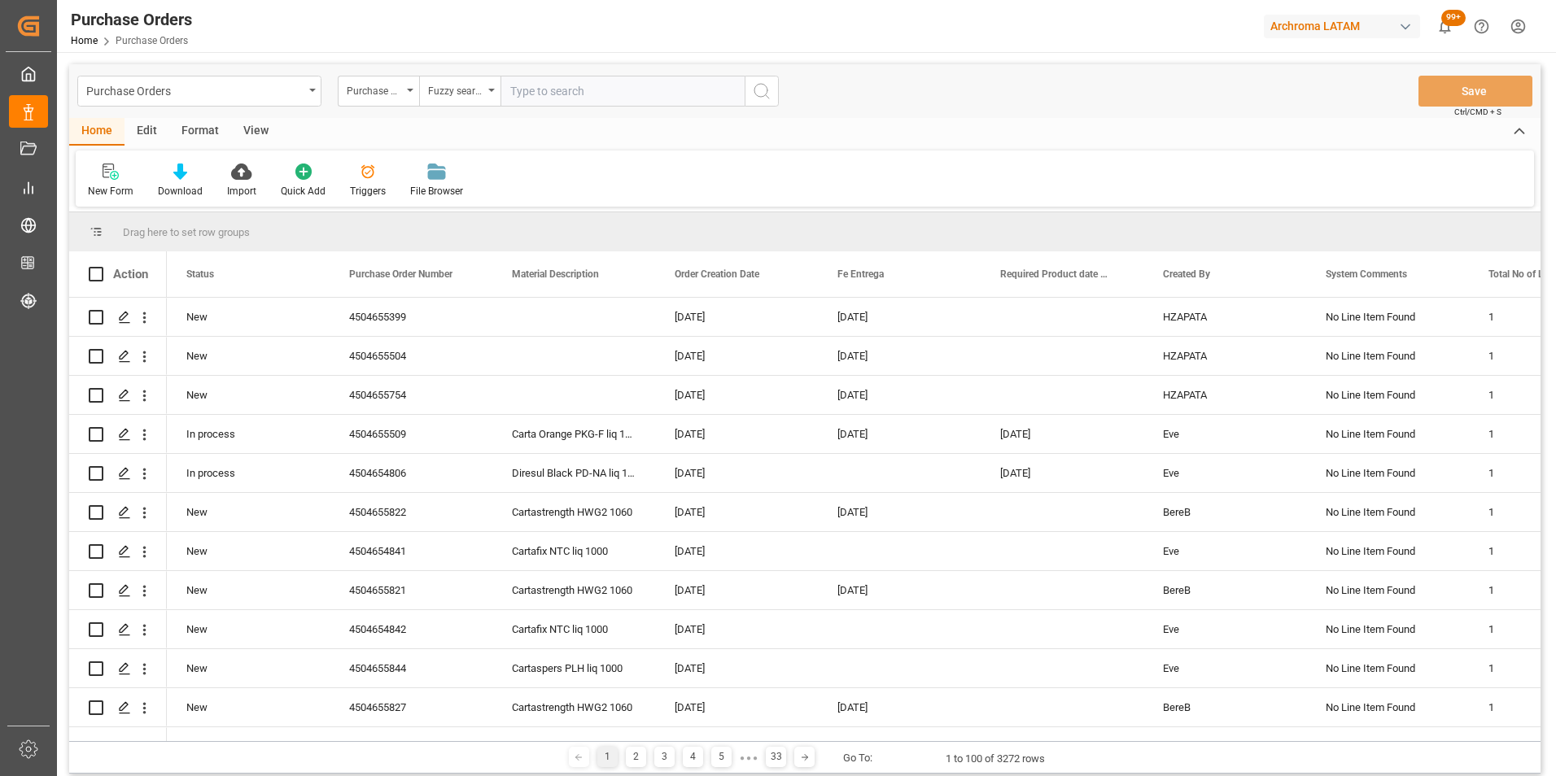
paste input "4504655504"
type input "4504655504"
click at [750, 98] on button "search button" at bounding box center [762, 91] width 34 height 31
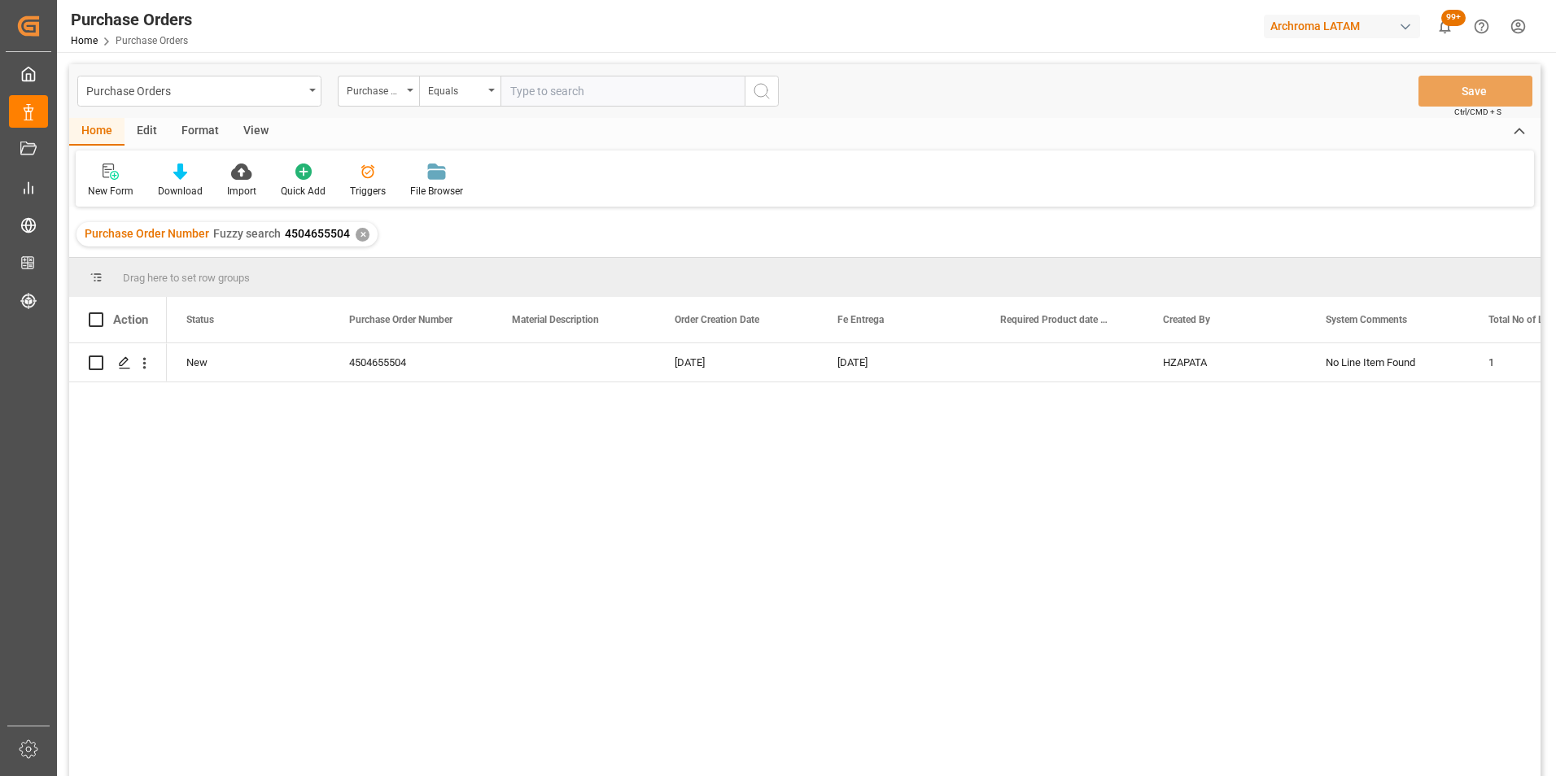
click at [357, 234] on div "✕" at bounding box center [363, 235] width 14 height 14
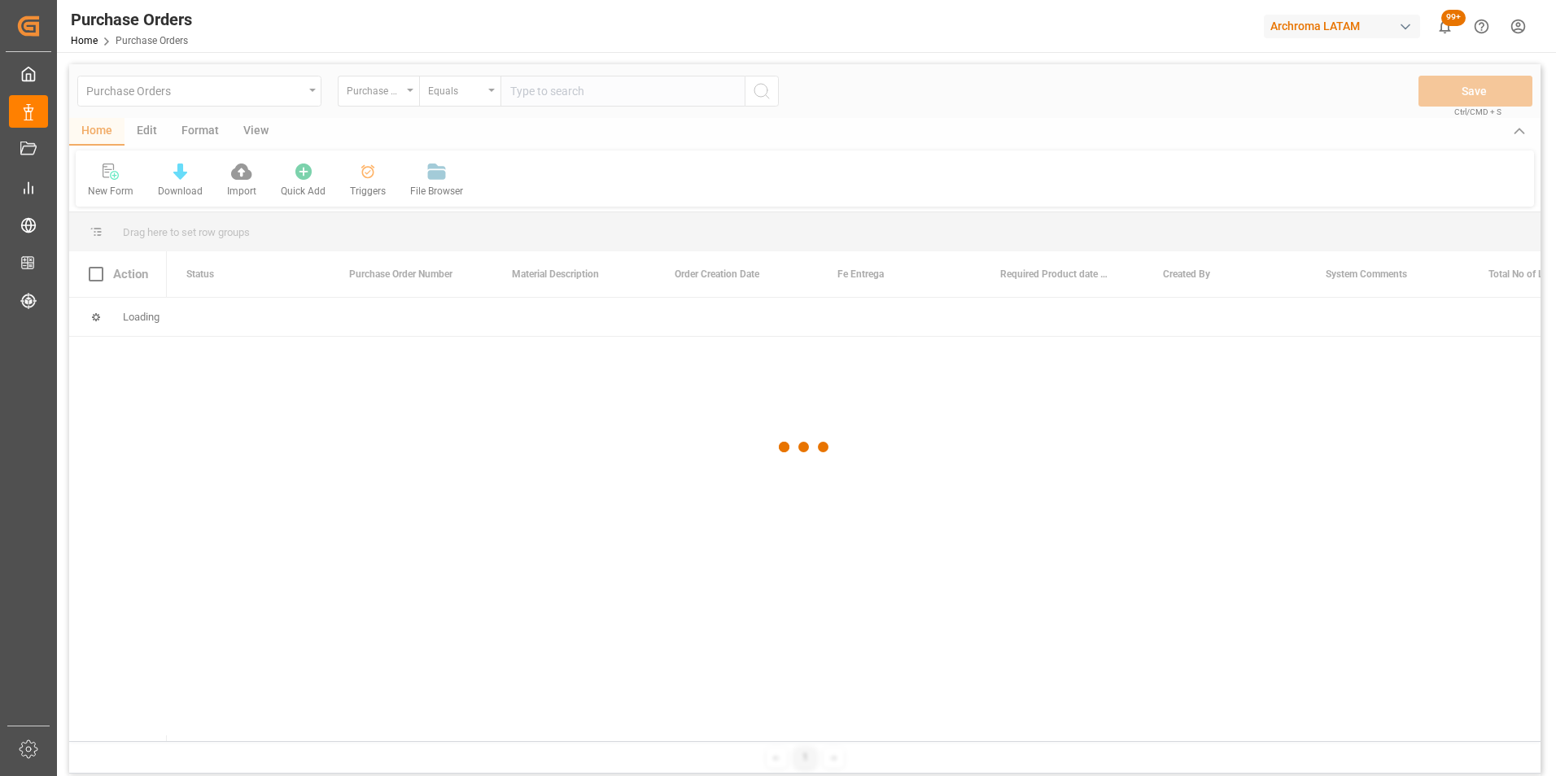
click at [473, 103] on div at bounding box center [804, 447] width 1471 height 767
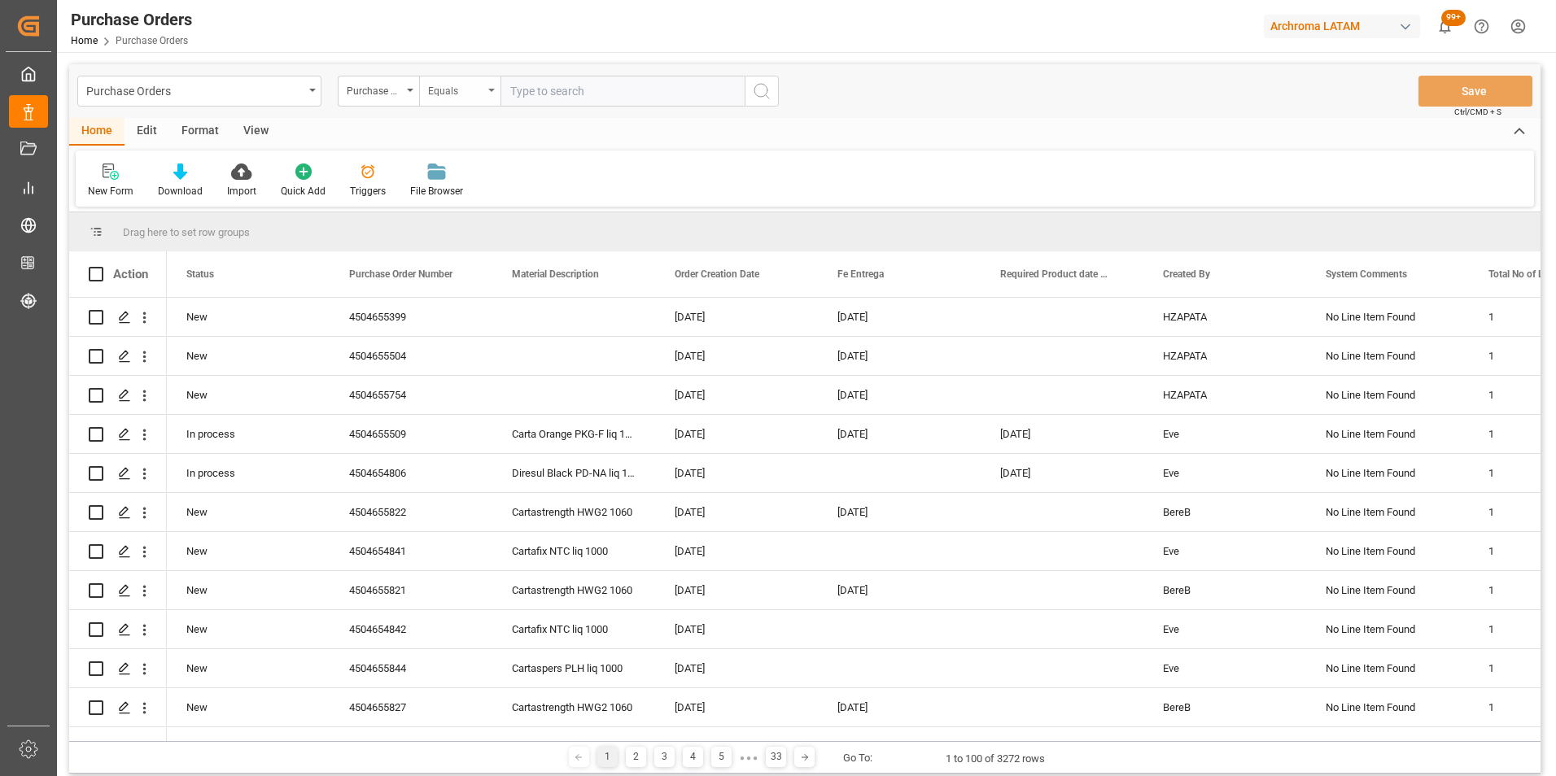
click at [473, 101] on div "Equals" at bounding box center [459, 91] width 81 height 31
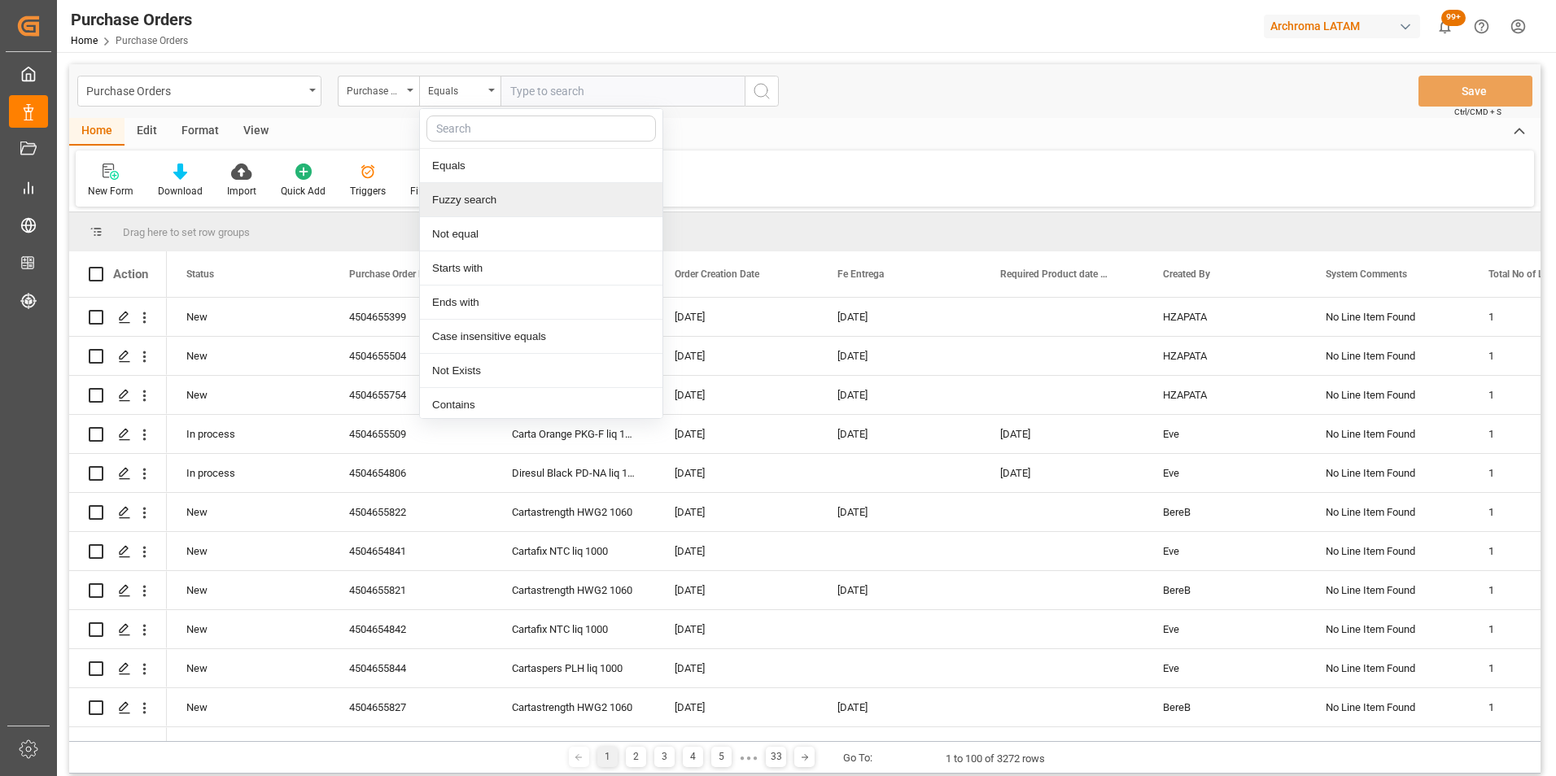
click at [465, 199] on div "Fuzzy search" at bounding box center [541, 200] width 242 height 34
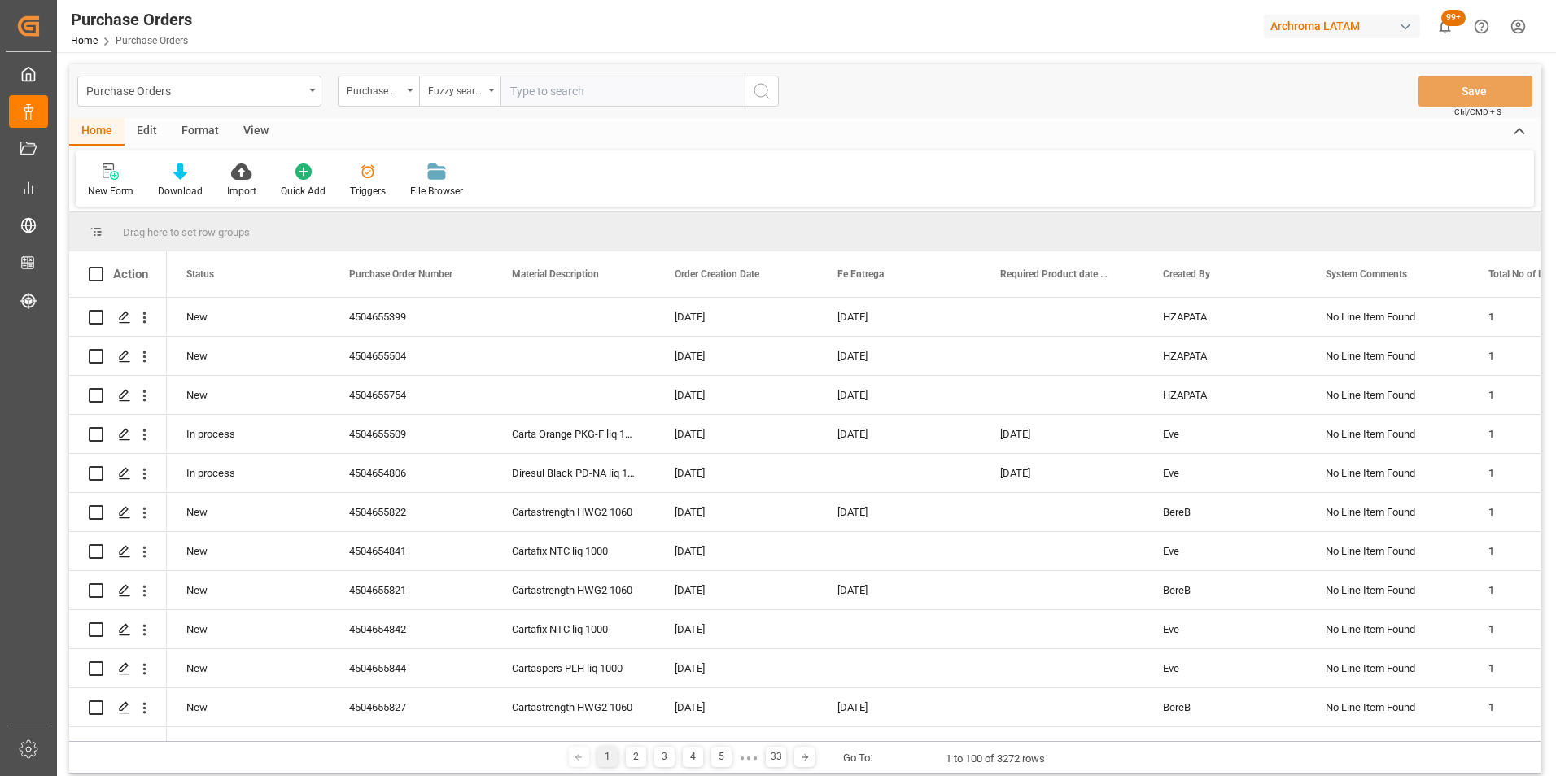
paste input "4504655754"
type input "4504655754"
click at [753, 91] on icon "search button" at bounding box center [762, 91] width 20 height 20
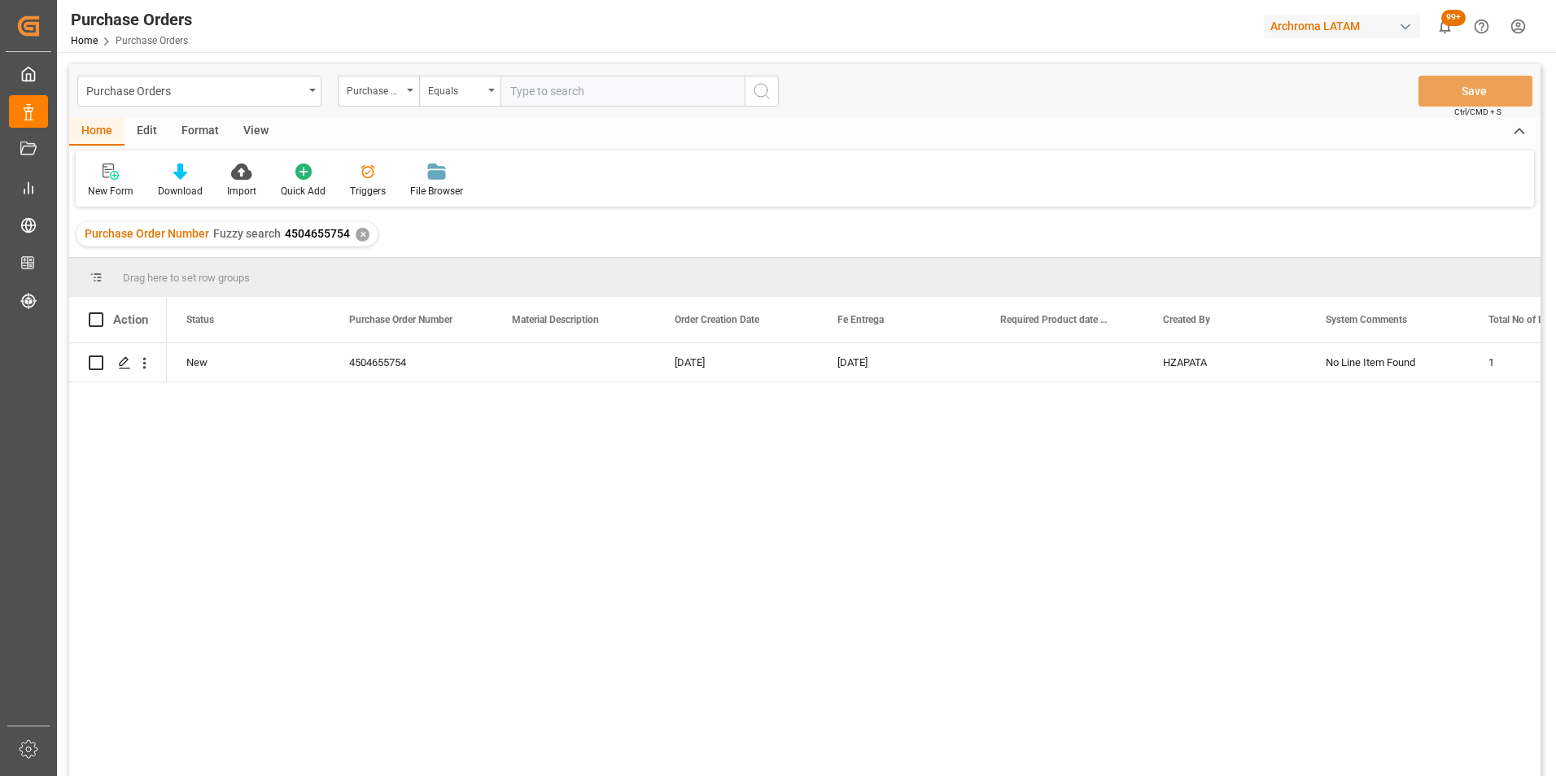
click at [360, 232] on div "✕" at bounding box center [363, 235] width 14 height 14
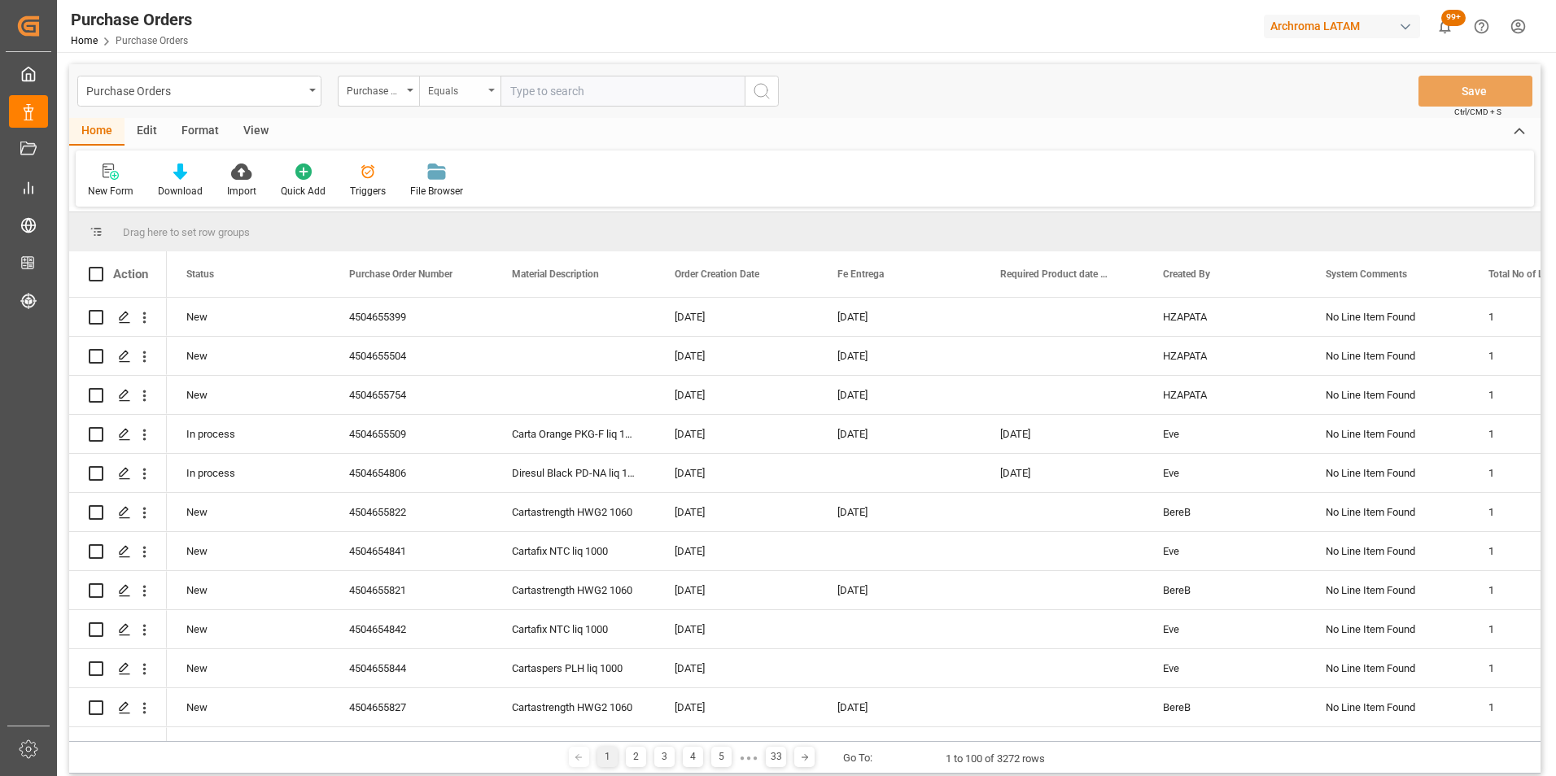
click at [428, 94] on div "Equals" at bounding box center [459, 91] width 81 height 31
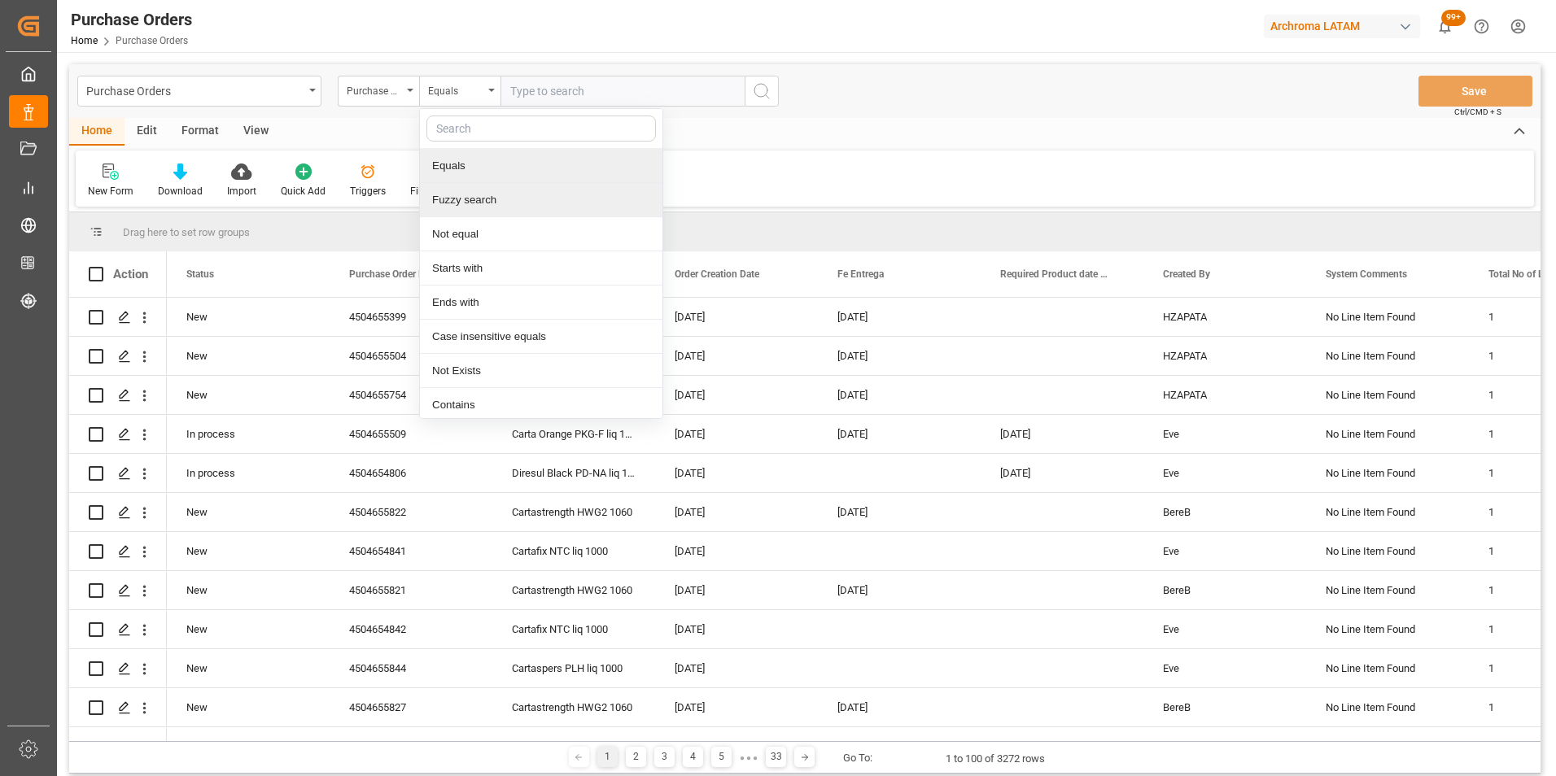
click at [470, 196] on div "Fuzzy search" at bounding box center [541, 200] width 242 height 34
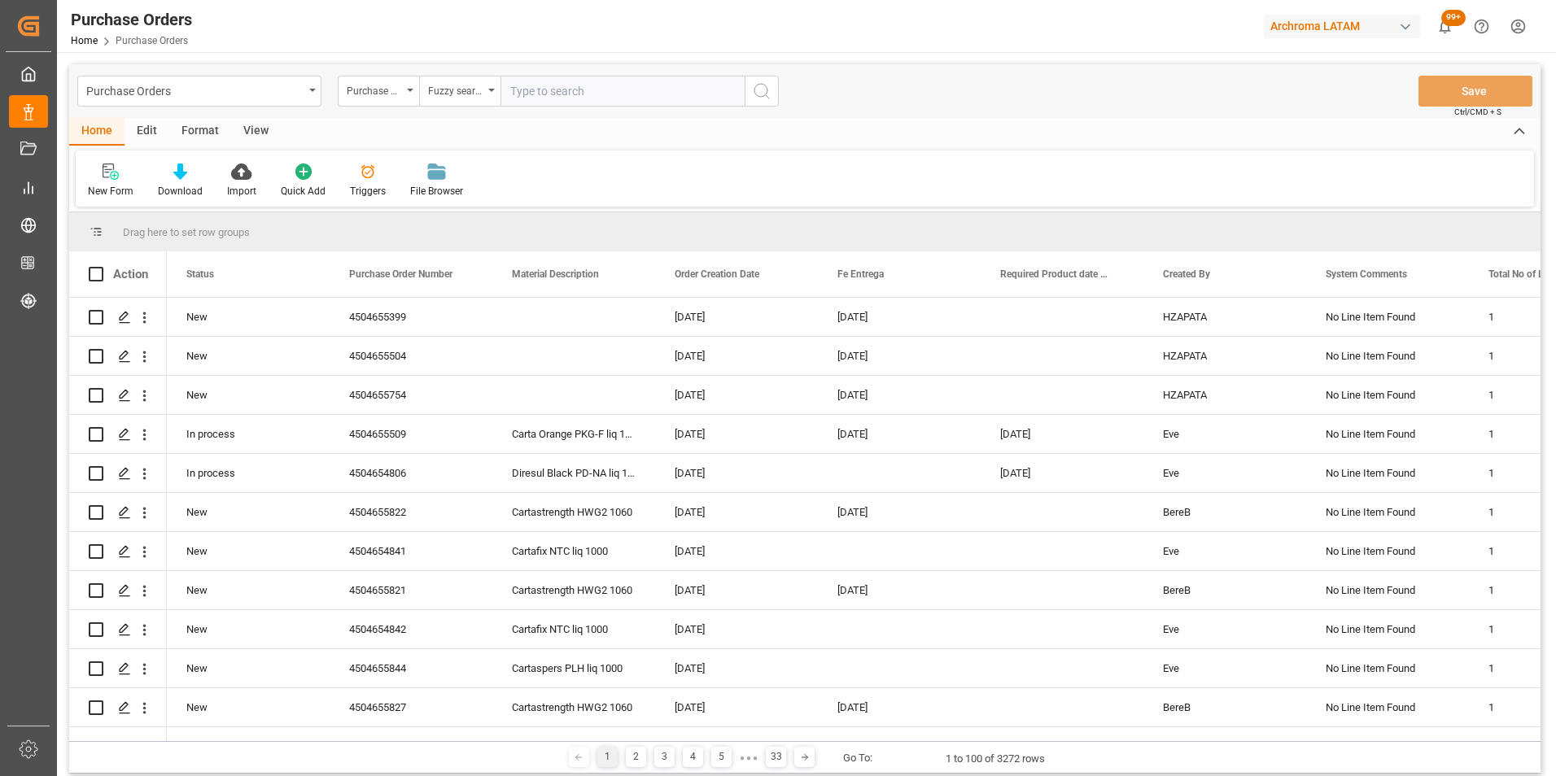
click at [597, 96] on input "text" at bounding box center [622, 91] width 244 height 31
paste input "4504625748"
type input "4504625748"
click at [764, 93] on icon "search button" at bounding box center [762, 91] width 20 height 20
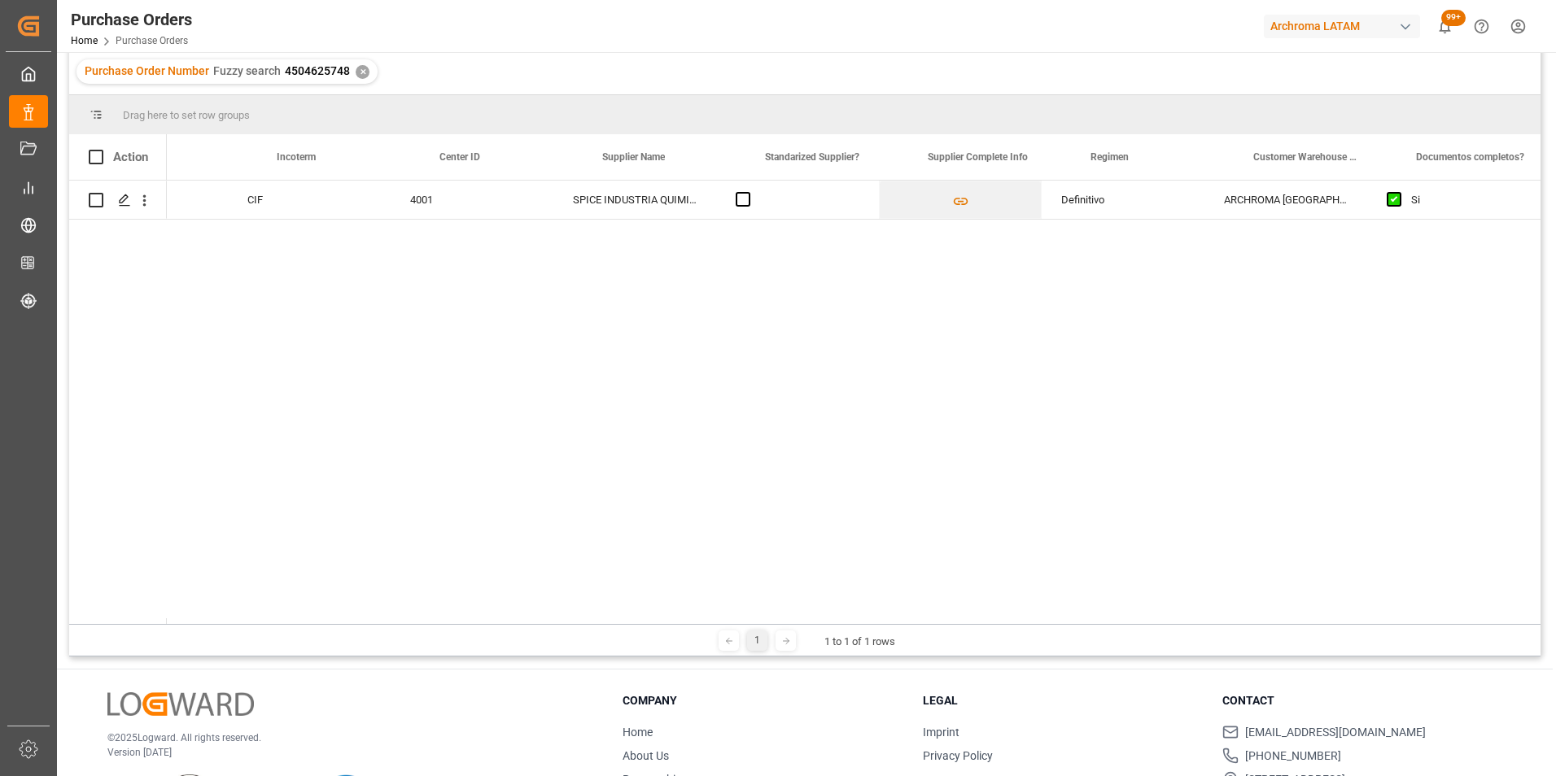
scroll to position [0, 2092]
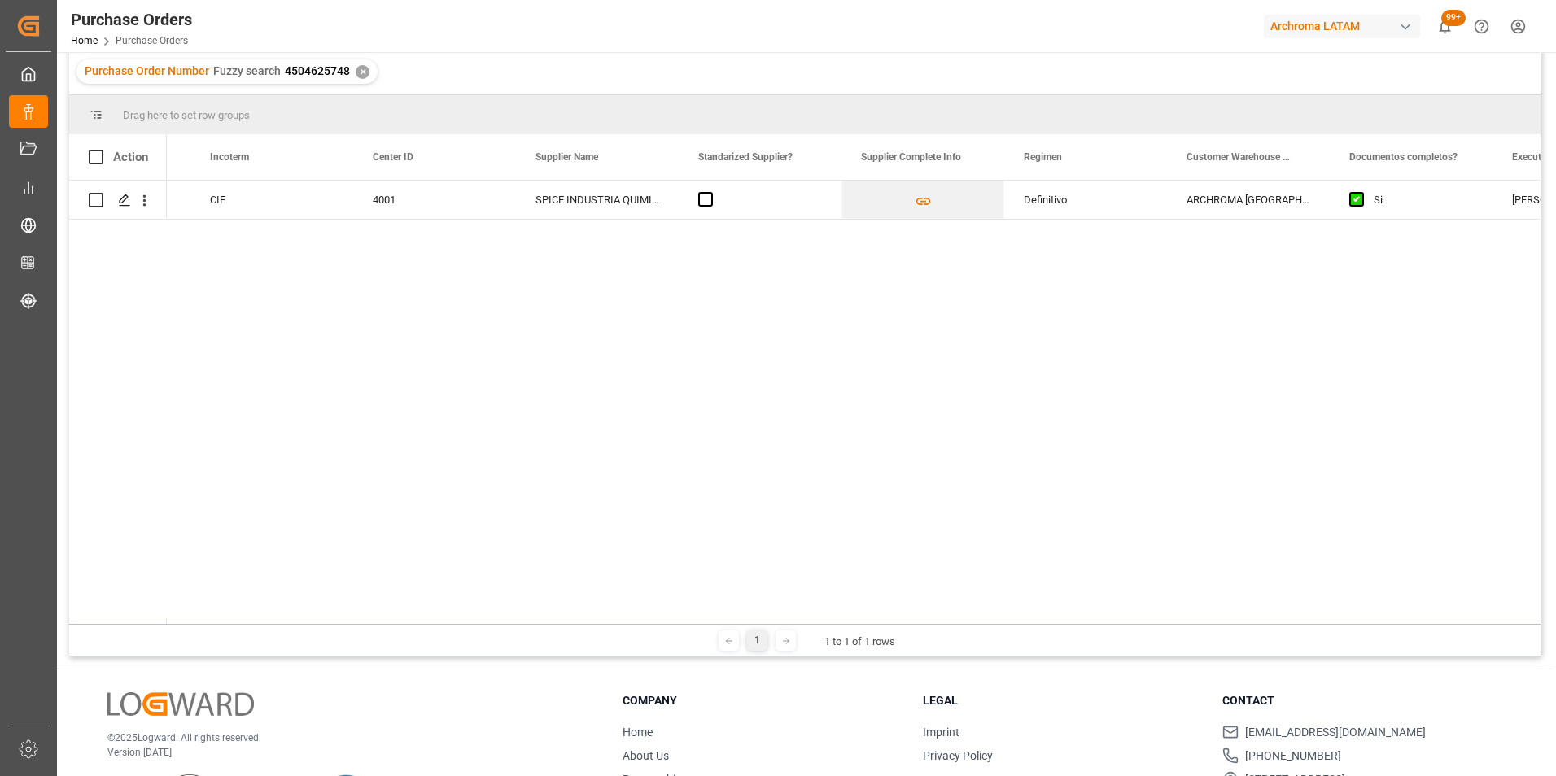
click at [365, 67] on div "Purchase Order Number Fuzzy search 4504625748 ✕" at bounding box center [226, 71] width 301 height 24
click at [360, 68] on div "✕" at bounding box center [363, 72] width 14 height 14
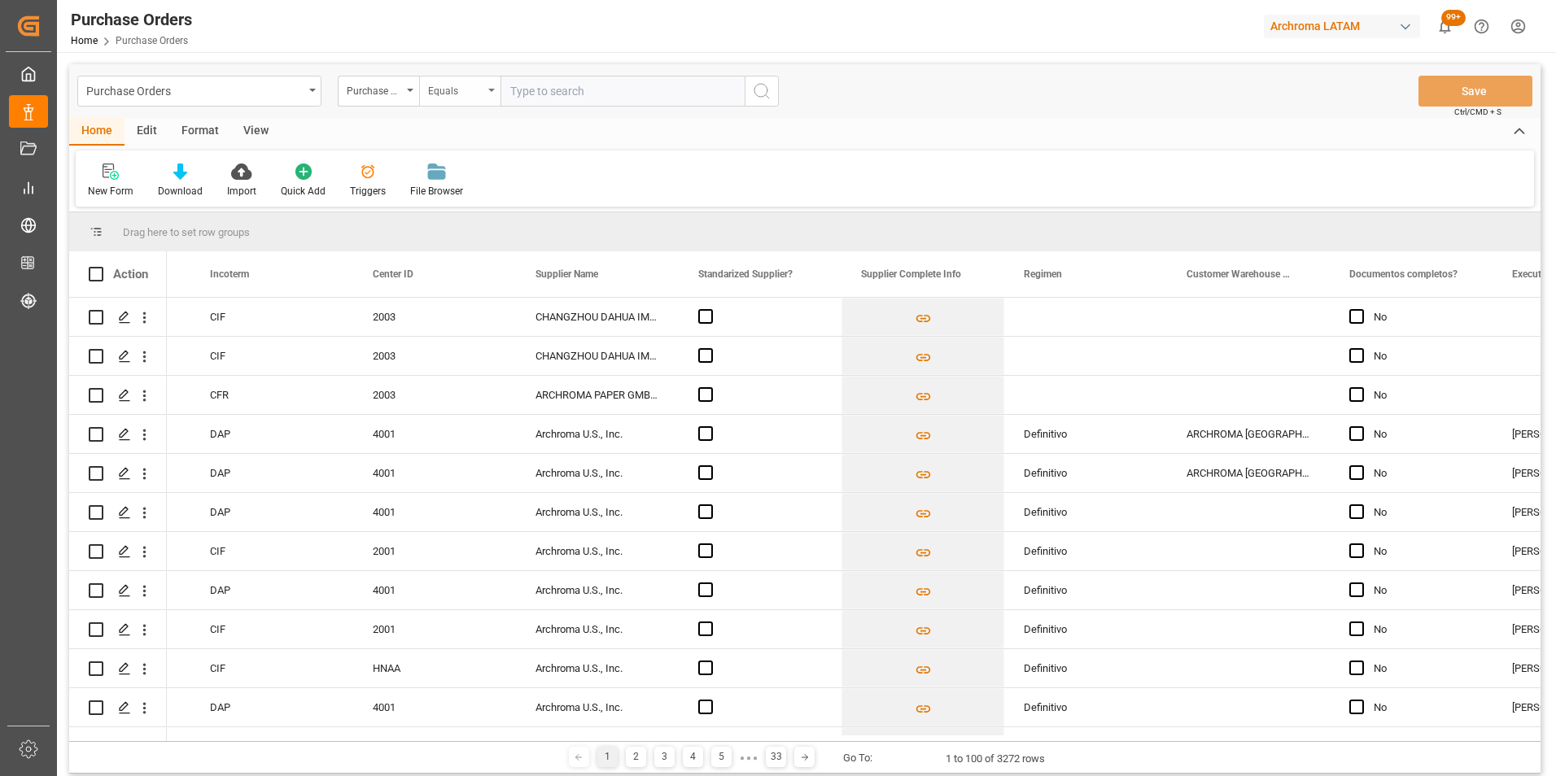
click at [472, 87] on div "Equals" at bounding box center [455, 89] width 55 height 19
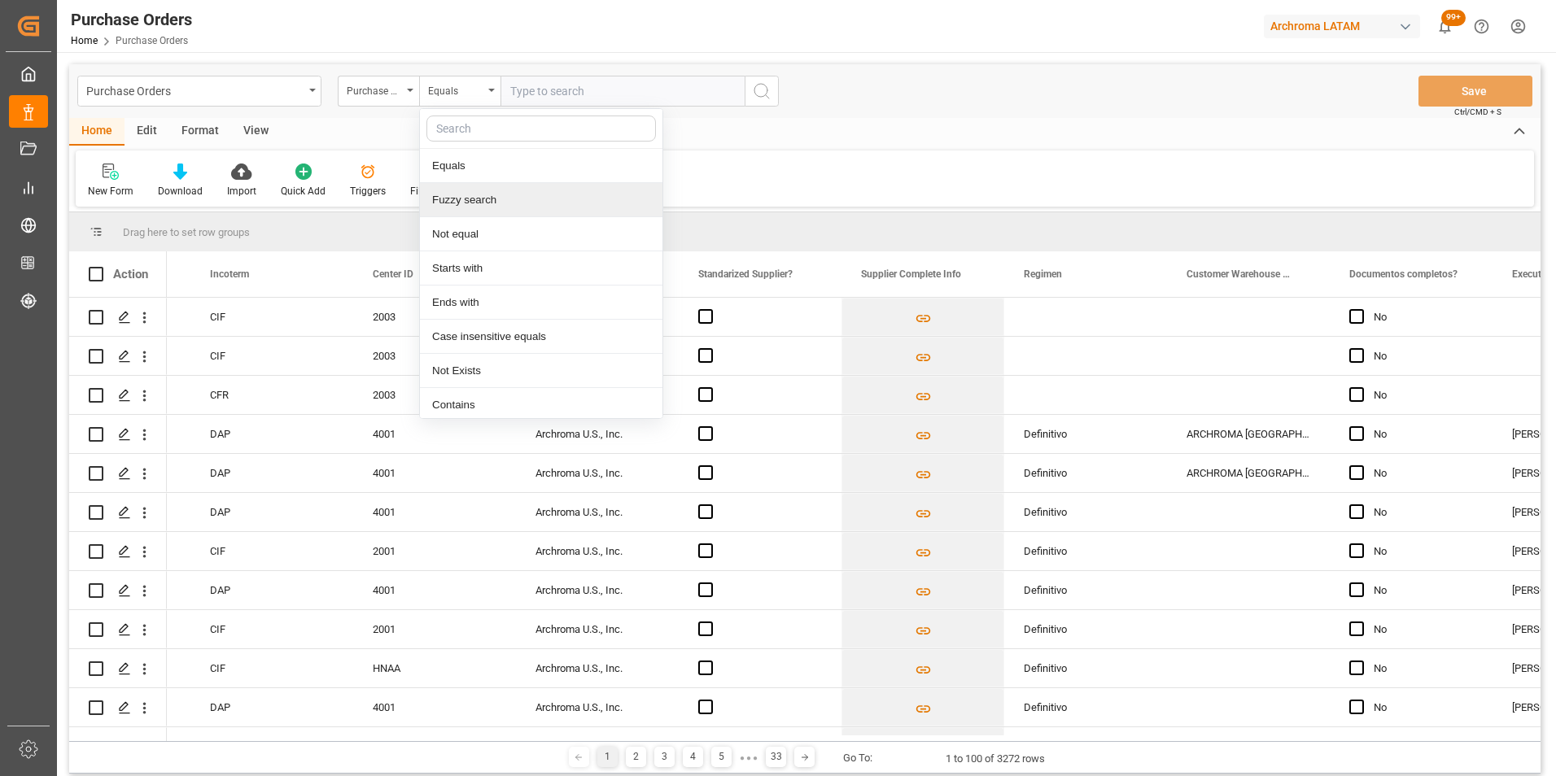
click at [501, 197] on div "Fuzzy search" at bounding box center [541, 200] width 242 height 34
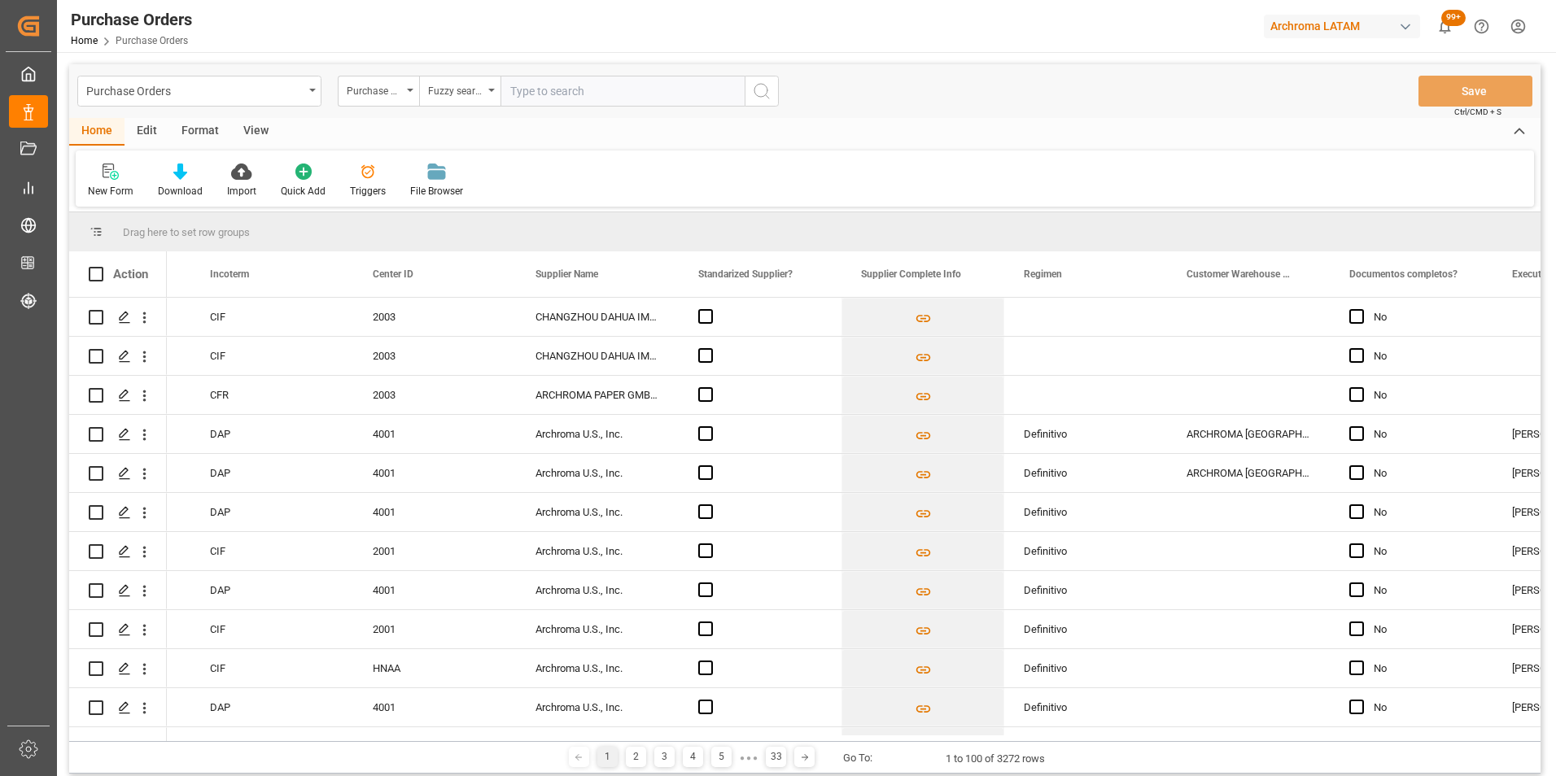
paste input "4504632239"
type input "4504632239"
click at [747, 90] on button "search button" at bounding box center [762, 91] width 34 height 31
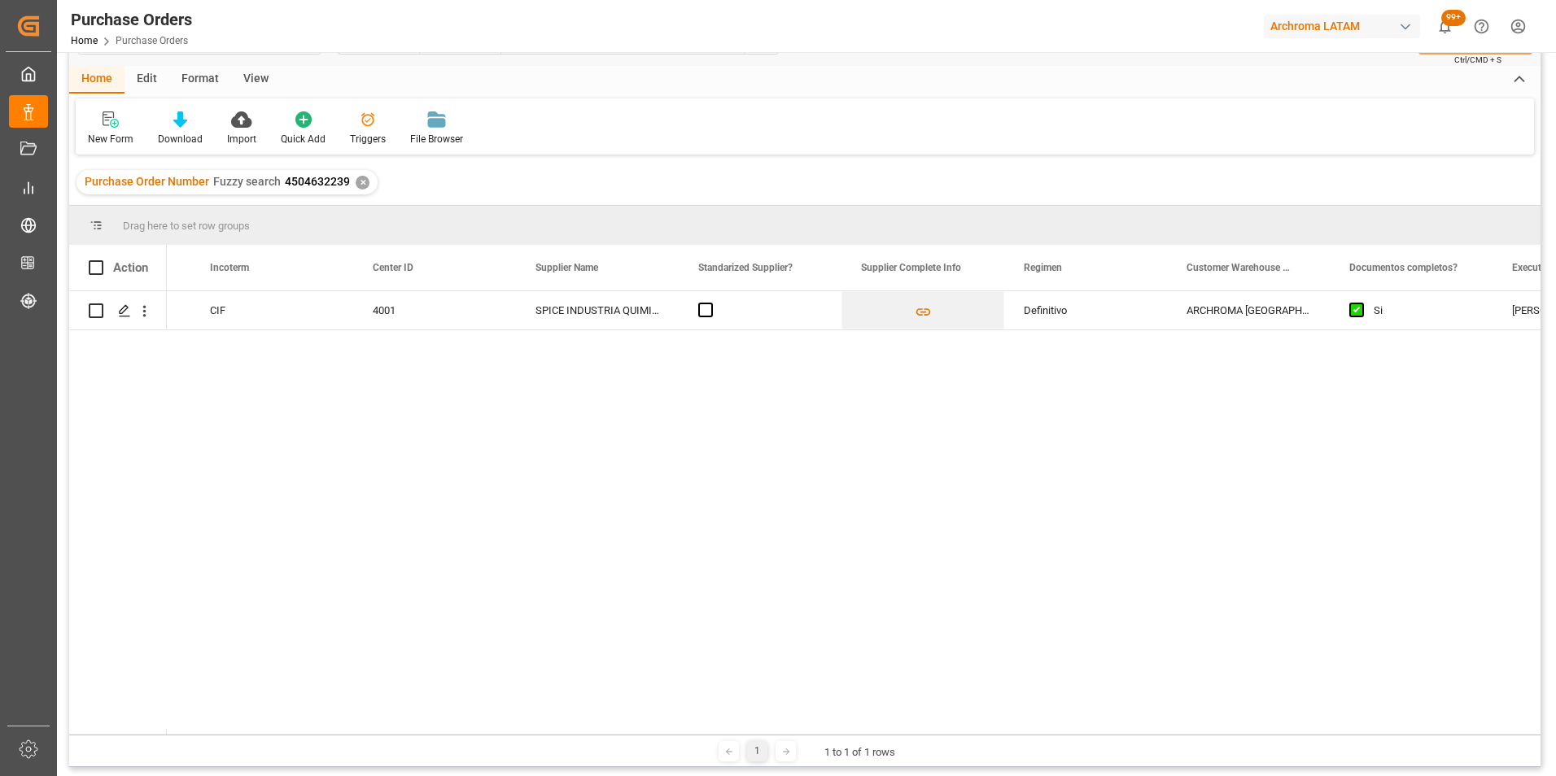
scroll to position [81, 0]
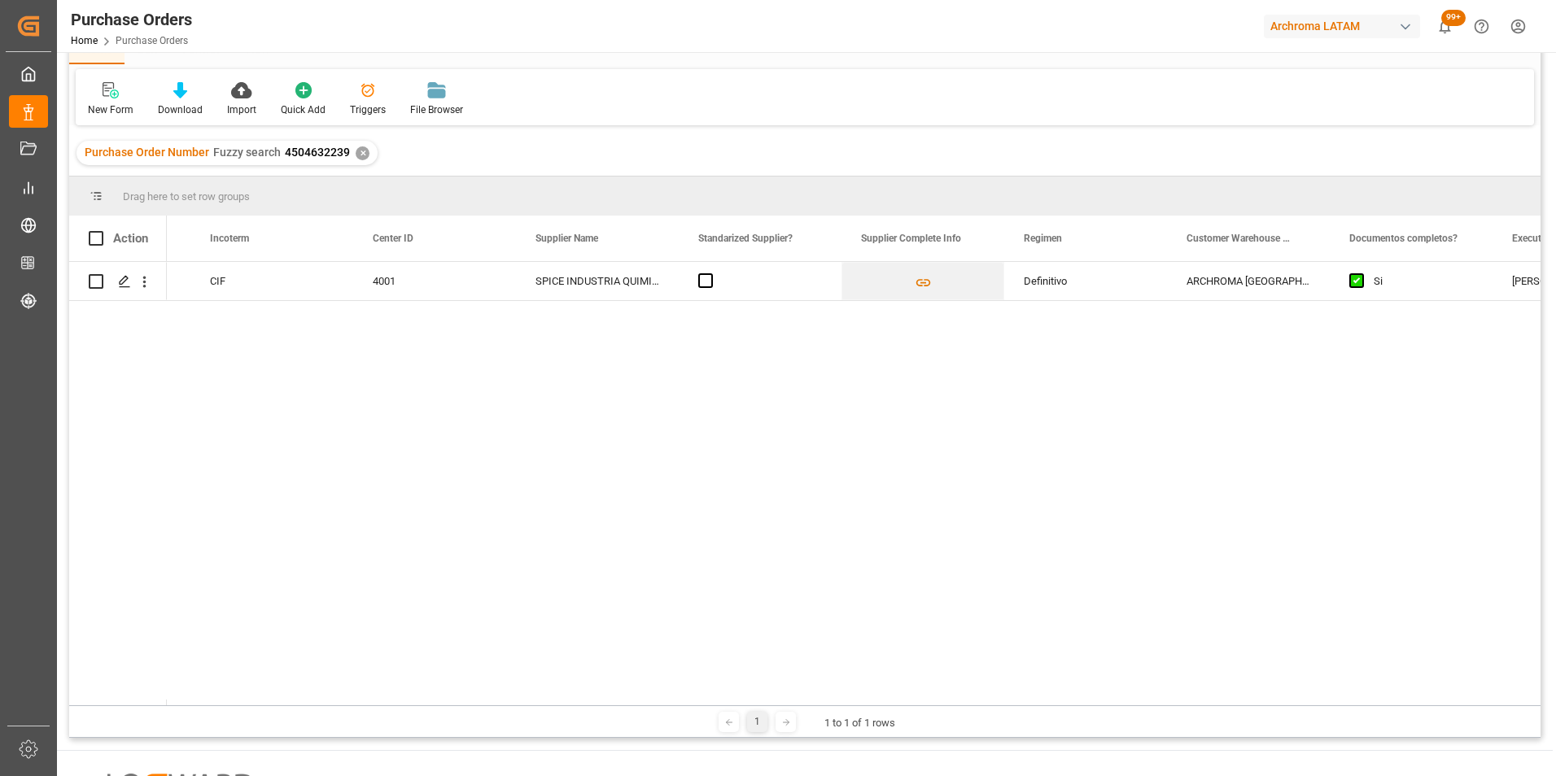
click at [356, 146] on div "✕" at bounding box center [363, 153] width 14 height 14
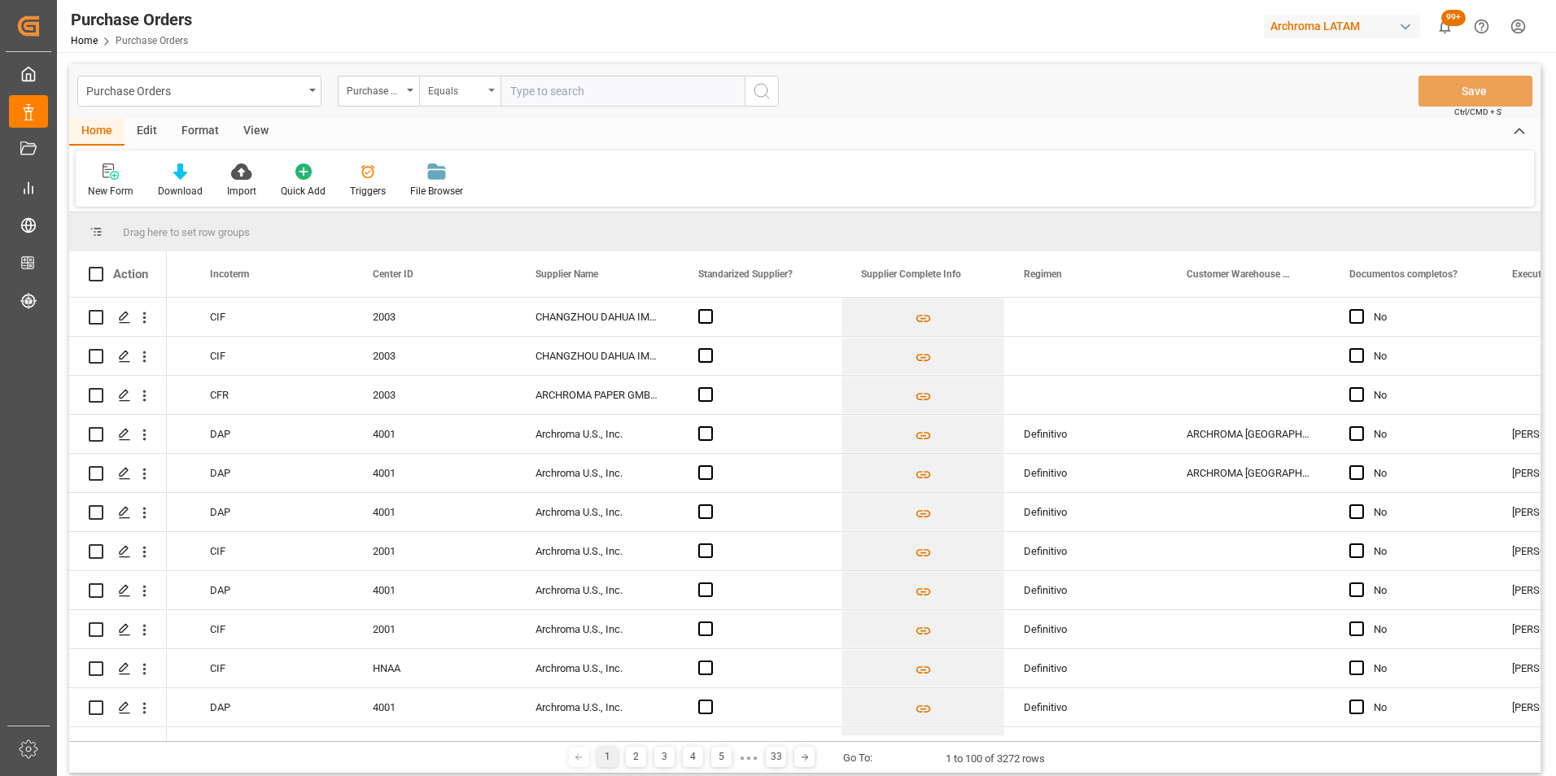
click at [448, 86] on div "Equals" at bounding box center [455, 89] width 55 height 19
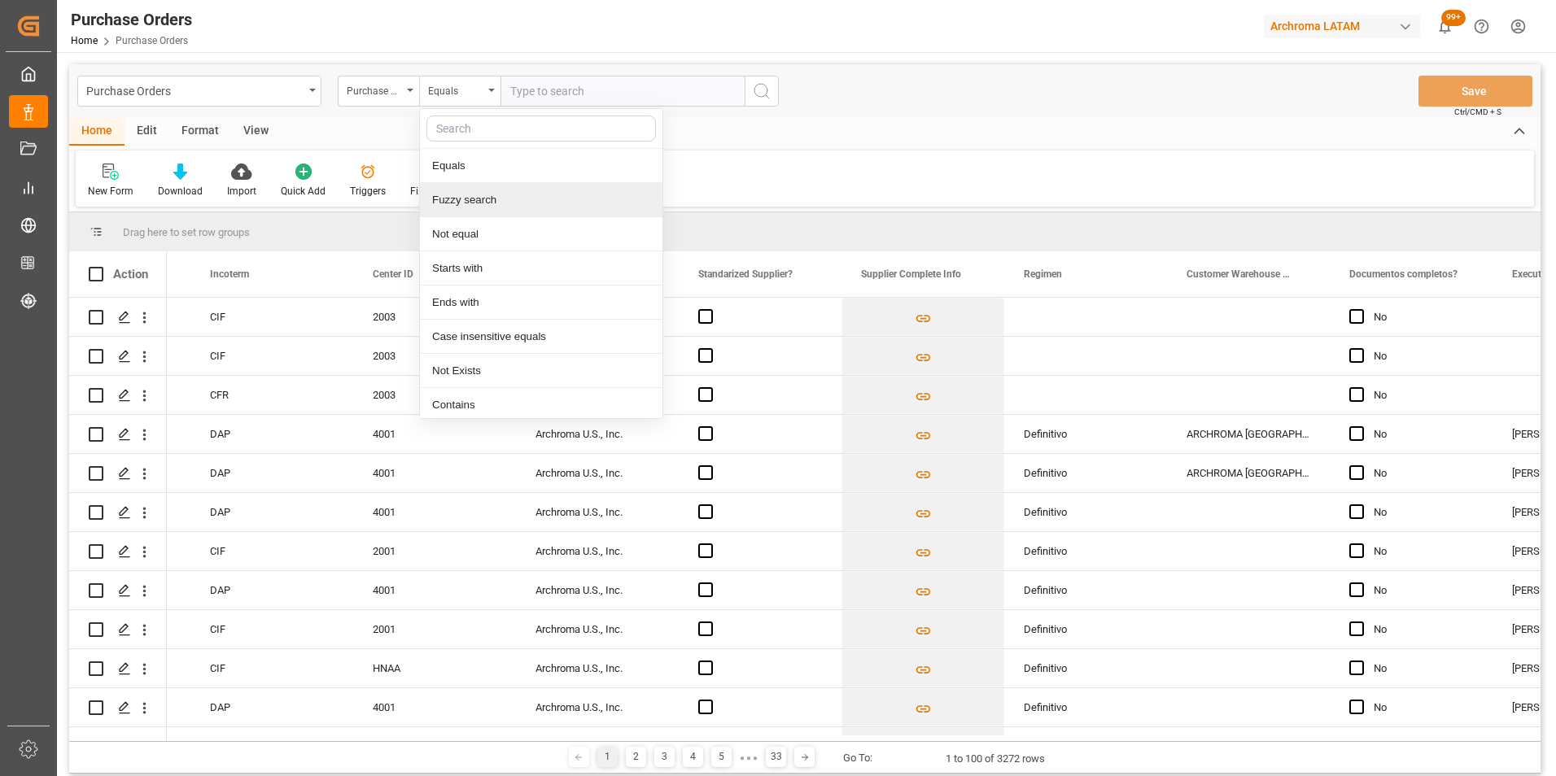
click at [485, 190] on div "Fuzzy search" at bounding box center [541, 200] width 242 height 34
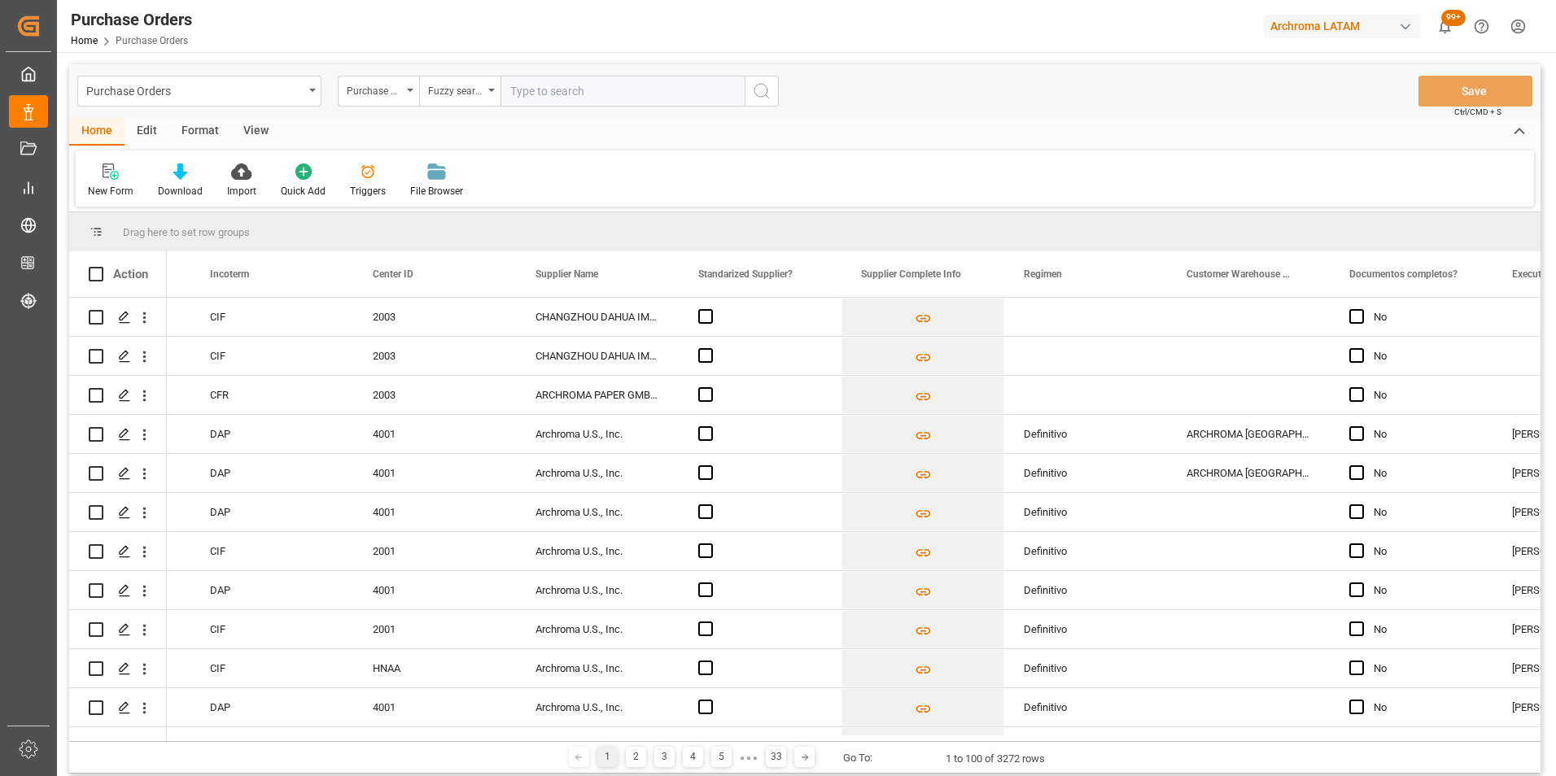
paste input "4504644469"
type input "4504644469"
click at [761, 99] on icon "search button" at bounding box center [762, 91] width 20 height 20
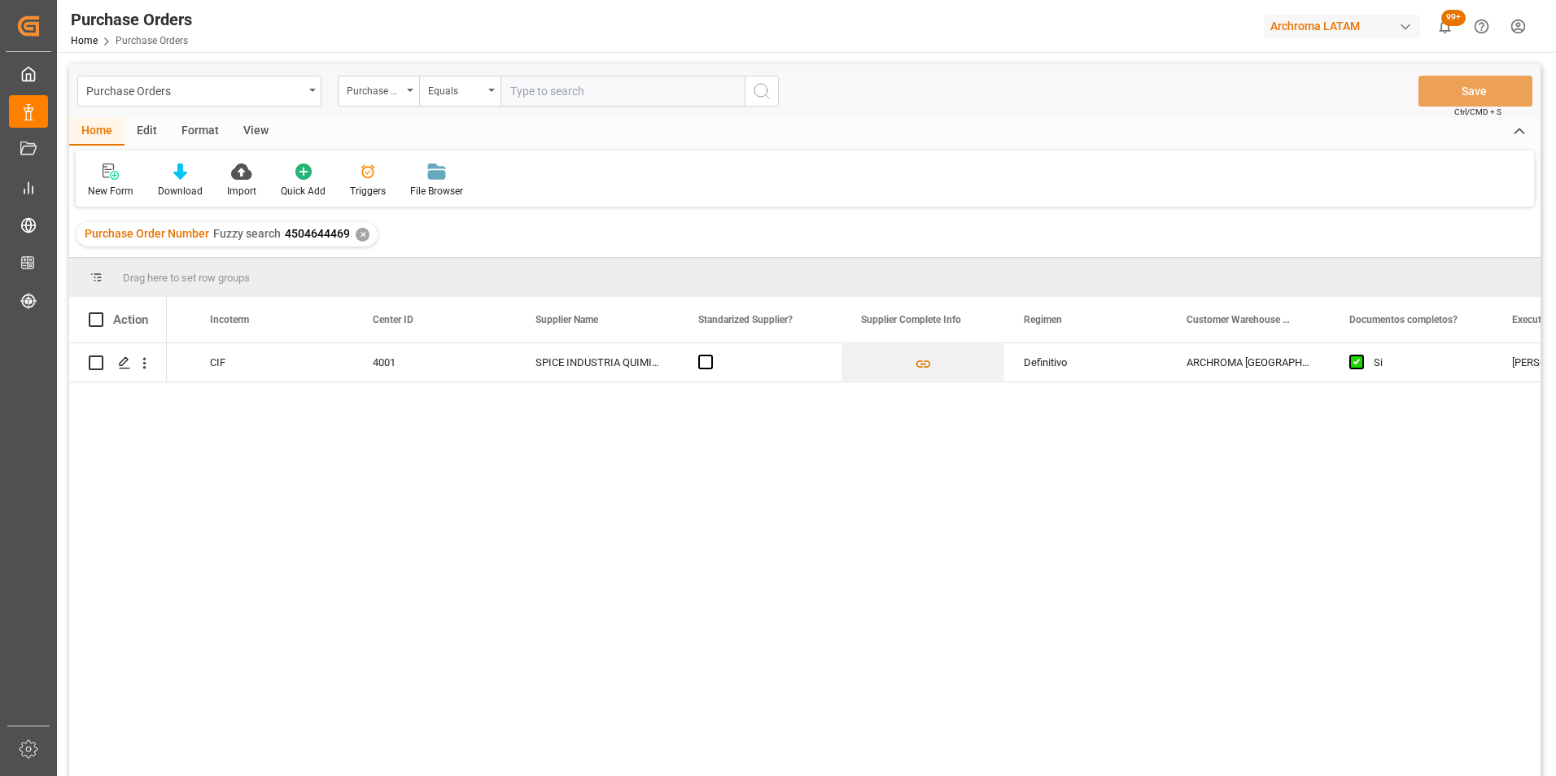
click at [362, 233] on div "✕" at bounding box center [363, 235] width 14 height 14
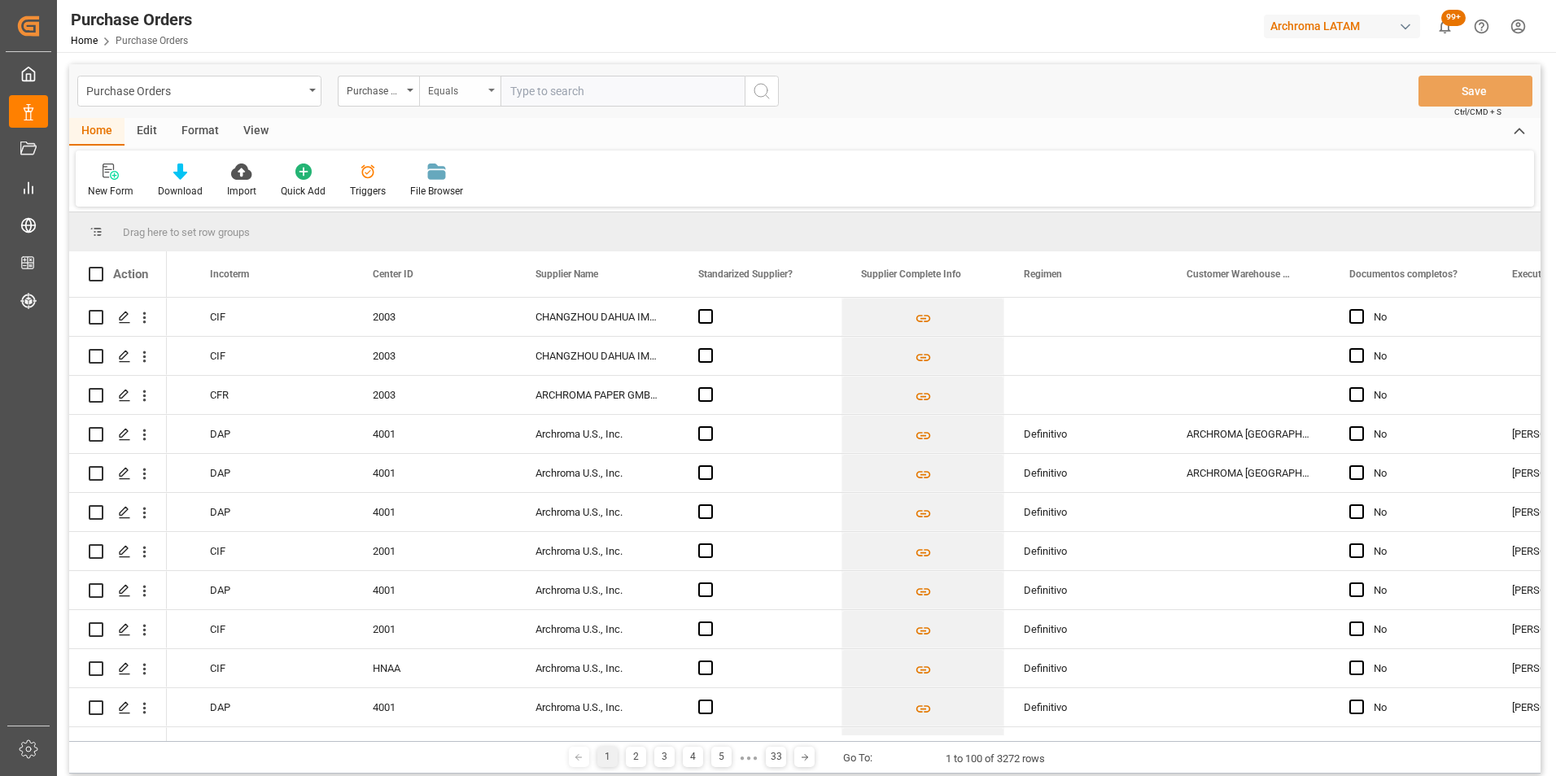
click at [457, 102] on div "Equals" at bounding box center [459, 91] width 81 height 31
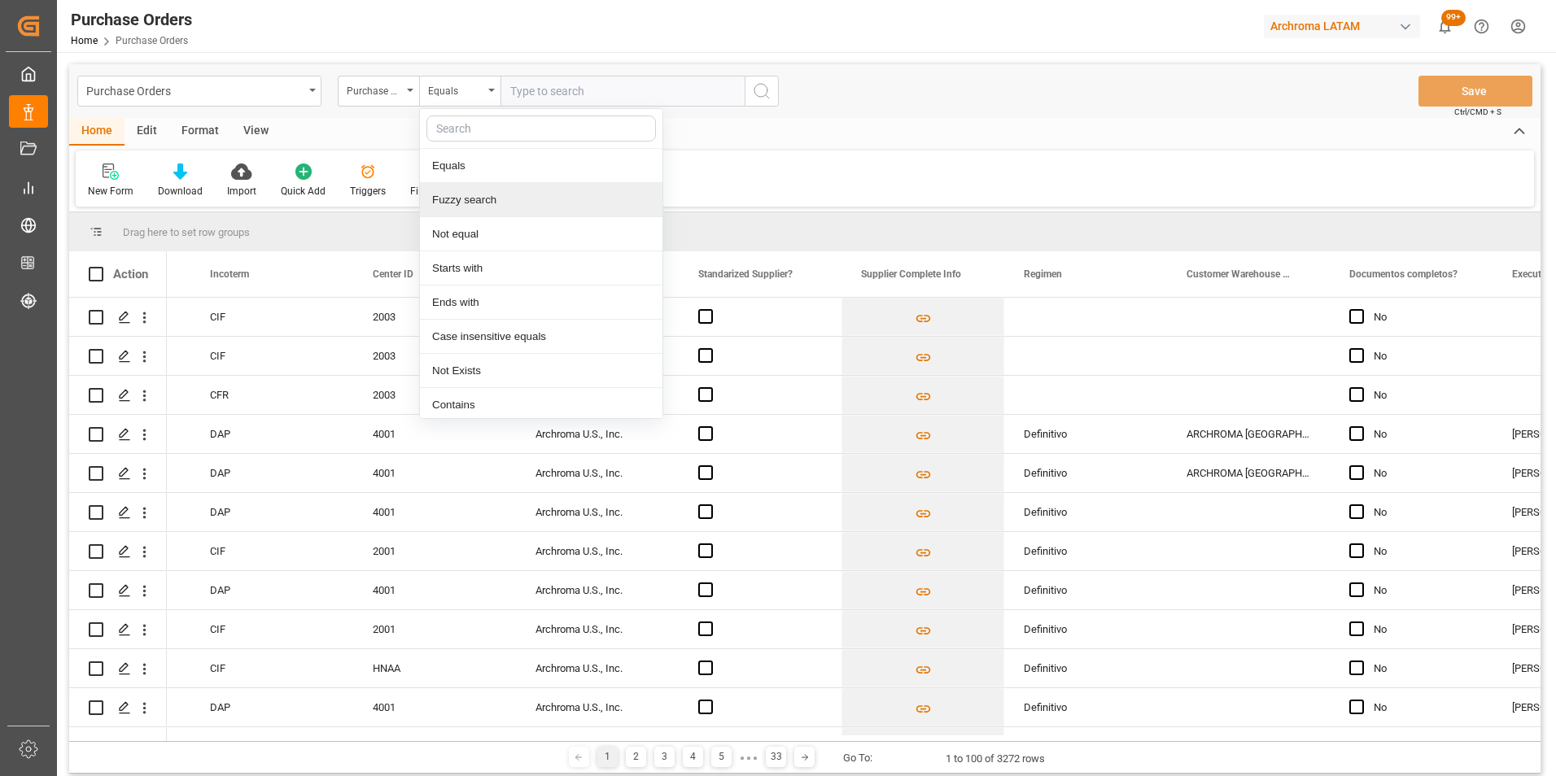
click at [474, 194] on div "Fuzzy search" at bounding box center [541, 200] width 242 height 34
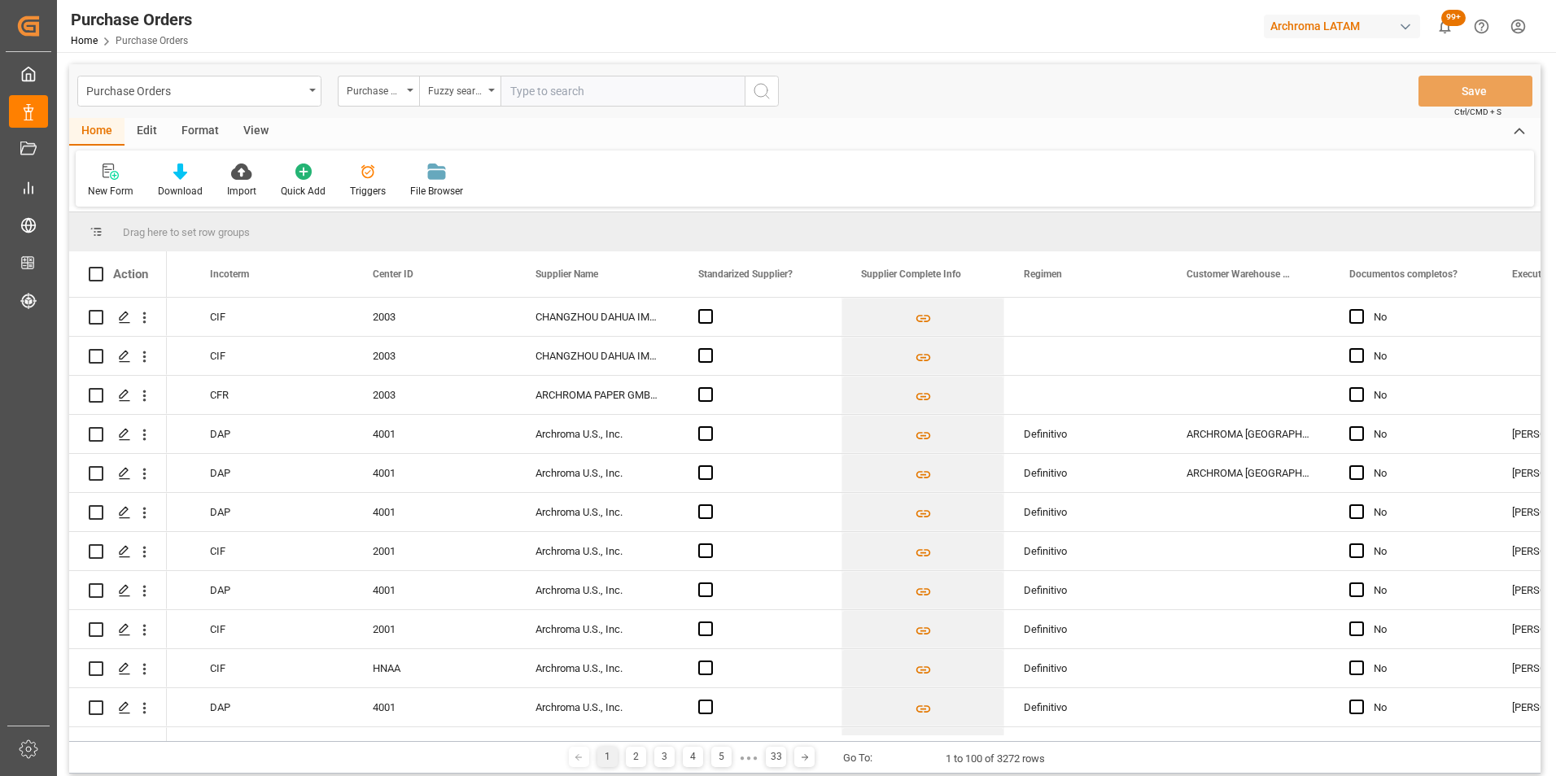
paste input "4504644469"
type input "4504644469"
click at [760, 98] on icon "search button" at bounding box center [762, 91] width 20 height 20
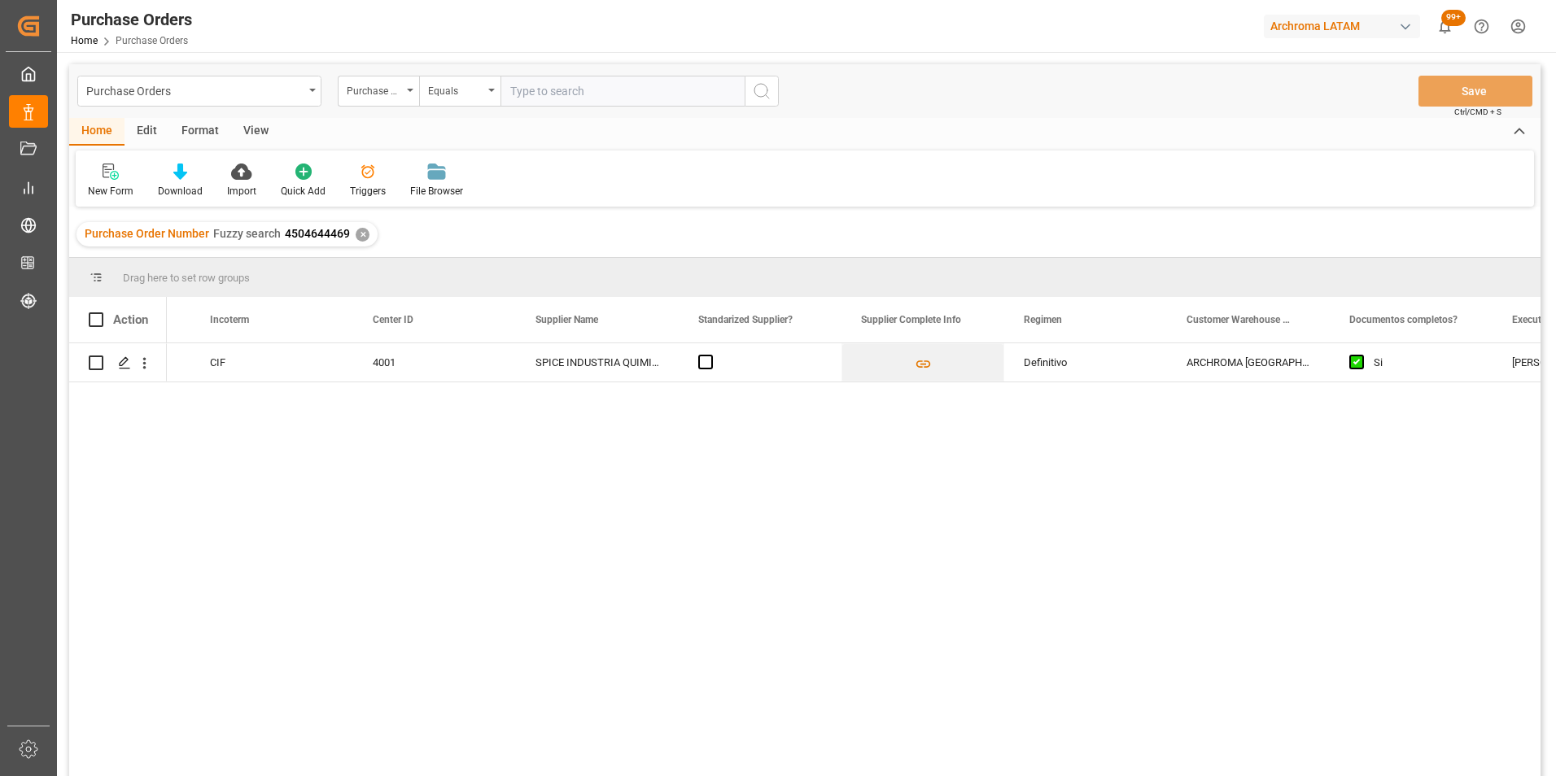
click at [360, 229] on div "✕" at bounding box center [363, 235] width 14 height 14
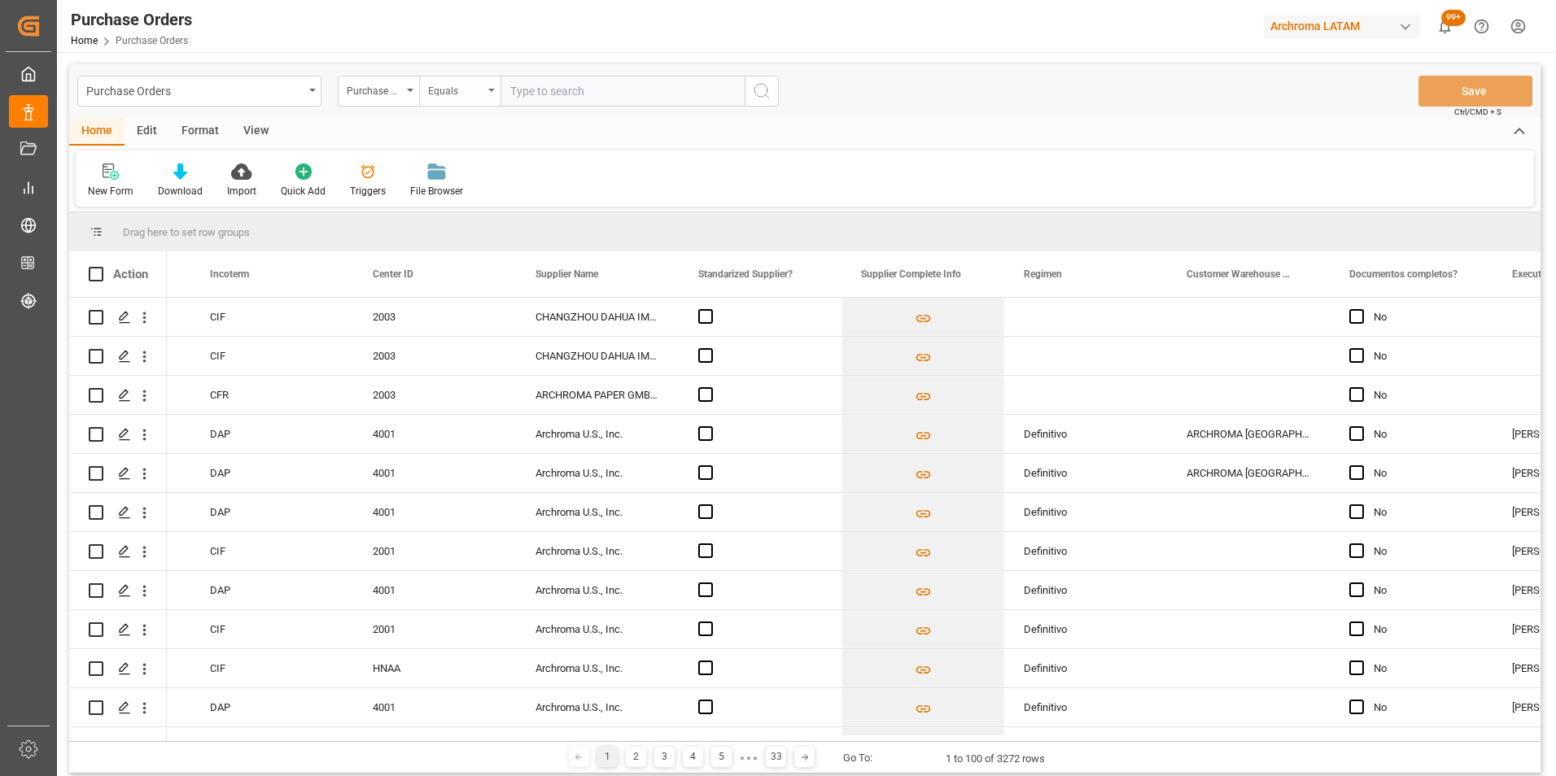
click at [447, 88] on div "Equals" at bounding box center [455, 89] width 55 height 19
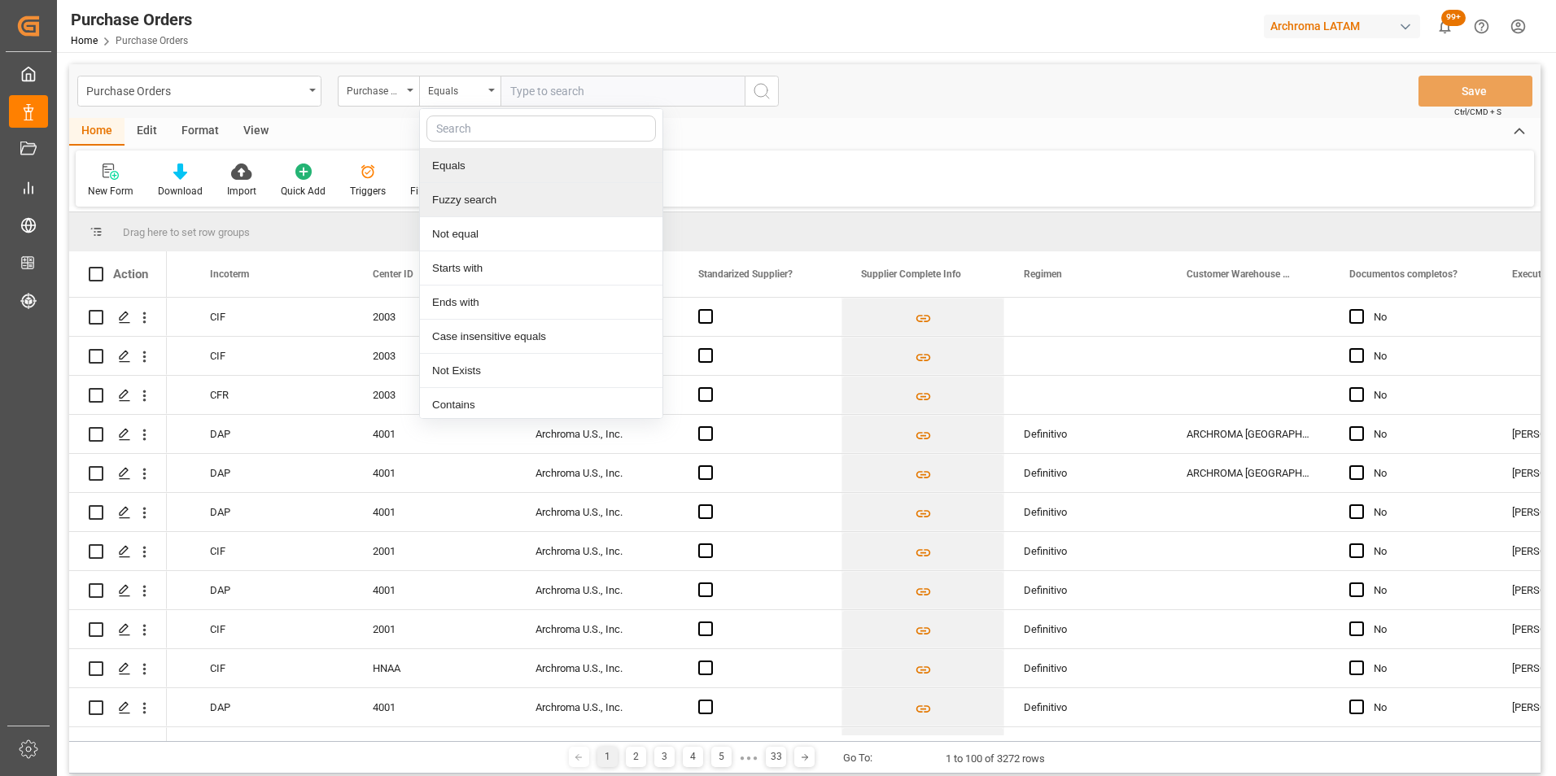
click at [478, 200] on div "Fuzzy search" at bounding box center [541, 200] width 242 height 34
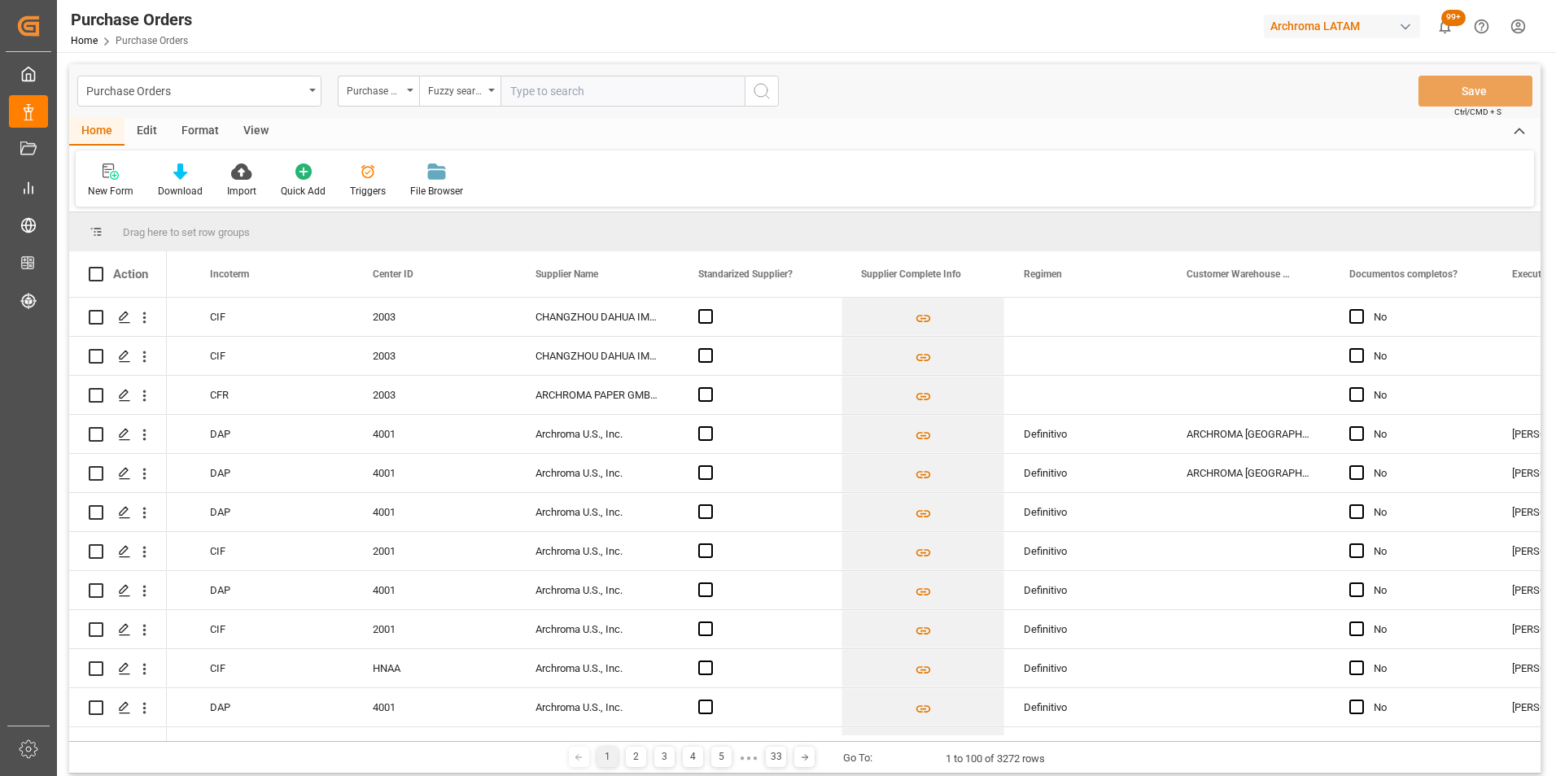
paste input "4504632239"
type input "4504632239"
click at [766, 99] on icon "search button" at bounding box center [762, 91] width 20 height 20
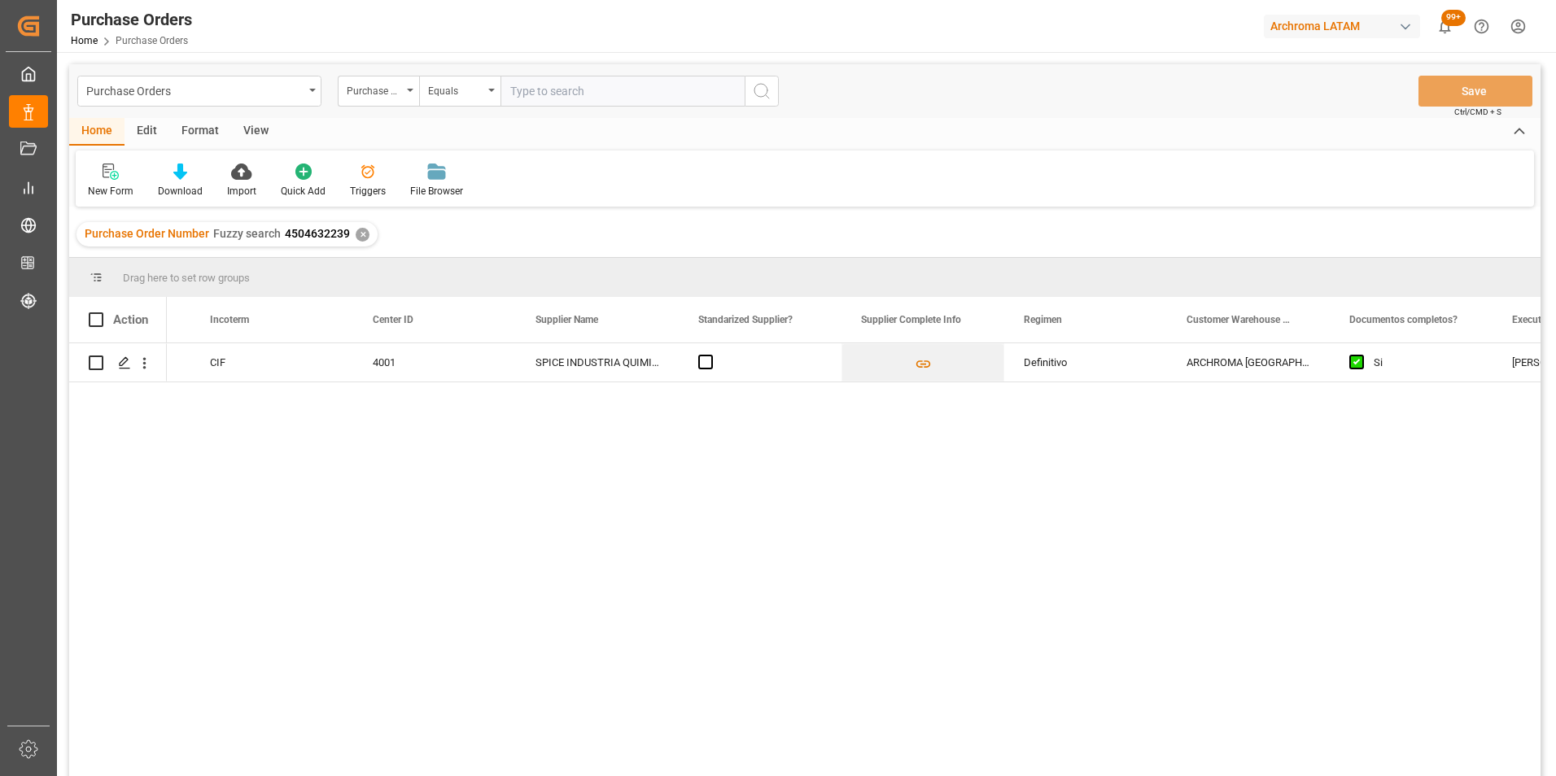
click at [362, 234] on div "✕" at bounding box center [363, 235] width 14 height 14
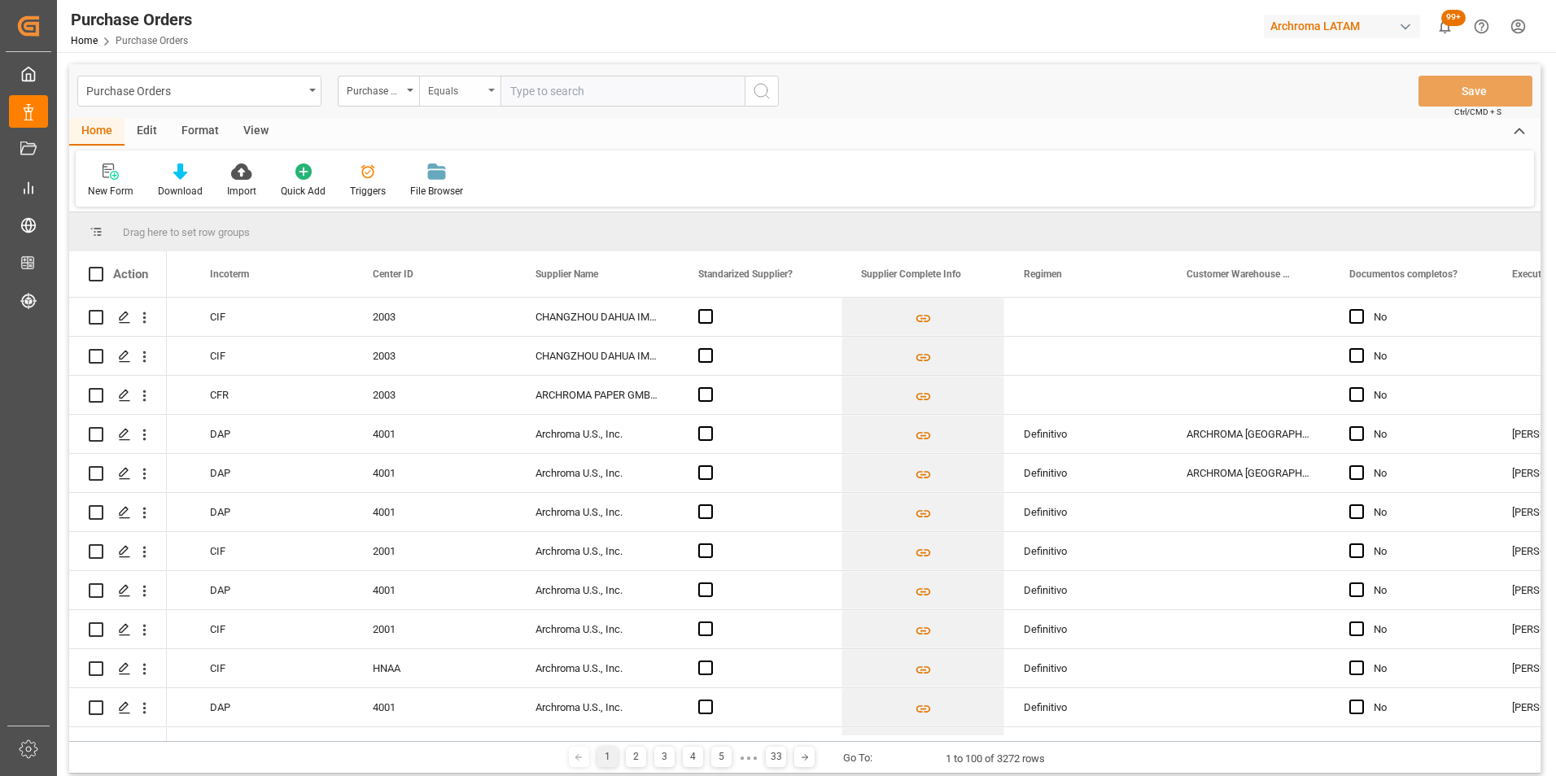
click at [478, 90] on div "Equals" at bounding box center [455, 89] width 55 height 19
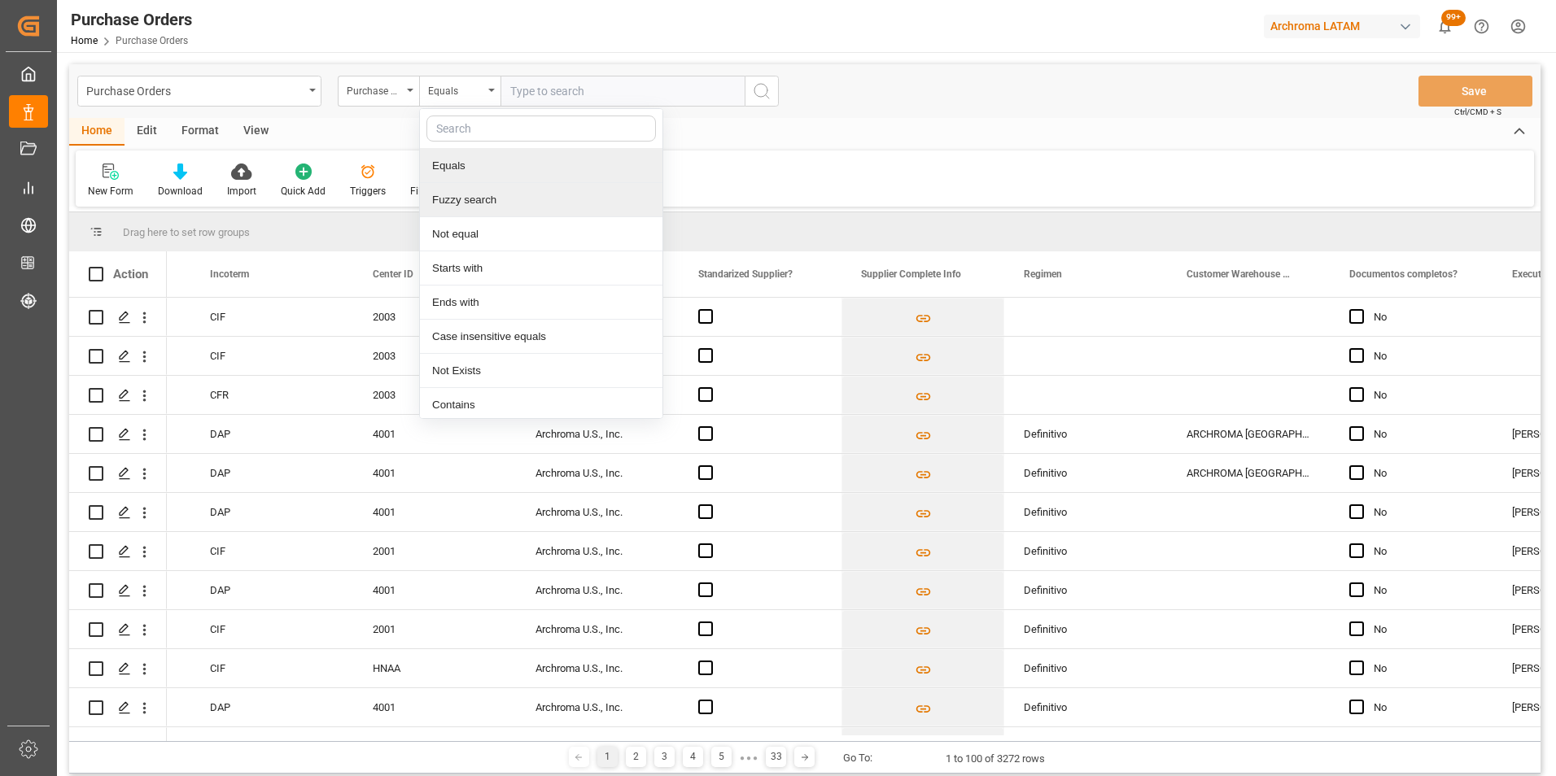
click at [500, 194] on div "Fuzzy search" at bounding box center [541, 200] width 242 height 34
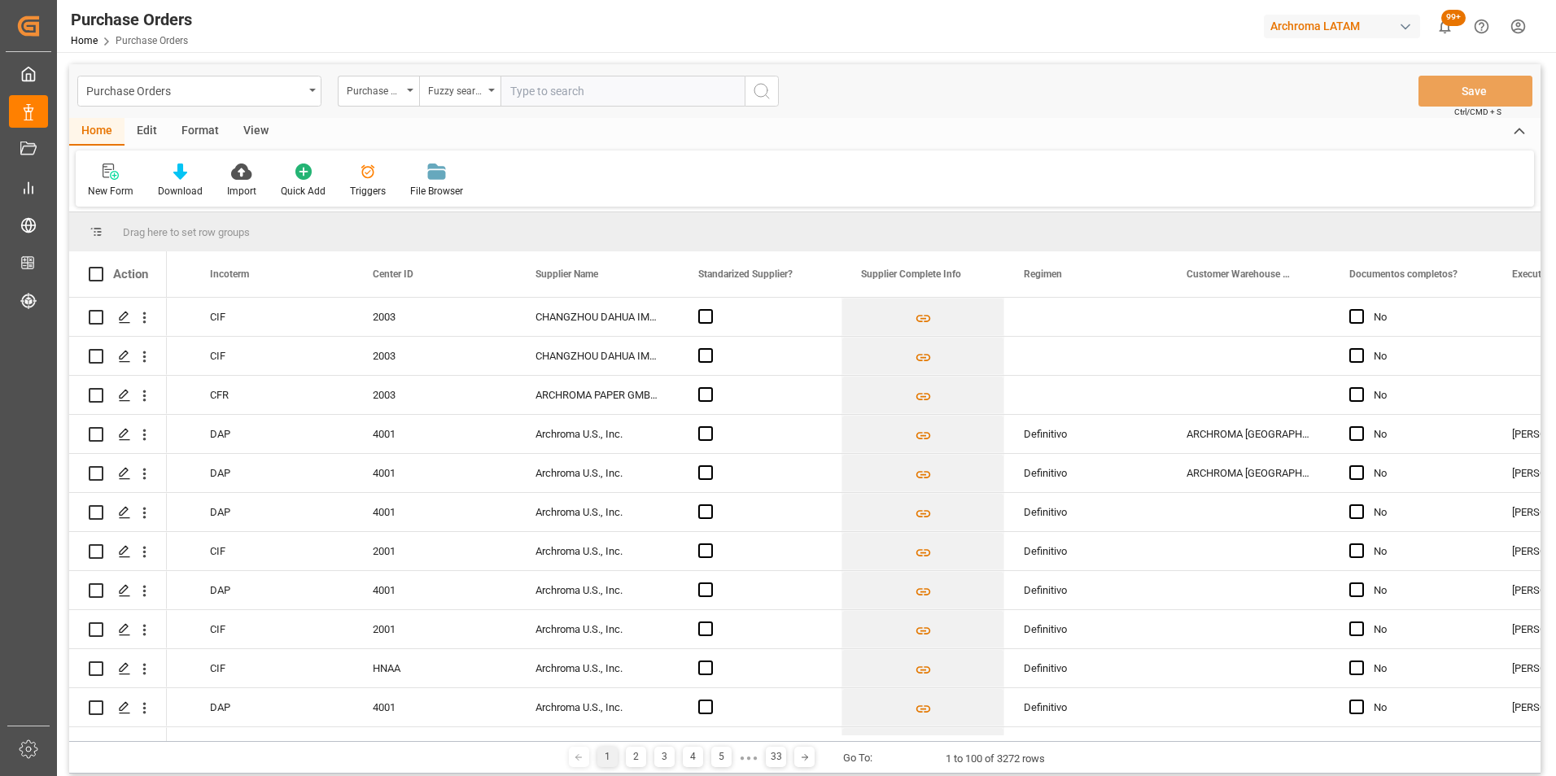
paste input "4504625748"
type input "4504625748"
click at [771, 90] on button "search button" at bounding box center [762, 91] width 34 height 31
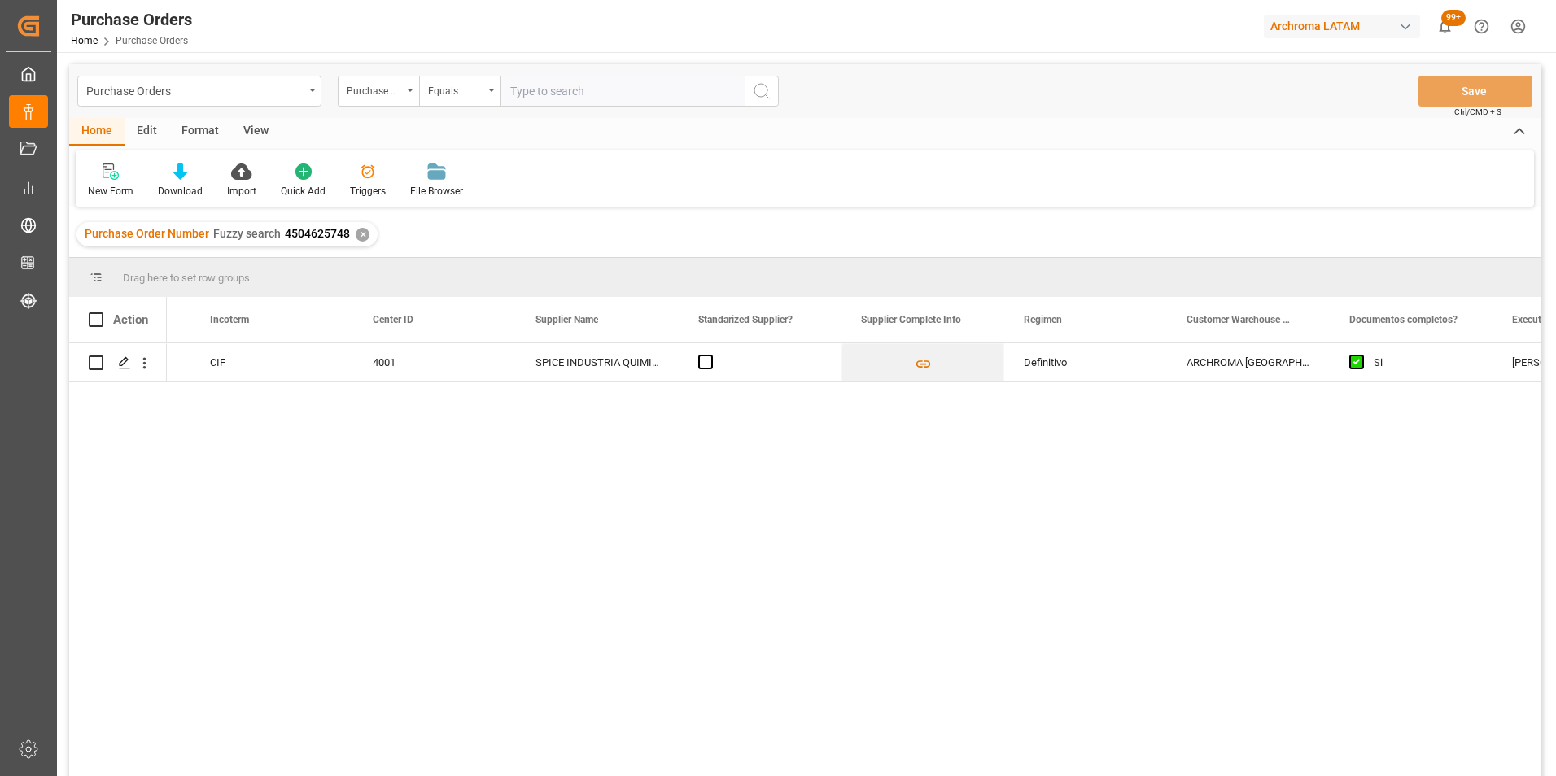
click at [364, 231] on div "✕" at bounding box center [363, 235] width 14 height 14
